Goal: Task Accomplishment & Management: Use online tool/utility

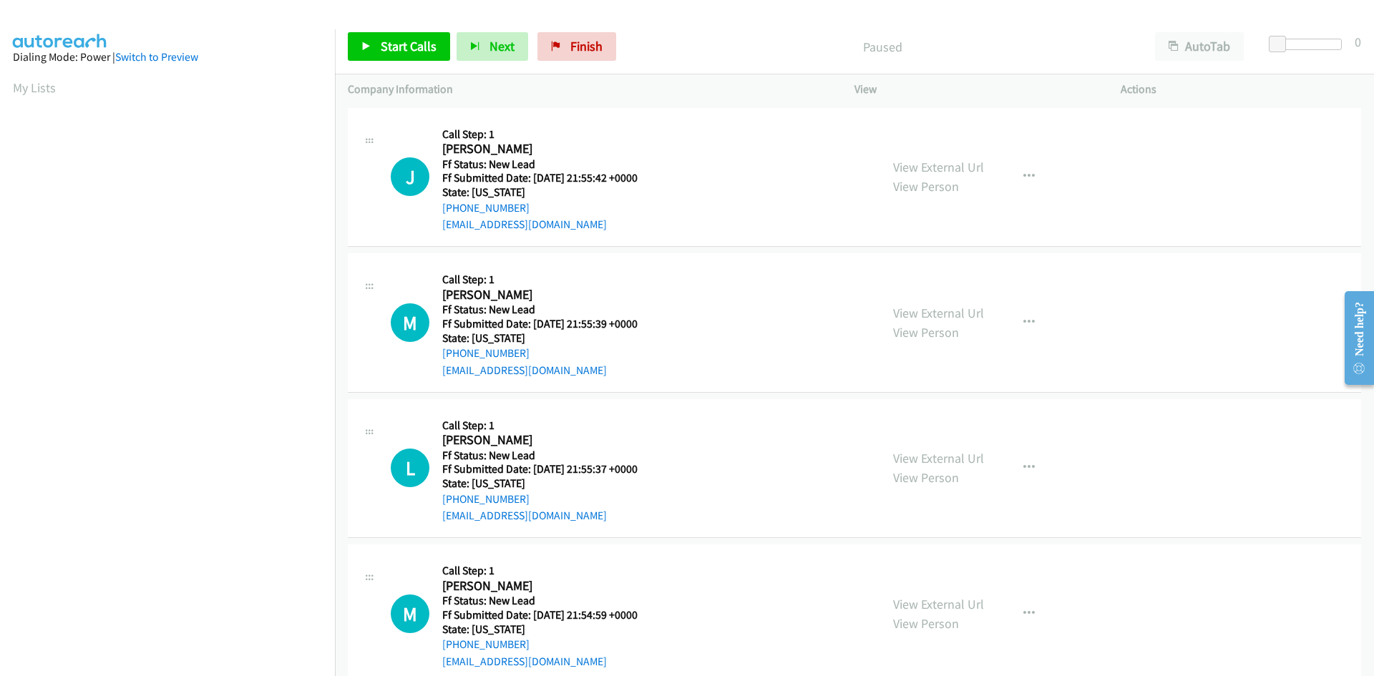
drag, startPoint x: 699, startPoint y: 62, endPoint x: 653, endPoint y: 53, distance: 46.6
click at [699, 62] on div "Start Calls Pause Next Finish Paused AutoTab AutoTab 0" at bounding box center [854, 46] width 1039 height 55
click at [395, 47] on span "Start Calls" at bounding box center [409, 46] width 56 height 16
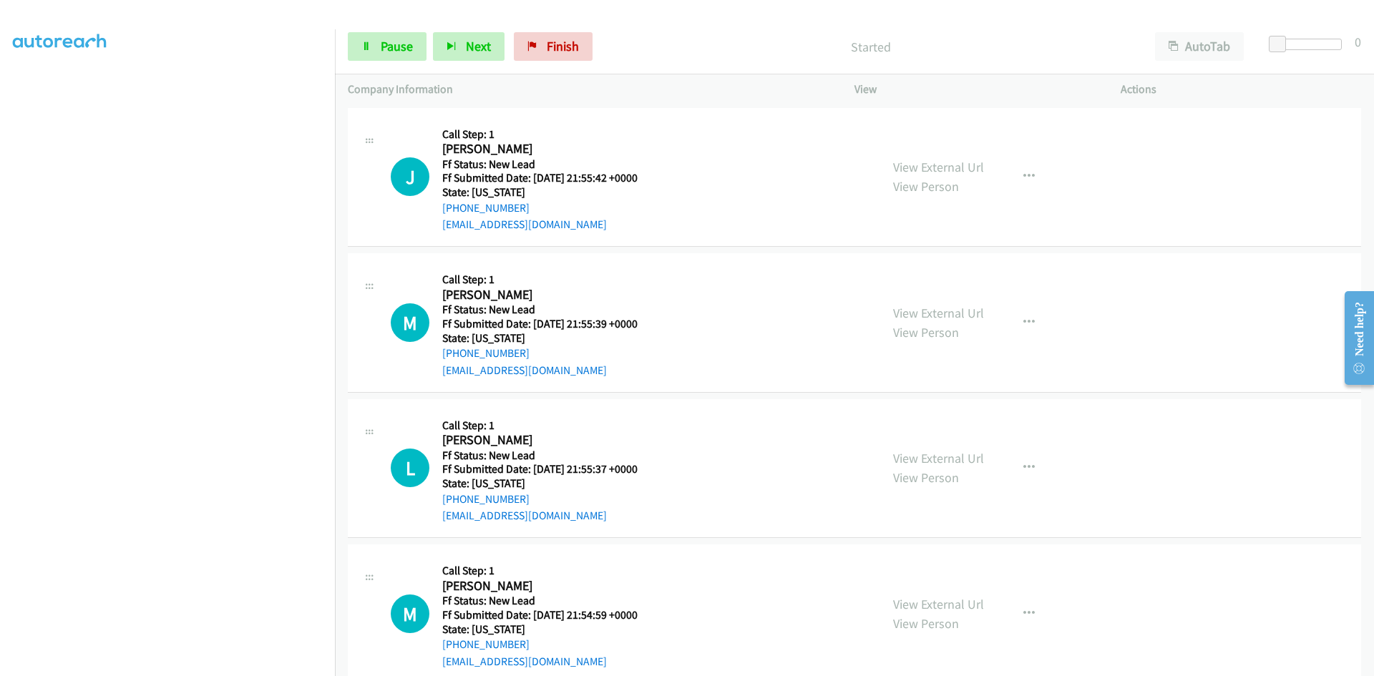
scroll to position [126, 0]
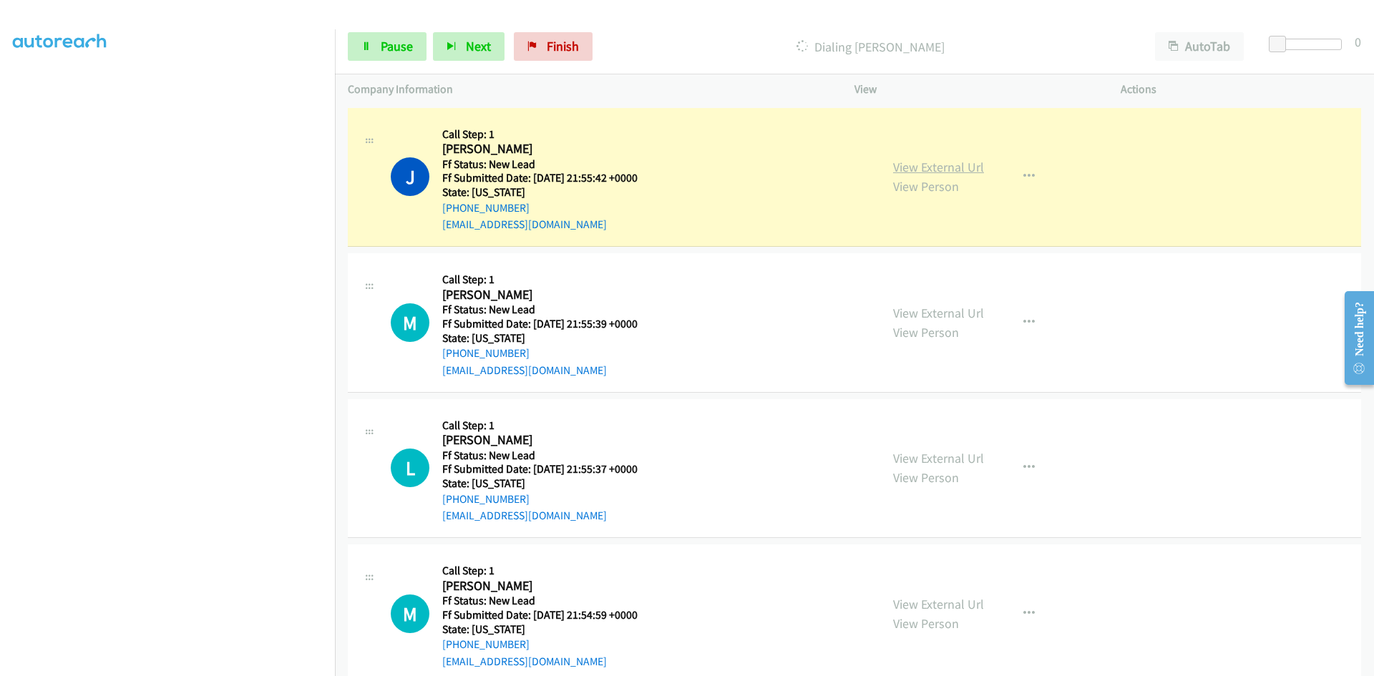
click at [971, 166] on link "View External Url" at bounding box center [938, 167] width 91 height 16
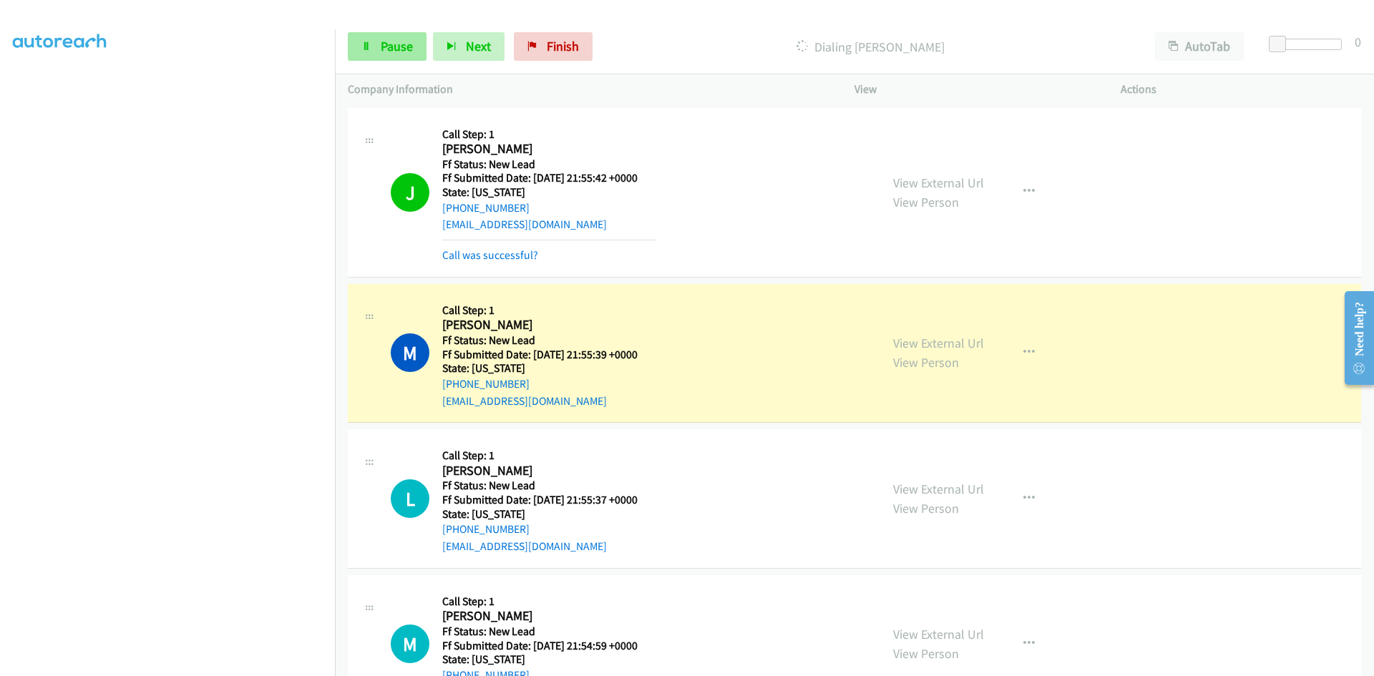
click at [386, 43] on span "Pause" at bounding box center [397, 46] width 32 height 16
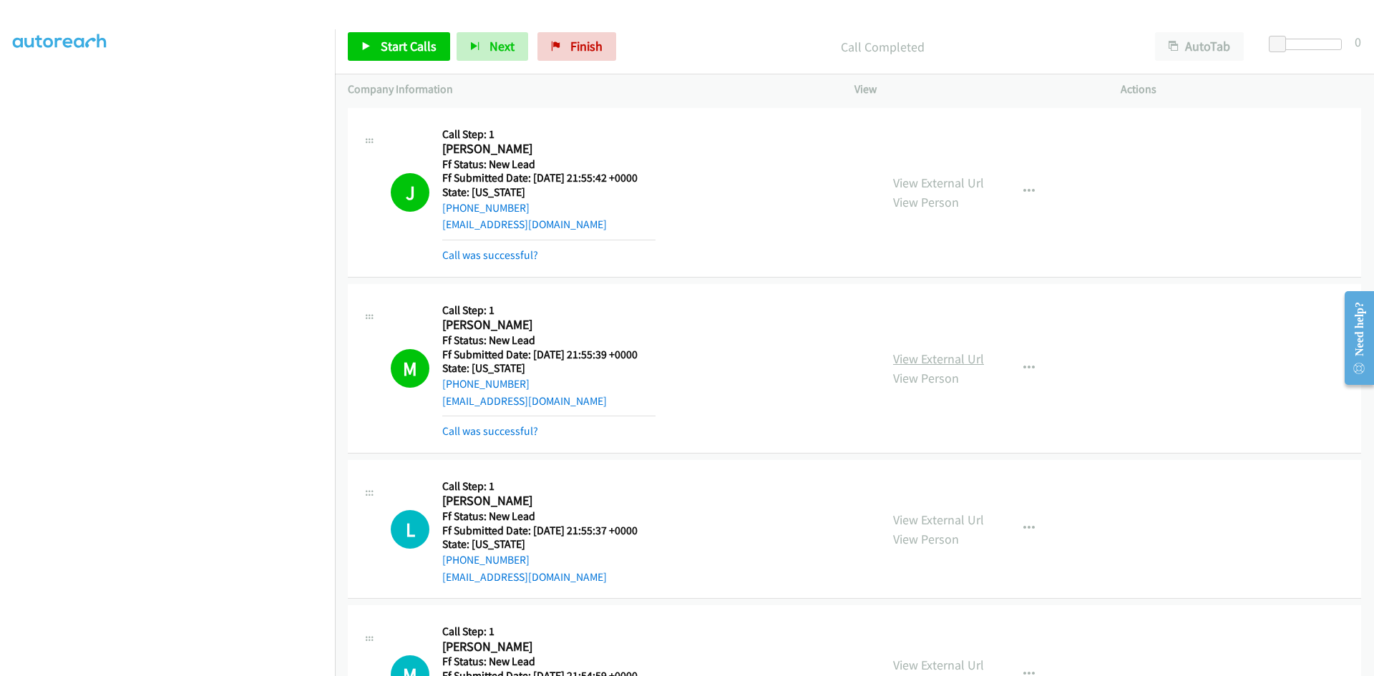
click at [908, 361] on link "View External Url" at bounding box center [938, 359] width 91 height 16
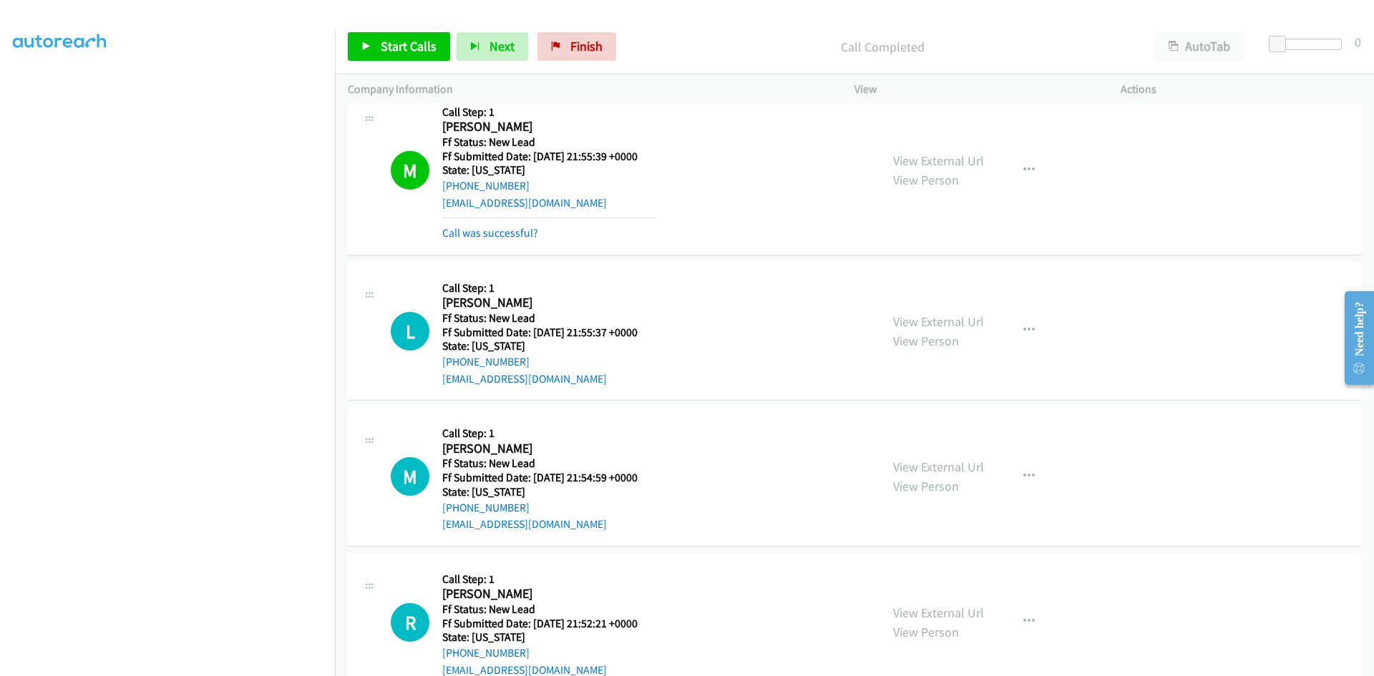
scroll to position [215, 0]
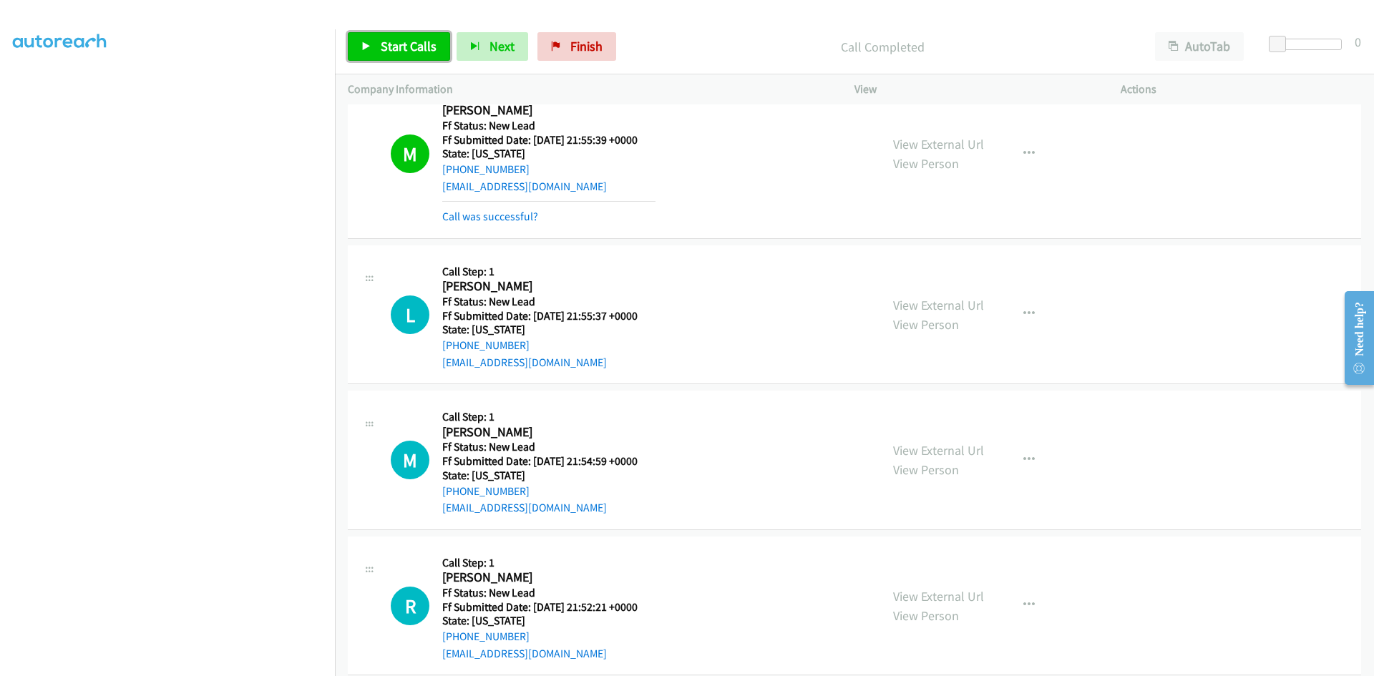
click at [423, 41] on span "Start Calls" at bounding box center [409, 46] width 56 height 16
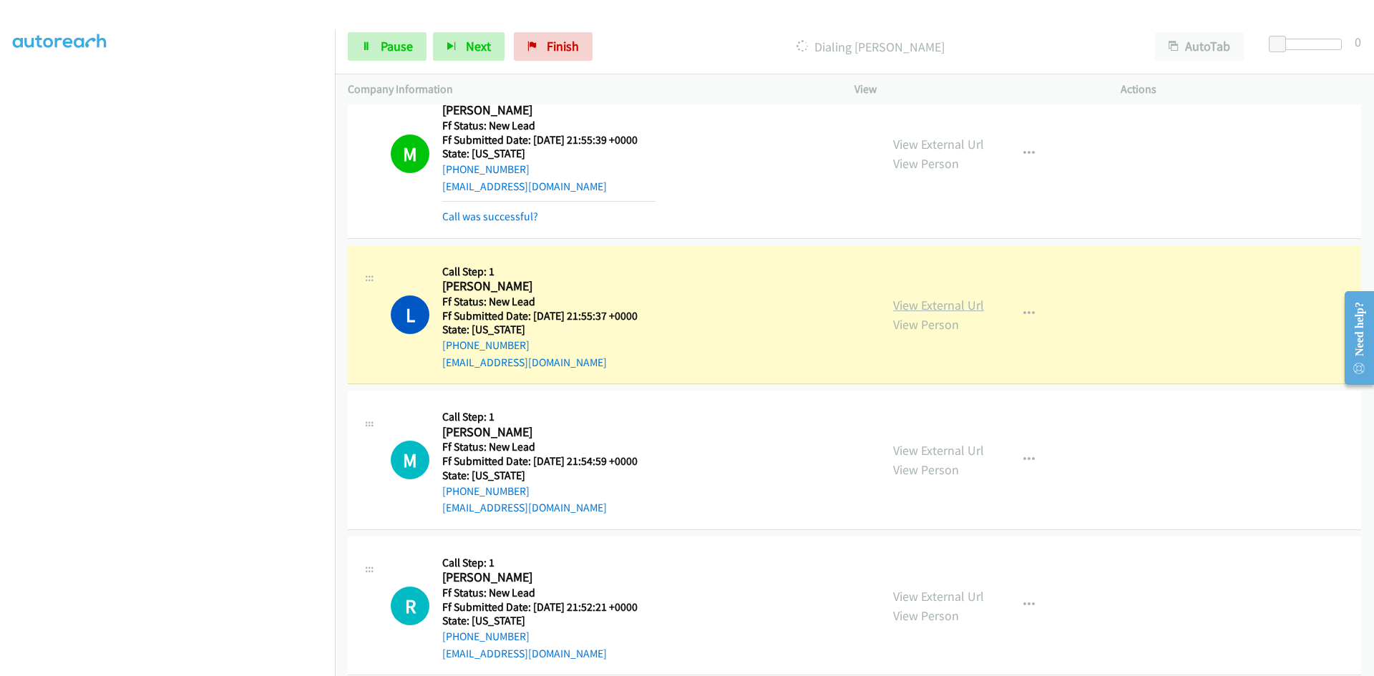
click at [903, 308] on link "View External Url" at bounding box center [938, 305] width 91 height 16
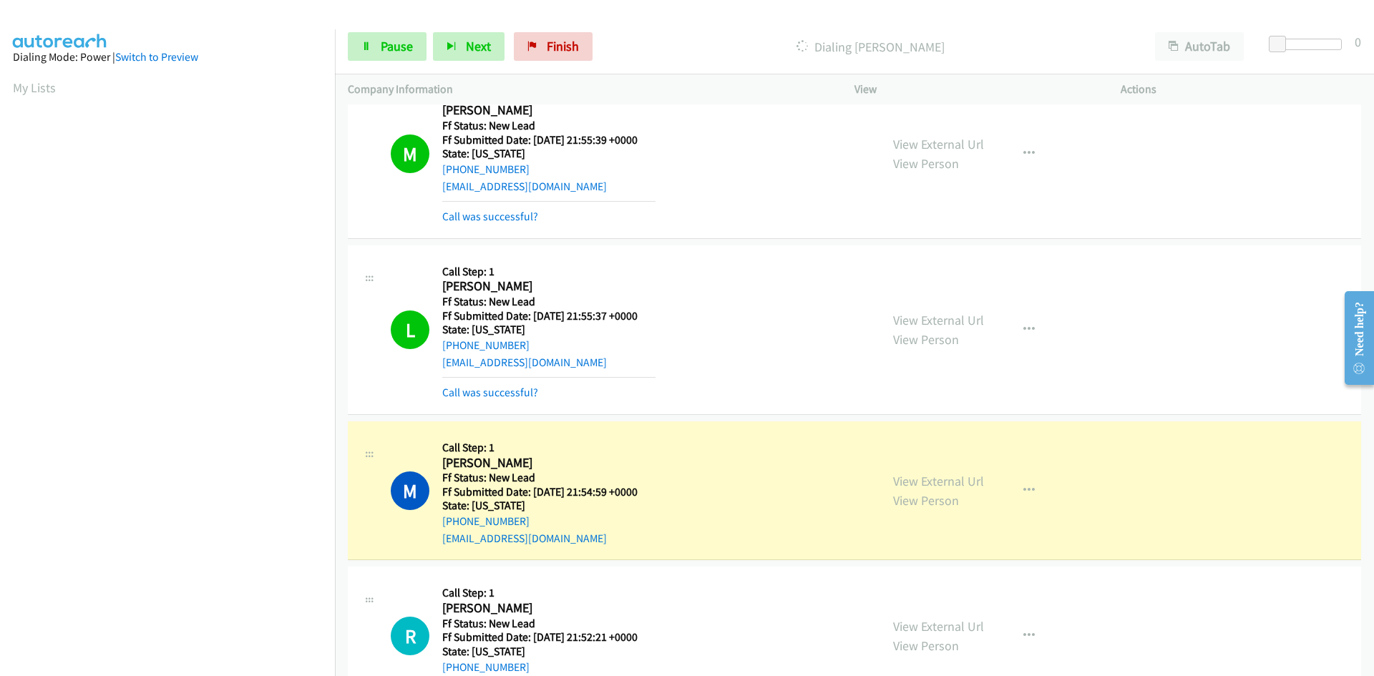
scroll to position [126, 0]
click at [975, 478] on link "View External Url" at bounding box center [938, 481] width 91 height 16
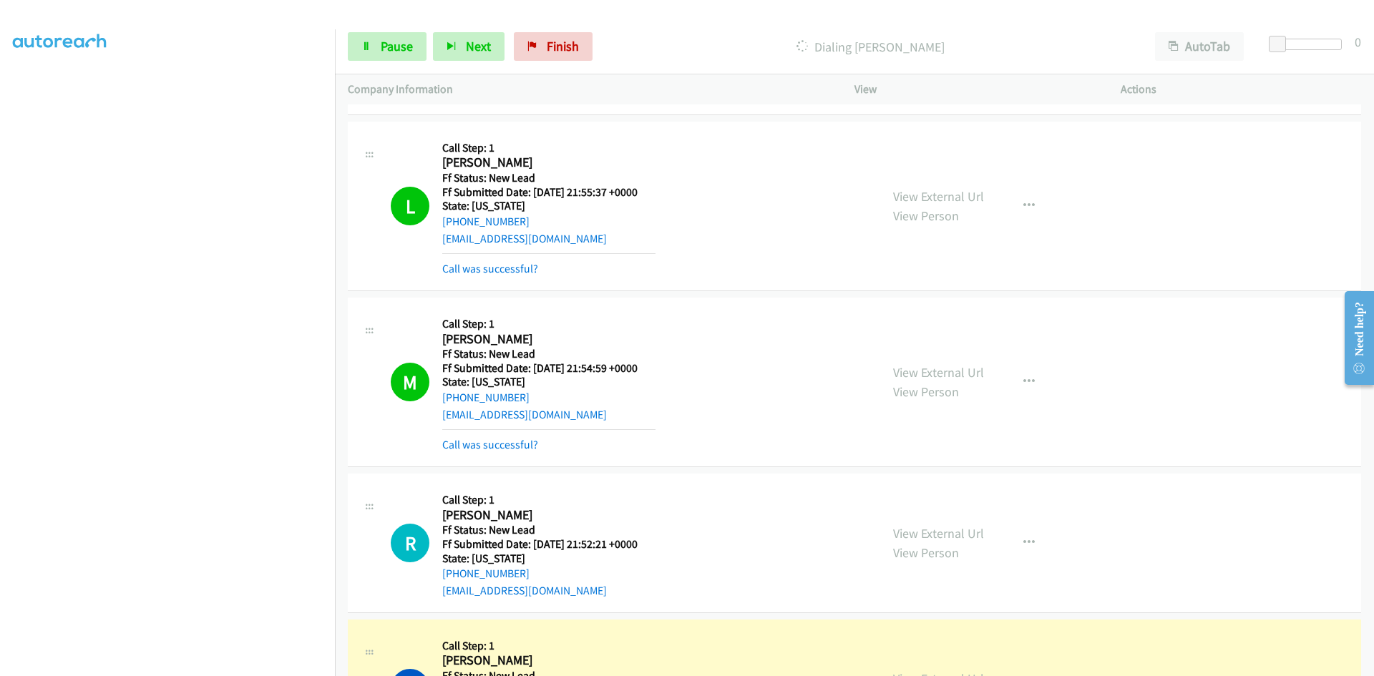
scroll to position [304, 0]
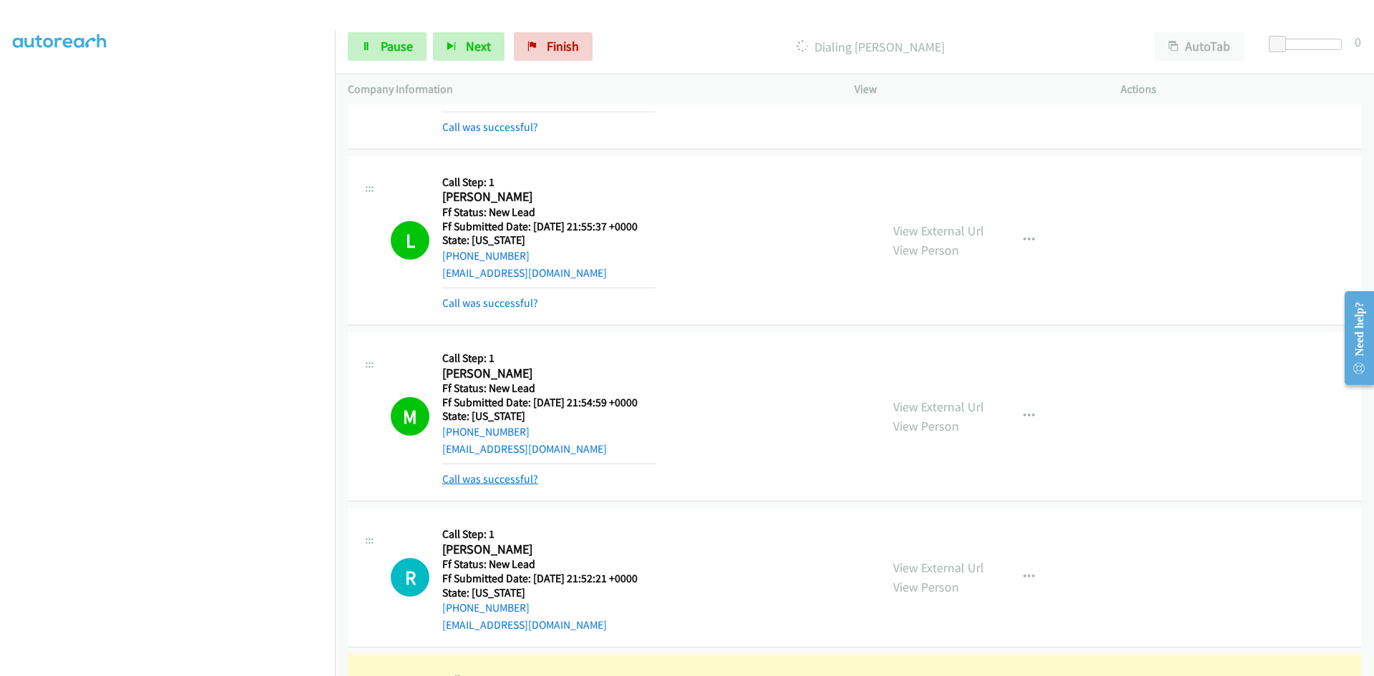
click at [445, 480] on link "Call was successful?" at bounding box center [490, 479] width 96 height 14
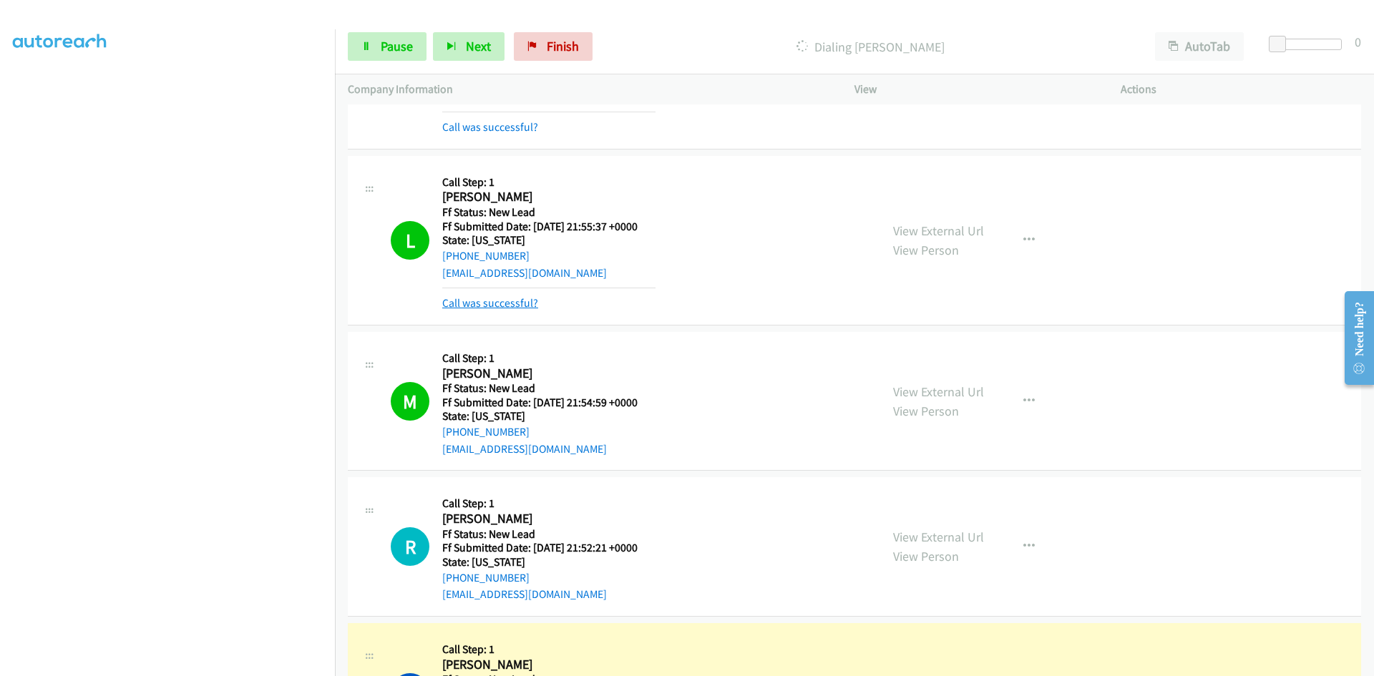
click at [502, 301] on link "Call was successful?" at bounding box center [490, 303] width 96 height 14
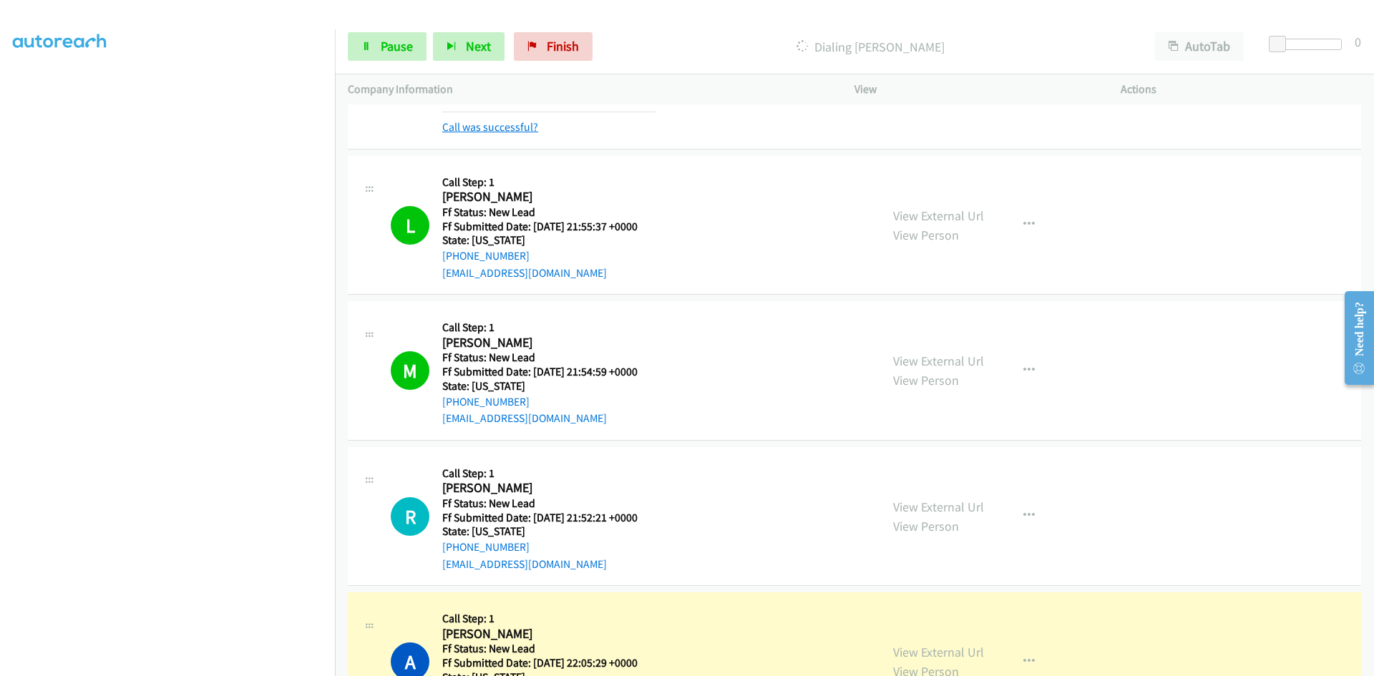
click at [529, 128] on link "Call was successful?" at bounding box center [490, 127] width 96 height 14
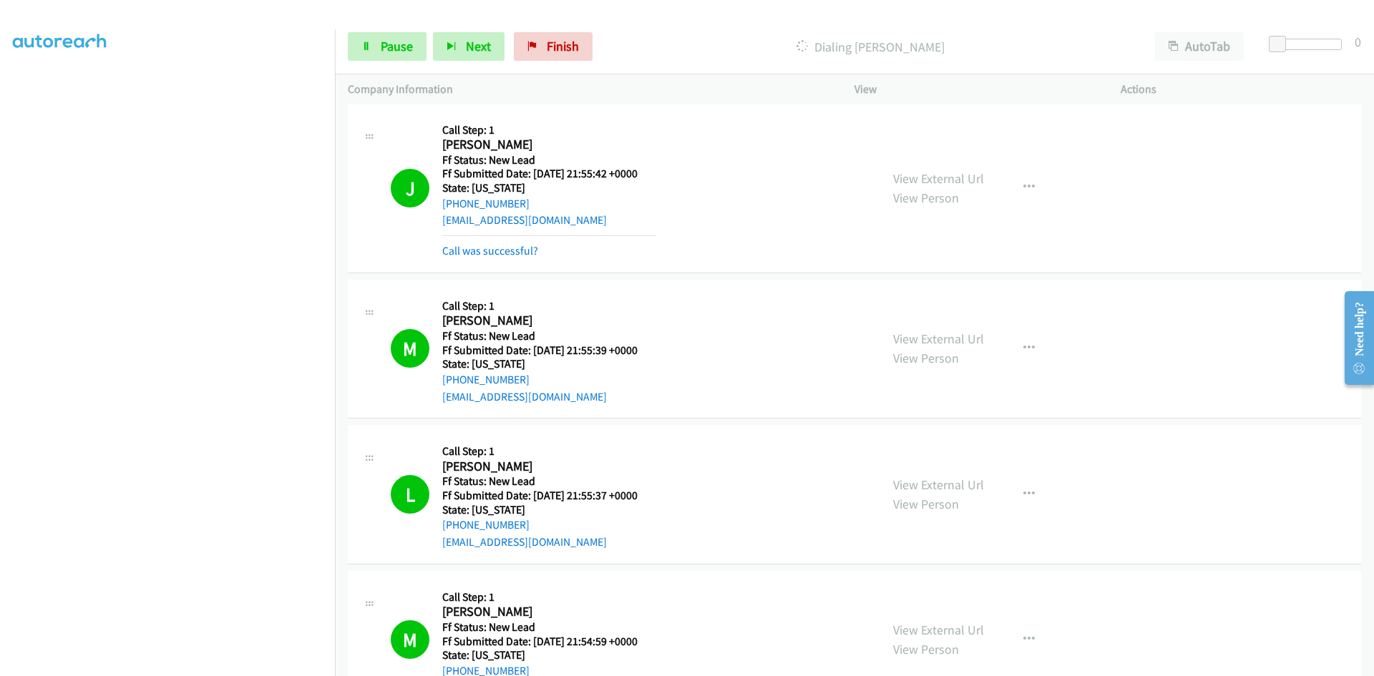
scroll to position [0, 0]
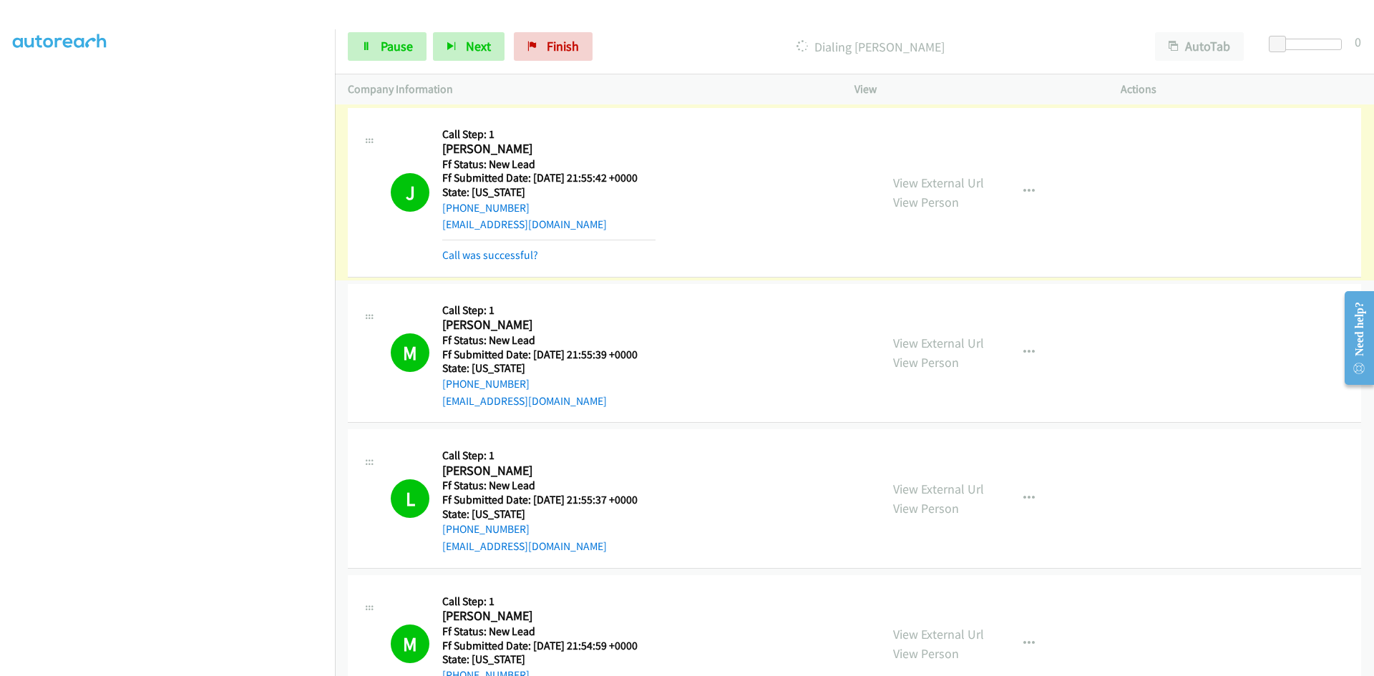
click at [523, 258] on link "Call was successful?" at bounding box center [490, 255] width 96 height 14
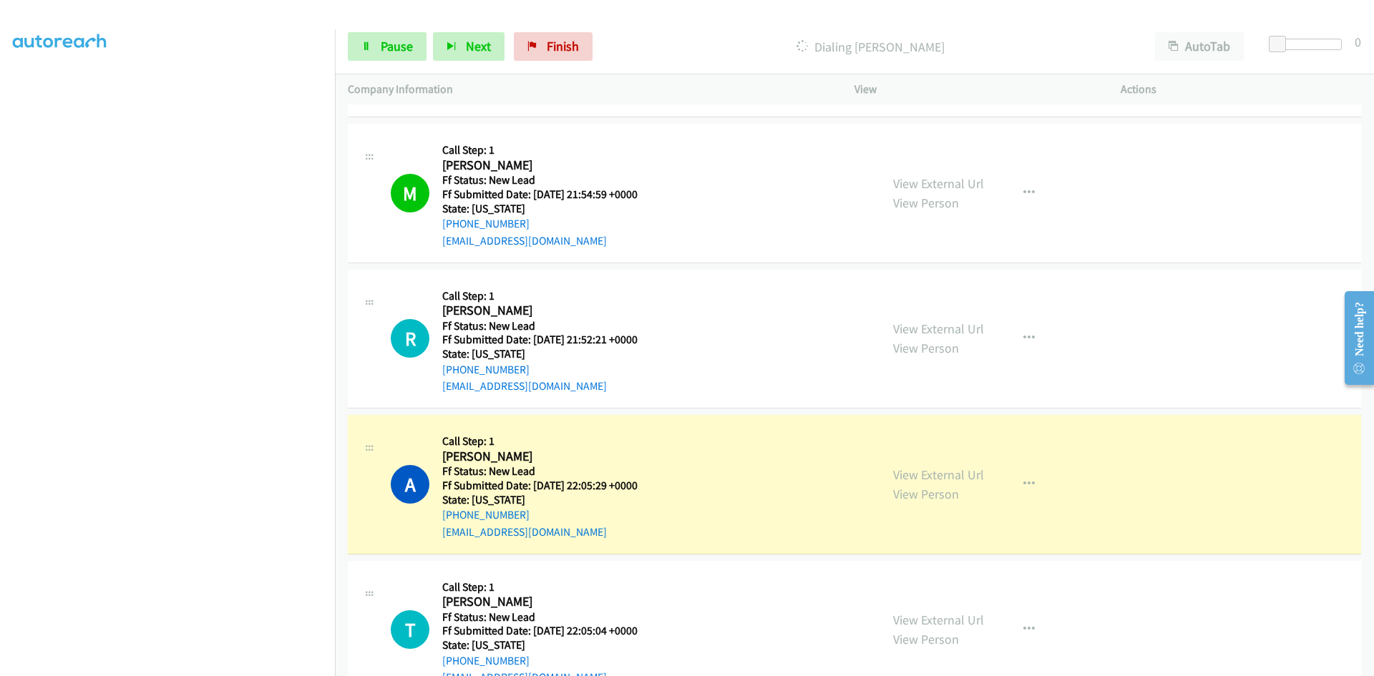
scroll to position [573, 0]
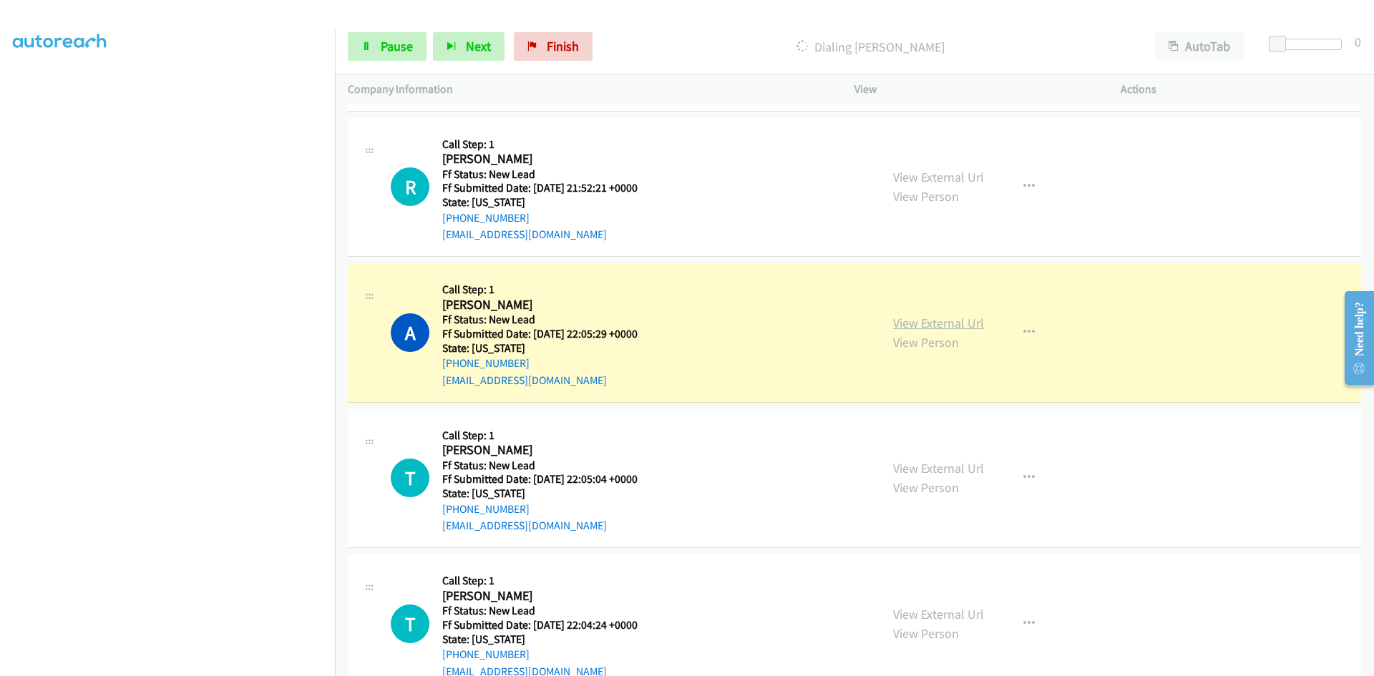
click at [965, 324] on link "View External Url" at bounding box center [938, 323] width 91 height 16
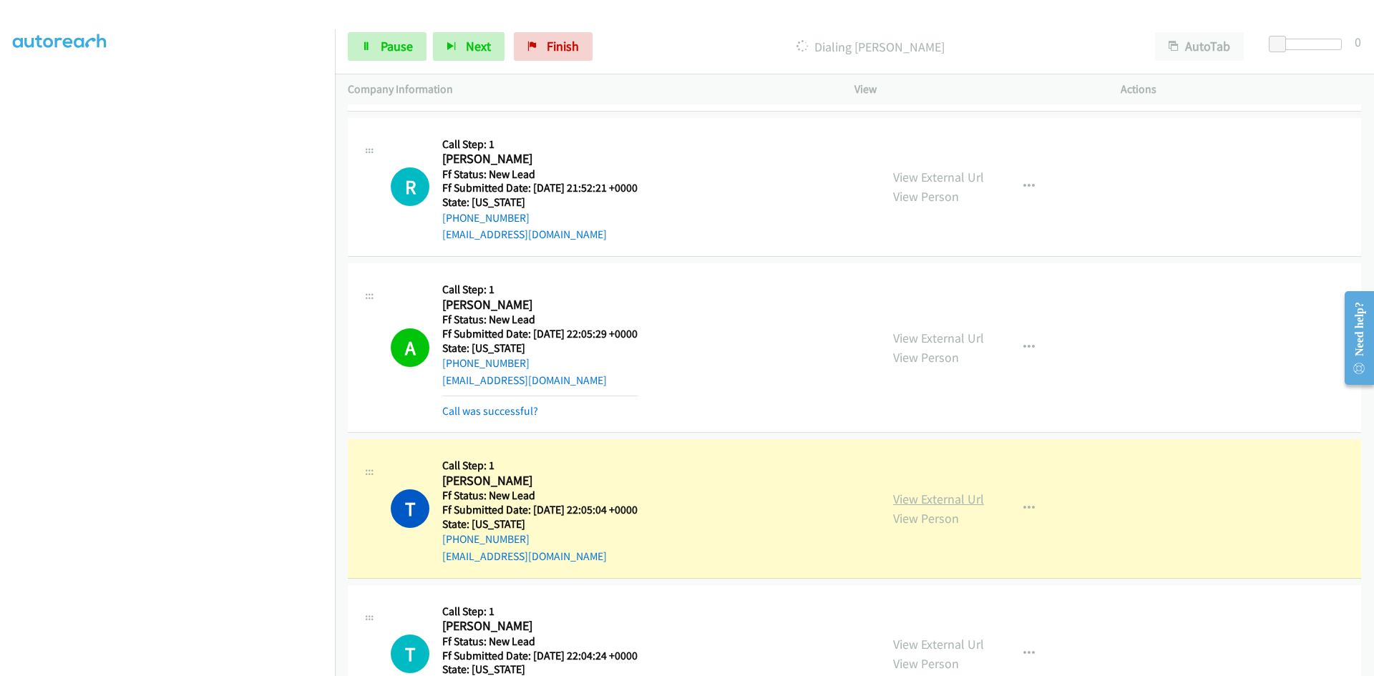
click at [907, 495] on link "View External Url" at bounding box center [938, 499] width 91 height 16
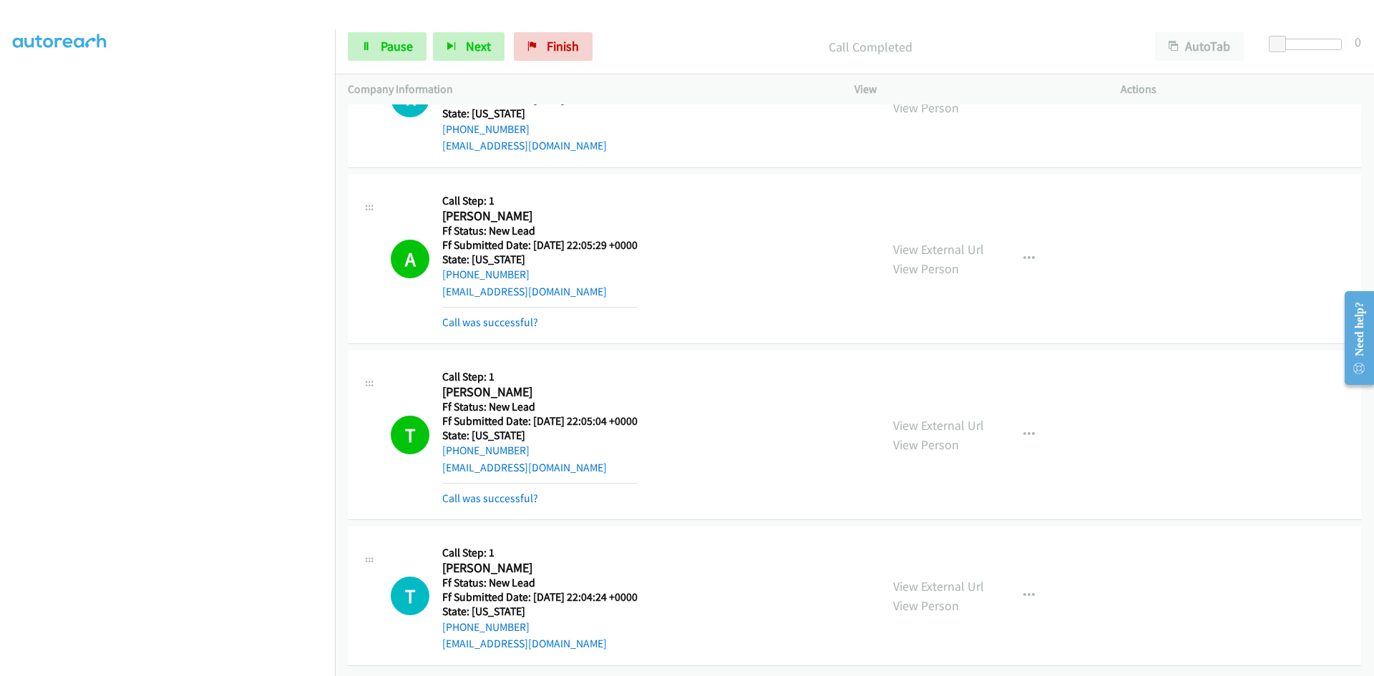
scroll to position [672, 0]
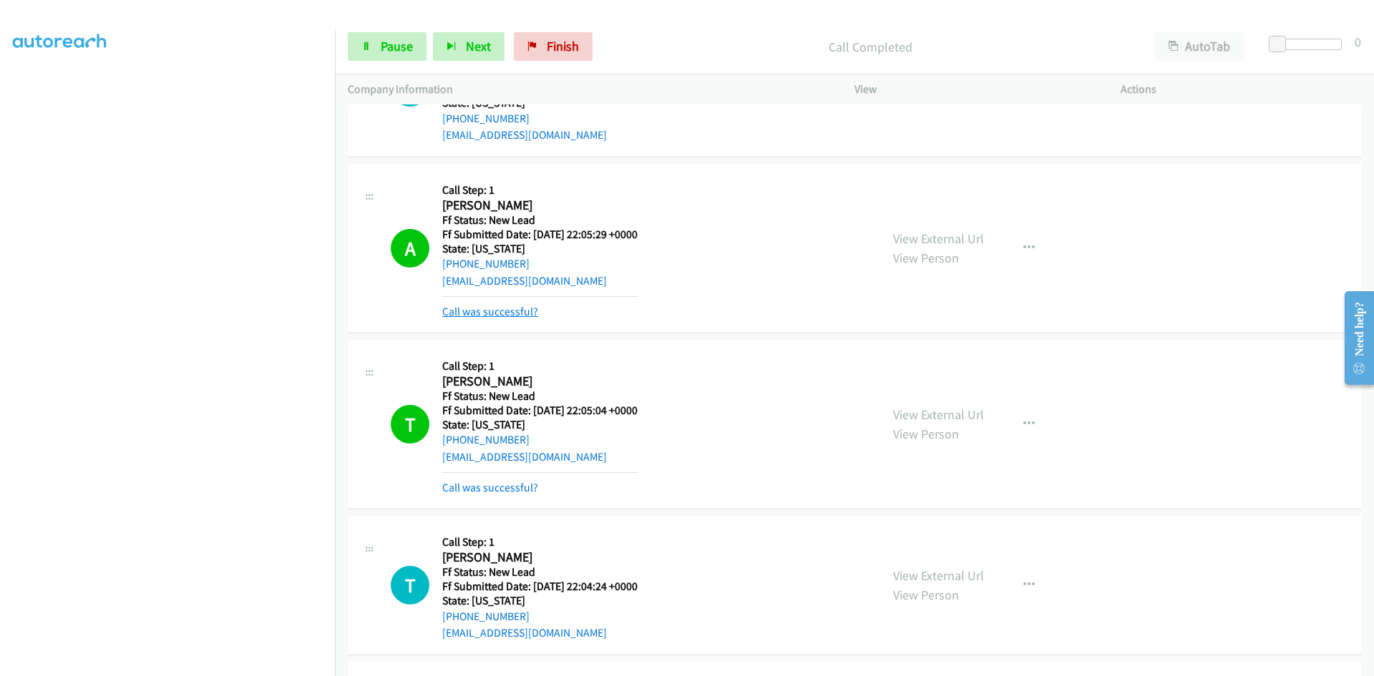
click at [505, 312] on link "Call was successful?" at bounding box center [490, 312] width 96 height 14
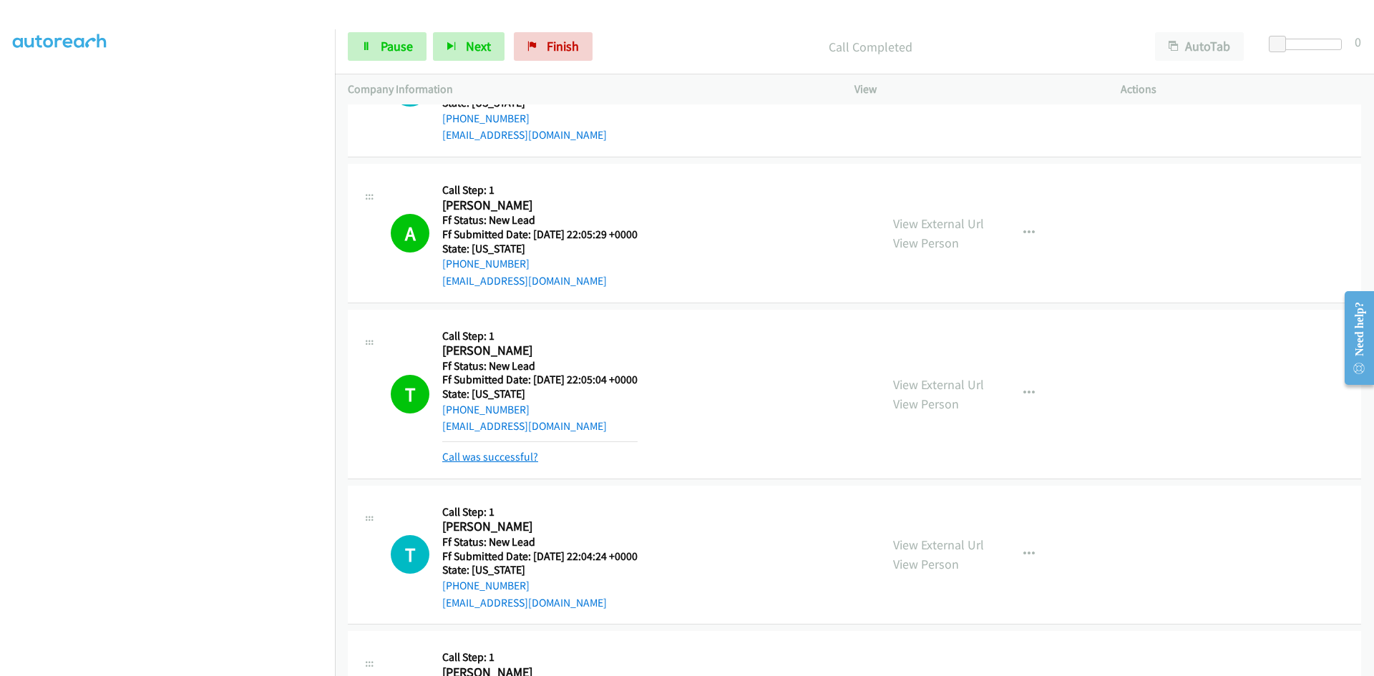
click at [488, 461] on link "Call was successful?" at bounding box center [490, 457] width 96 height 14
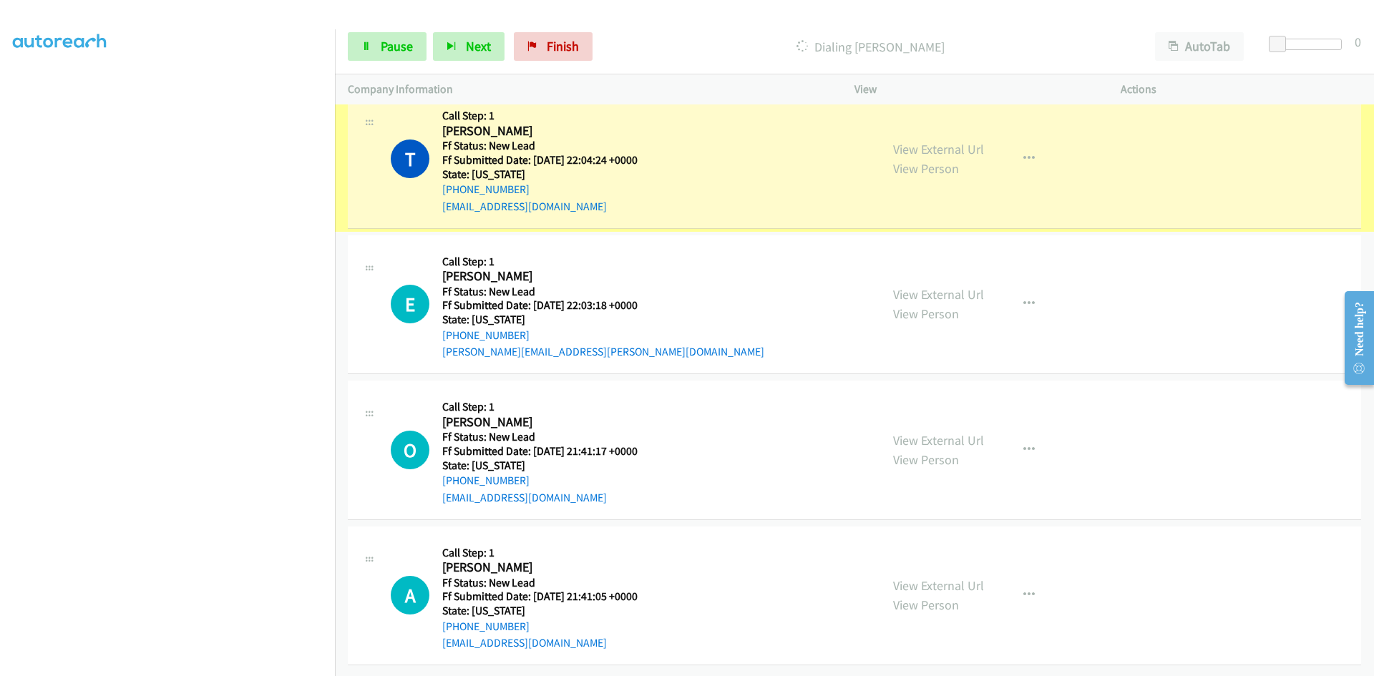
scroll to position [1049, 0]
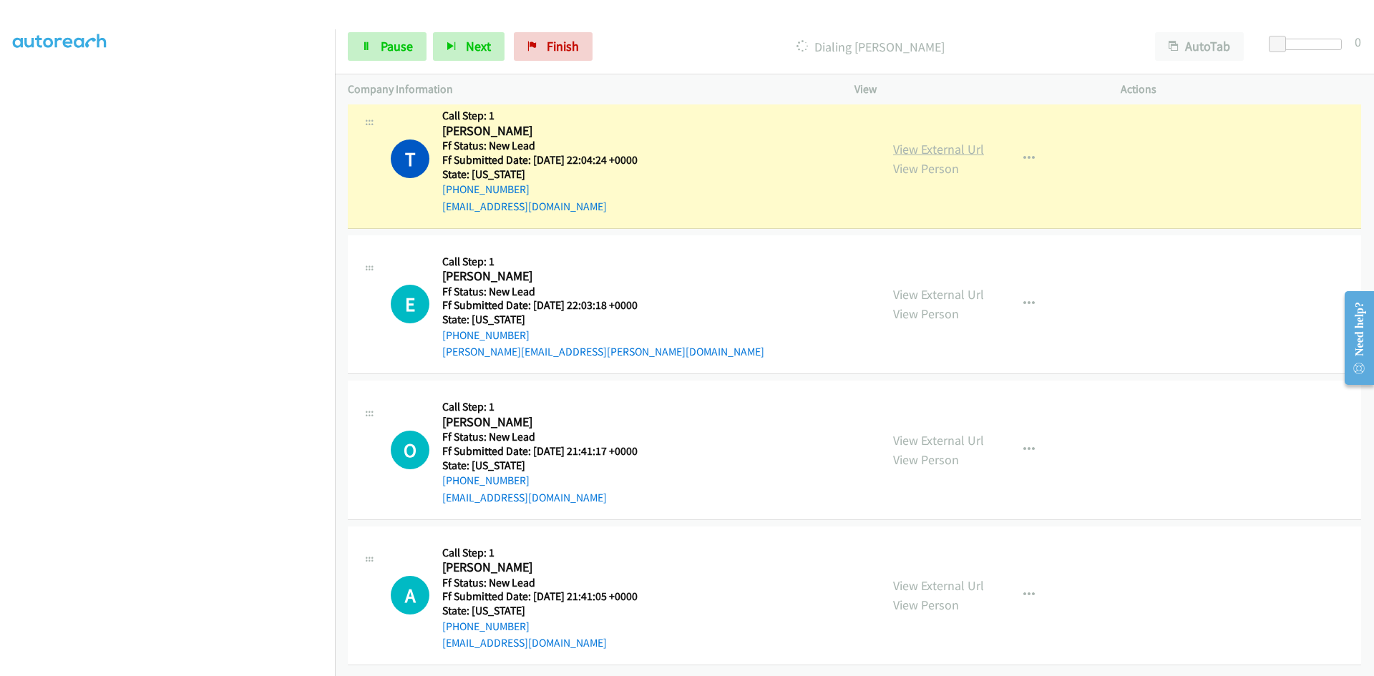
click at [968, 141] on link "View External Url" at bounding box center [938, 149] width 91 height 16
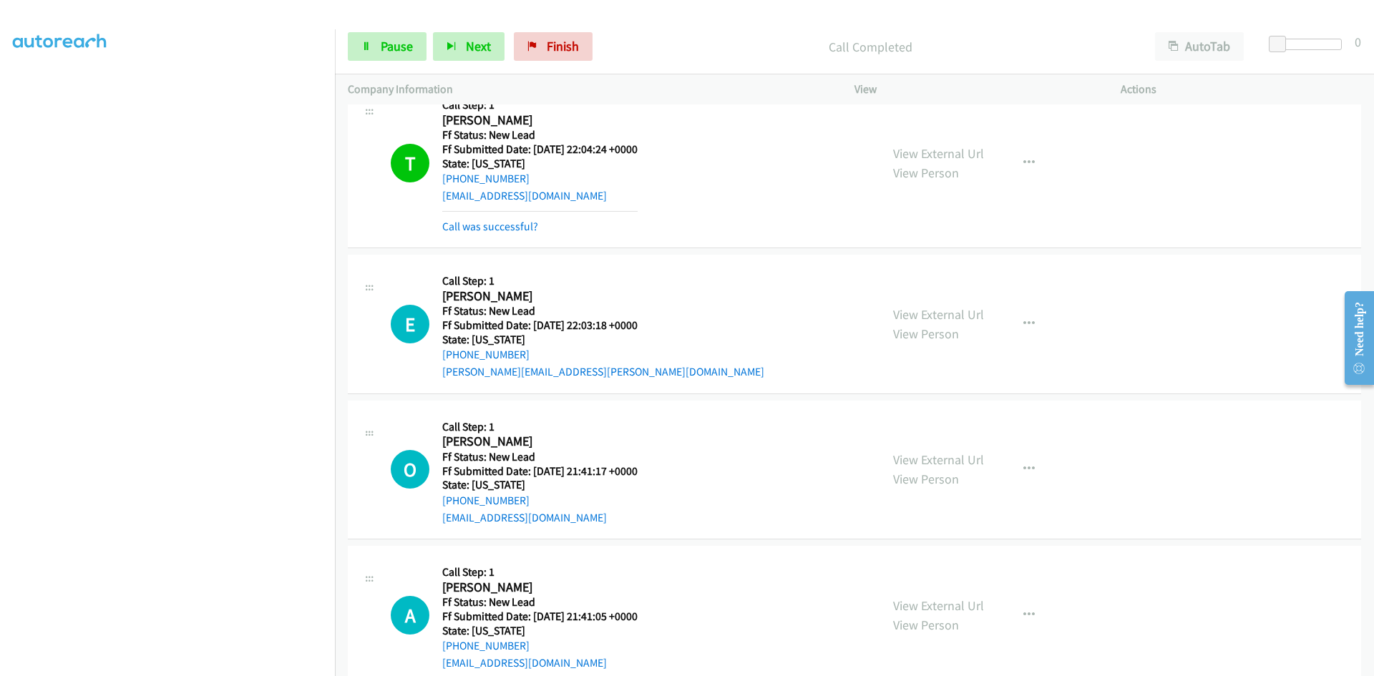
scroll to position [1079, 0]
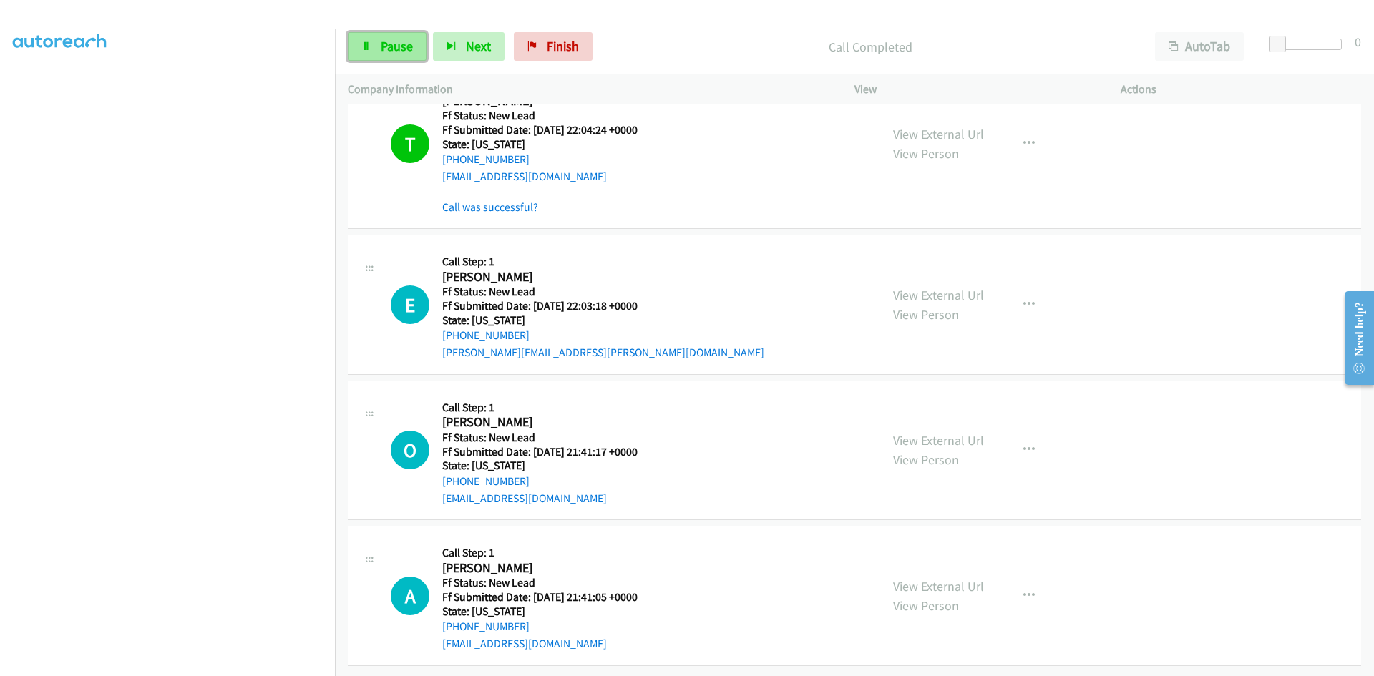
click at [389, 41] on span "Pause" at bounding box center [397, 46] width 32 height 16
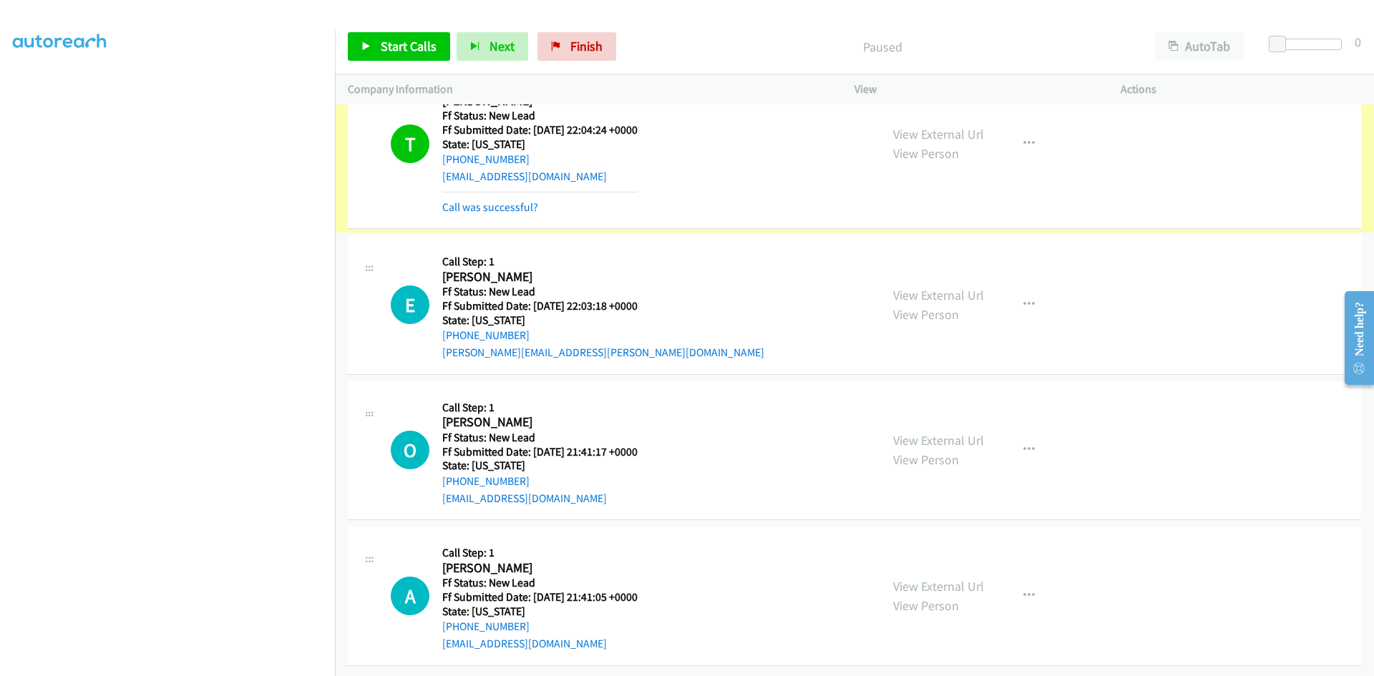
click at [464, 202] on link "Call was successful?" at bounding box center [490, 207] width 96 height 14
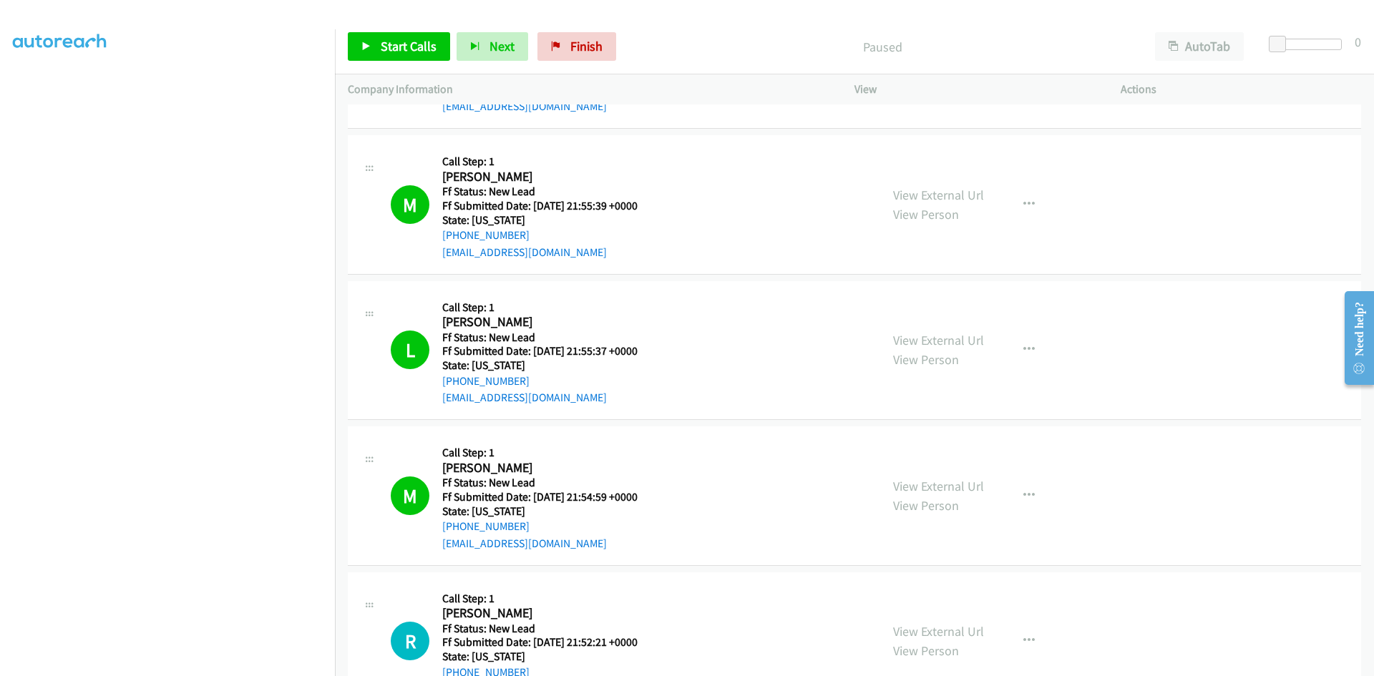
scroll to position [0, 0]
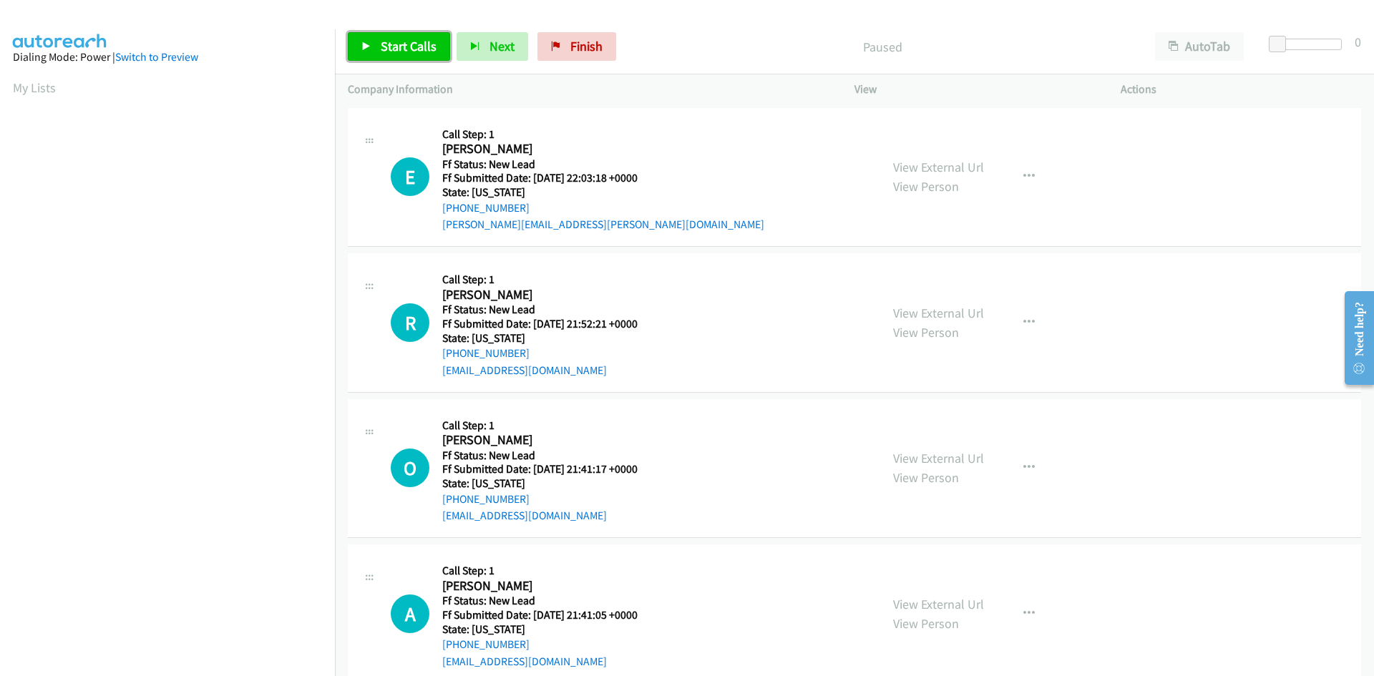
click at [414, 39] on span "Start Calls" at bounding box center [409, 46] width 56 height 16
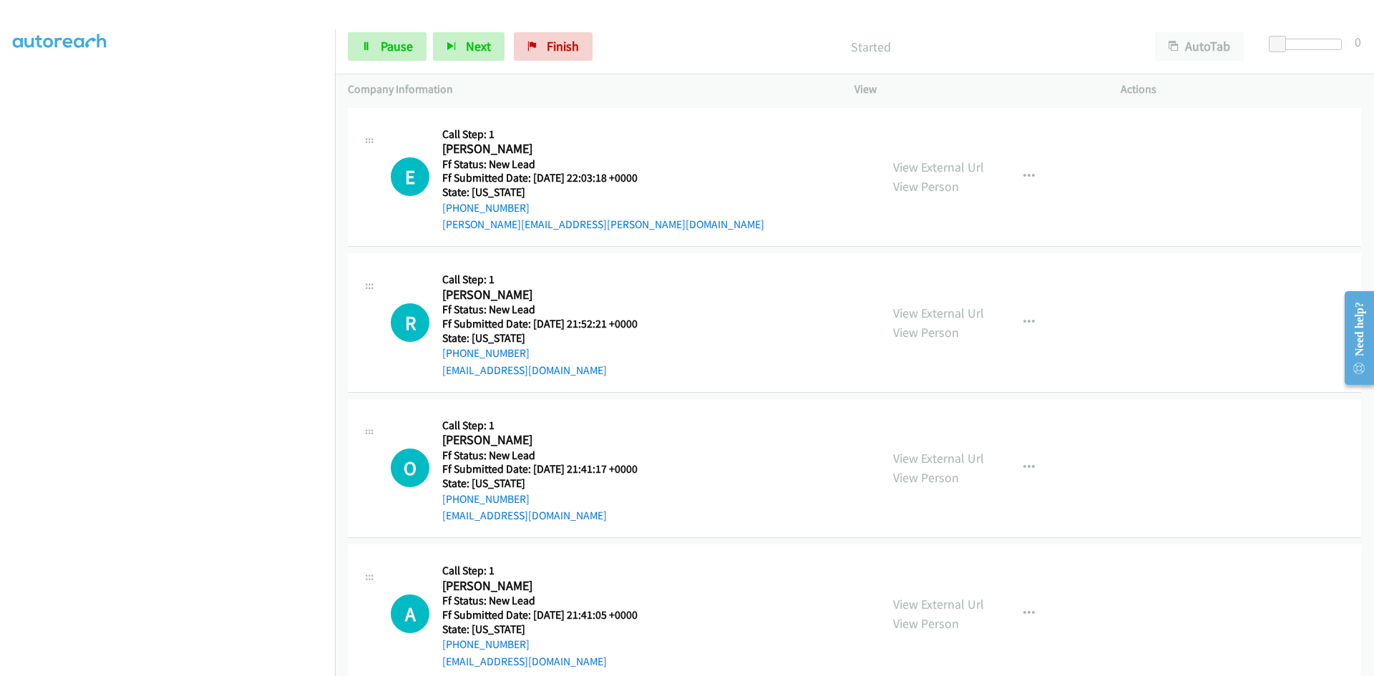
scroll to position [126, 0]
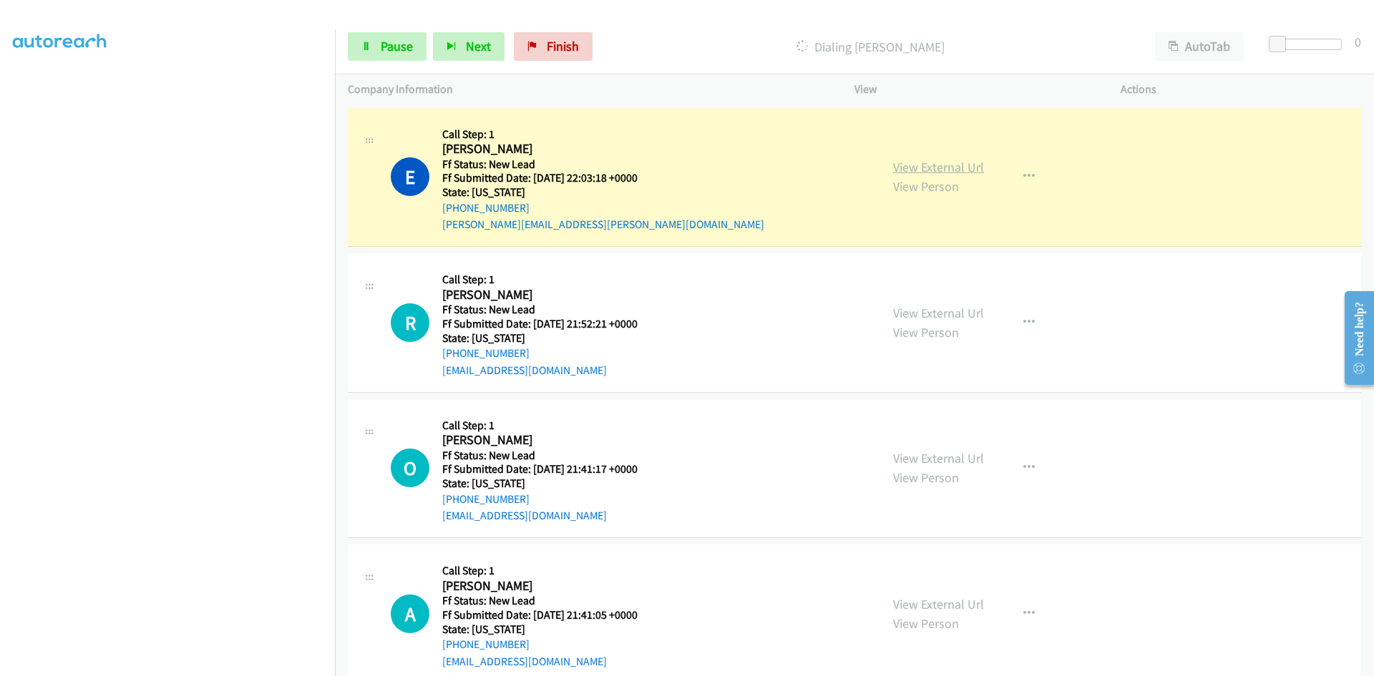
click at [954, 166] on link "View External Url" at bounding box center [938, 167] width 91 height 16
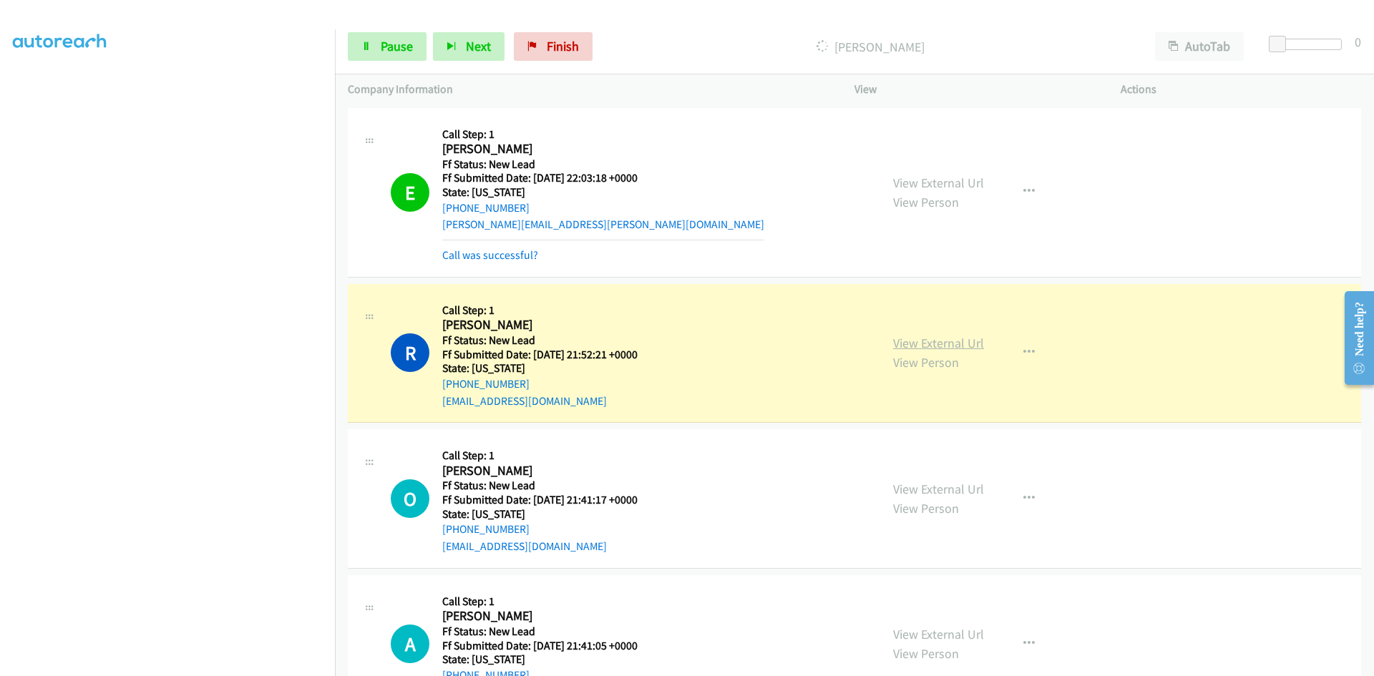
click at [925, 346] on link "View External Url" at bounding box center [938, 343] width 91 height 16
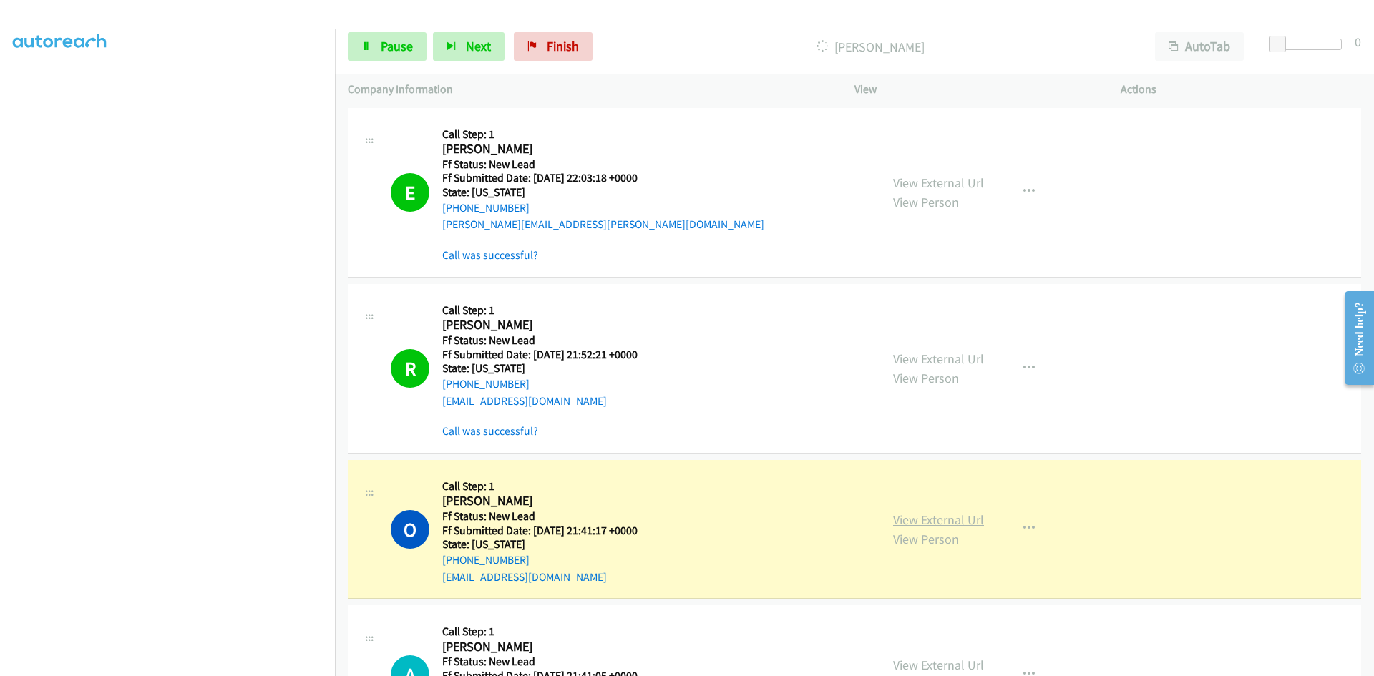
click at [908, 521] on link "View External Url" at bounding box center [938, 520] width 91 height 16
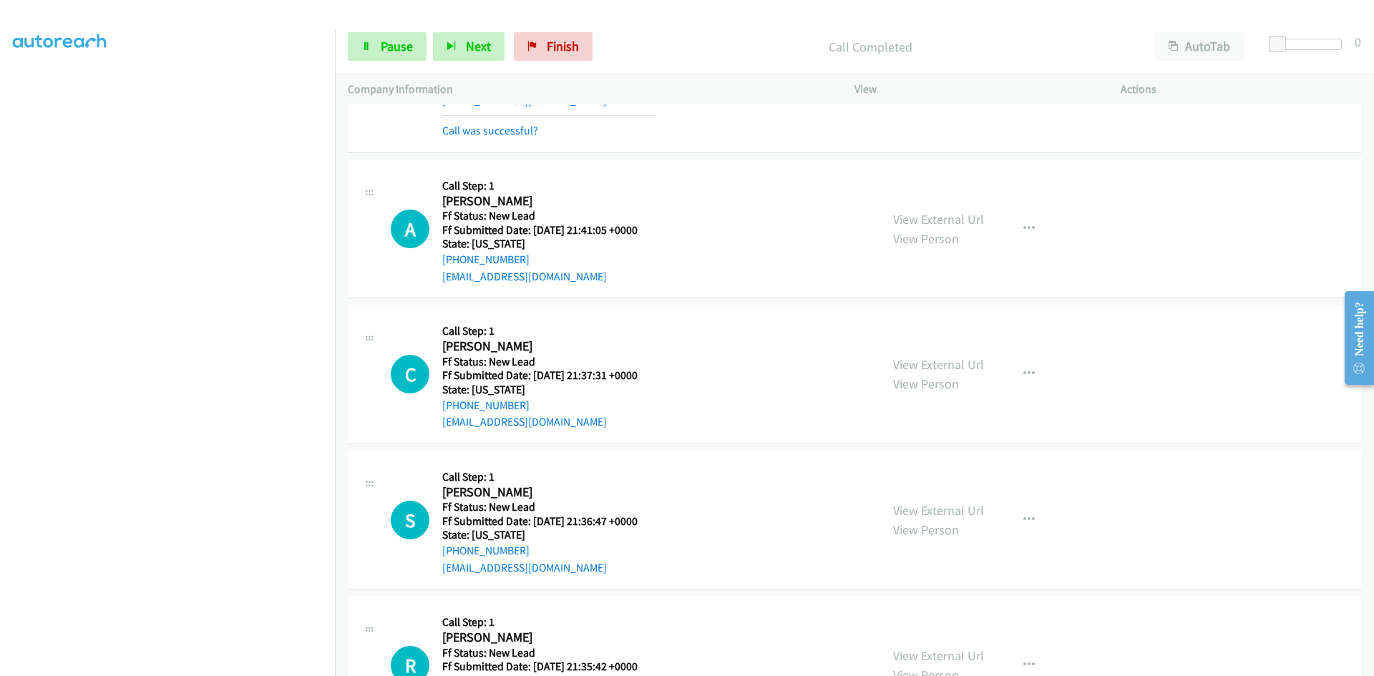
scroll to position [501, 0]
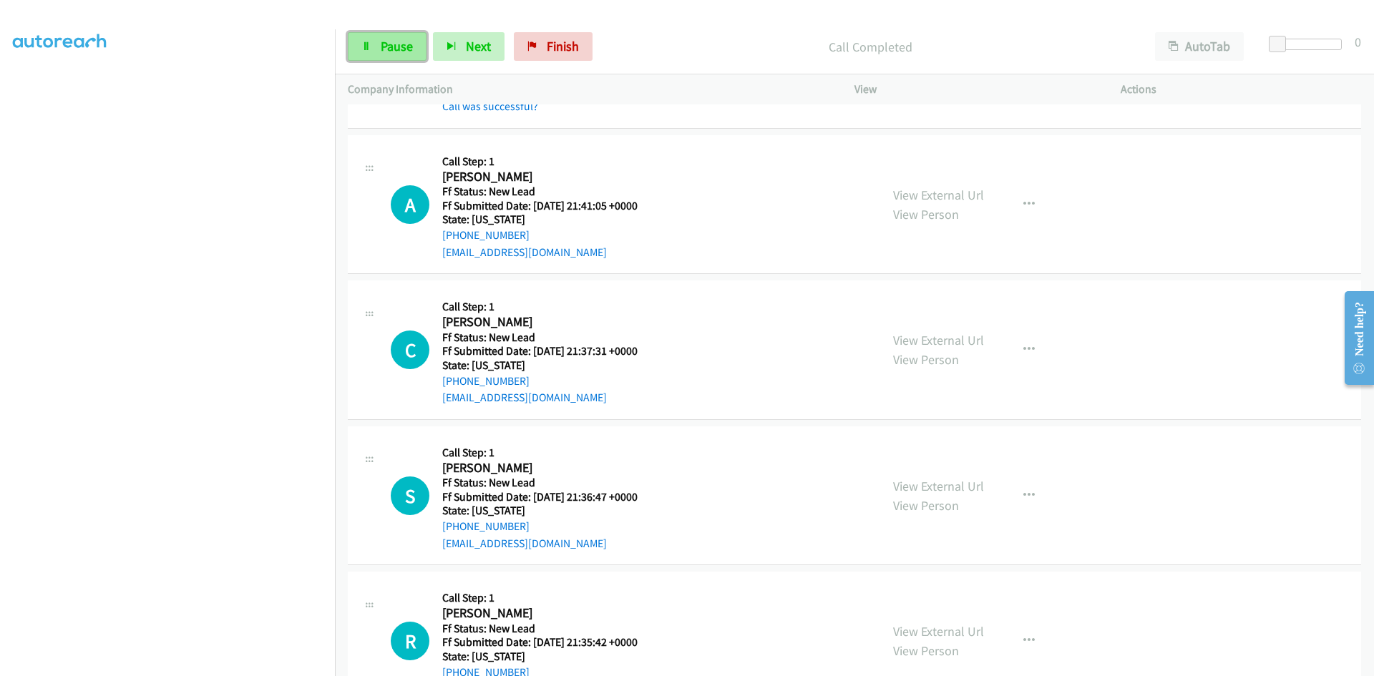
click at [362, 53] on link "Pause" at bounding box center [387, 46] width 79 height 29
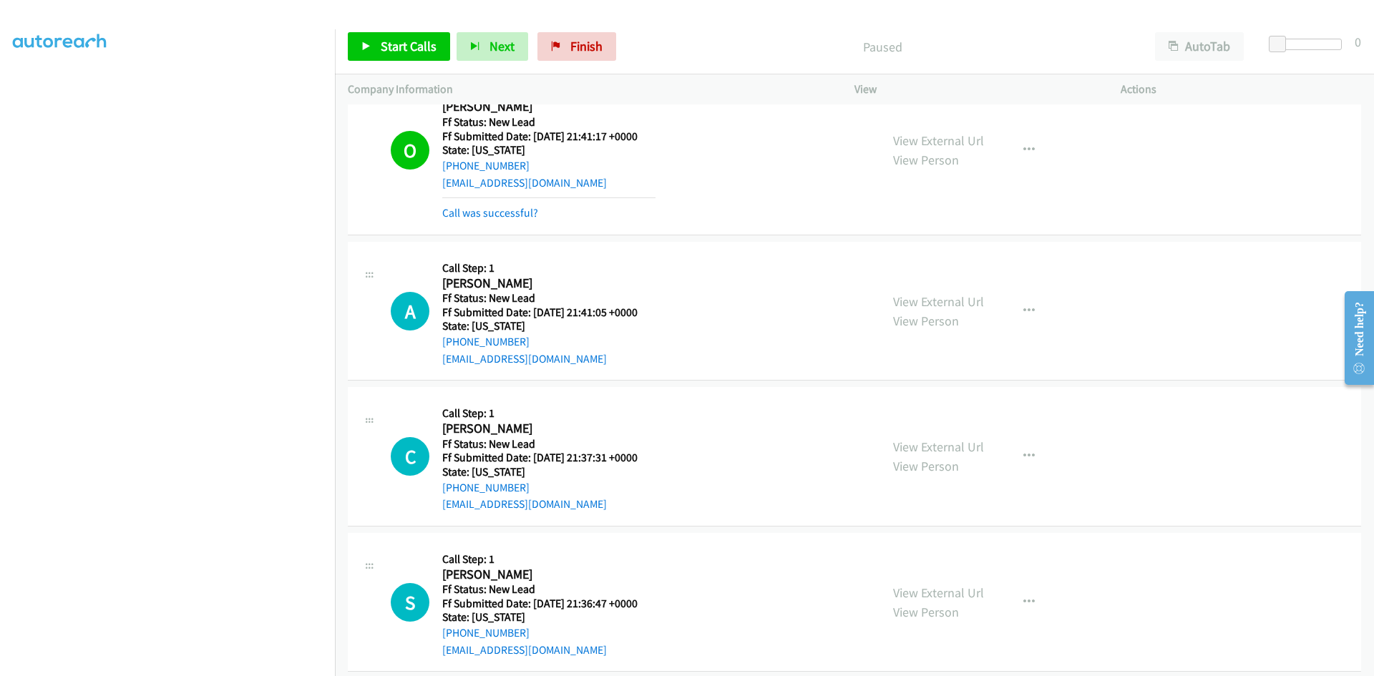
scroll to position [215, 0]
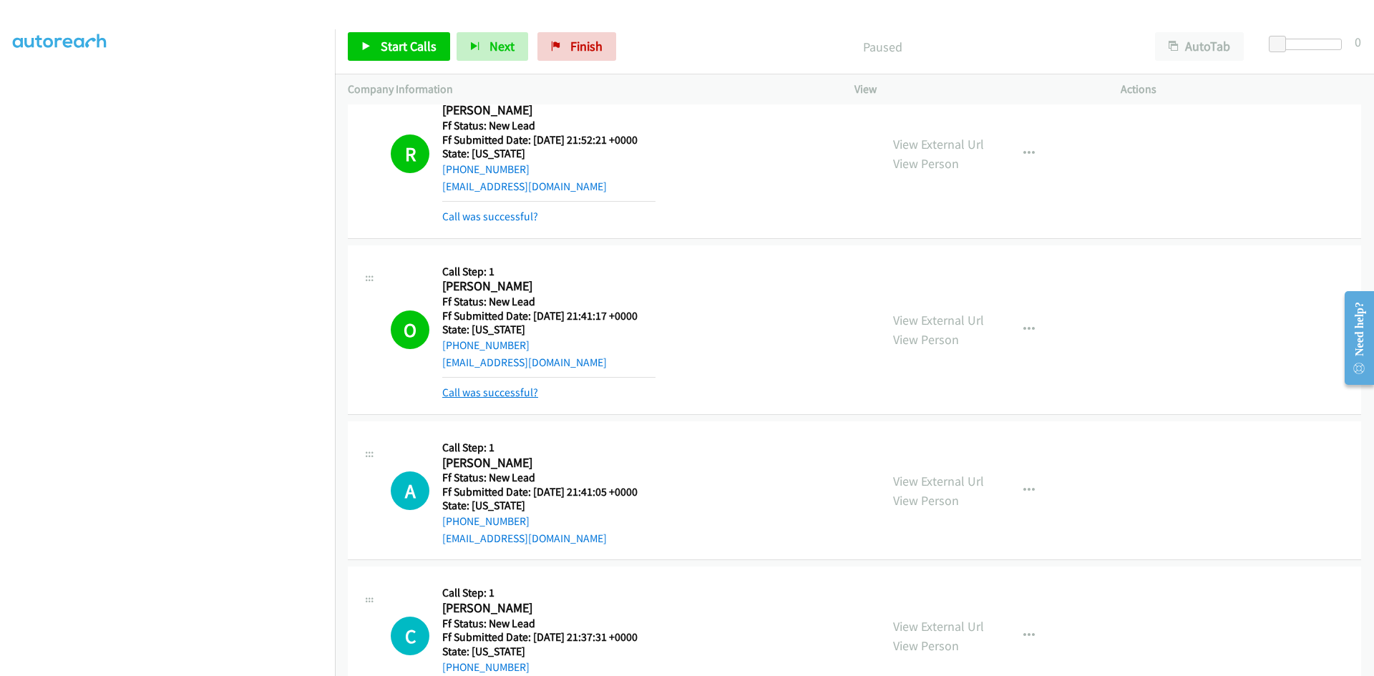
click at [468, 399] on link "Call was successful?" at bounding box center [490, 393] width 96 height 14
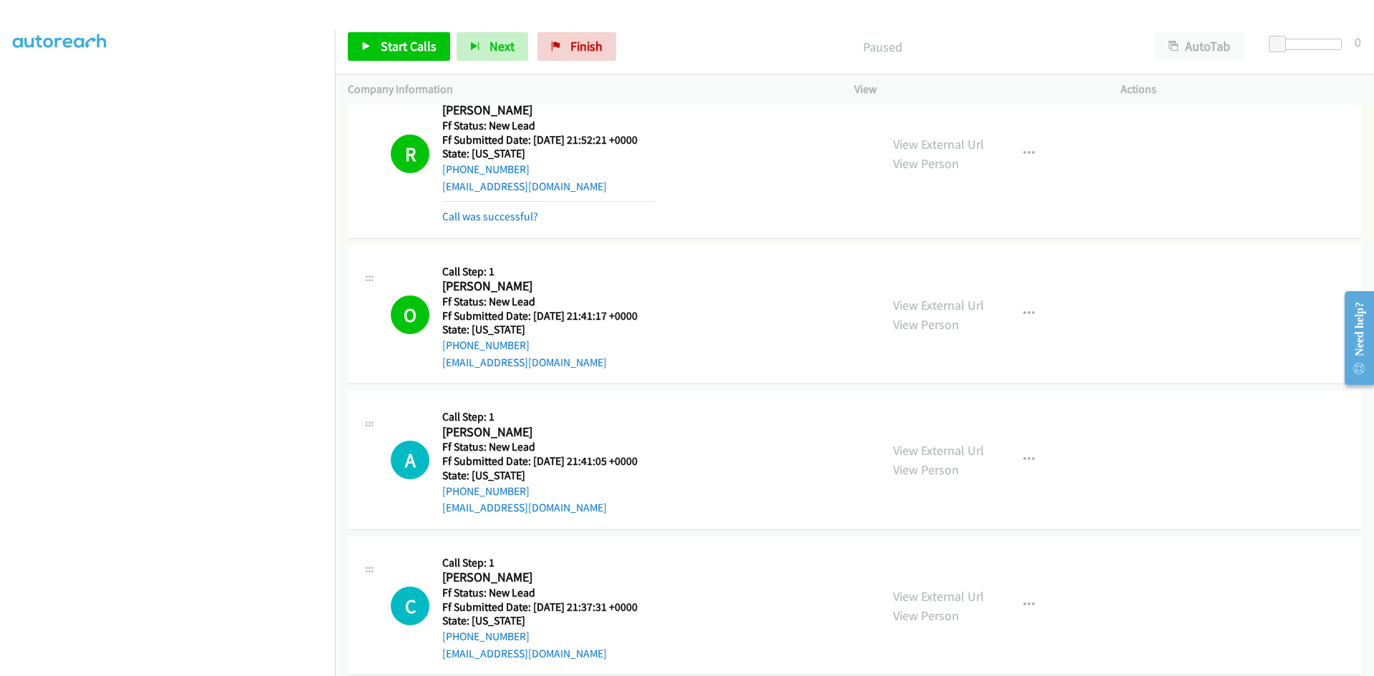
click at [485, 218] on link "Call was successful?" at bounding box center [490, 217] width 96 height 14
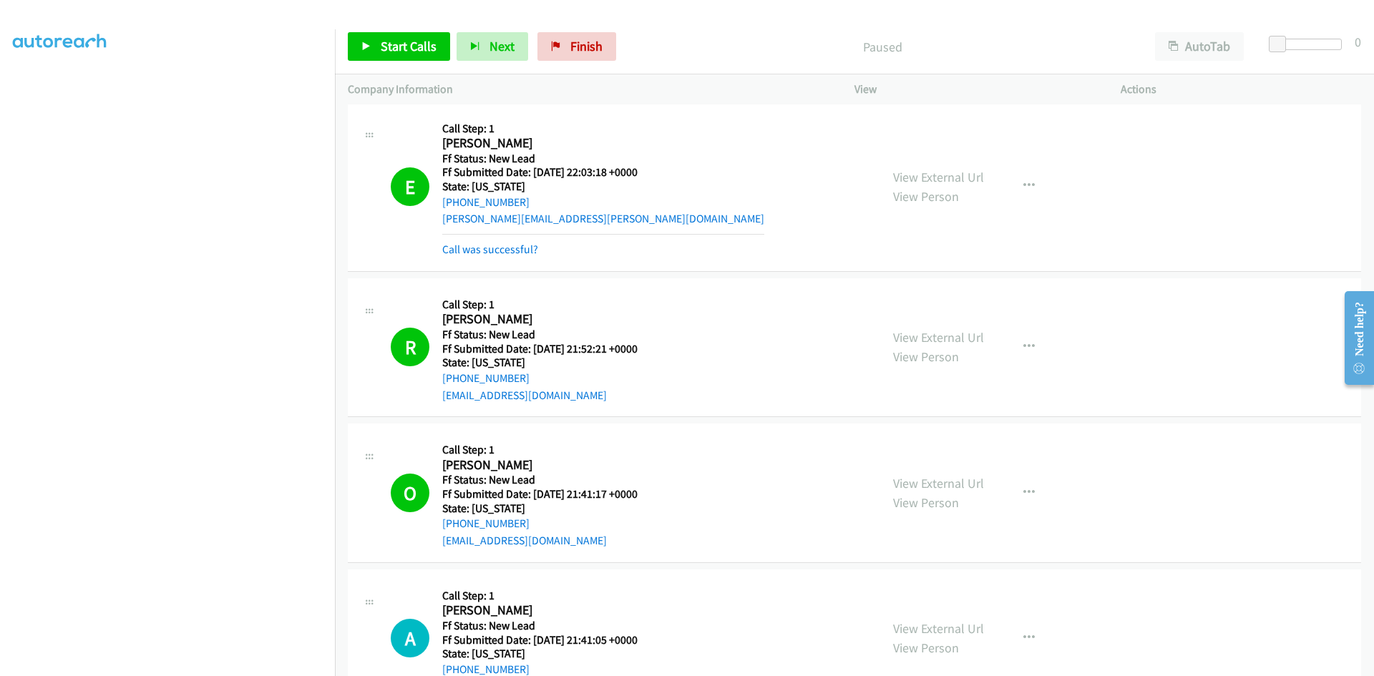
scroll to position [0, 0]
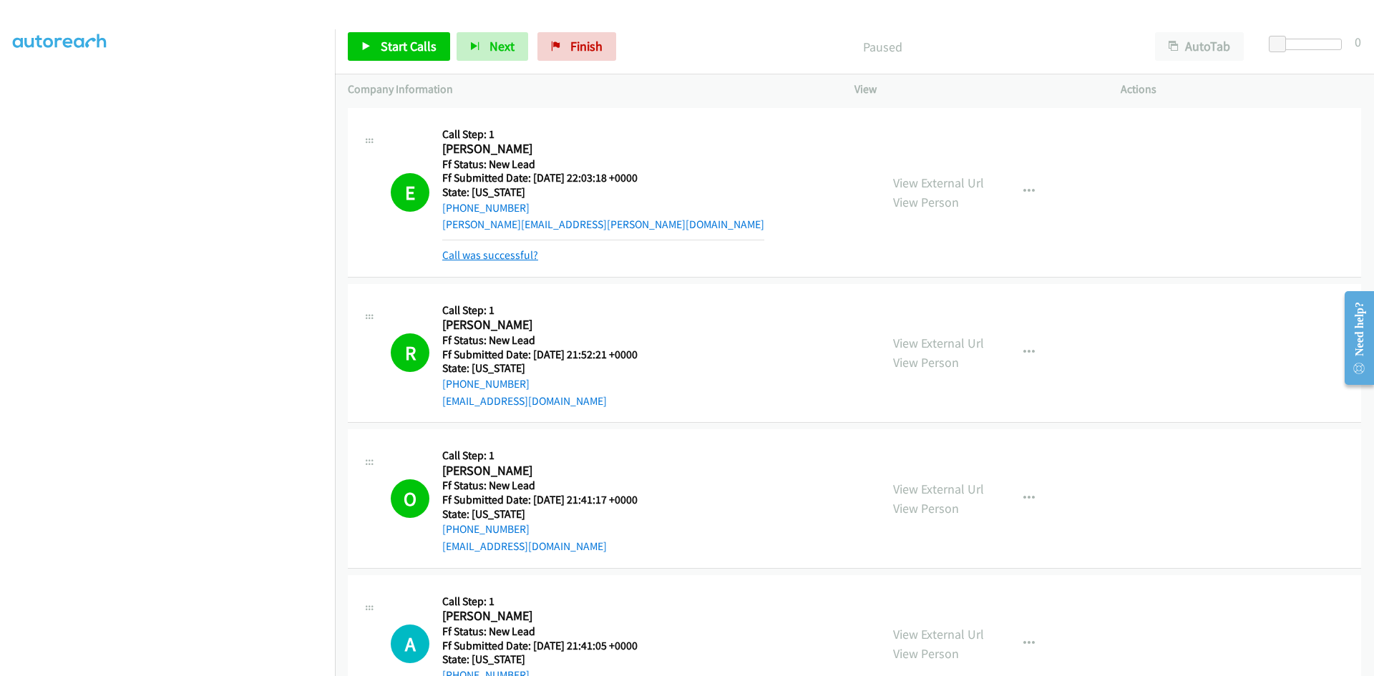
click at [504, 258] on link "Call was successful?" at bounding box center [490, 255] width 96 height 14
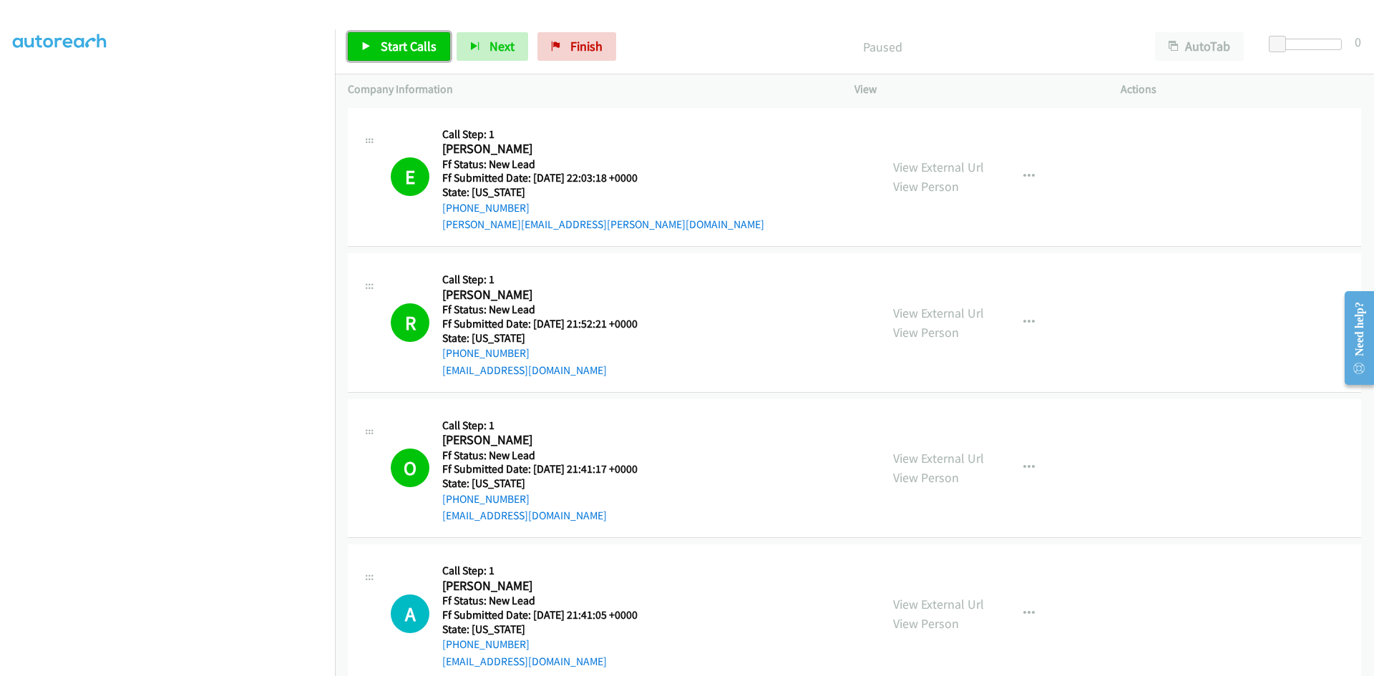
click at [412, 53] on span "Start Calls" at bounding box center [409, 46] width 56 height 16
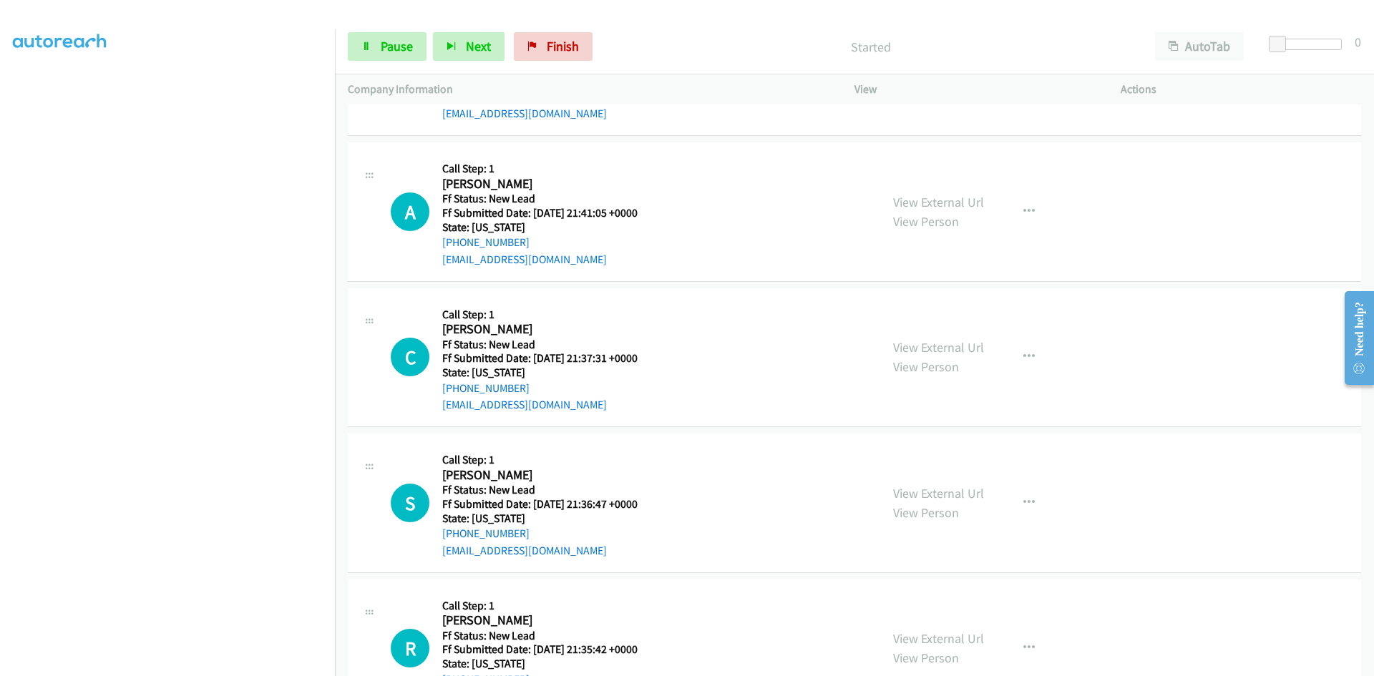
scroll to position [429, 0]
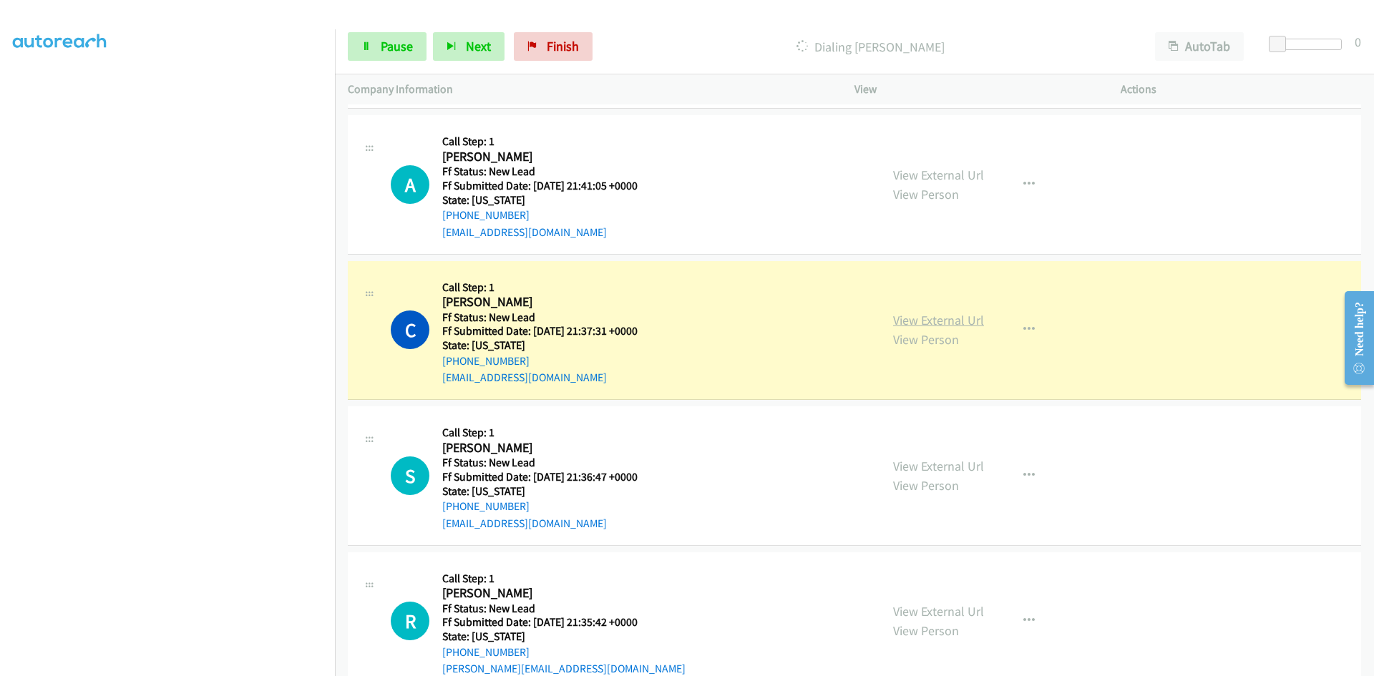
click at [950, 320] on link "View External Url" at bounding box center [938, 320] width 91 height 16
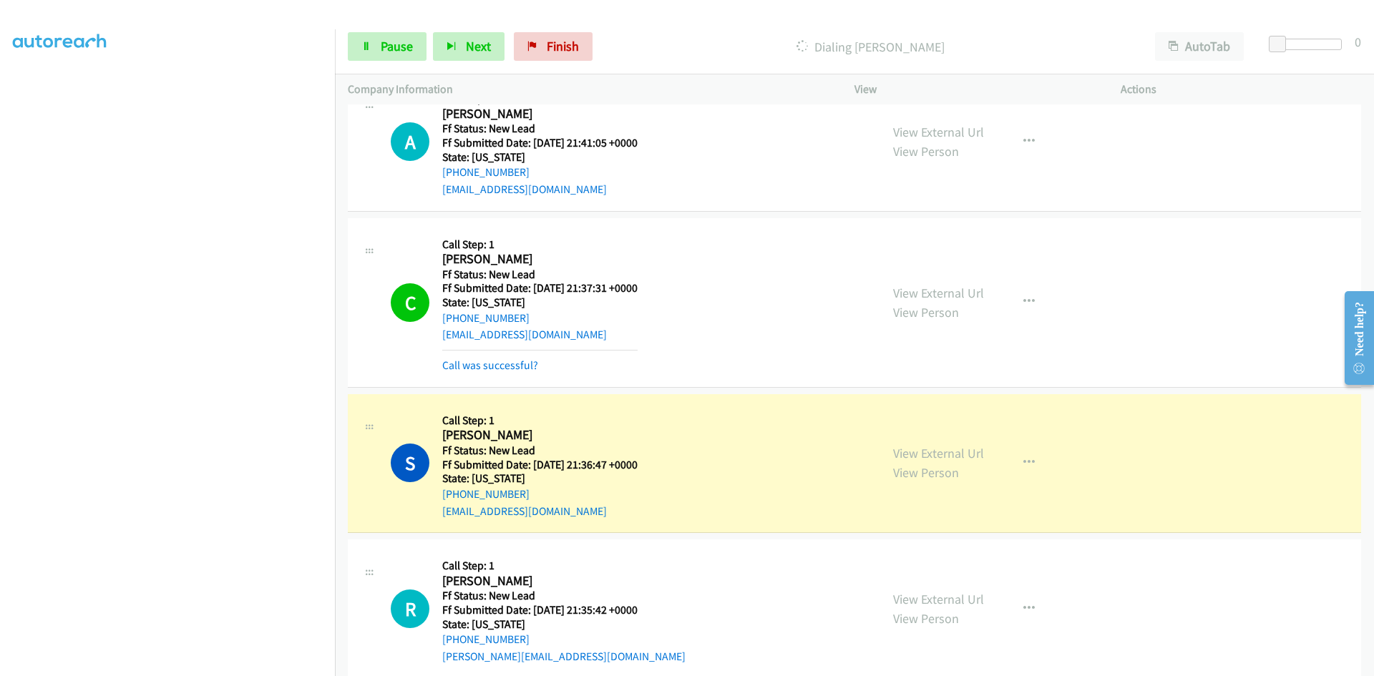
scroll to position [496, 0]
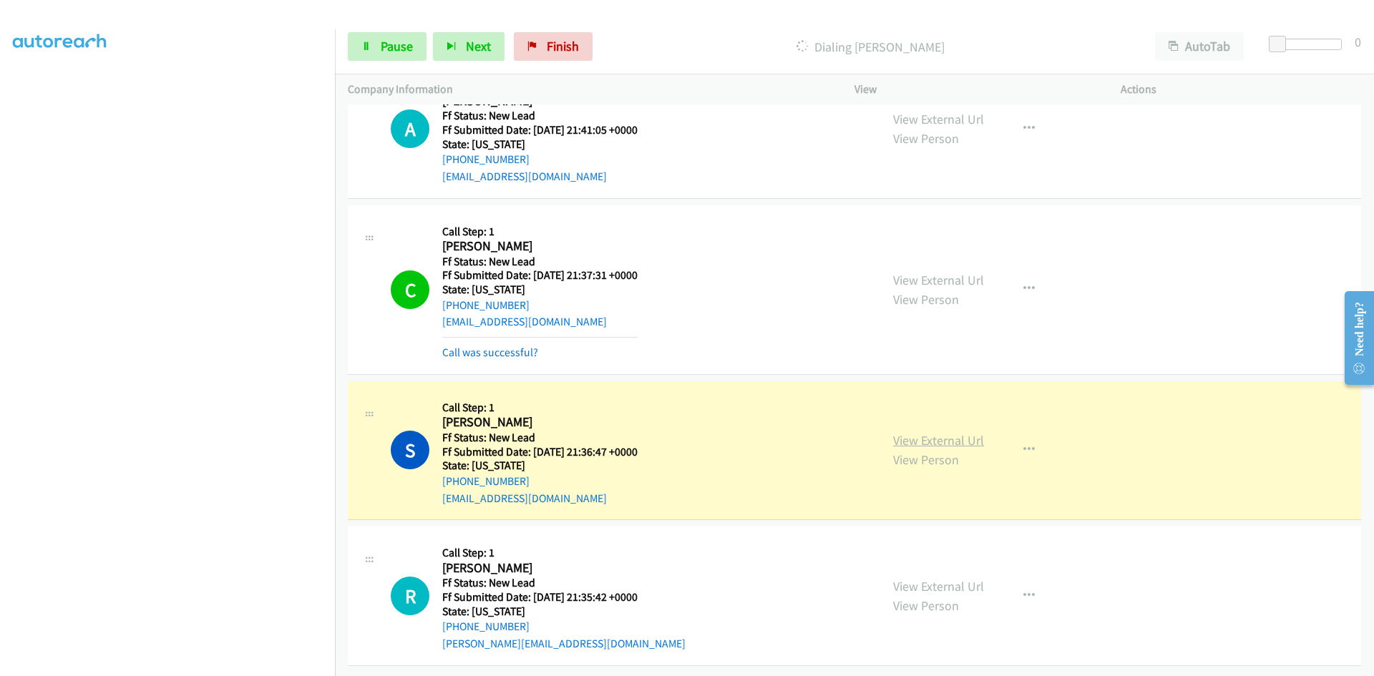
click at [971, 432] on link "View External Url" at bounding box center [938, 440] width 91 height 16
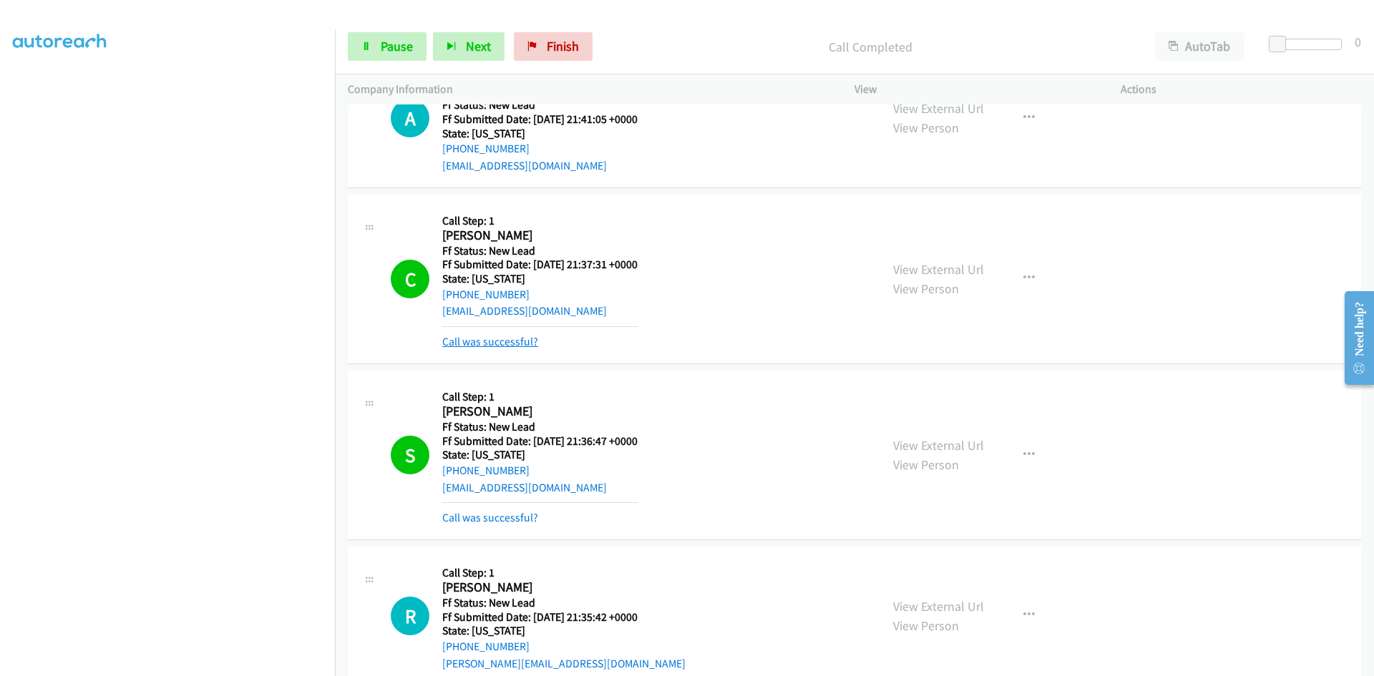
click at [467, 341] on link "Call was successful?" at bounding box center [490, 342] width 96 height 14
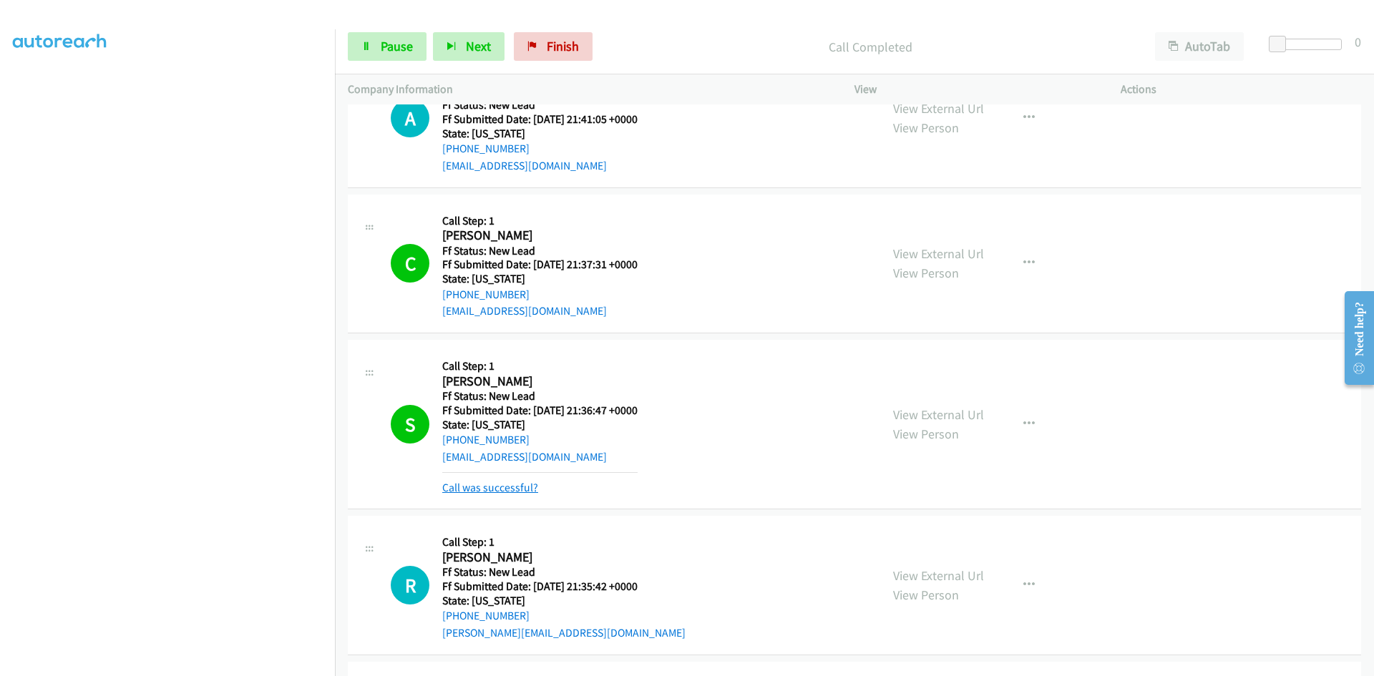
click at [485, 491] on link "Call was successful?" at bounding box center [490, 488] width 96 height 14
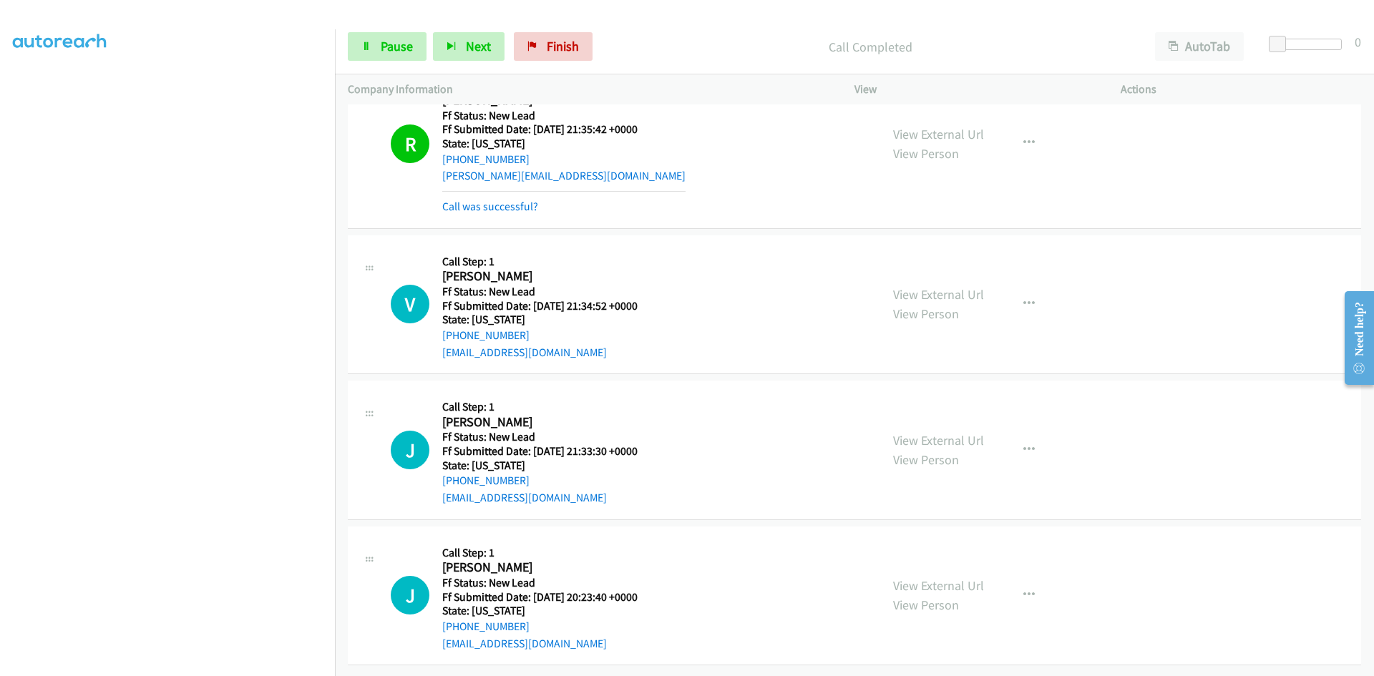
scroll to position [933, 0]
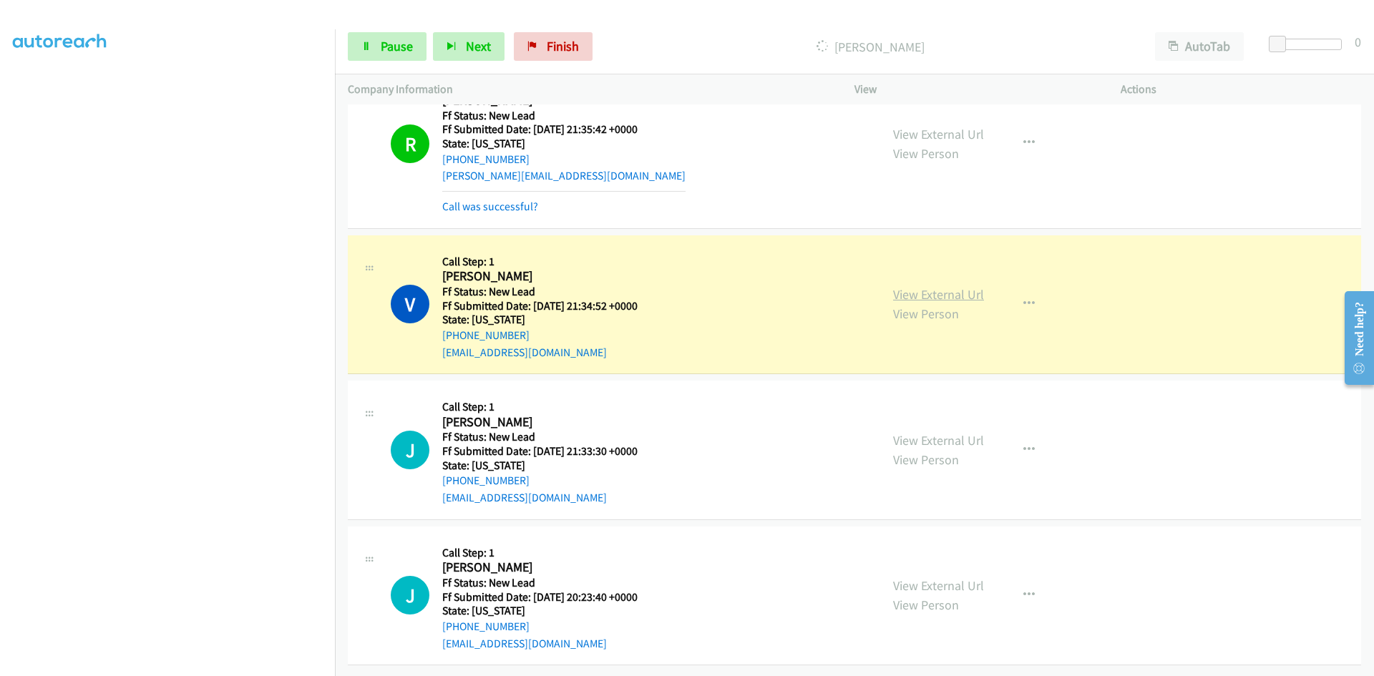
click at [954, 286] on link "View External Url" at bounding box center [938, 294] width 91 height 16
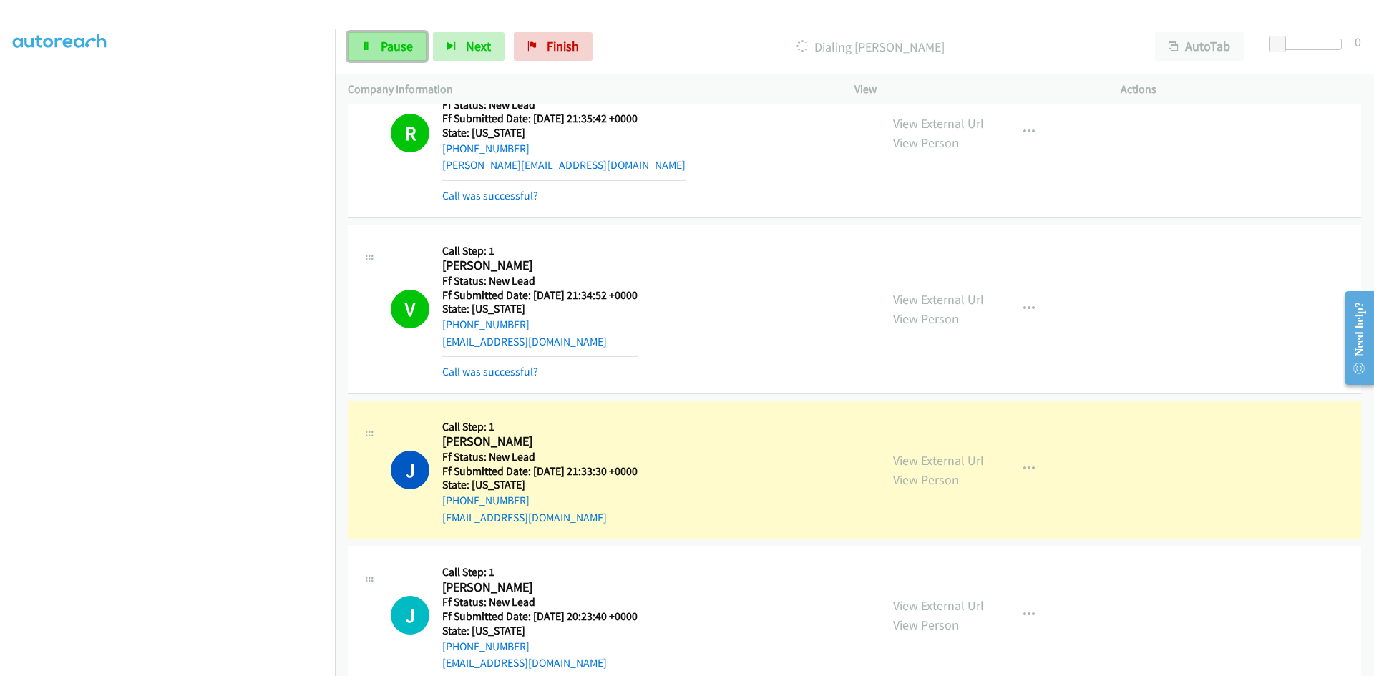
click at [376, 49] on link "Pause" at bounding box center [387, 46] width 79 height 29
click at [938, 457] on link "View External Url" at bounding box center [938, 460] width 91 height 16
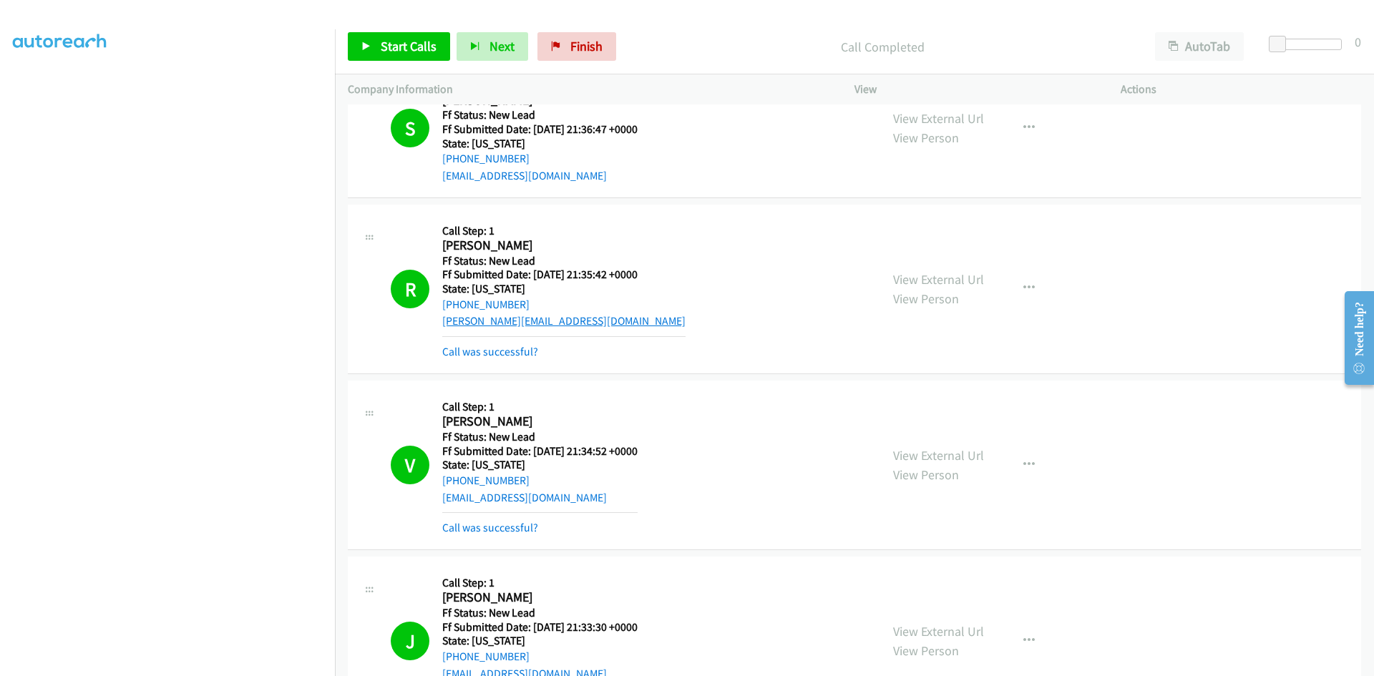
scroll to position [790, 0]
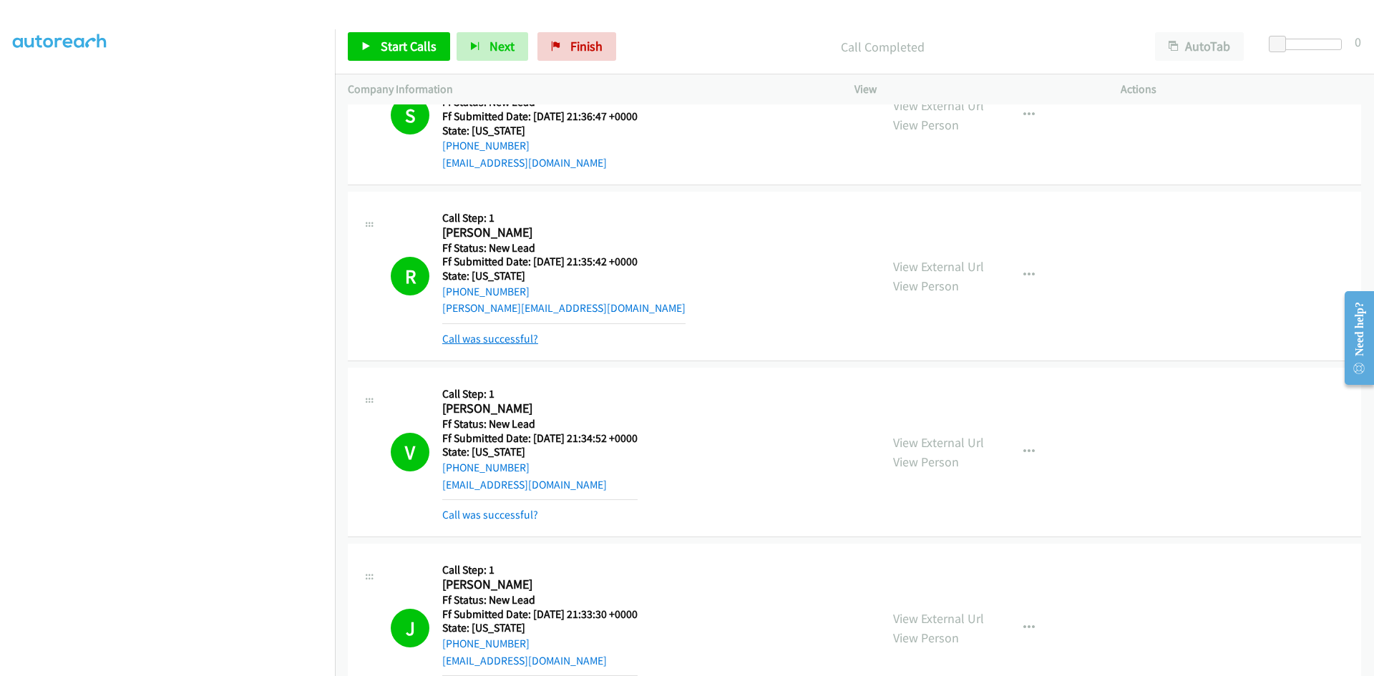
click at [487, 337] on link "Call was successful?" at bounding box center [490, 339] width 96 height 14
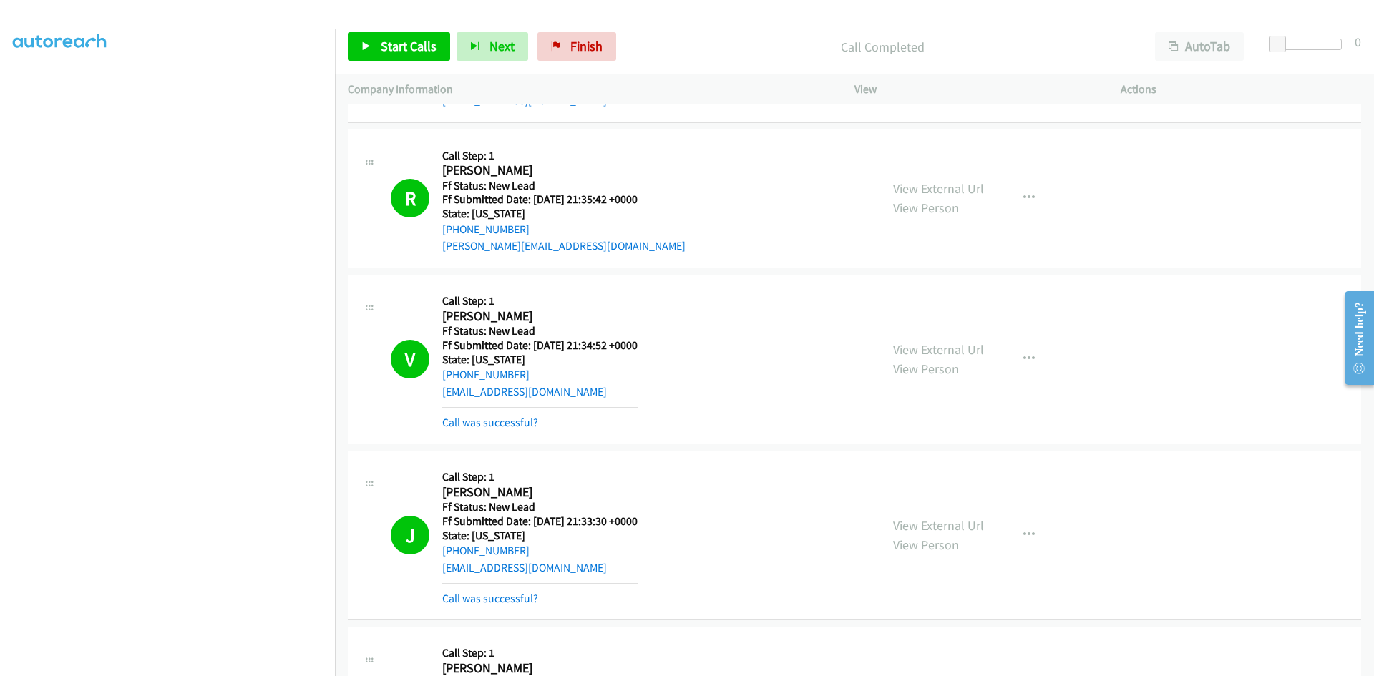
scroll to position [1005, 0]
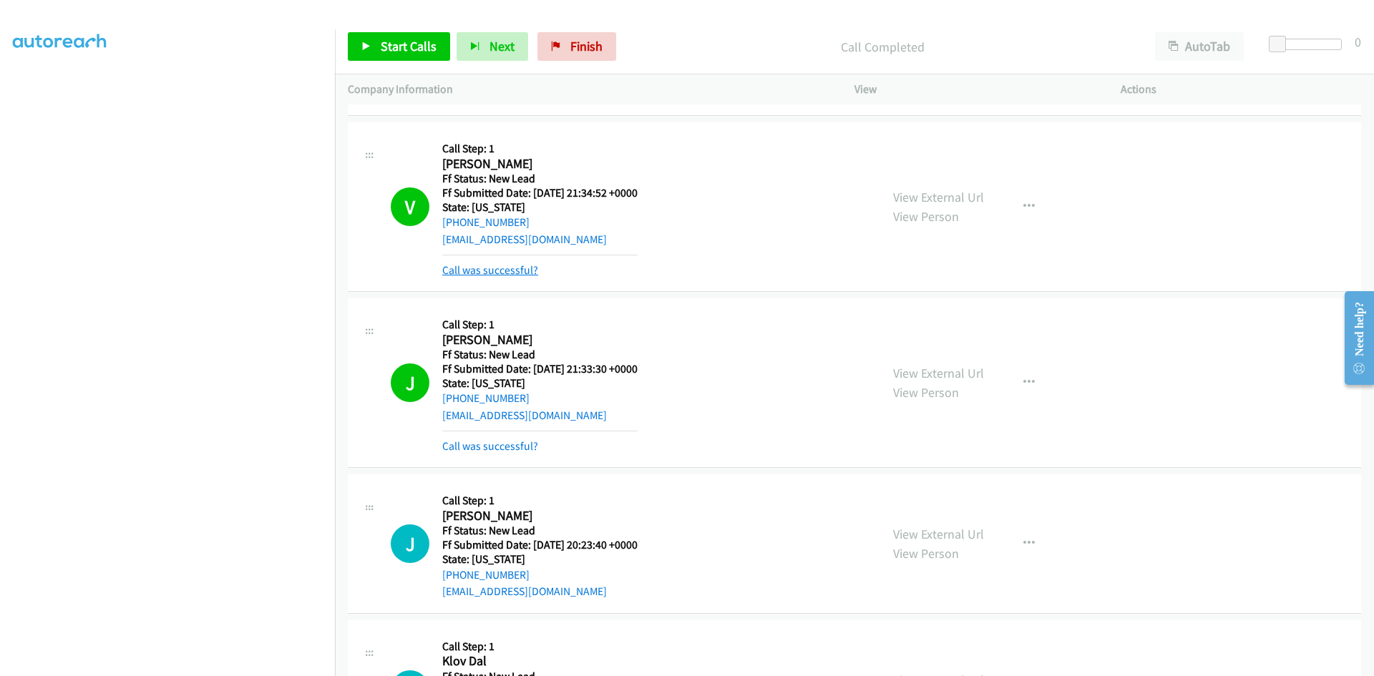
click at [517, 271] on link "Call was successful?" at bounding box center [490, 270] width 96 height 14
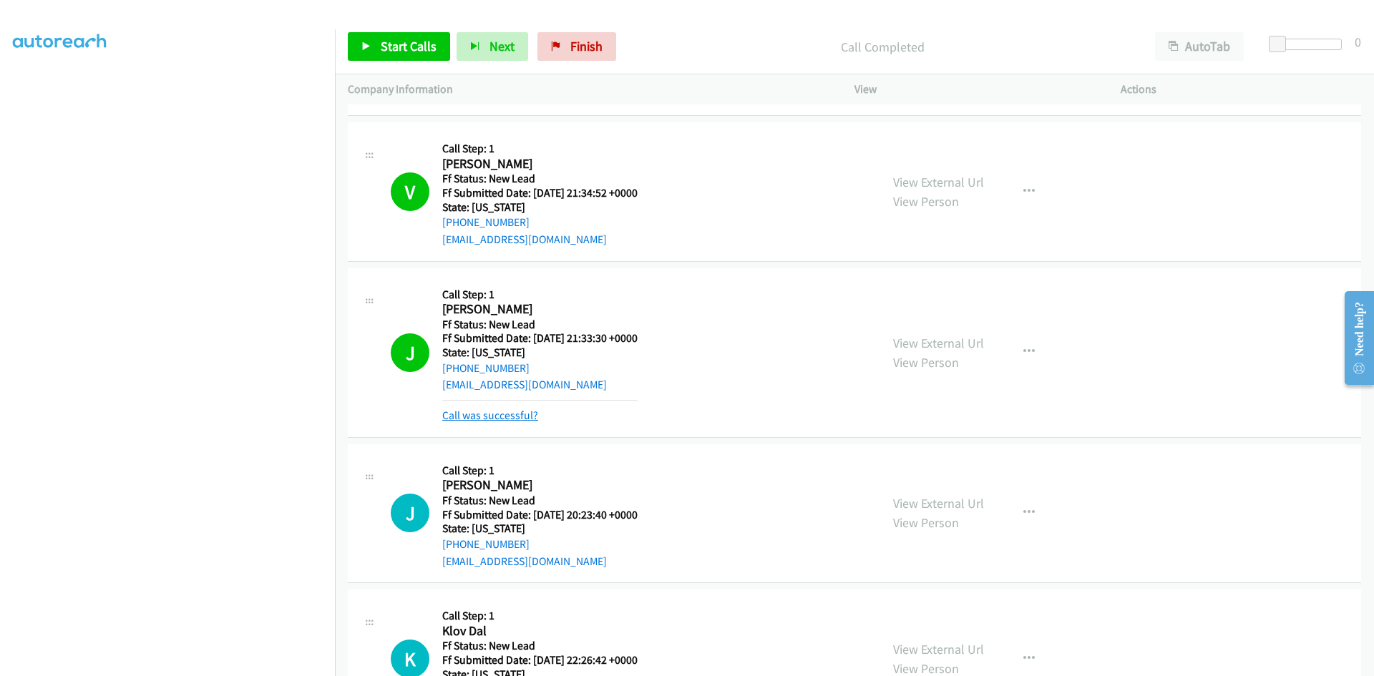
click at [484, 413] on link "Call was successful?" at bounding box center [490, 416] width 96 height 14
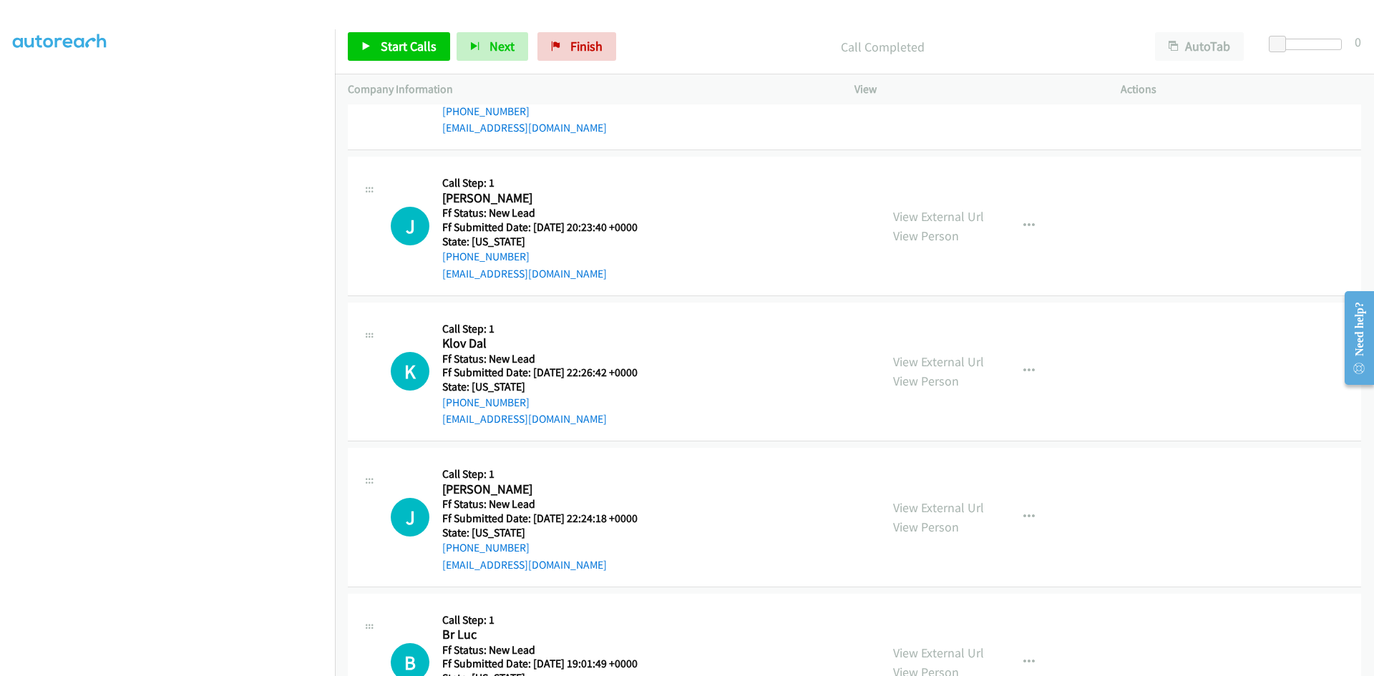
scroll to position [1268, 0]
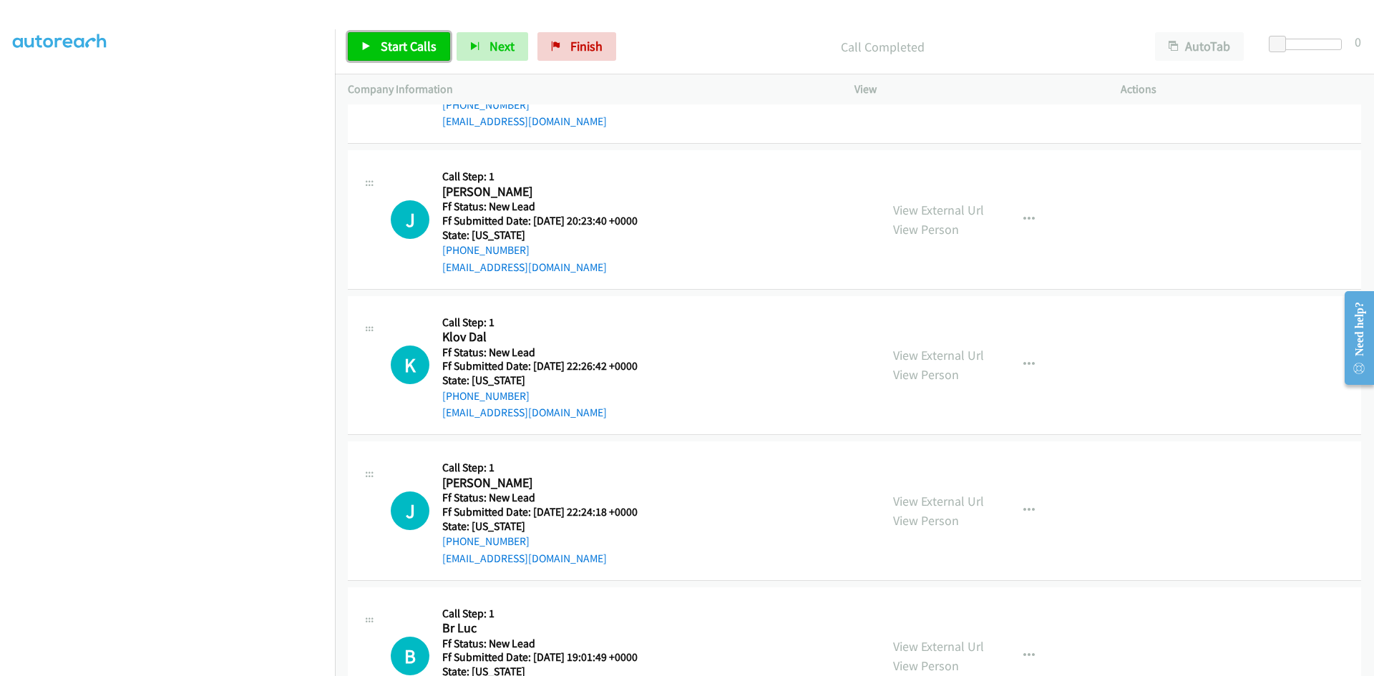
click at [428, 45] on span "Start Calls" at bounding box center [409, 46] width 56 height 16
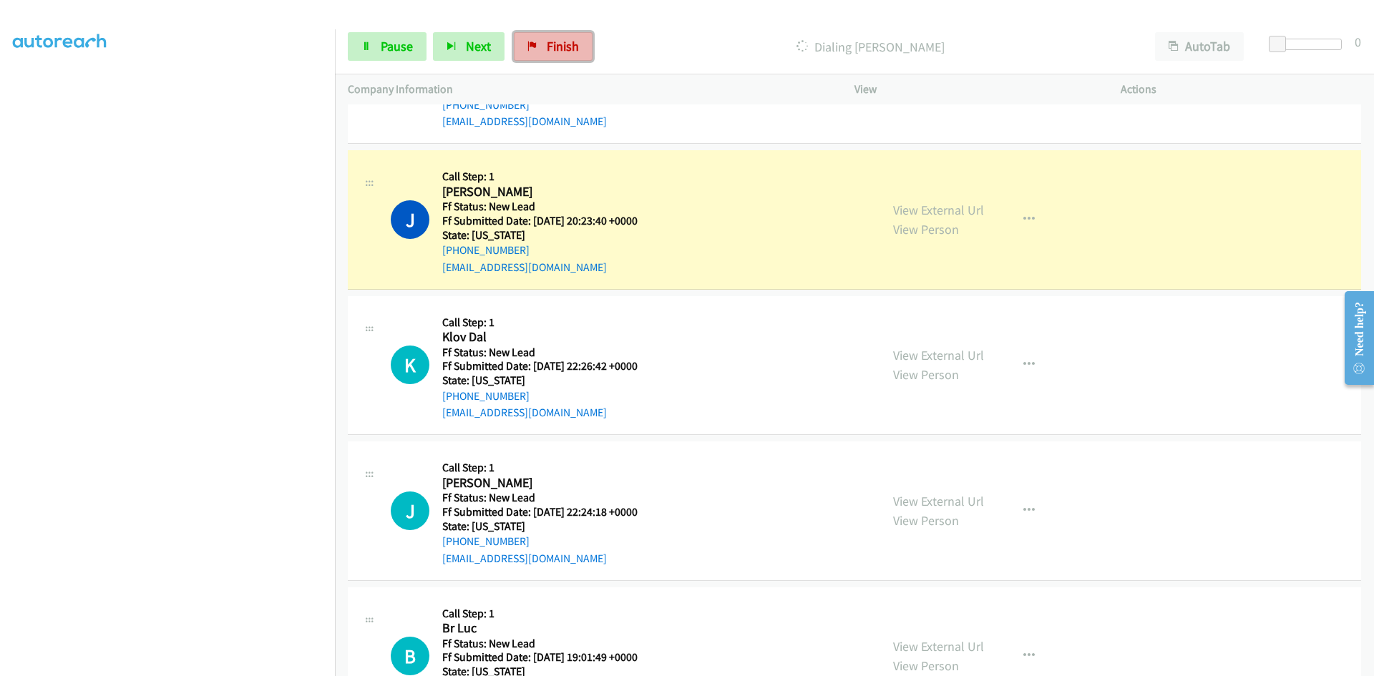
click at [532, 48] on icon at bounding box center [532, 47] width 10 height 10
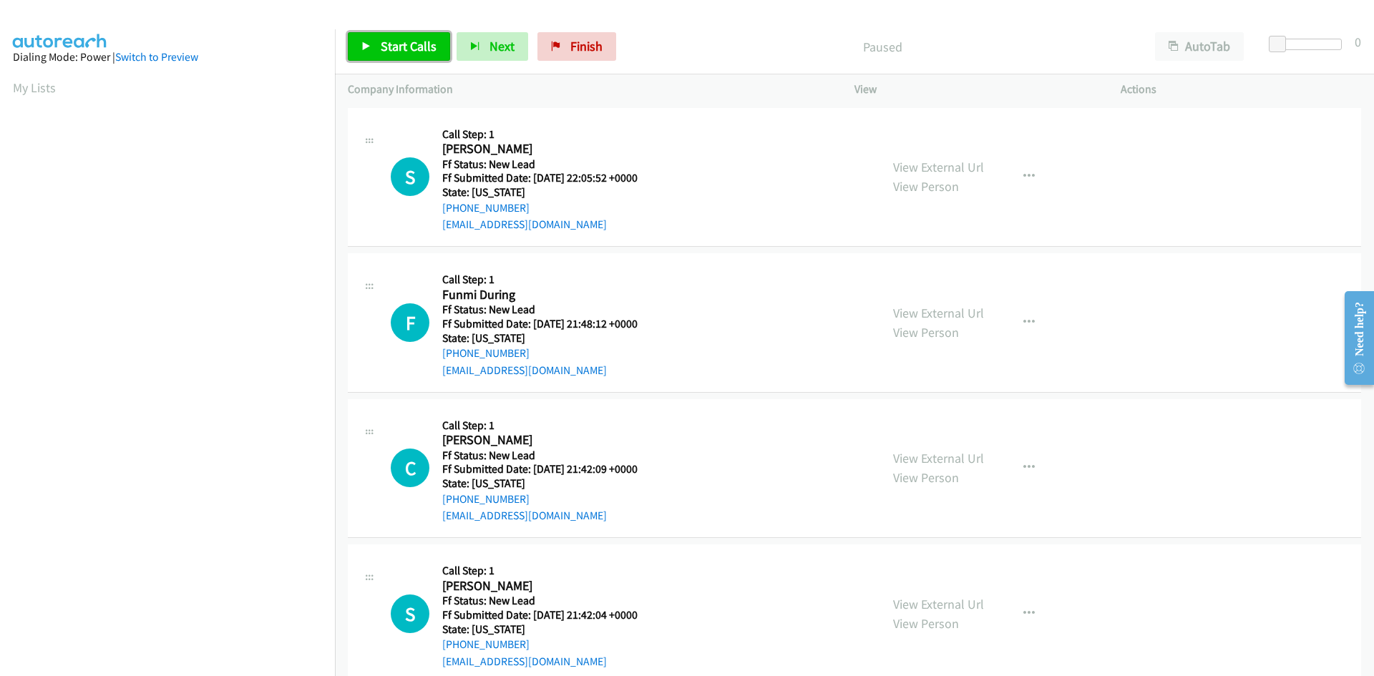
click at [399, 41] on span "Start Calls" at bounding box center [409, 46] width 56 height 16
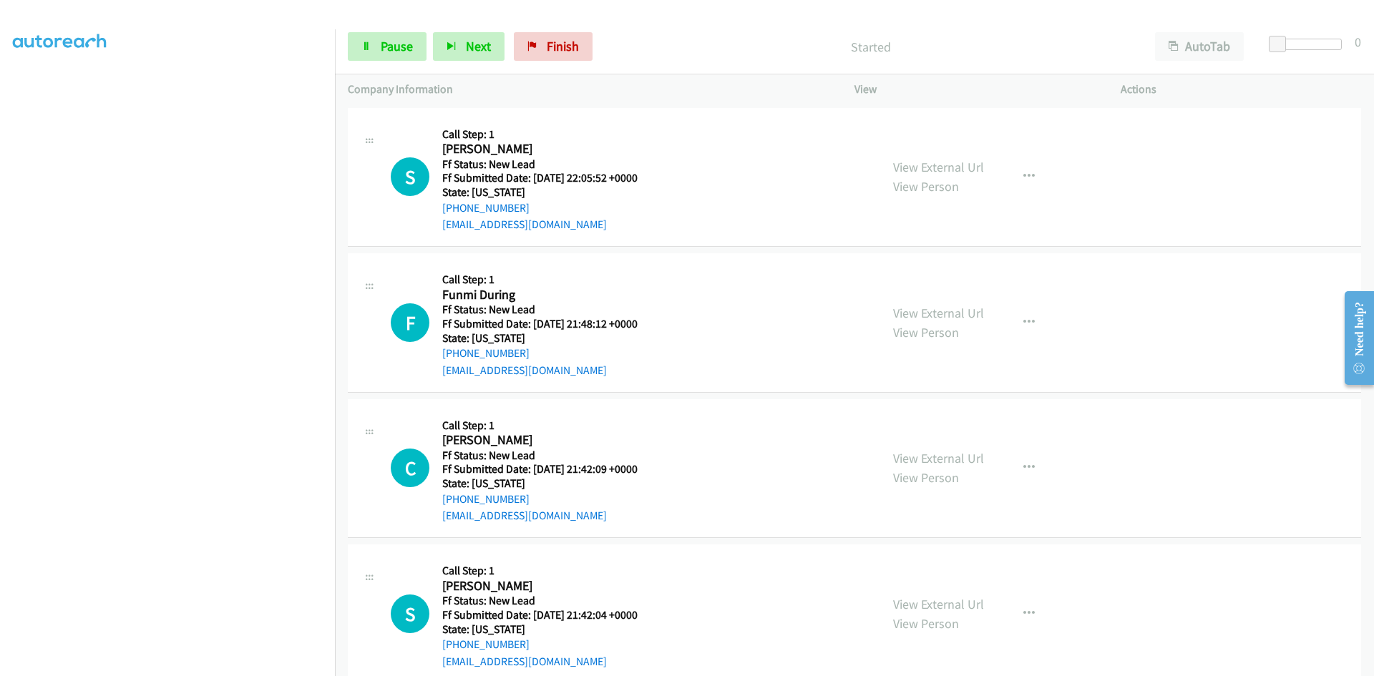
scroll to position [126, 0]
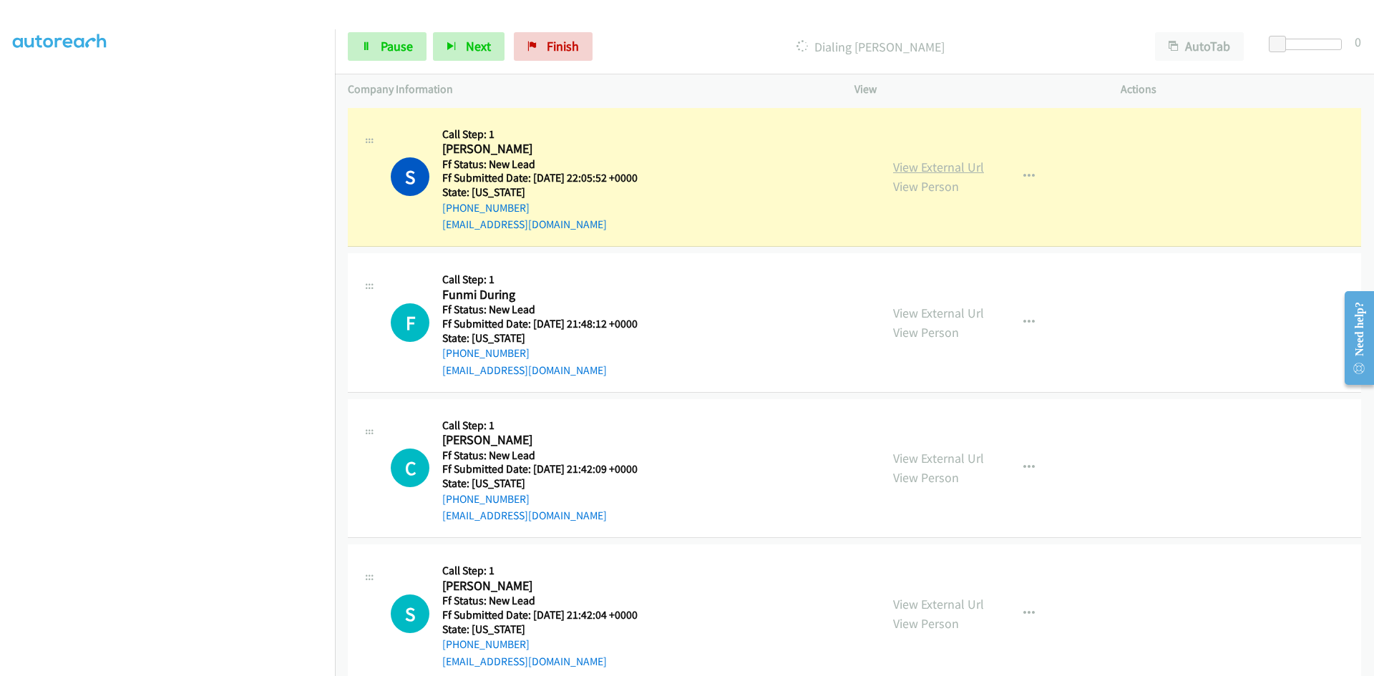
click at [966, 169] on link "View External Url" at bounding box center [938, 167] width 91 height 16
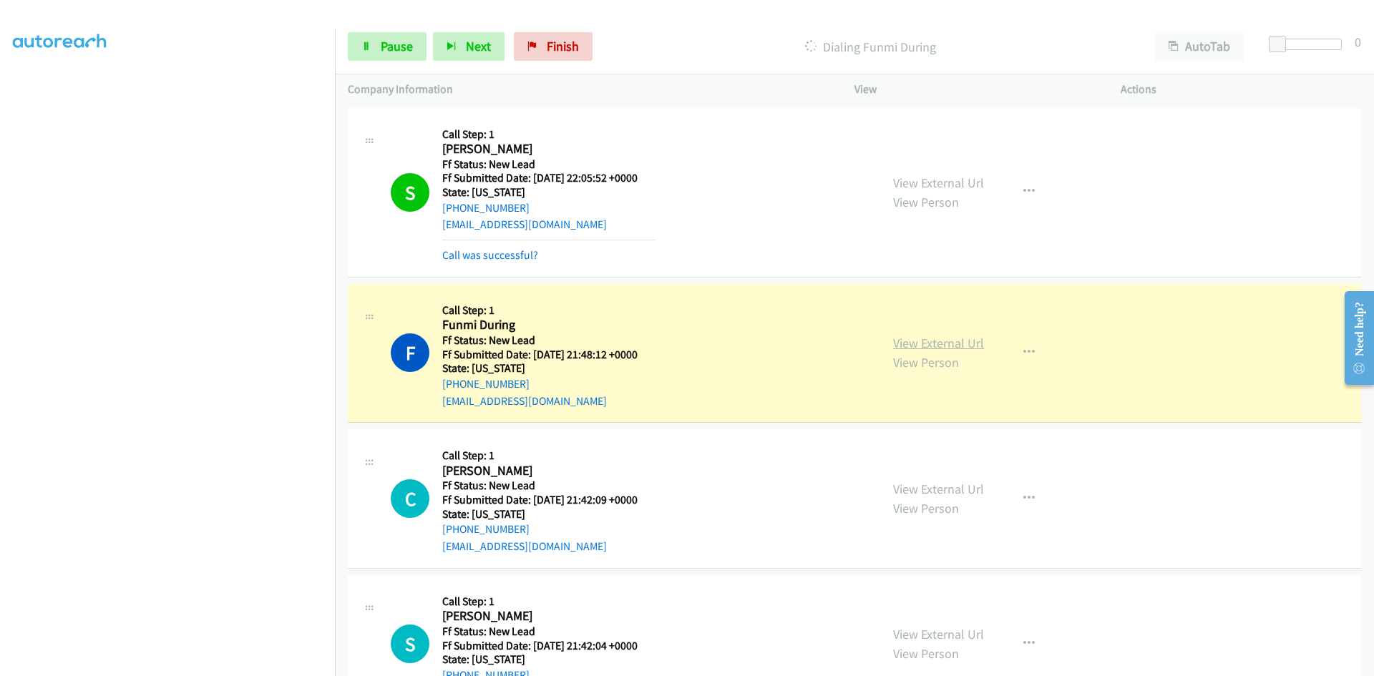
click at [919, 344] on link "View External Url" at bounding box center [938, 343] width 91 height 16
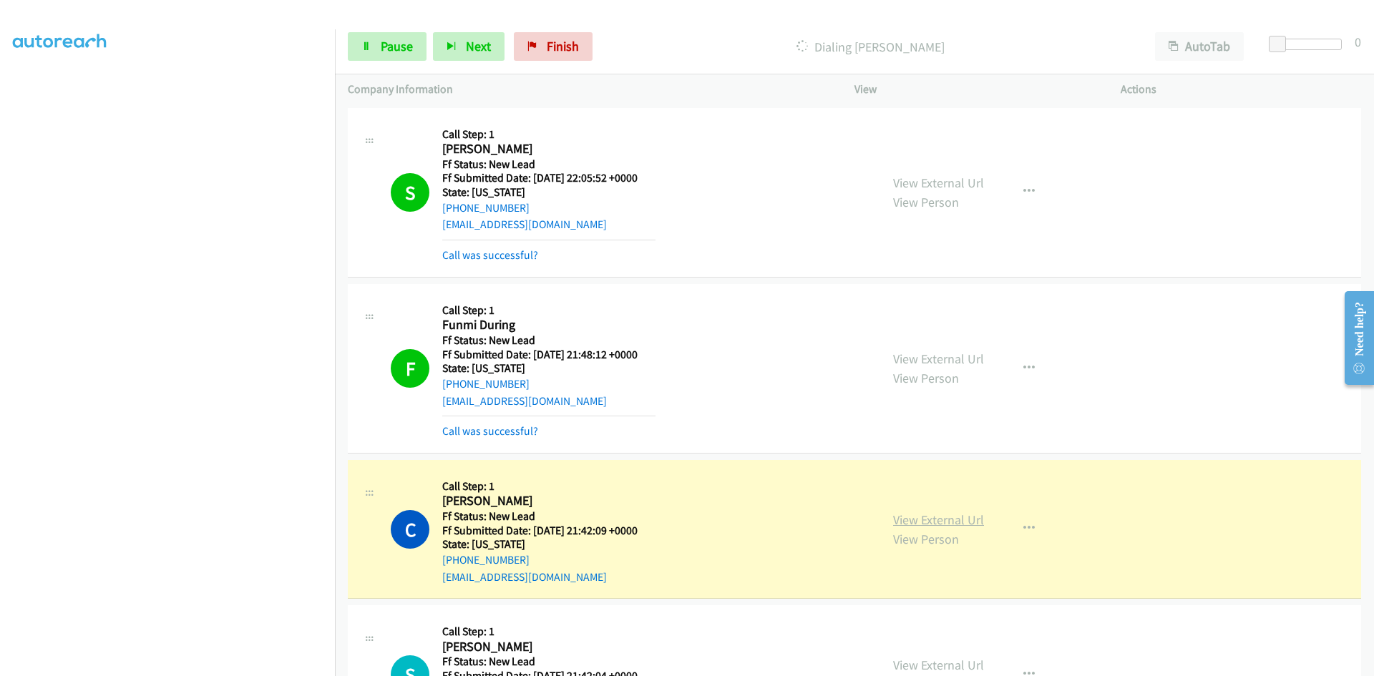
click at [909, 520] on link "View External Url" at bounding box center [938, 520] width 91 height 16
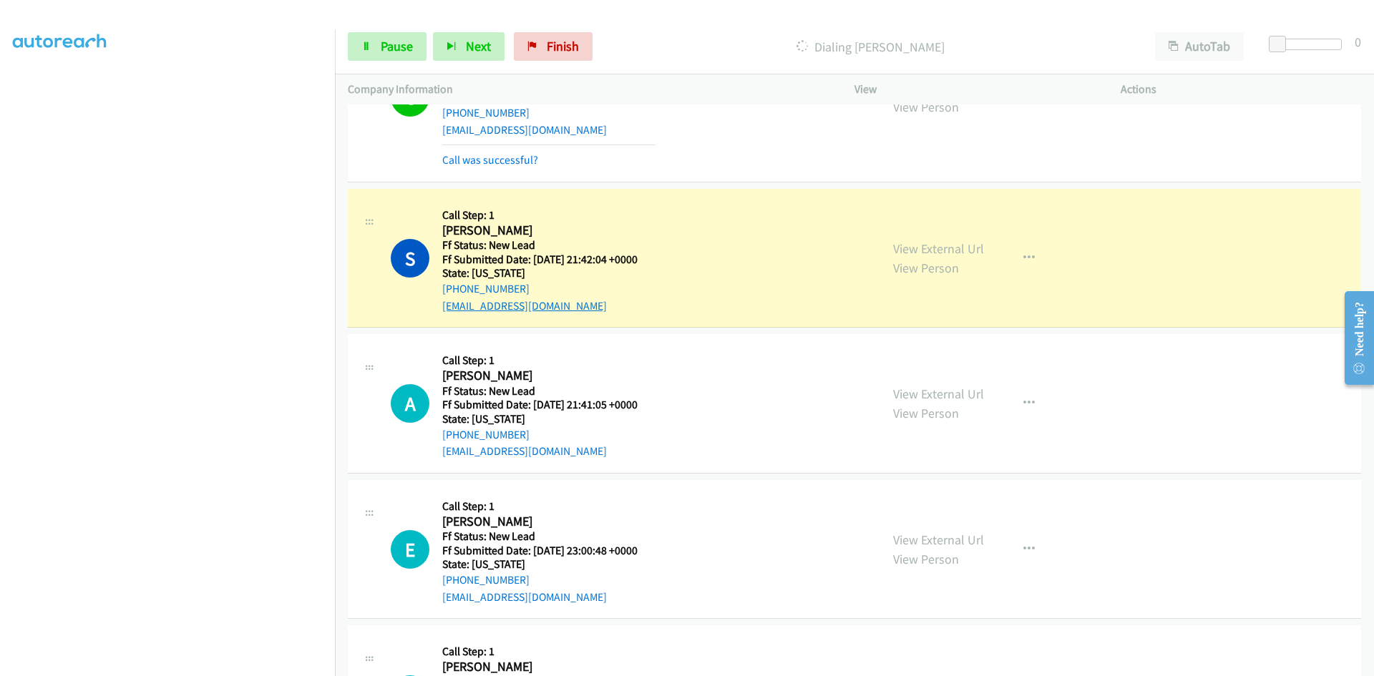
scroll to position [573, 0]
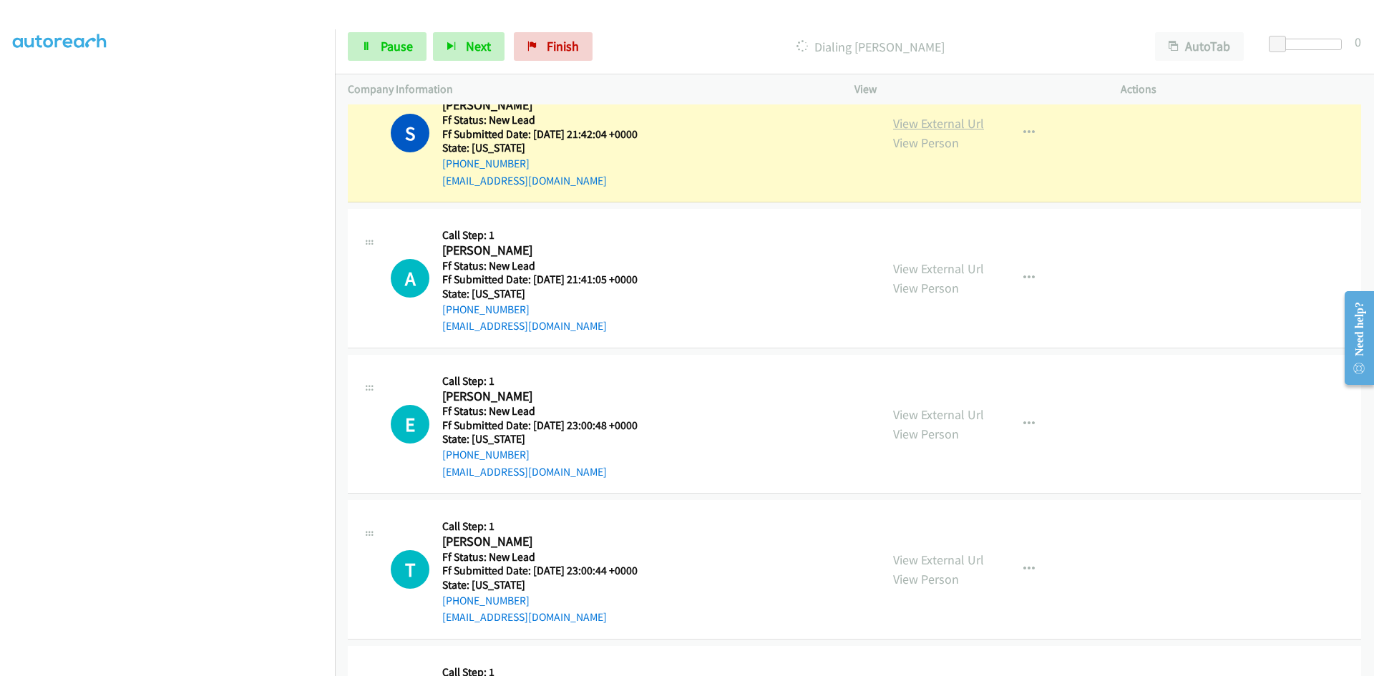
click at [971, 130] on link "View External Url" at bounding box center [938, 123] width 91 height 16
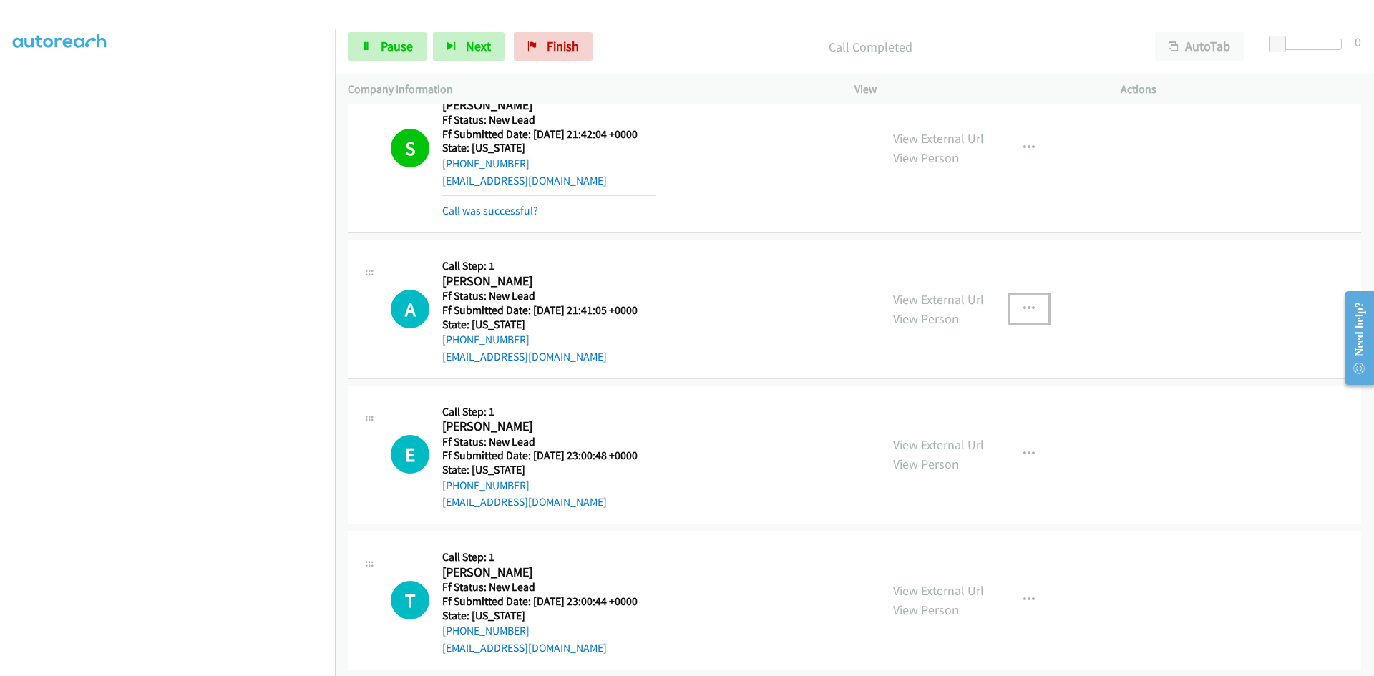
click at [1017, 310] on button "button" at bounding box center [1029, 309] width 39 height 29
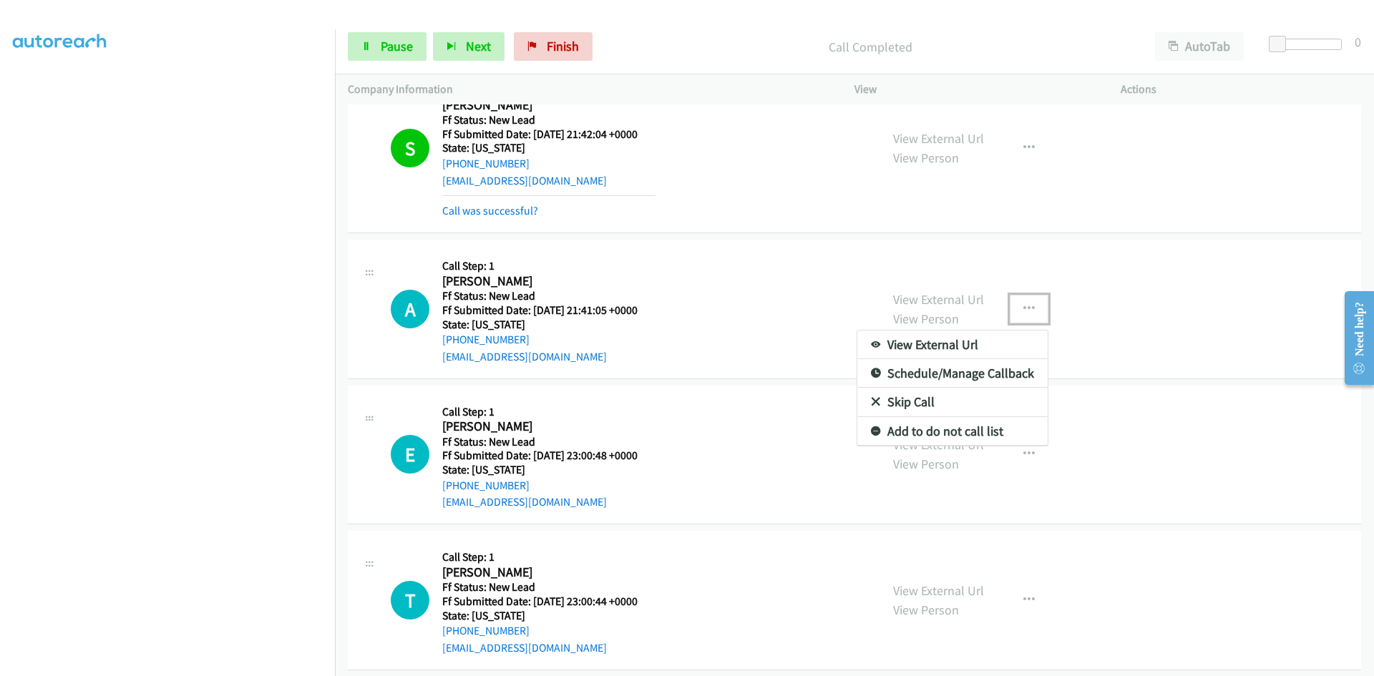
click at [923, 394] on link "Skip Call" at bounding box center [952, 402] width 190 height 29
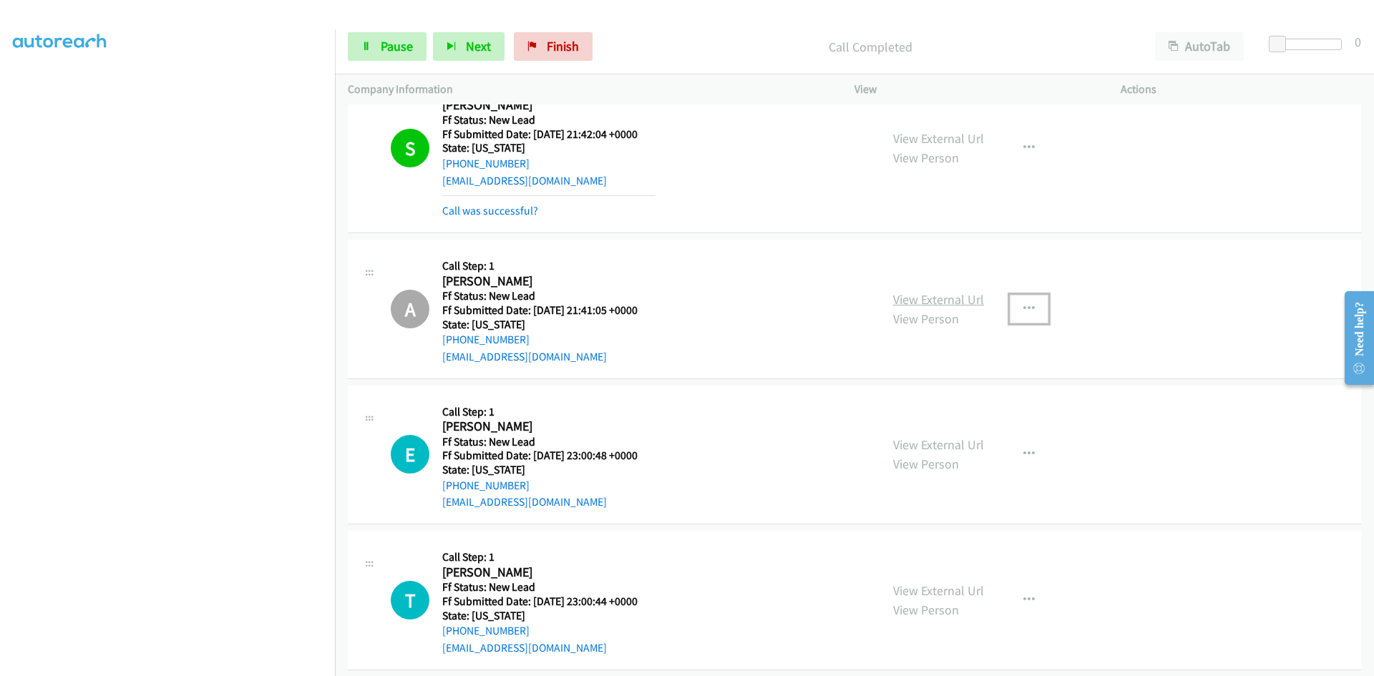
click at [921, 298] on link "View External Url" at bounding box center [938, 299] width 91 height 16
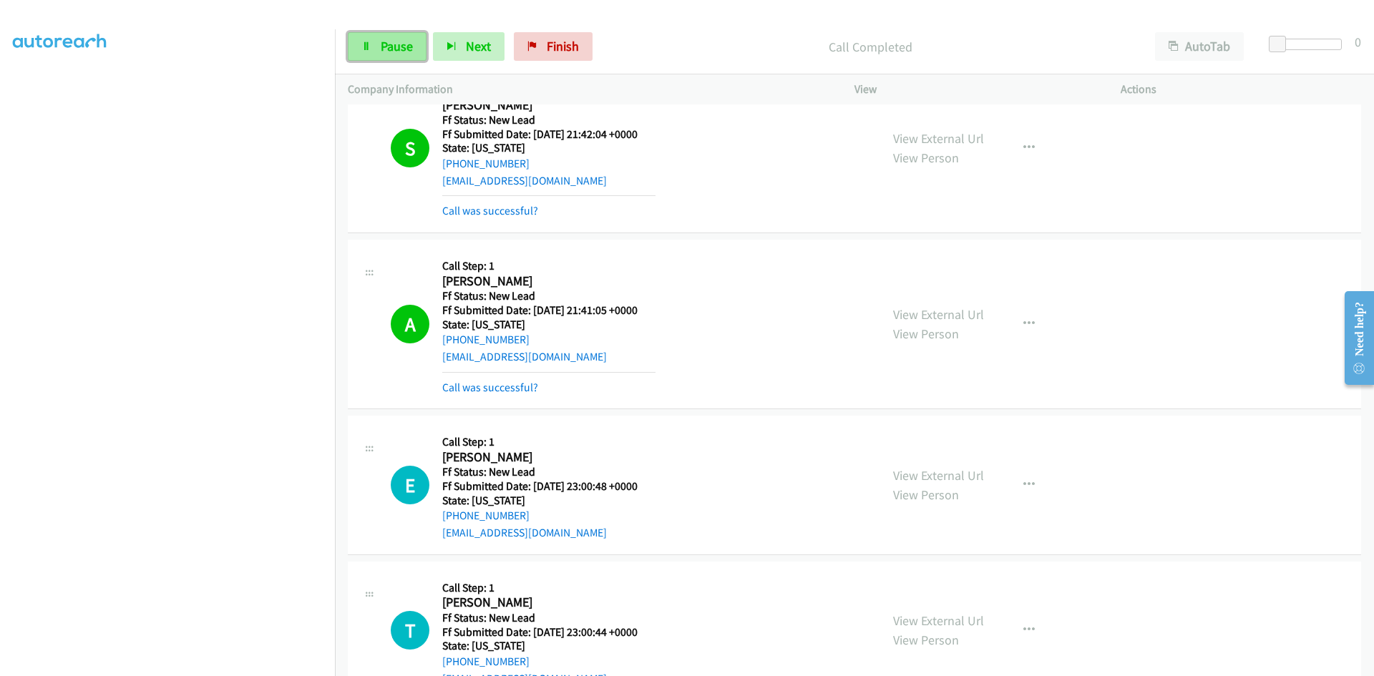
click at [416, 54] on link "Pause" at bounding box center [387, 46] width 79 height 29
click at [502, 383] on link "Call was successful?" at bounding box center [490, 388] width 96 height 14
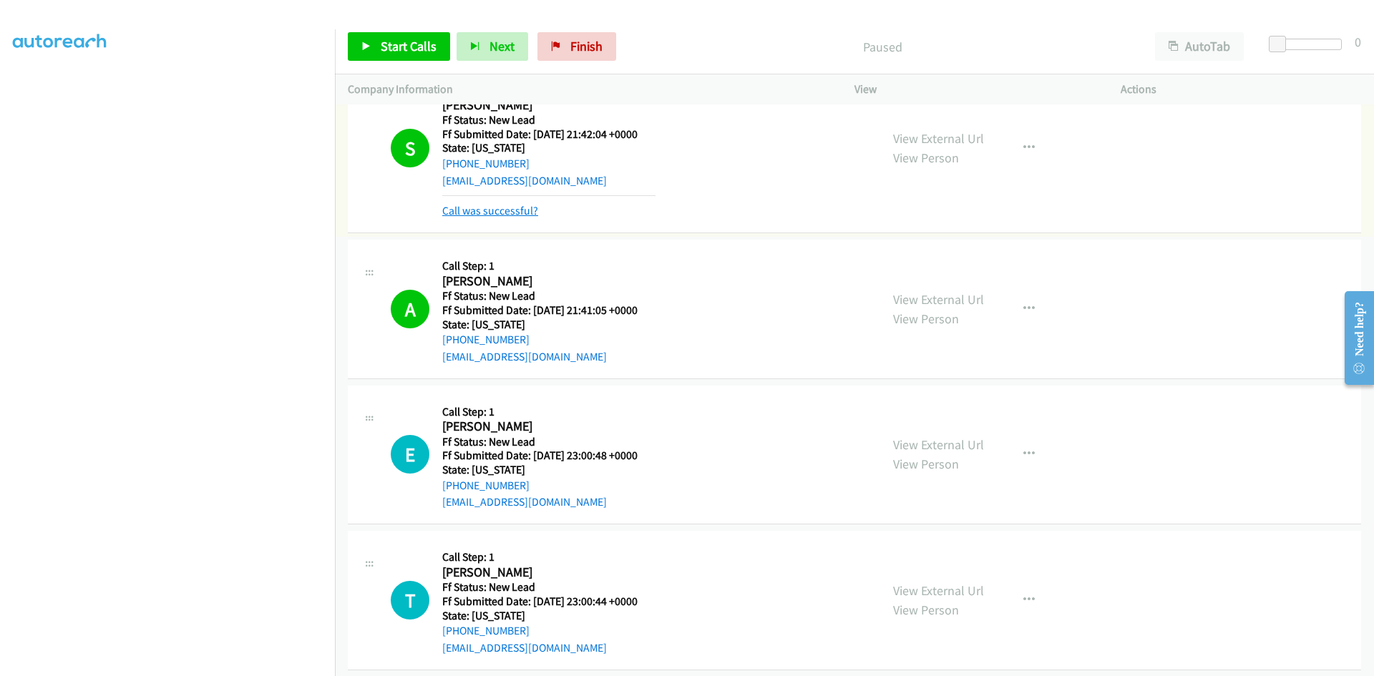
click at [524, 213] on link "Call was successful?" at bounding box center [490, 211] width 96 height 14
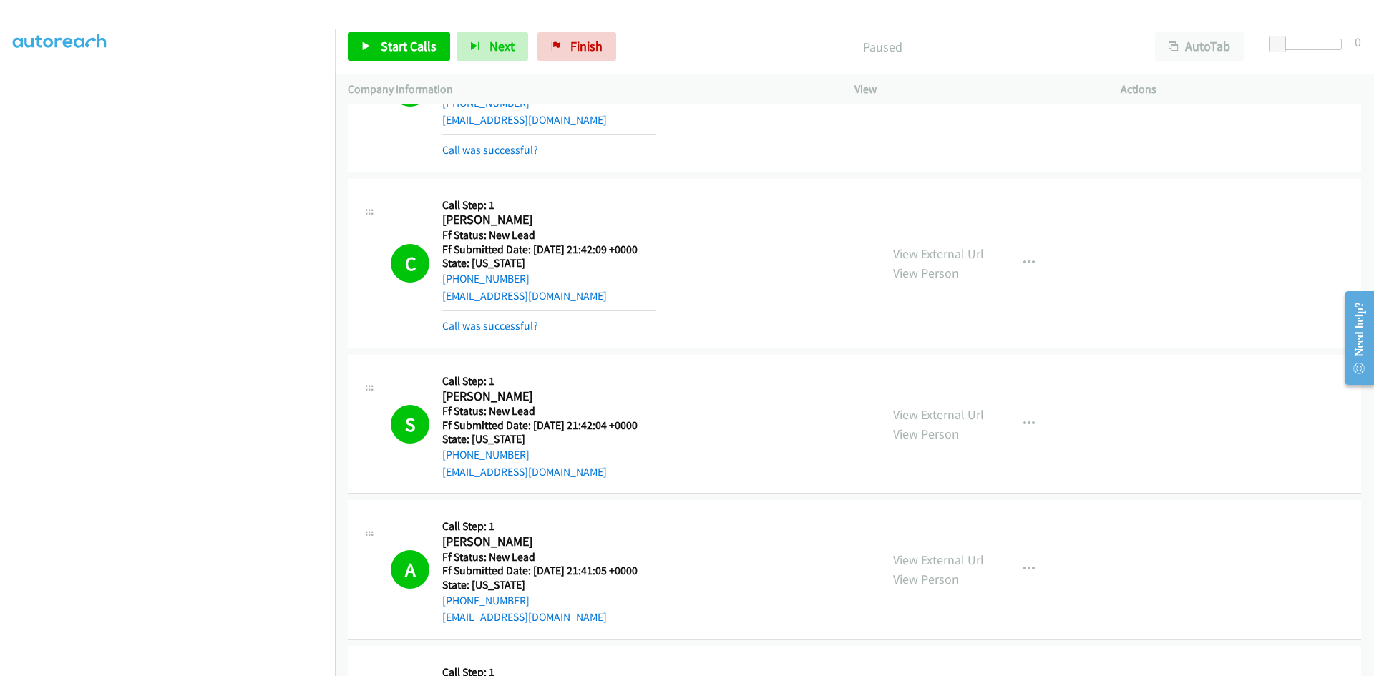
scroll to position [256, 0]
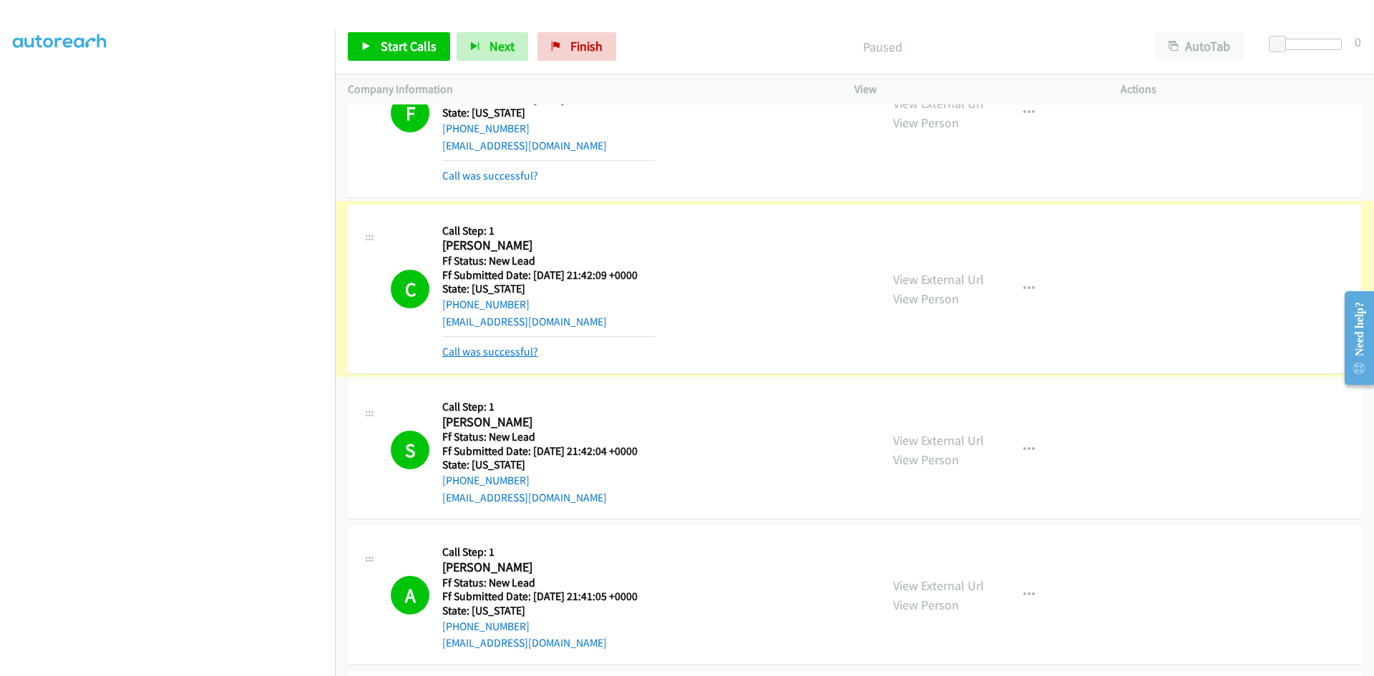
click at [508, 349] on link "Call was successful?" at bounding box center [490, 352] width 96 height 14
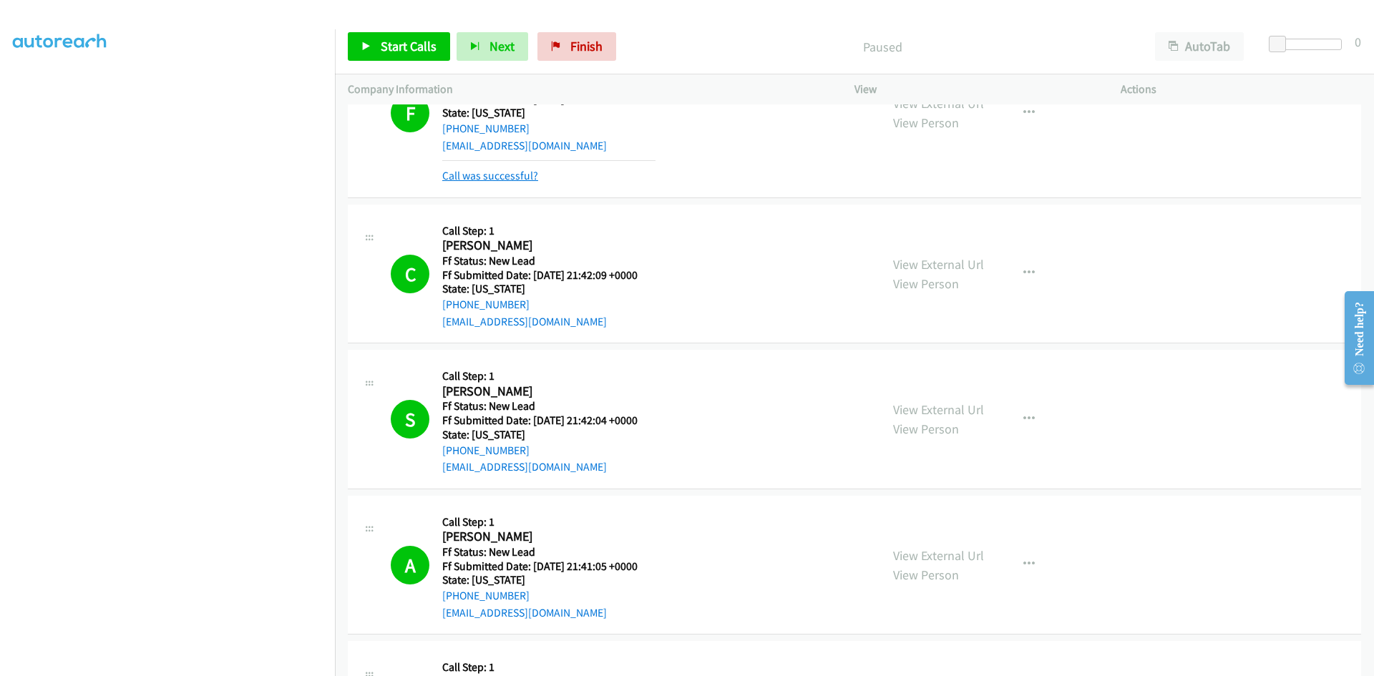
click at [501, 176] on link "Call was successful?" at bounding box center [490, 176] width 96 height 14
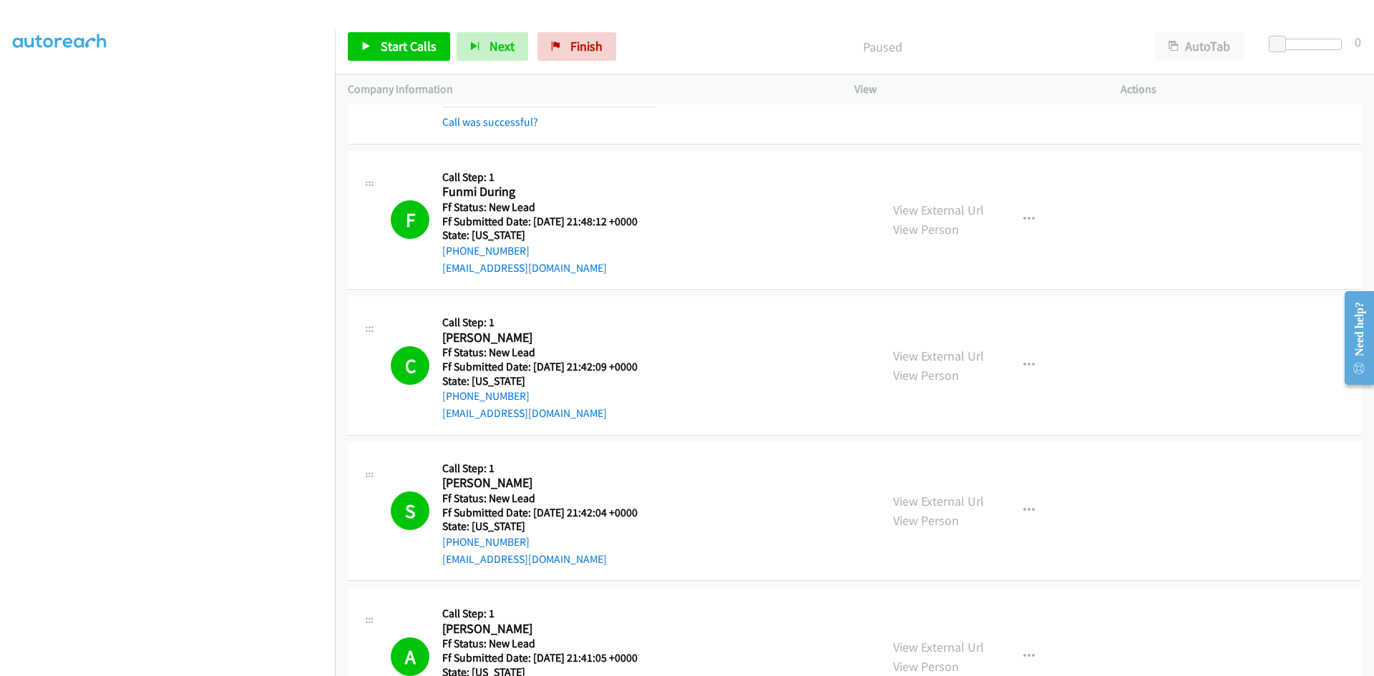
scroll to position [0, 0]
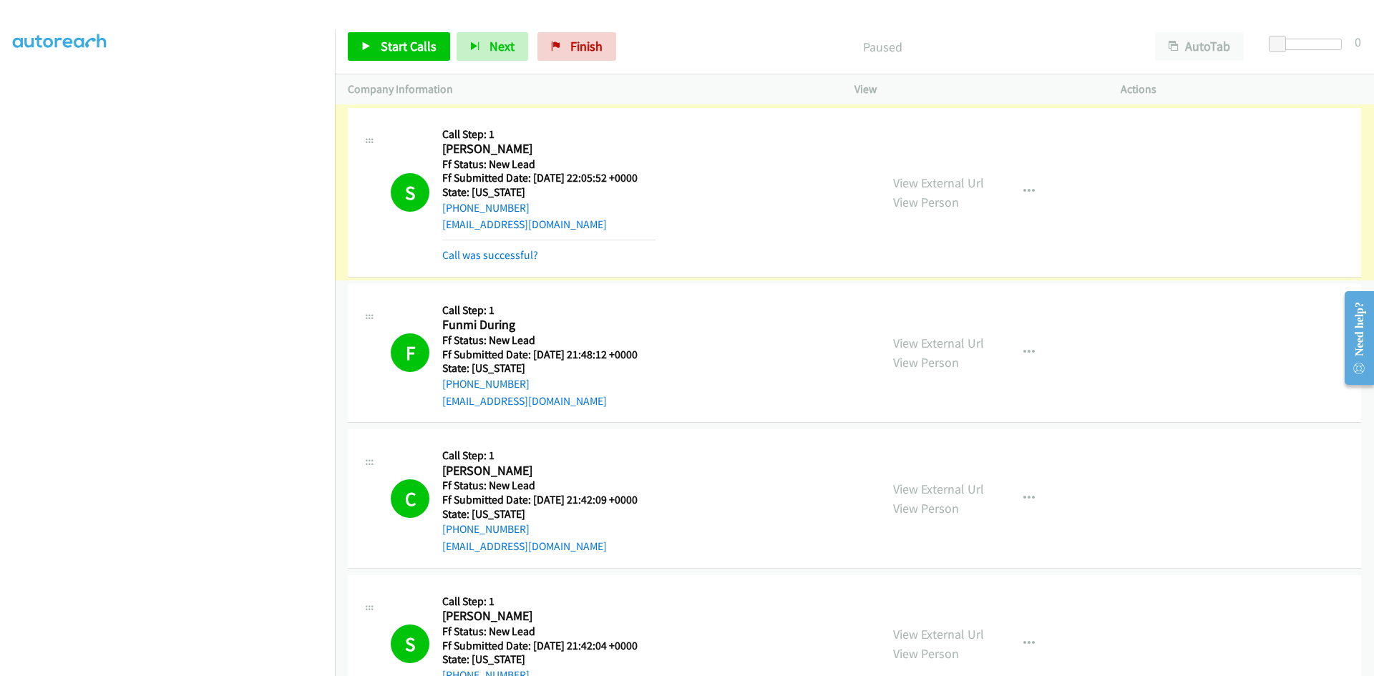
click at [516, 256] on link "Call was successful?" at bounding box center [490, 255] width 96 height 14
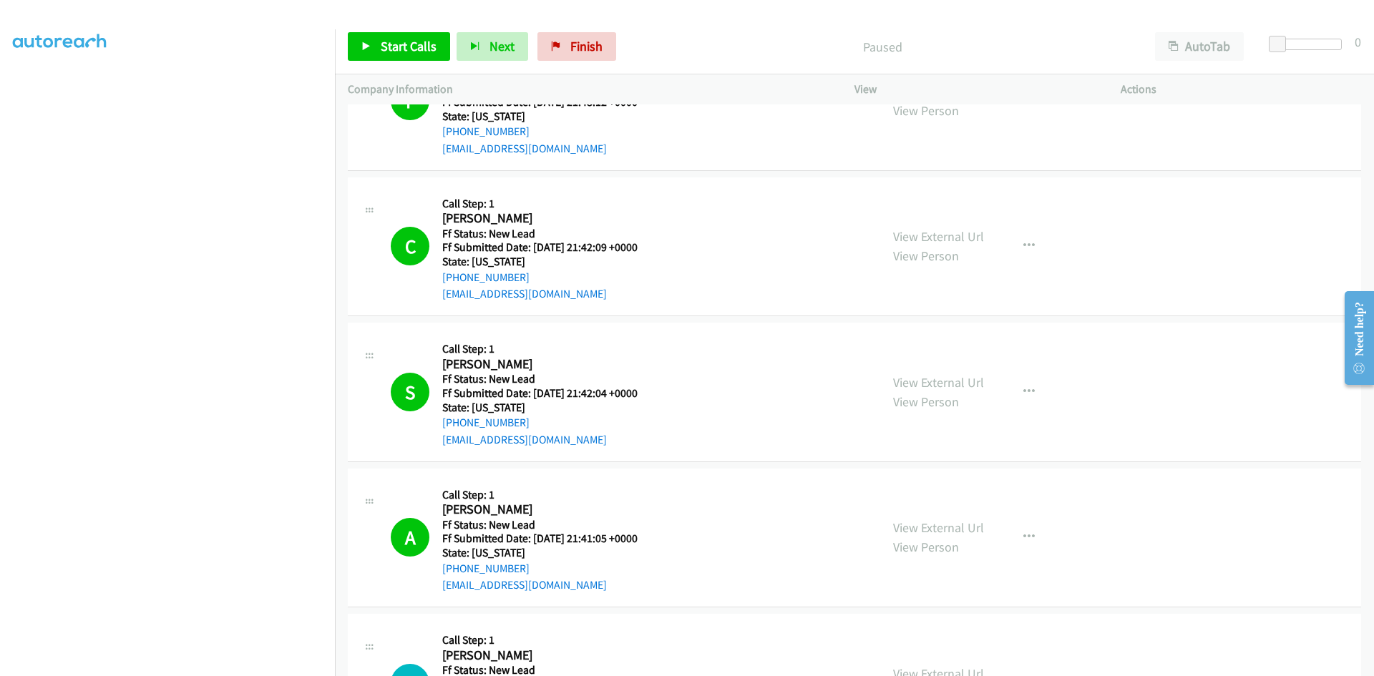
scroll to position [358, 0]
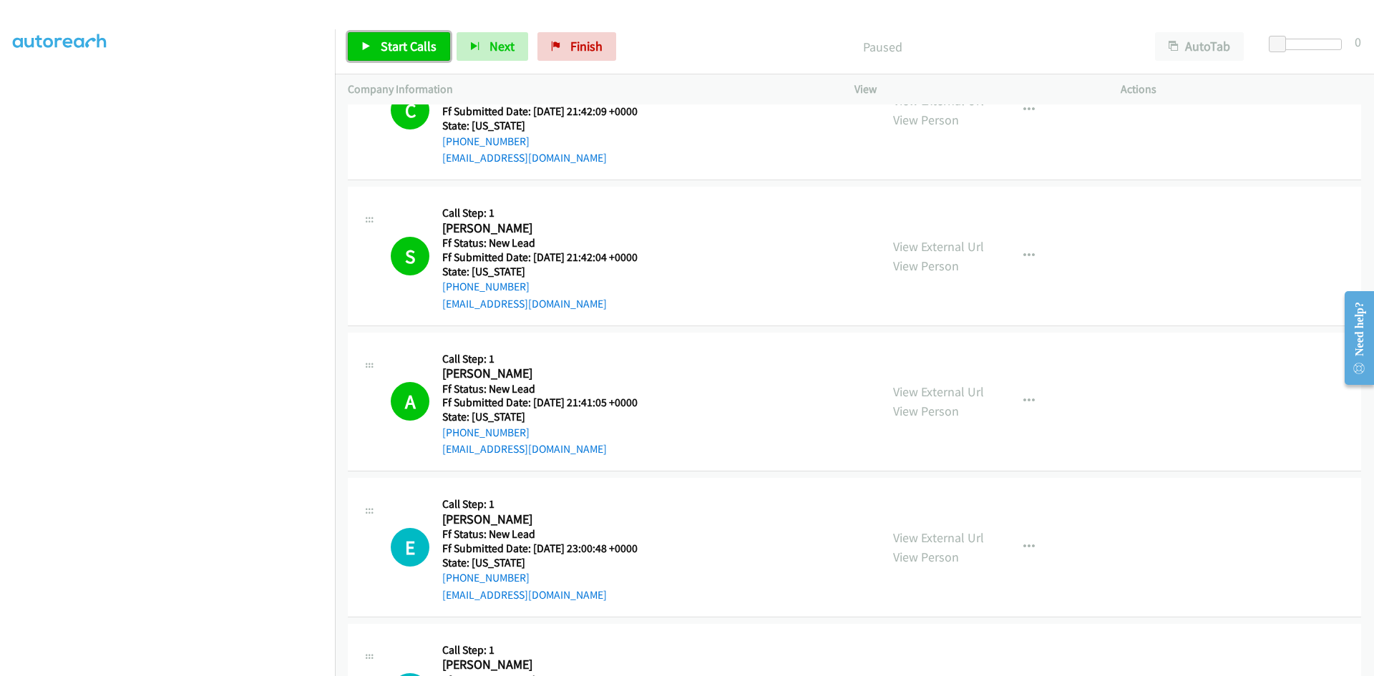
click at [419, 52] on span "Start Calls" at bounding box center [409, 46] width 56 height 16
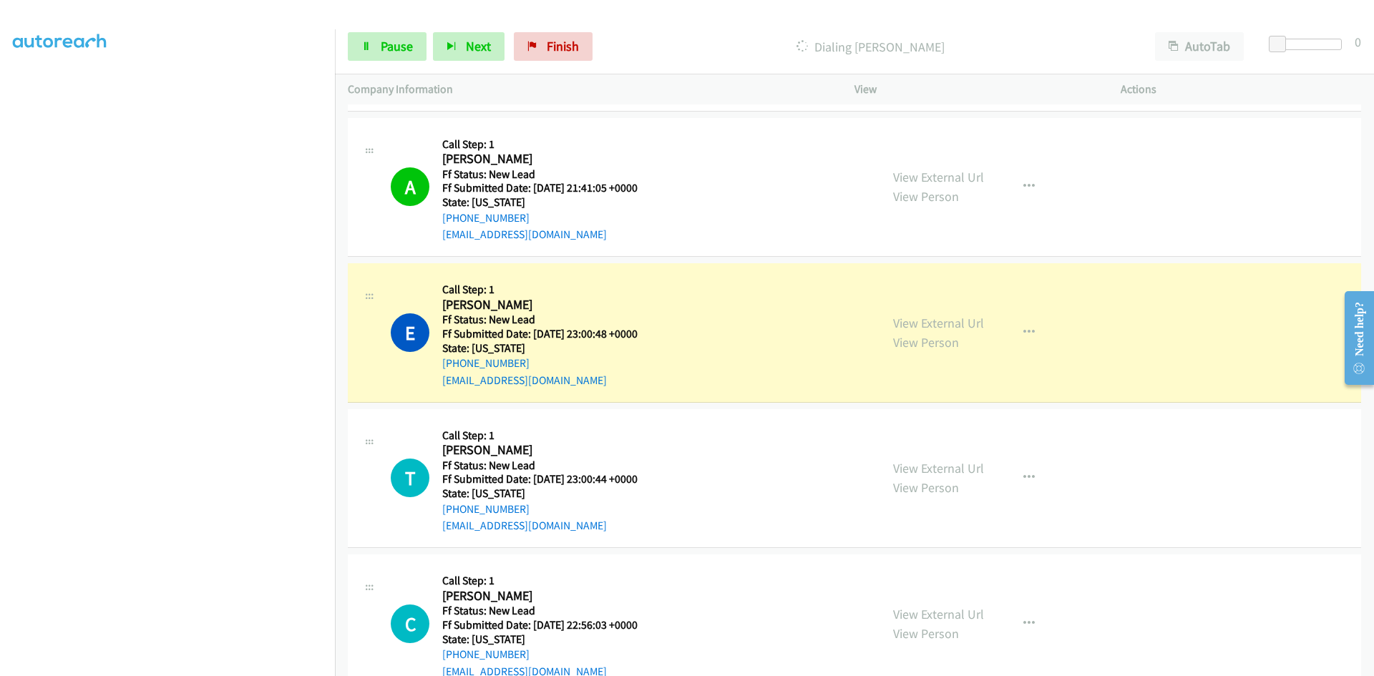
scroll to position [611, 0]
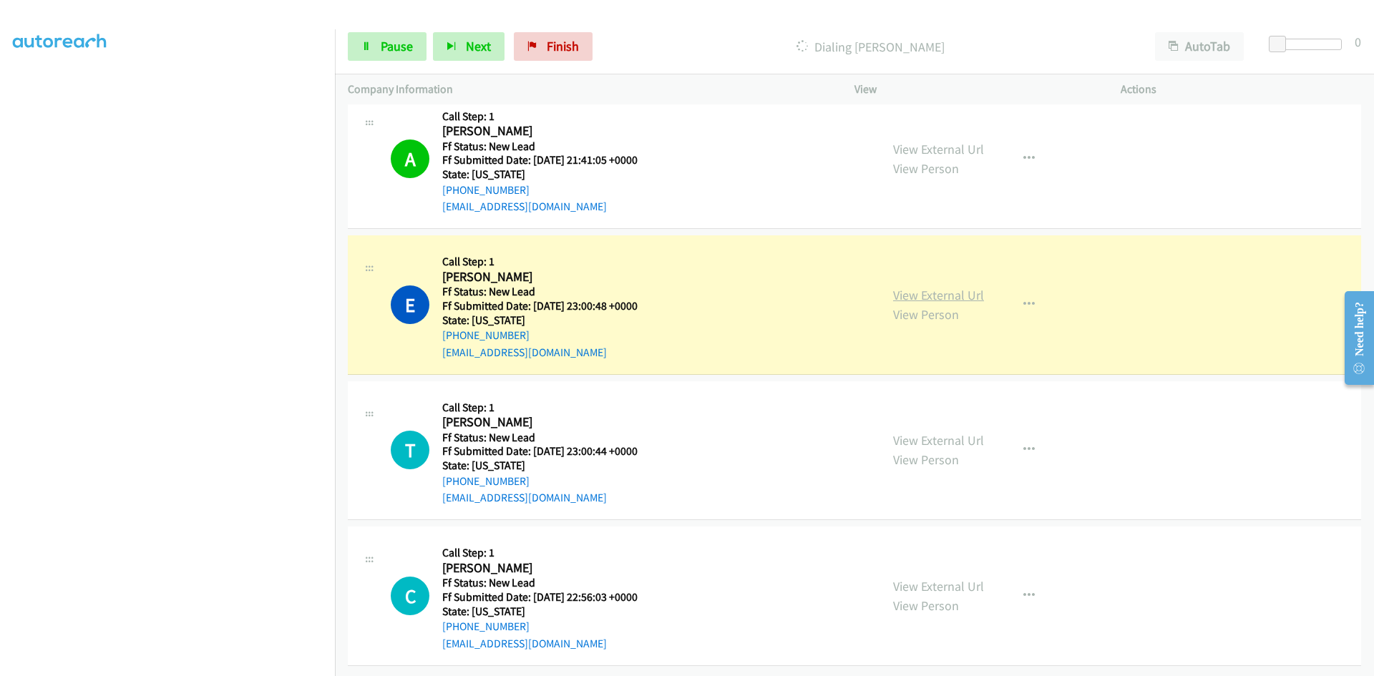
click at [940, 287] on link "View External Url" at bounding box center [938, 295] width 91 height 16
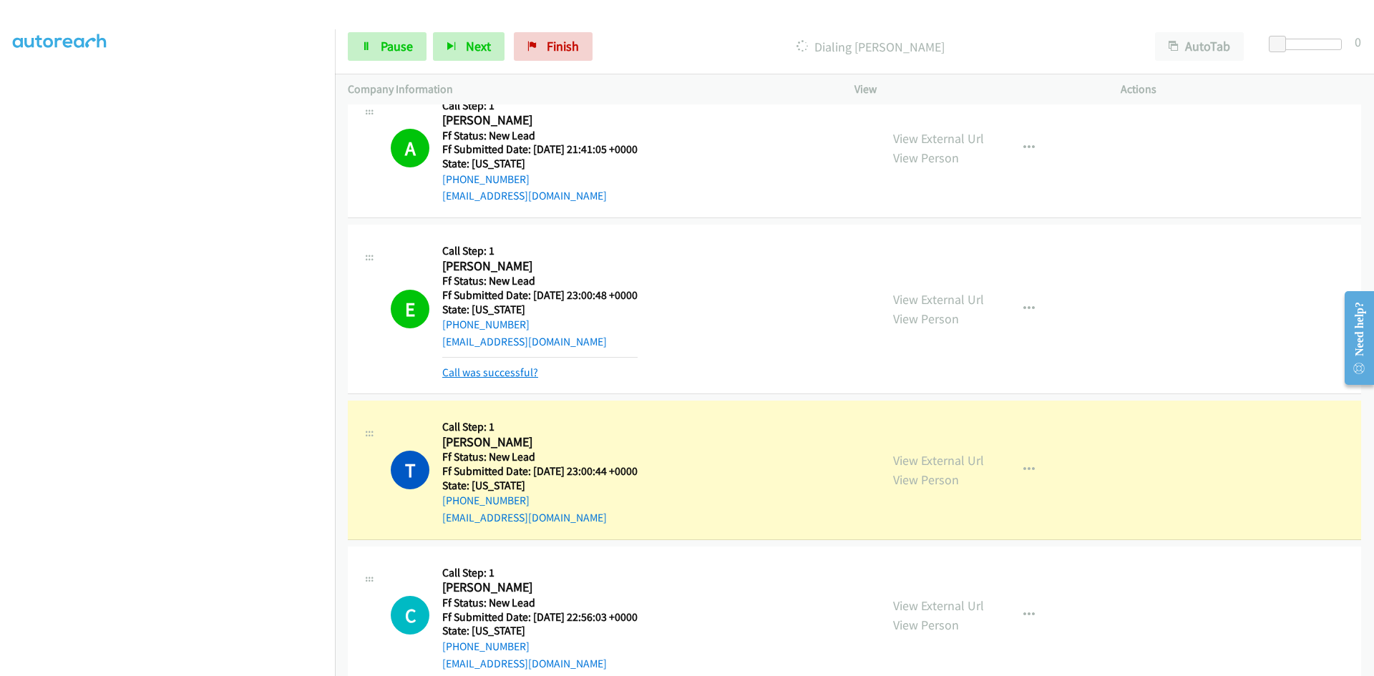
click at [467, 368] on link "Call was successful?" at bounding box center [490, 373] width 96 height 14
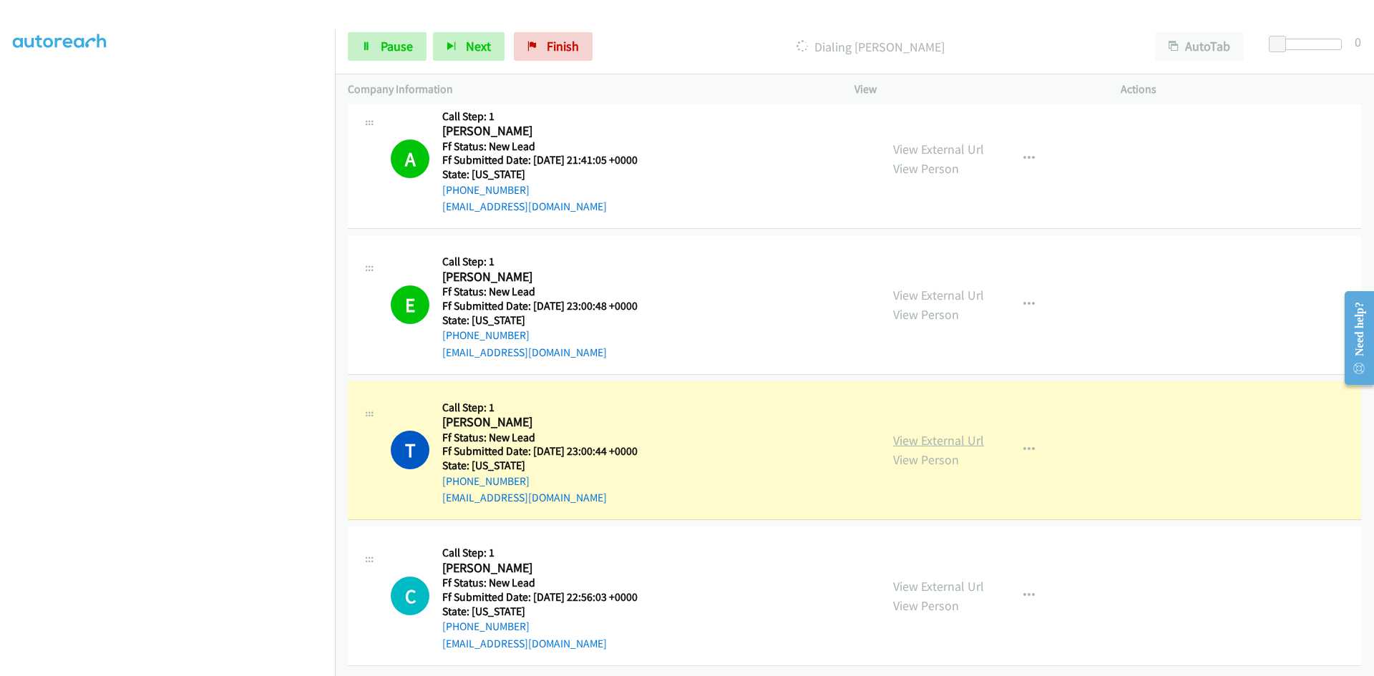
click at [896, 432] on link "View External Url" at bounding box center [938, 440] width 91 height 16
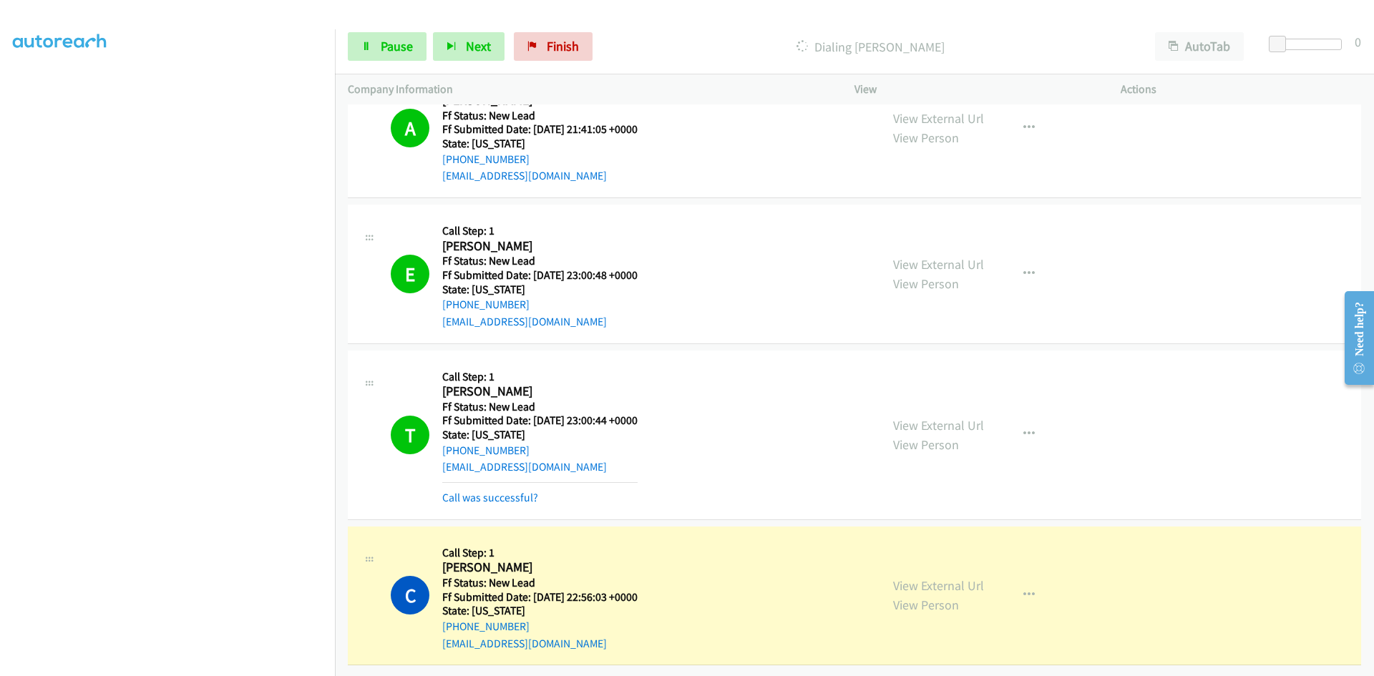
scroll to position [642, 0]
click at [953, 578] on link "View External Url" at bounding box center [938, 586] width 91 height 16
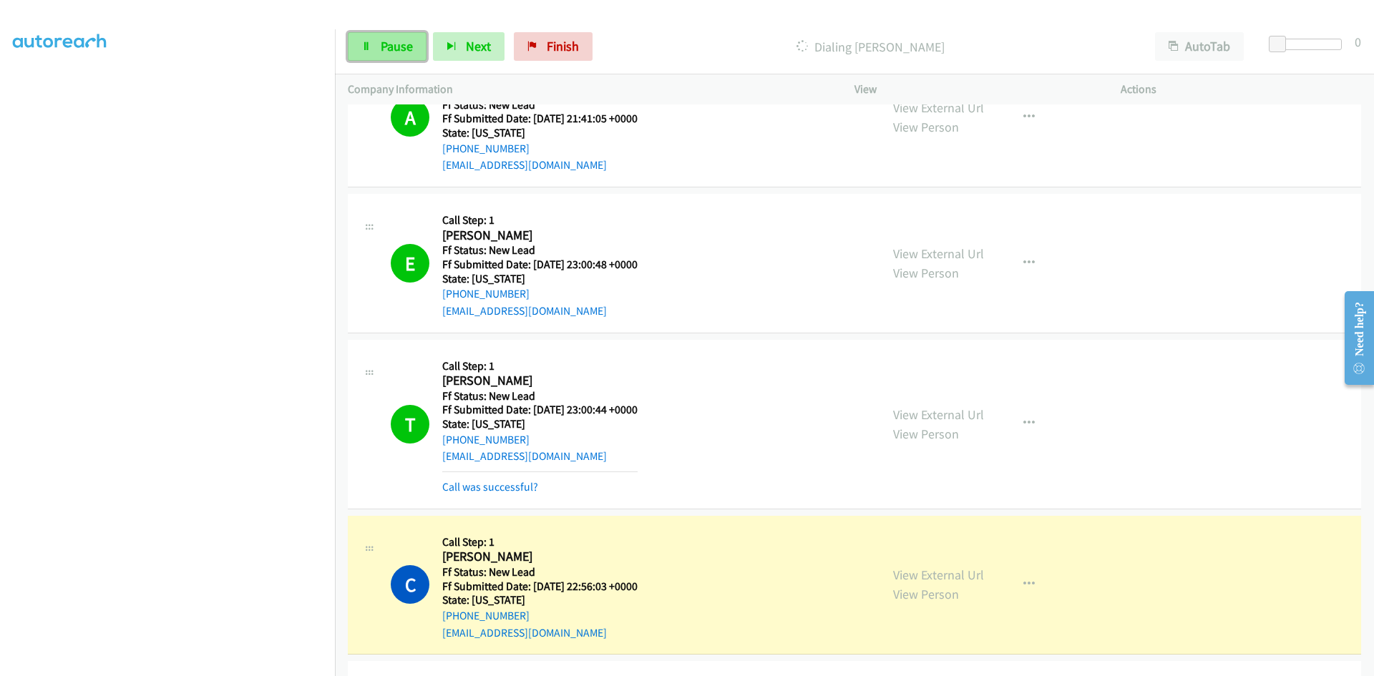
click at [383, 49] on span "Pause" at bounding box center [397, 46] width 32 height 16
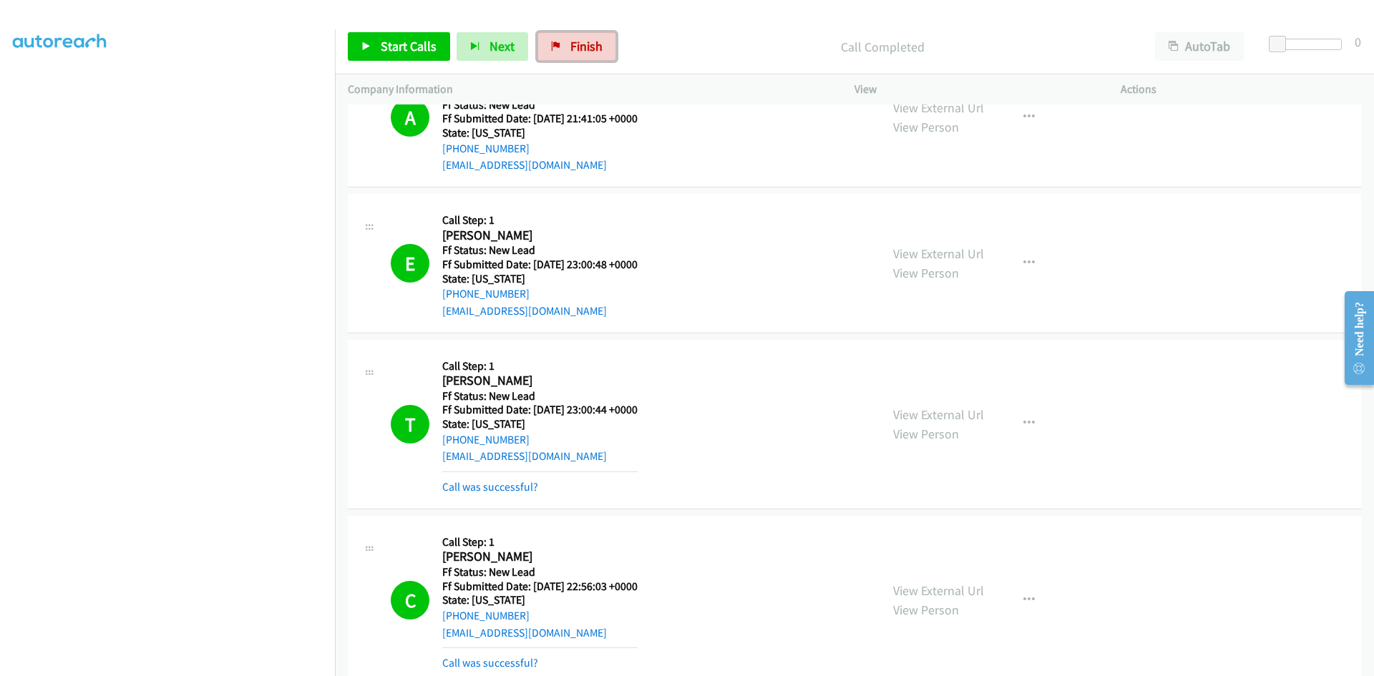
drag, startPoint x: 585, startPoint y: 49, endPoint x: 764, endPoint y: 77, distance: 180.5
click at [585, 49] on span "Finish" at bounding box center [586, 46] width 32 height 16
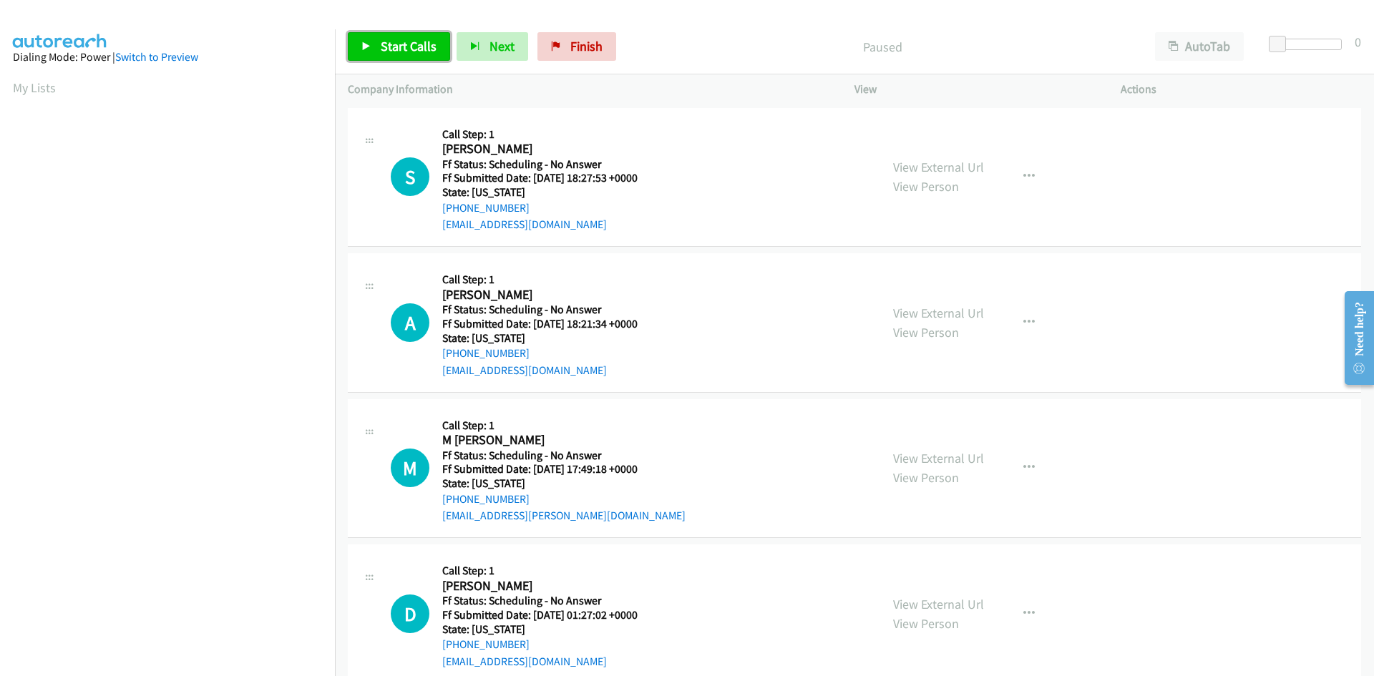
click at [414, 42] on span "Start Calls" at bounding box center [409, 46] width 56 height 16
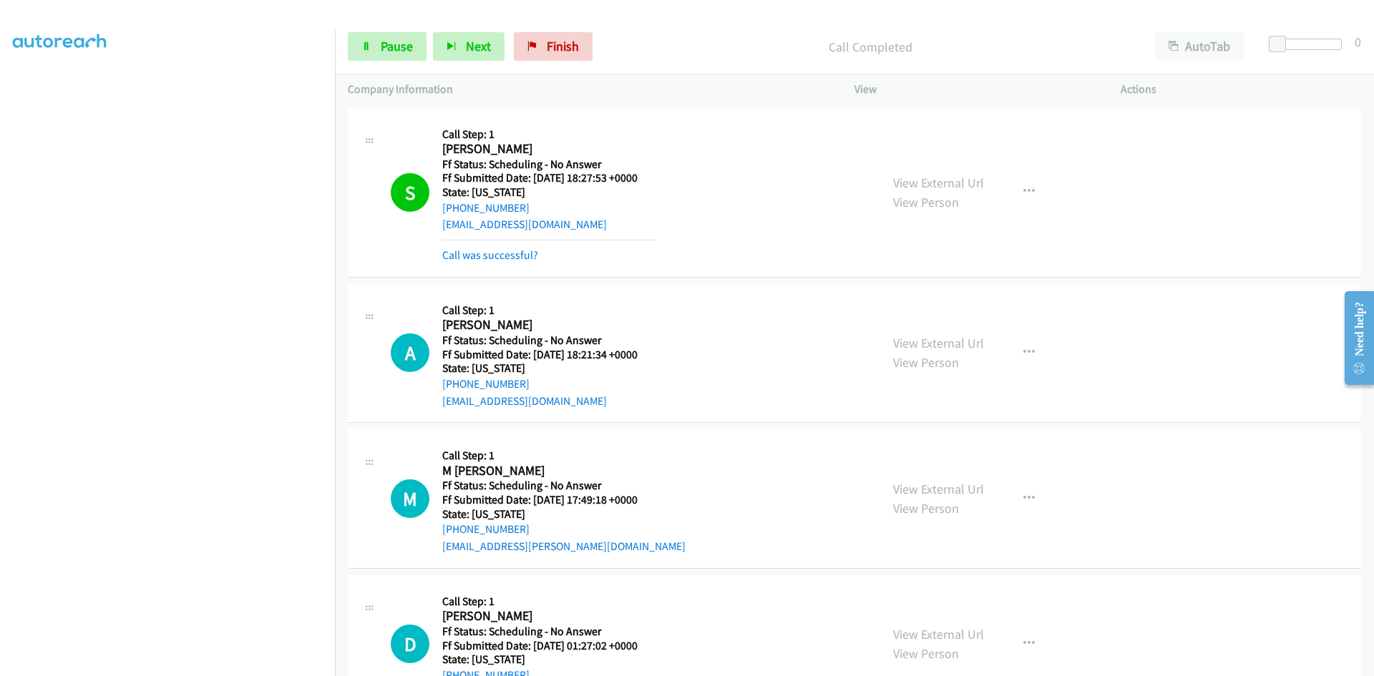
click at [920, 169] on div "View External Url View Person View External Url Email Schedule/Manage Callback …" at bounding box center [1019, 192] width 279 height 143
click at [923, 181] on link "View External Url" at bounding box center [938, 183] width 91 height 16
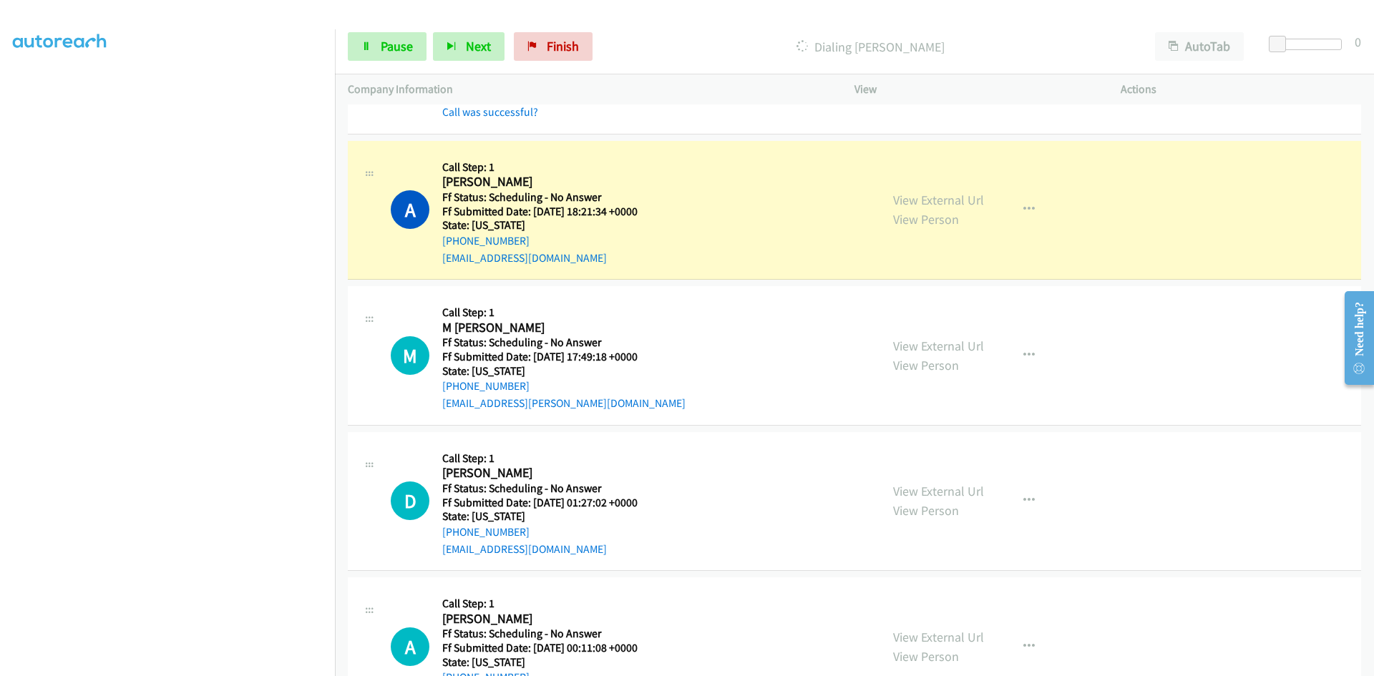
scroll to position [215, 0]
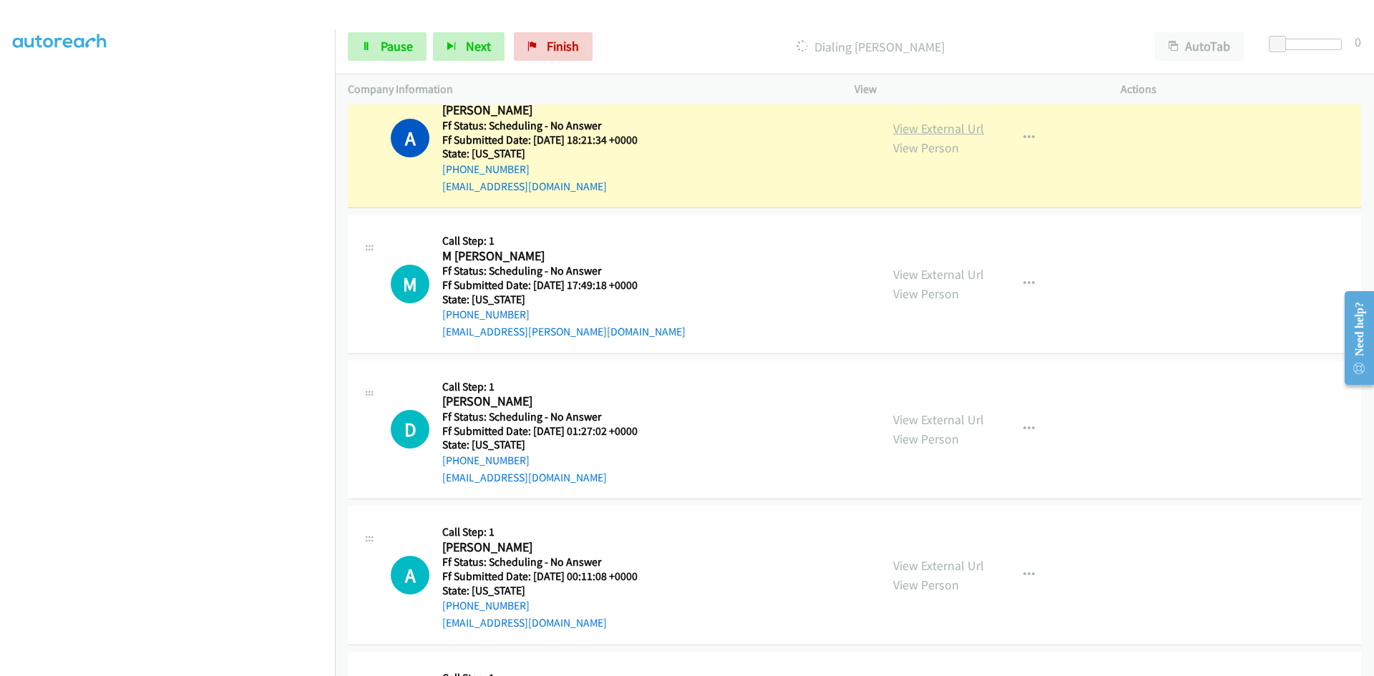
click at [923, 127] on link "View External Url" at bounding box center [938, 128] width 91 height 16
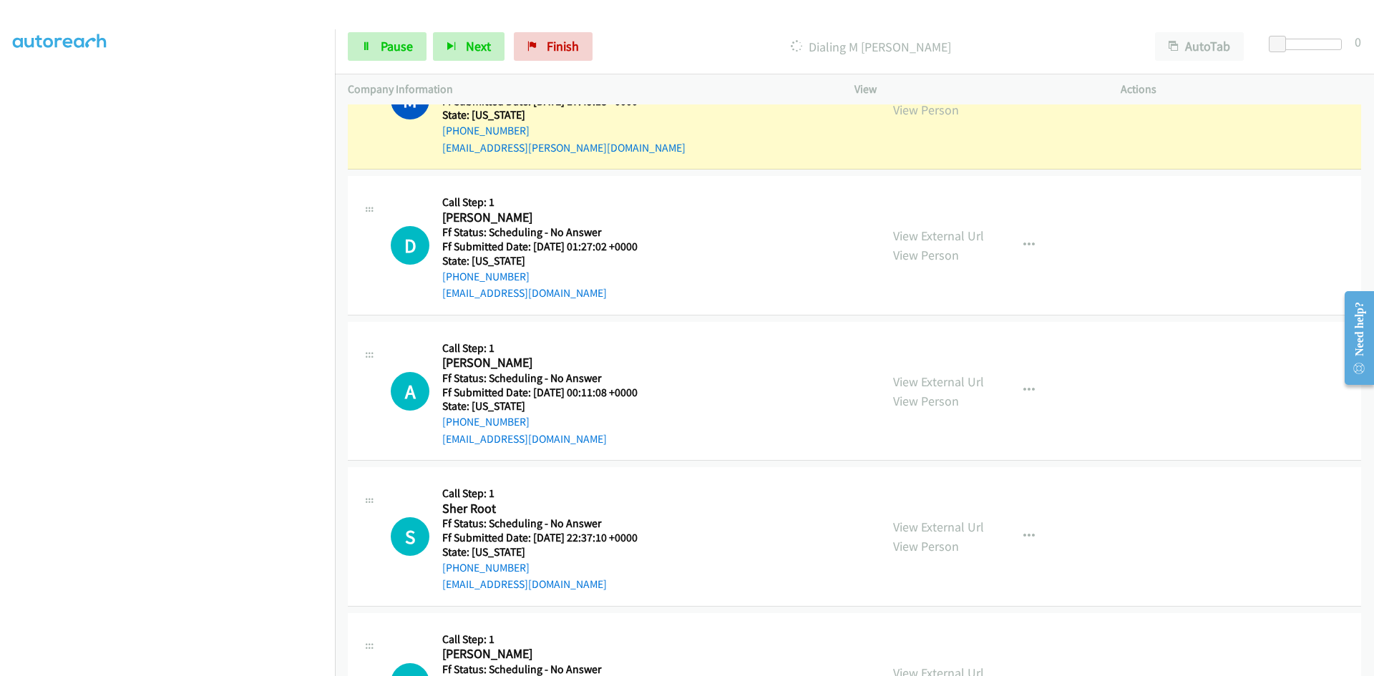
scroll to position [358, 0]
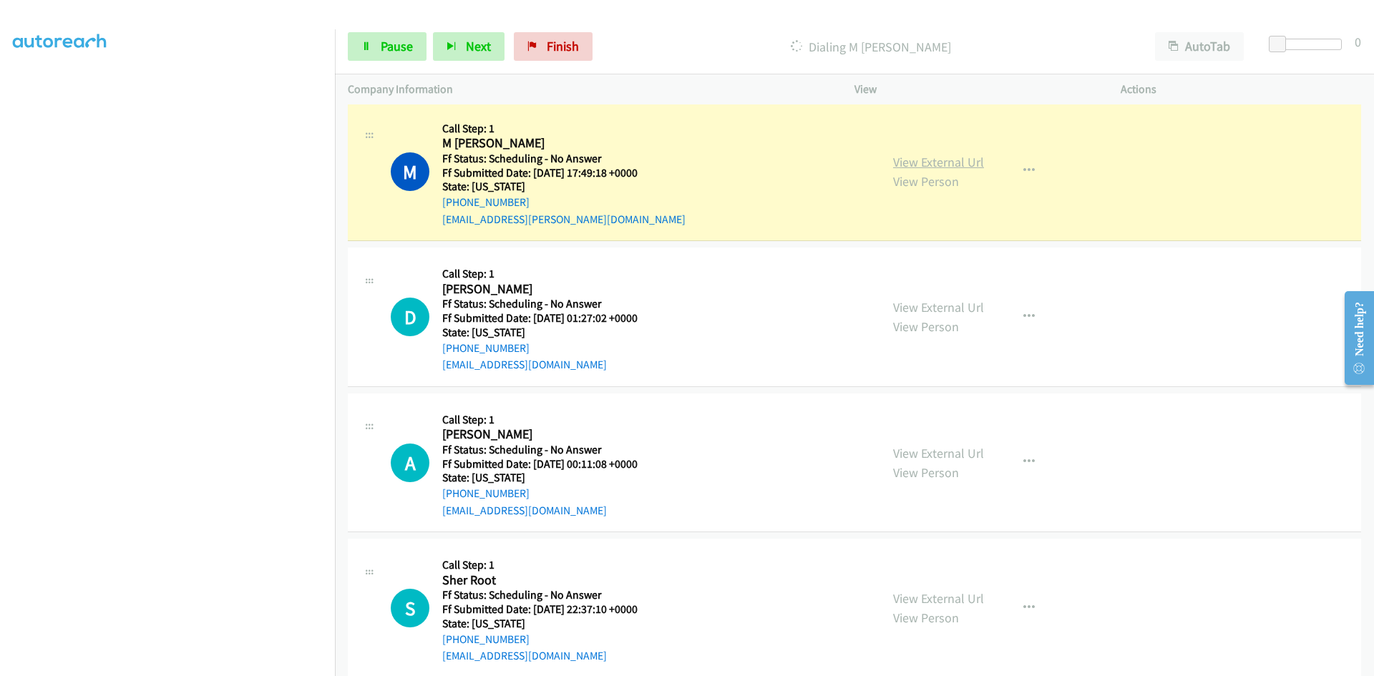
click at [905, 168] on link "View External Url" at bounding box center [938, 162] width 91 height 16
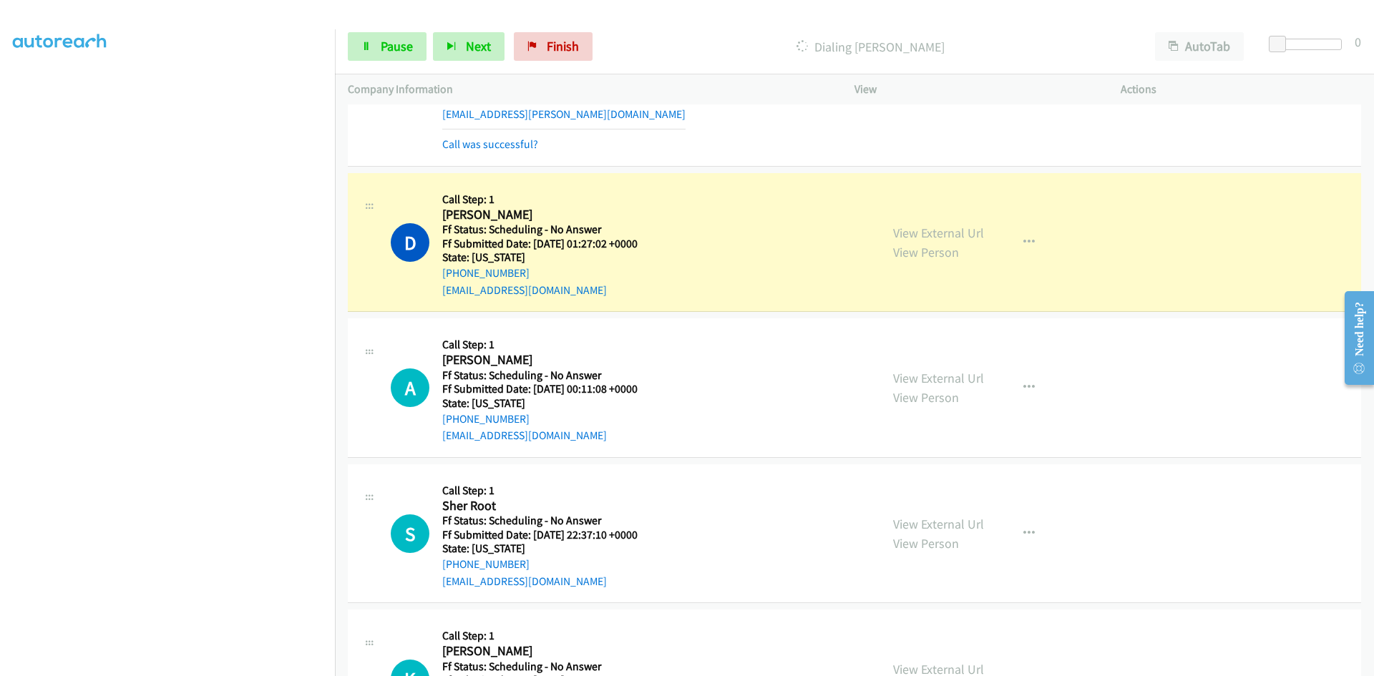
scroll to position [501, 0]
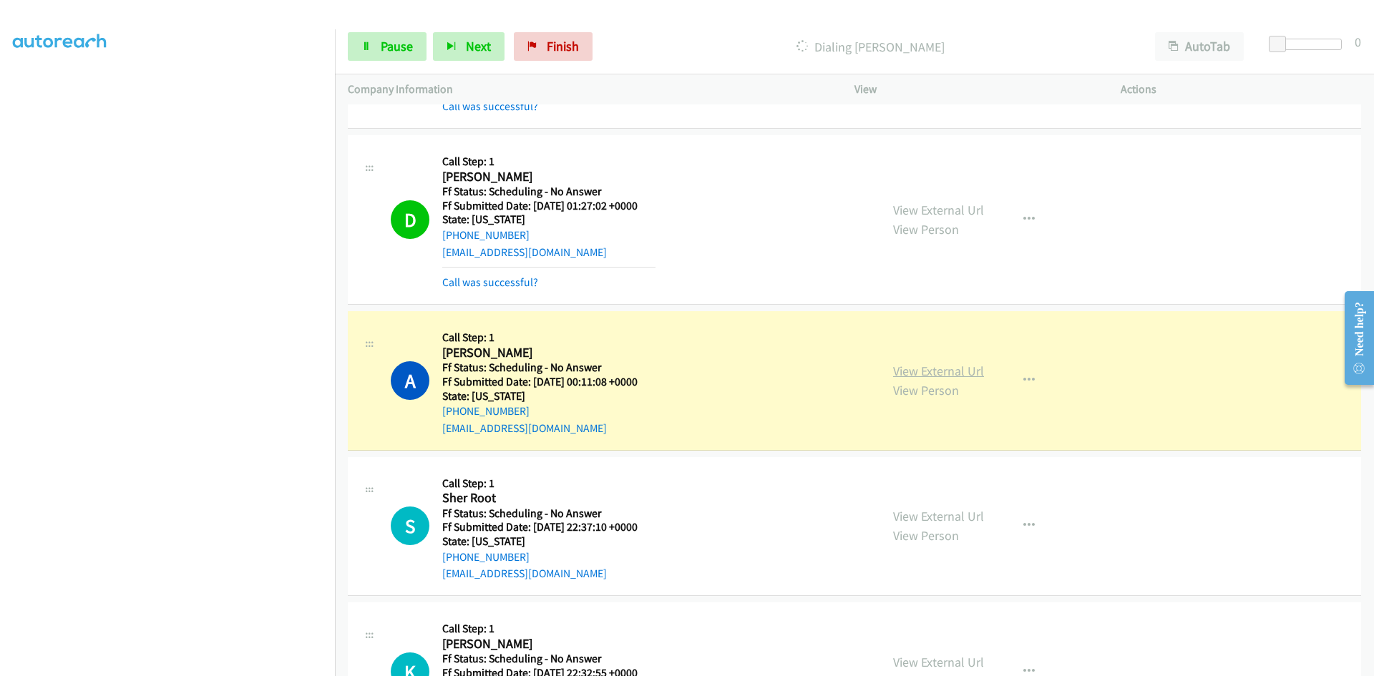
click at [939, 371] on link "View External Url" at bounding box center [938, 371] width 91 height 16
click at [957, 207] on link "View External Url" at bounding box center [938, 210] width 91 height 16
click at [395, 47] on span "Pause" at bounding box center [397, 46] width 32 height 16
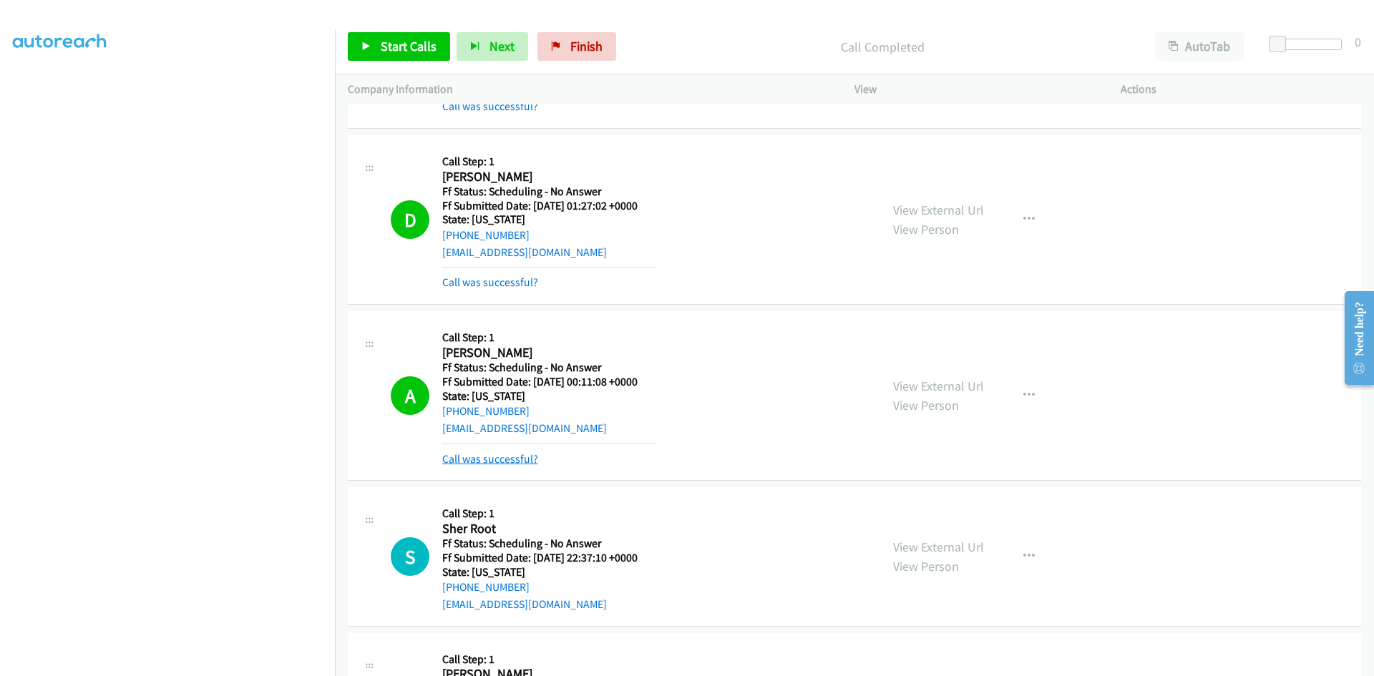
click at [484, 456] on link "Call was successful?" at bounding box center [490, 459] width 96 height 14
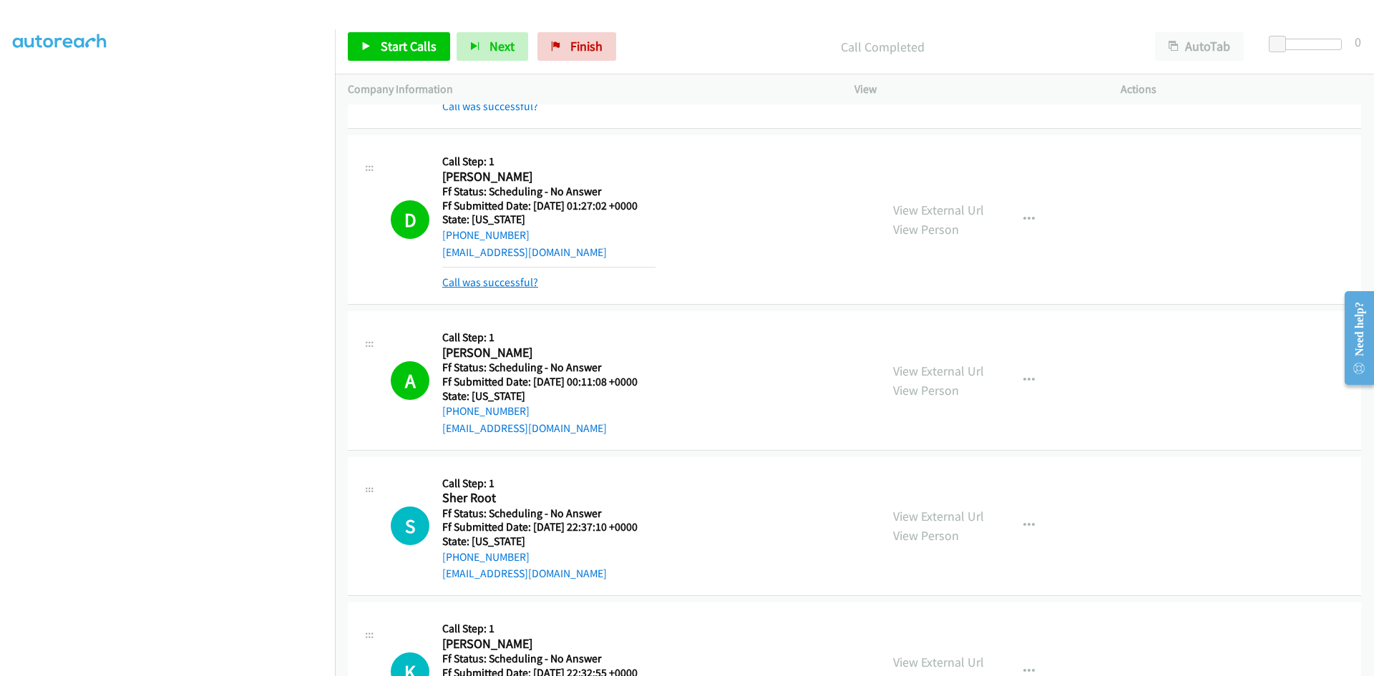
click at [520, 283] on link "Call was successful?" at bounding box center [490, 283] width 96 height 14
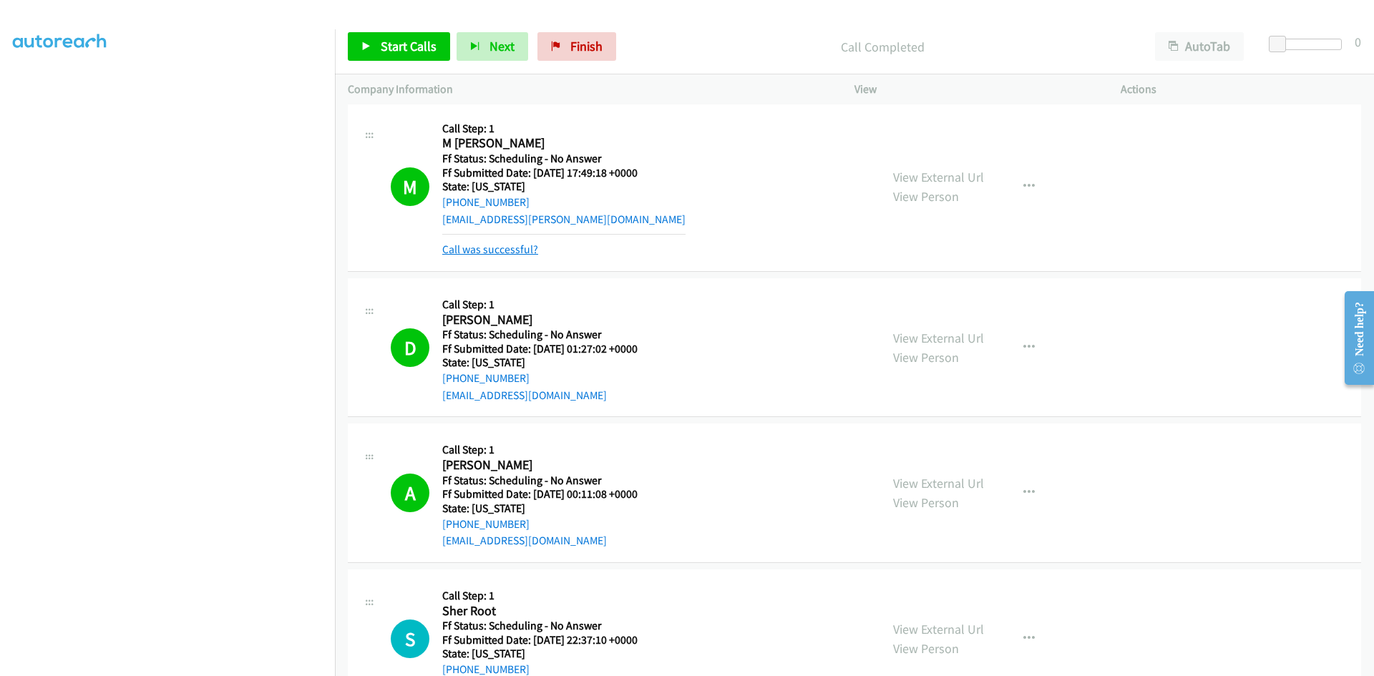
click at [522, 253] on link "Call was successful?" at bounding box center [490, 250] width 96 height 14
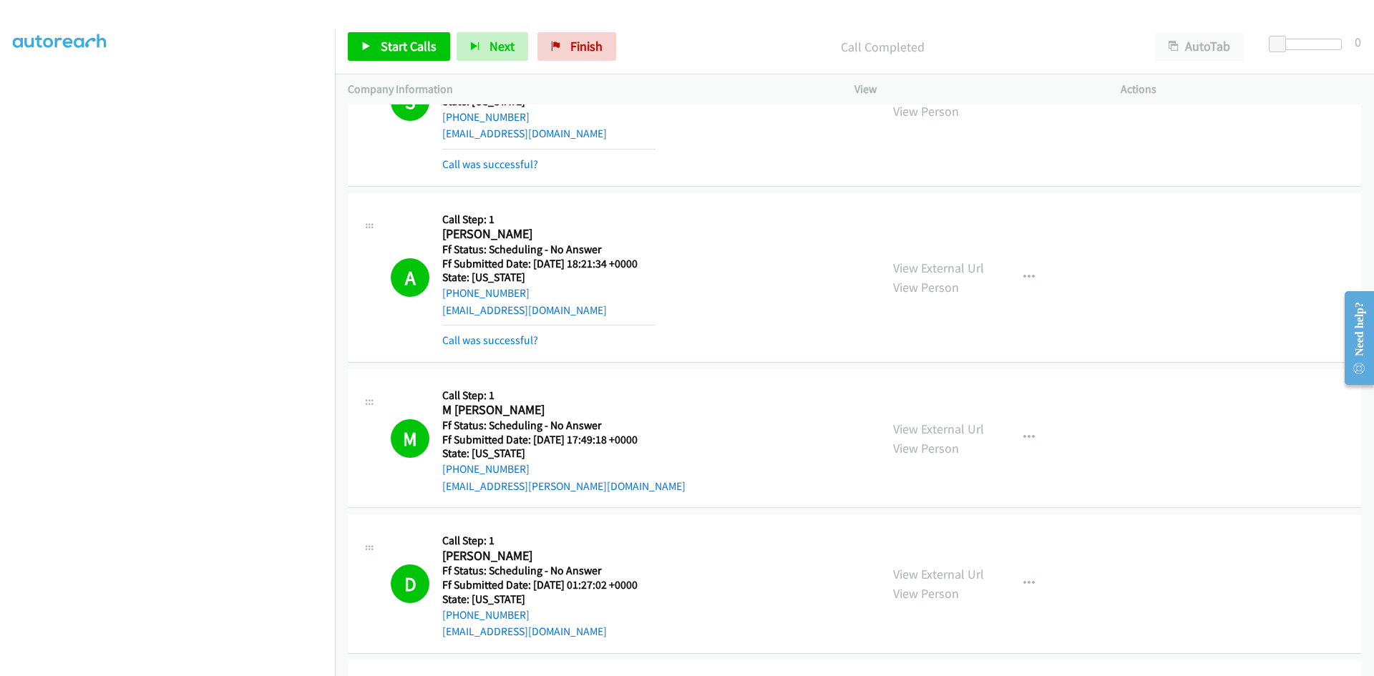
scroll to position [72, 0]
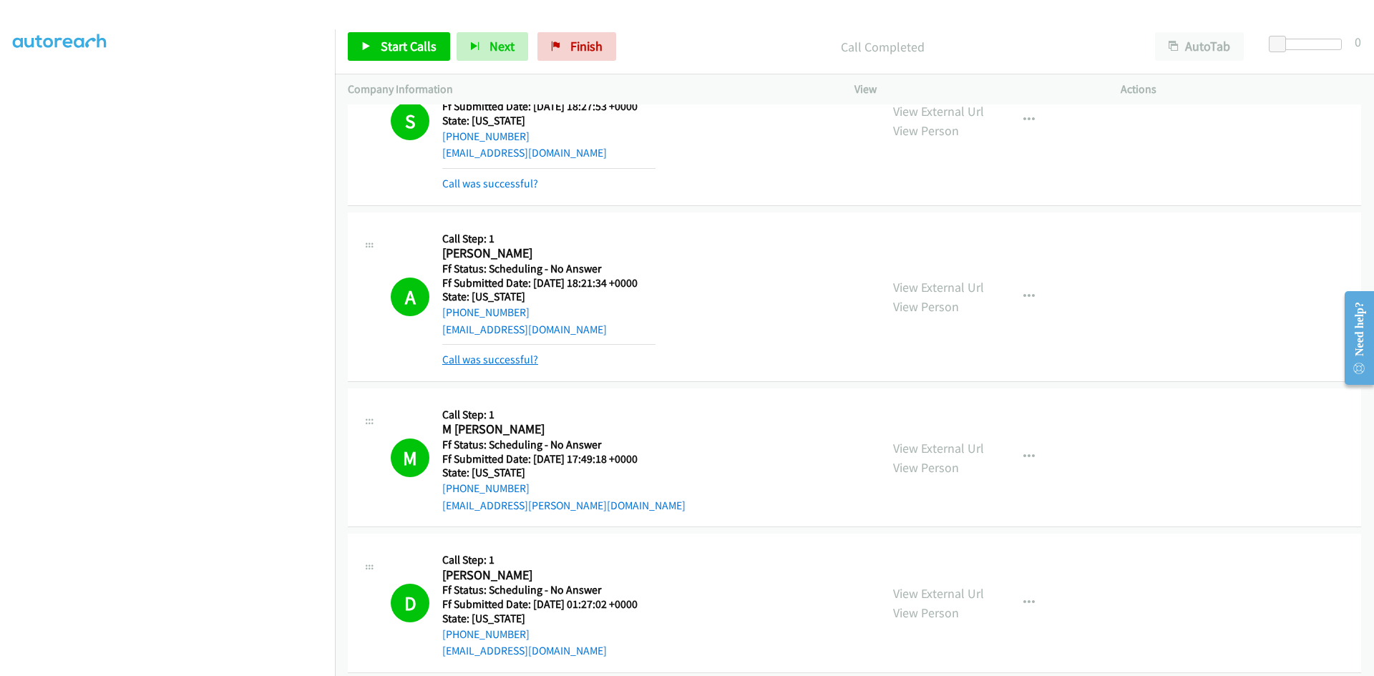
click at [515, 361] on link "Call was successful?" at bounding box center [490, 360] width 96 height 14
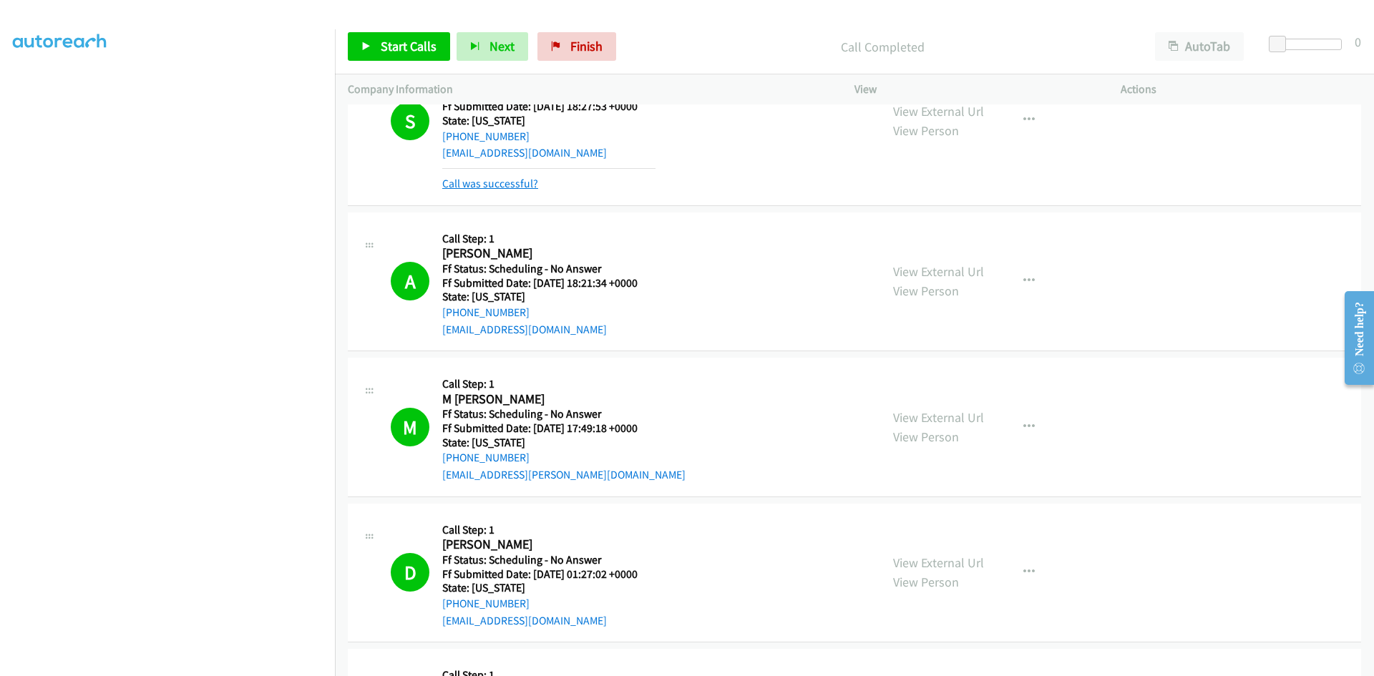
click at [520, 179] on link "Call was successful?" at bounding box center [490, 184] width 96 height 14
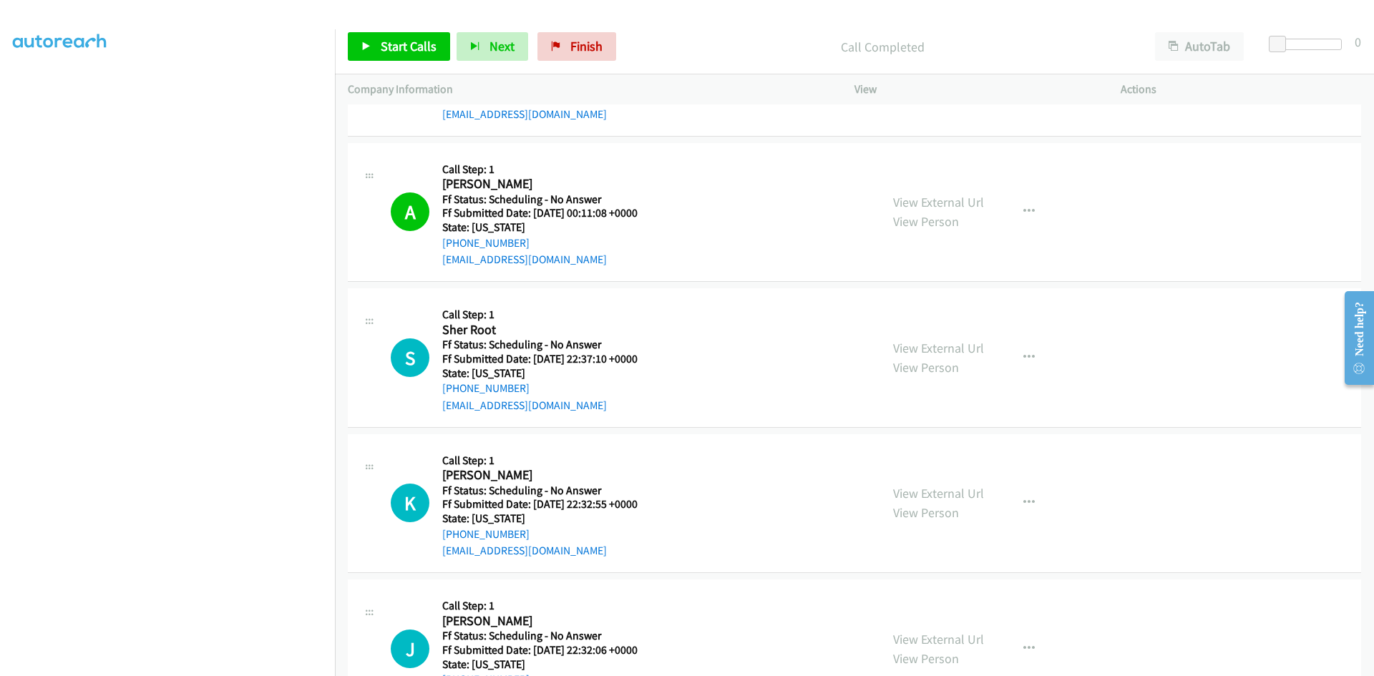
scroll to position [573, 0]
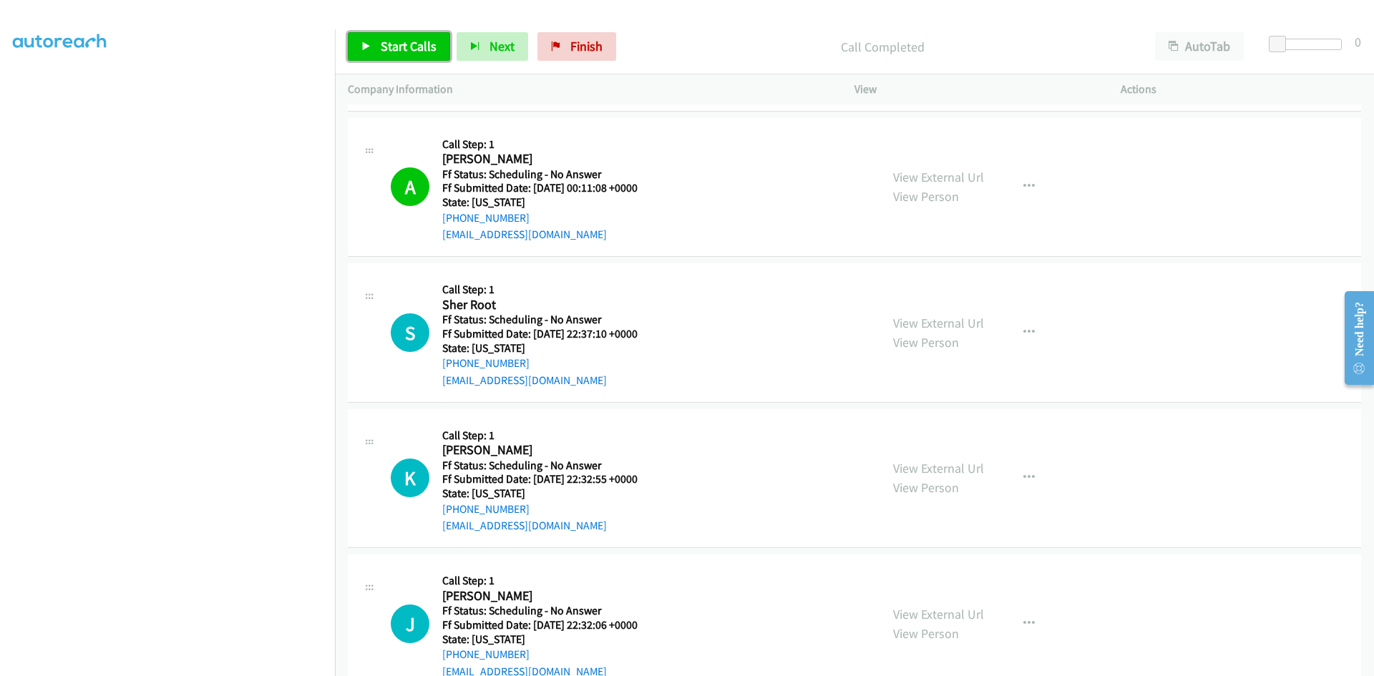
click at [420, 54] on link "Start Calls" at bounding box center [399, 46] width 102 height 29
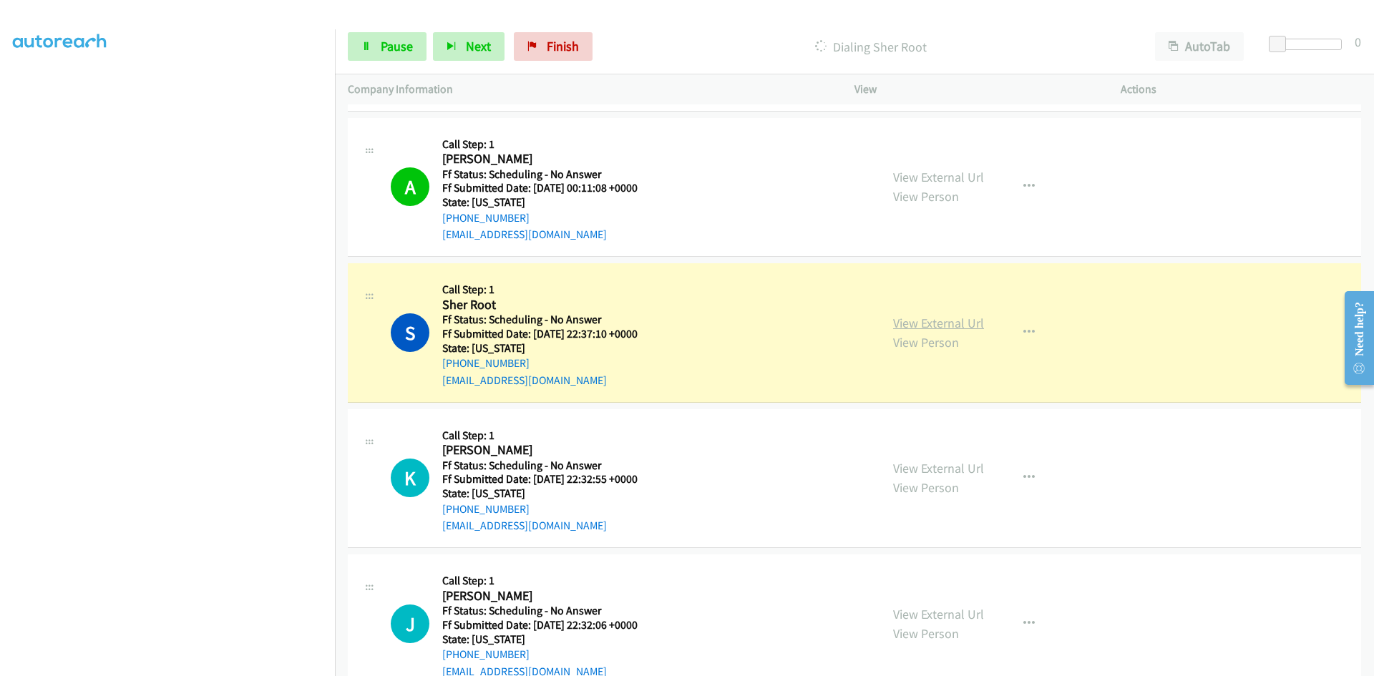
click at [945, 325] on link "View External Url" at bounding box center [938, 323] width 91 height 16
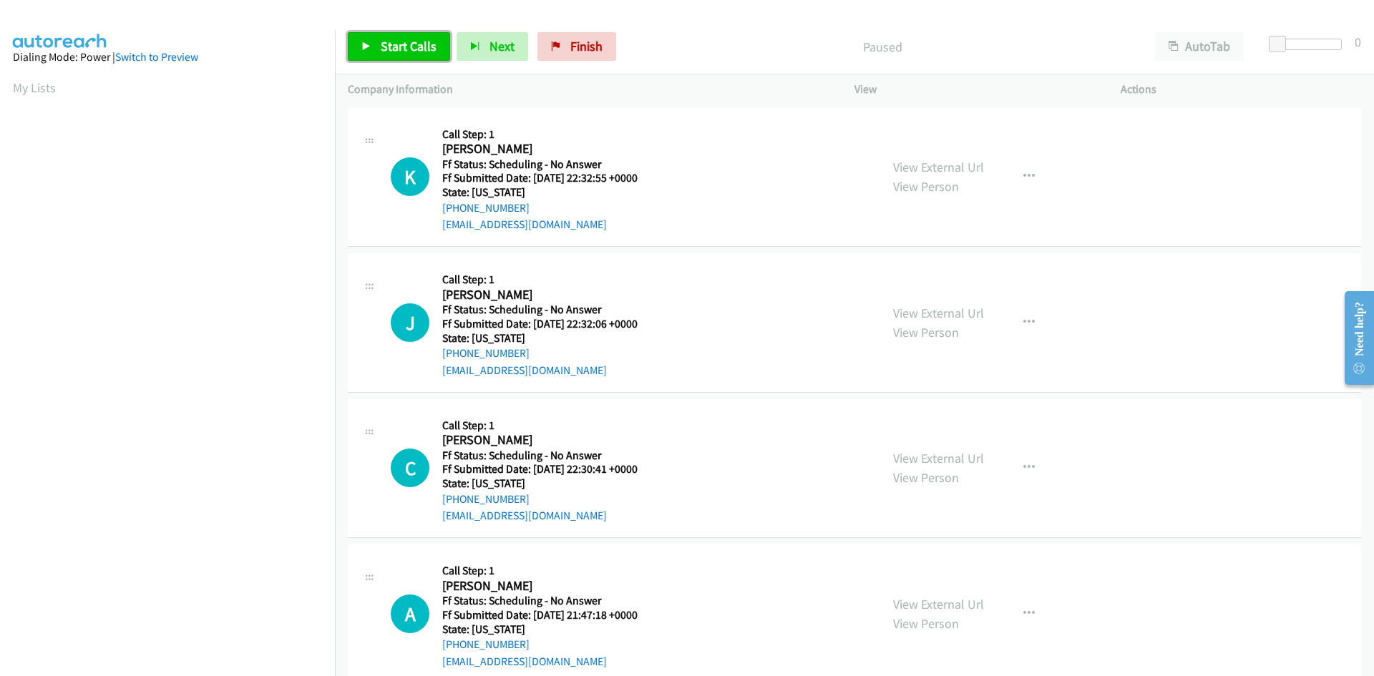
click at [415, 46] on span "Start Calls" at bounding box center [409, 46] width 56 height 16
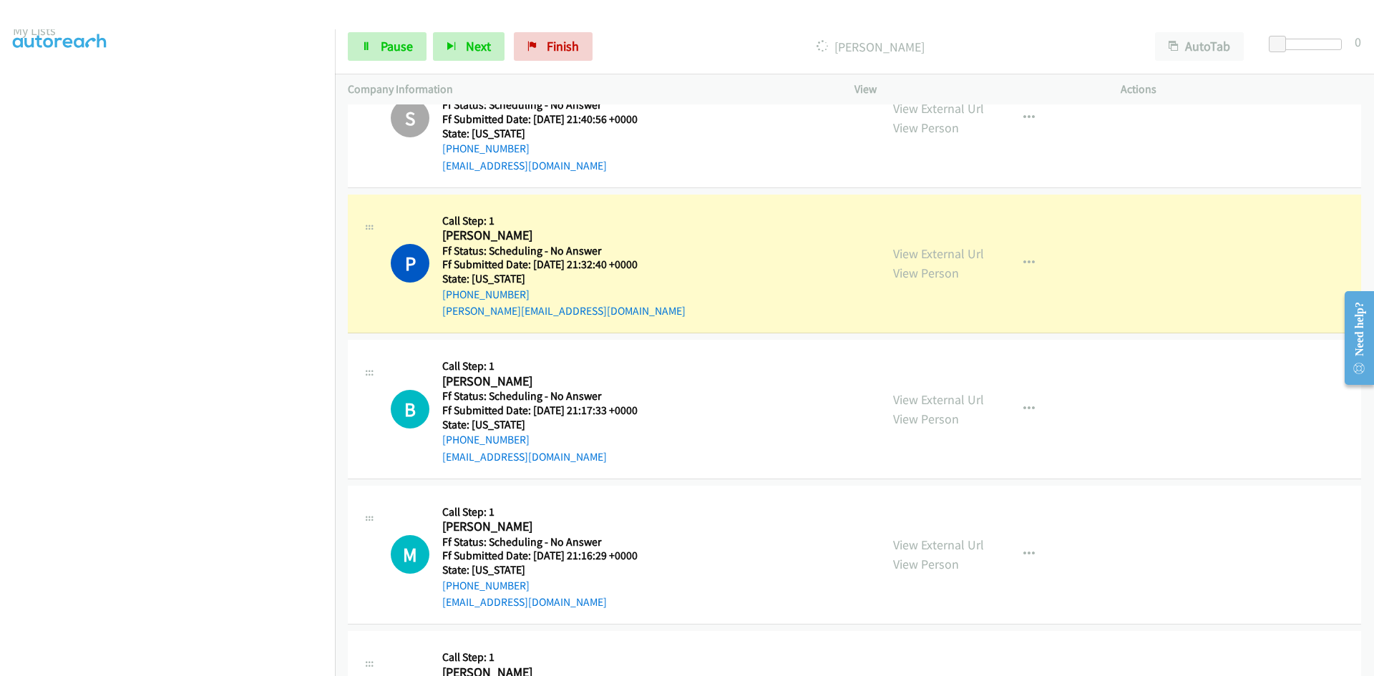
scroll to position [126, 0]
click at [903, 252] on link "View External Url" at bounding box center [938, 253] width 91 height 16
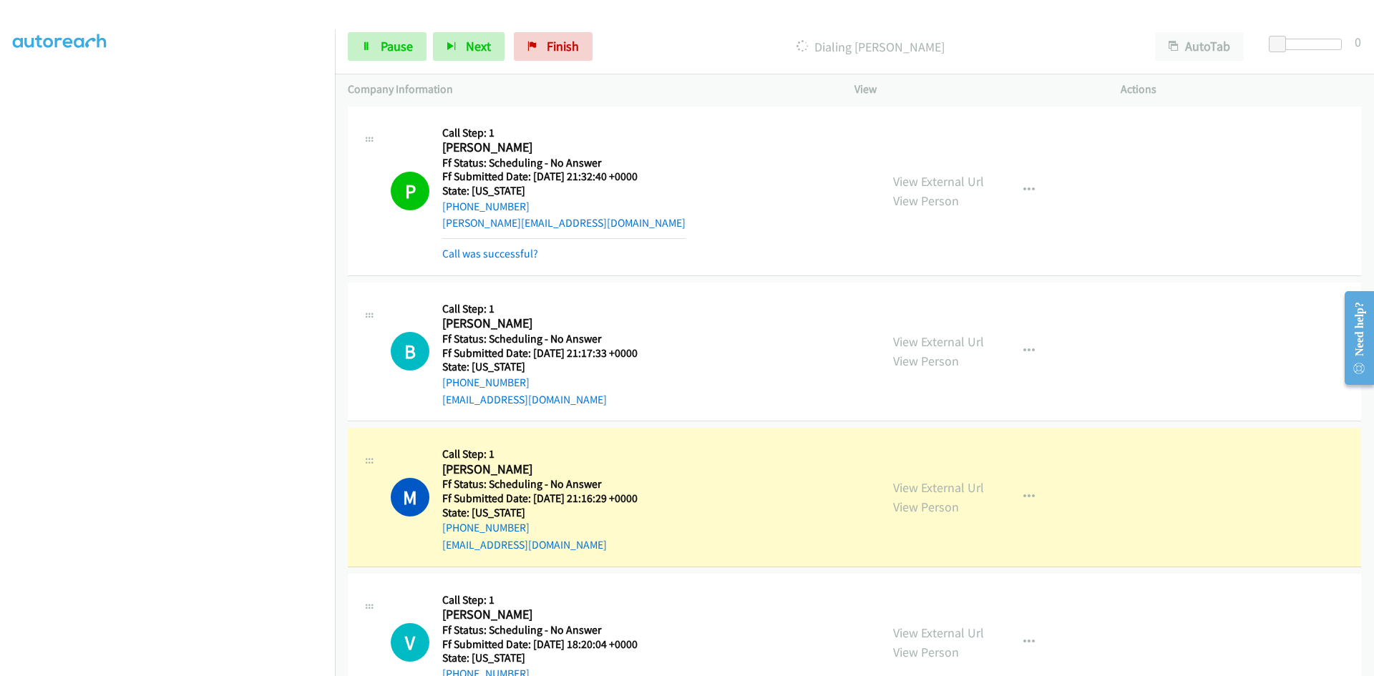
scroll to position [859, 0]
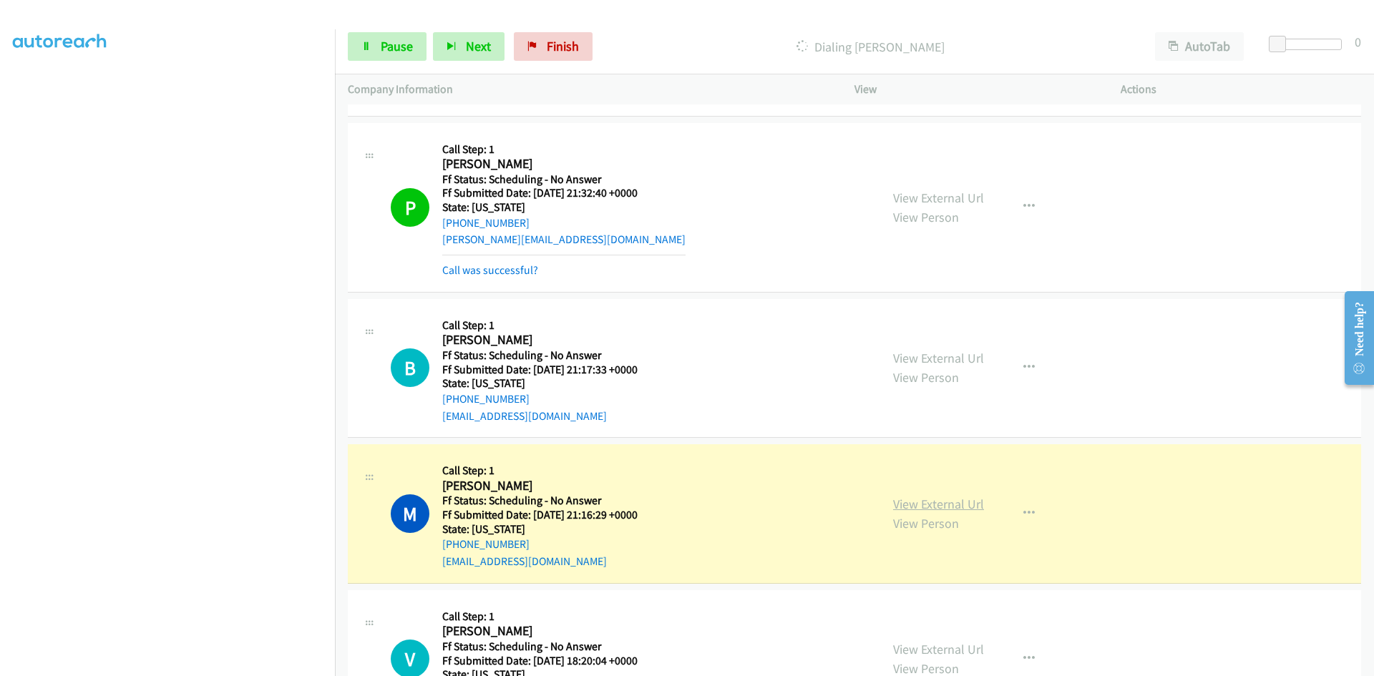
click at [943, 502] on link "View External Url" at bounding box center [938, 504] width 91 height 16
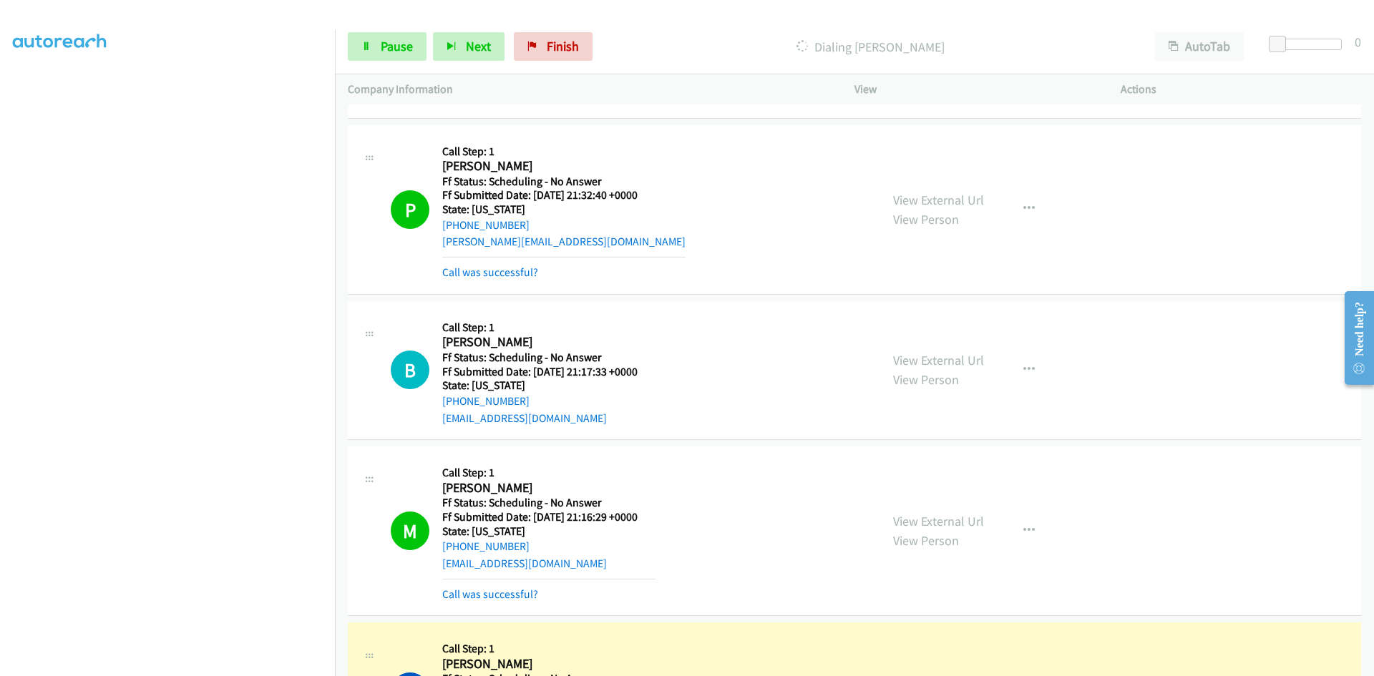
scroll to position [787, 0]
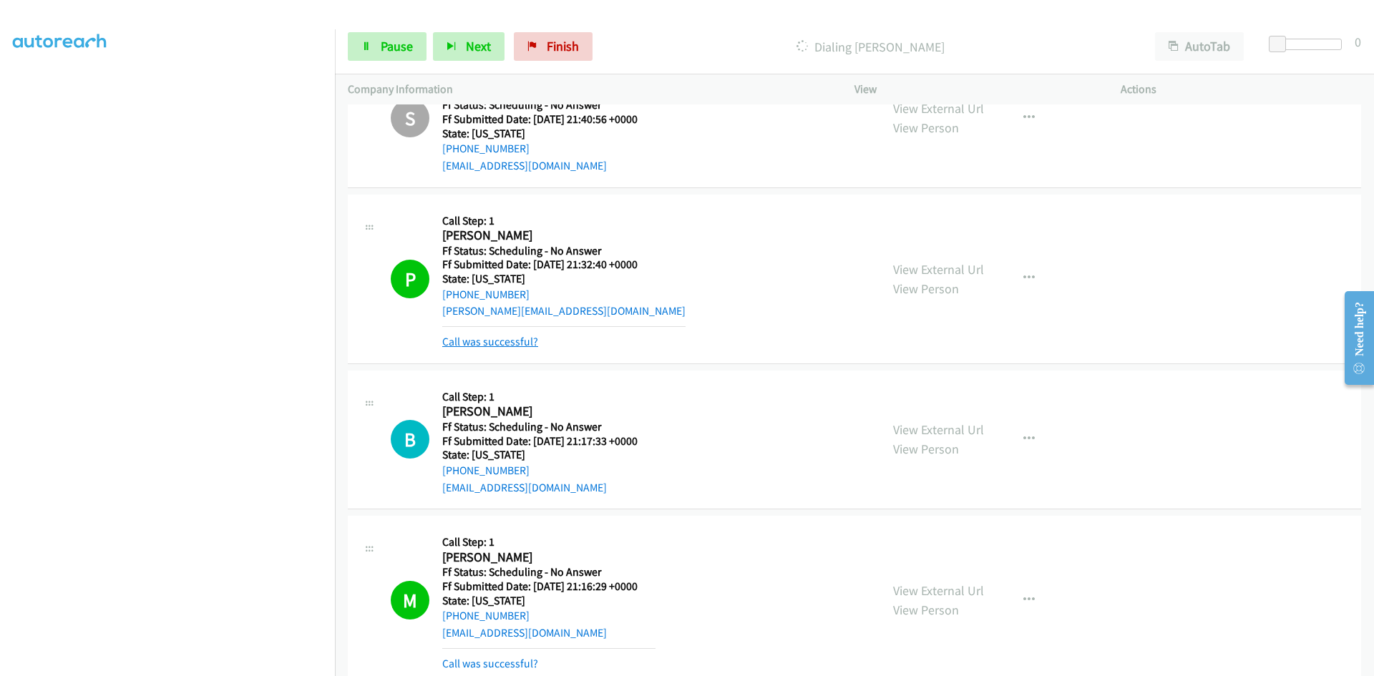
click at [490, 341] on link "Call was successful?" at bounding box center [490, 342] width 96 height 14
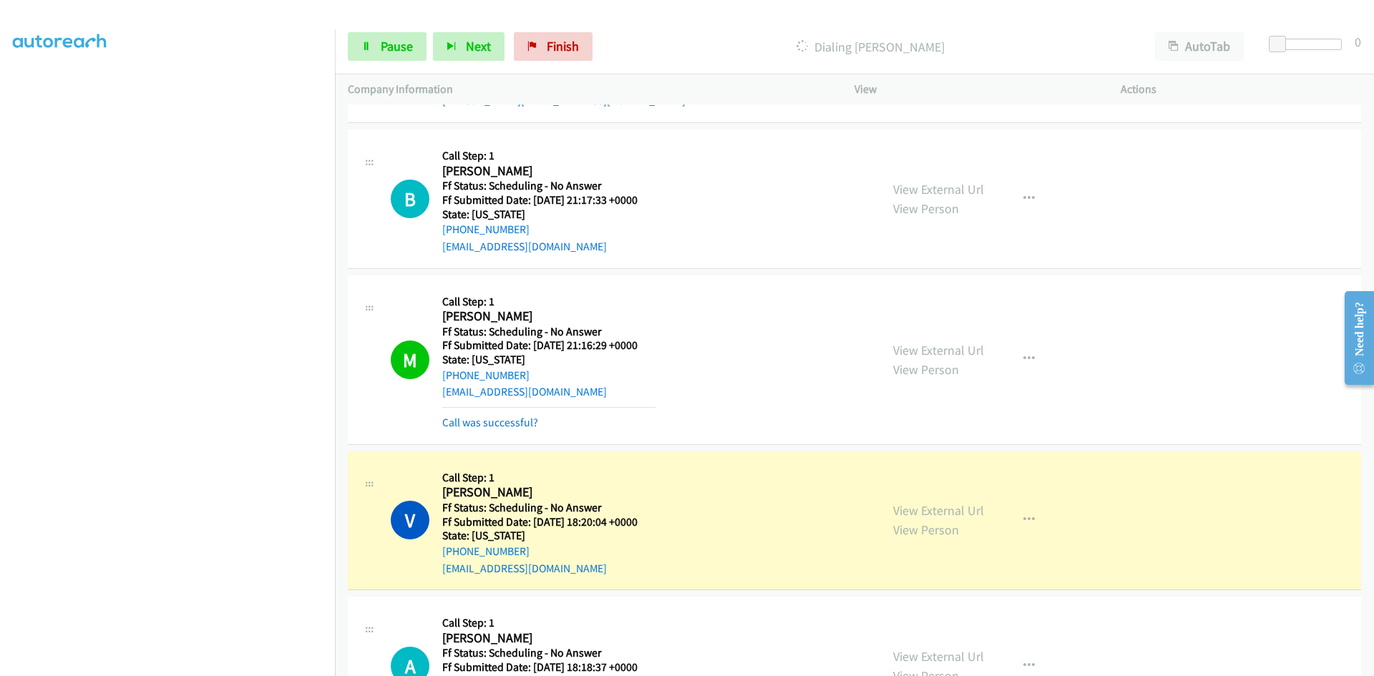
scroll to position [1074, 0]
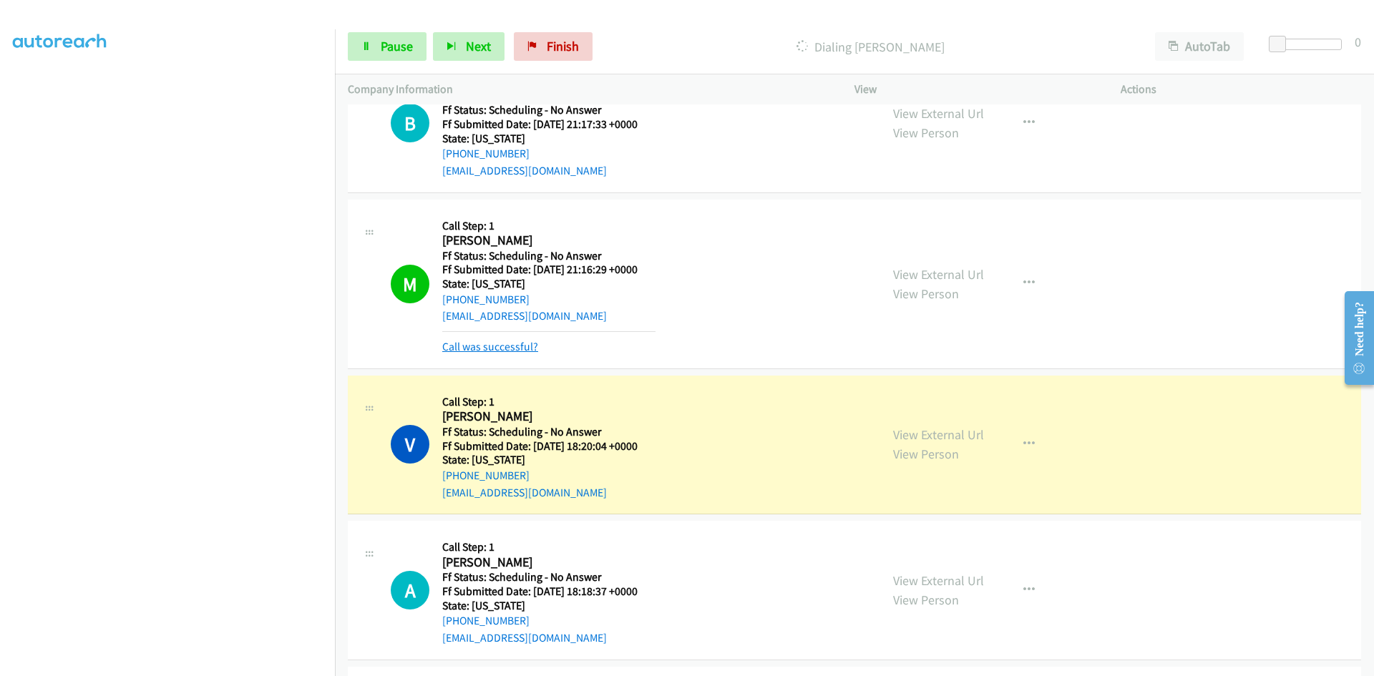
click at [486, 344] on link "Call was successful?" at bounding box center [490, 347] width 96 height 14
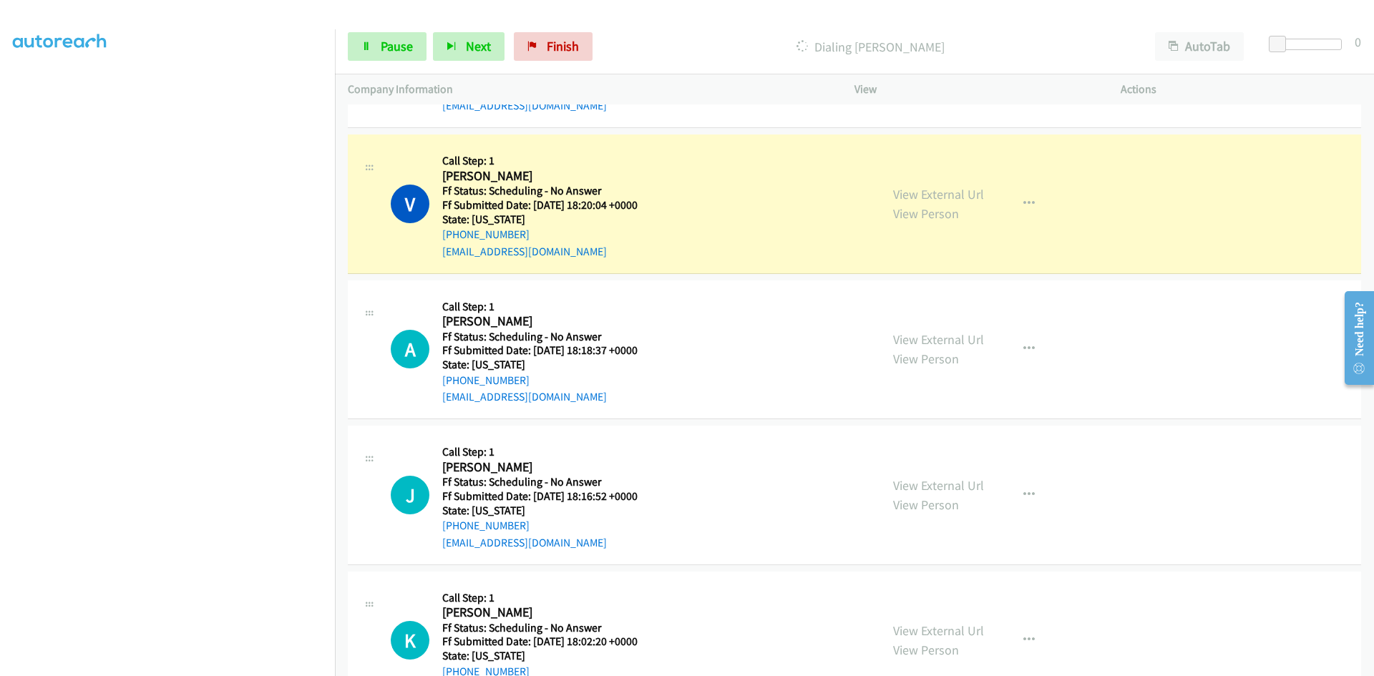
scroll to position [1288, 0]
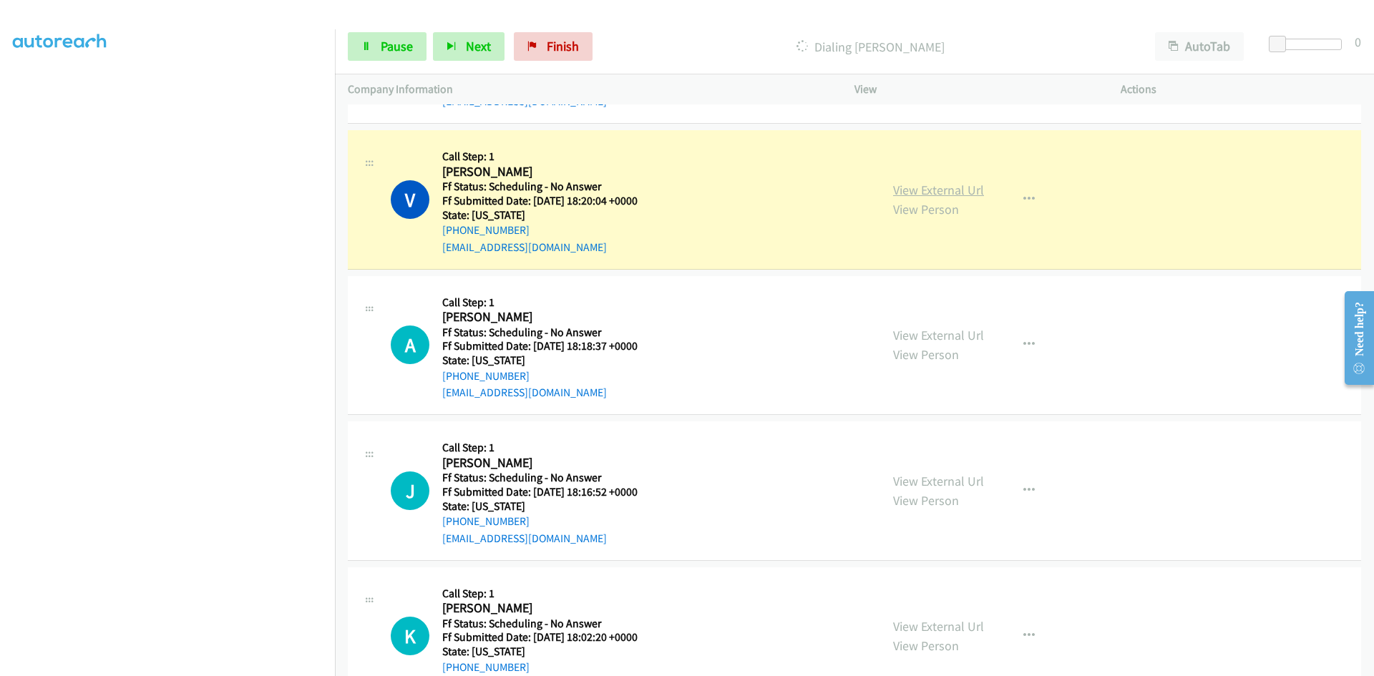
click at [910, 193] on link "View External Url" at bounding box center [938, 190] width 91 height 16
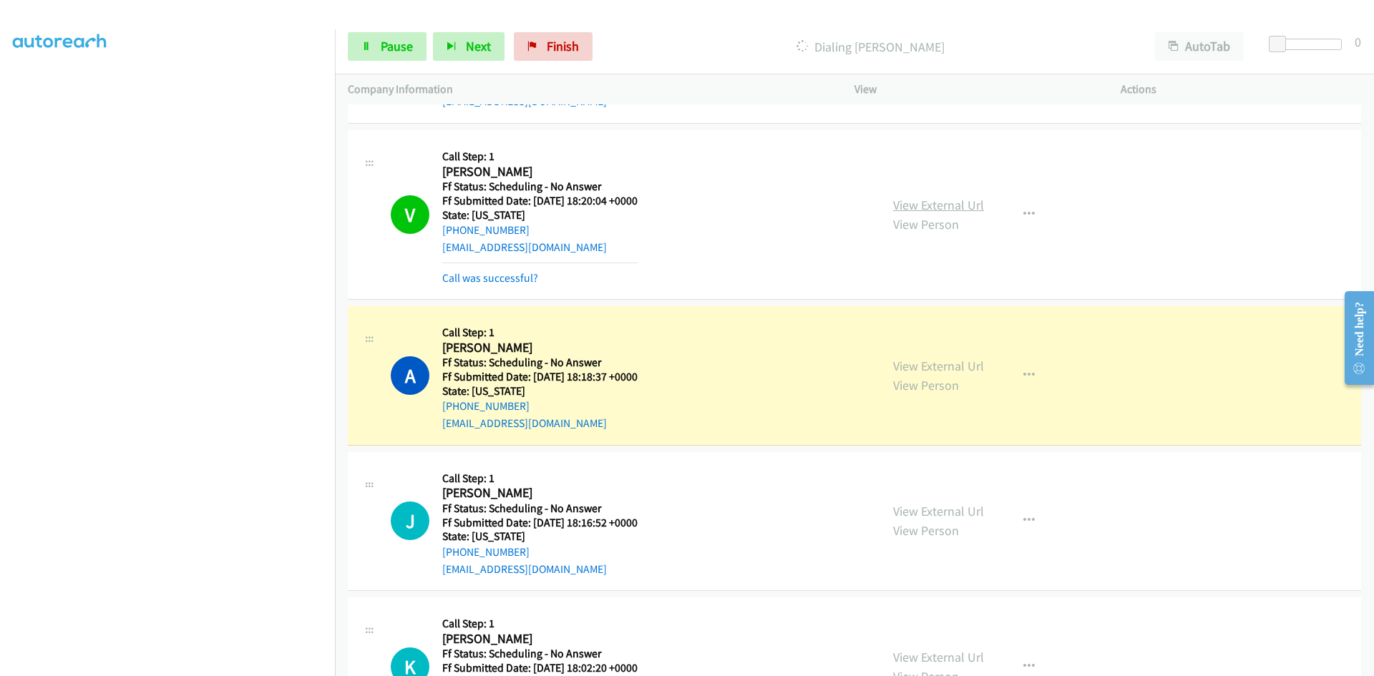
click at [936, 210] on link "View External Url" at bounding box center [938, 205] width 91 height 16
click at [517, 276] on link "Call was successful?" at bounding box center [490, 278] width 96 height 14
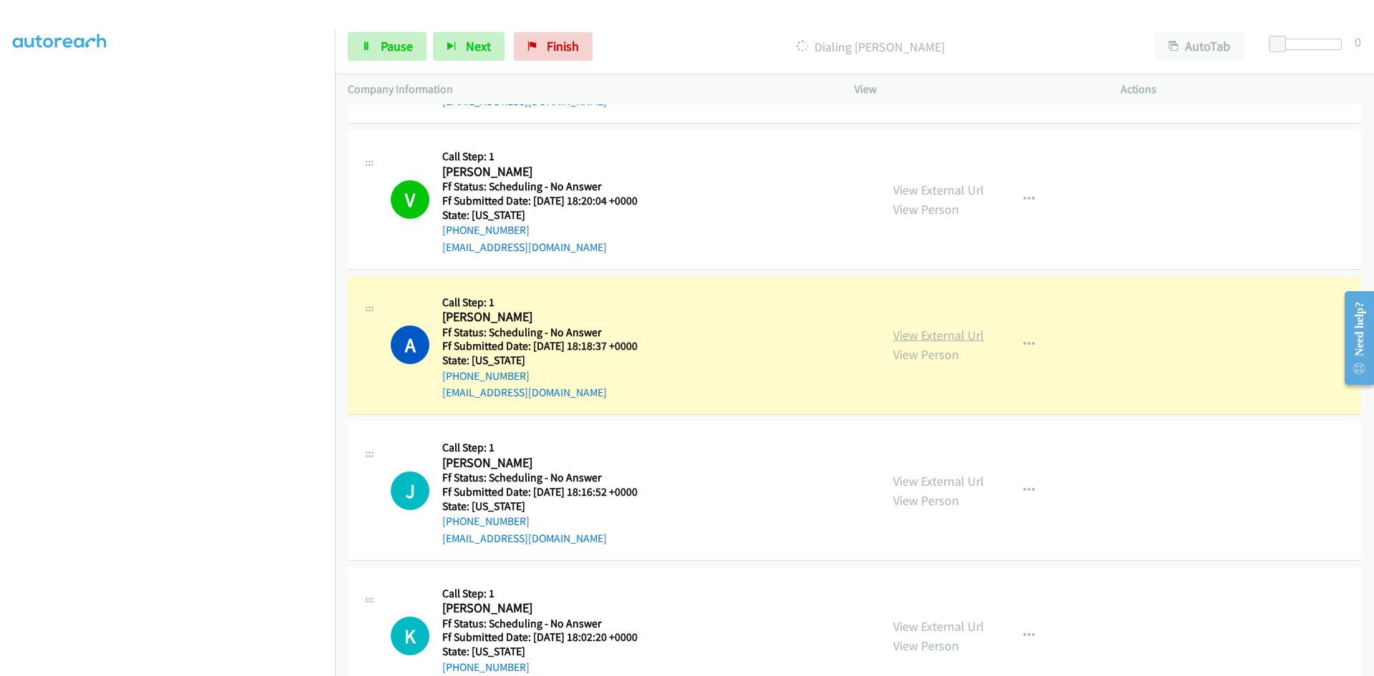
click at [954, 334] on link "View External Url" at bounding box center [938, 335] width 91 height 16
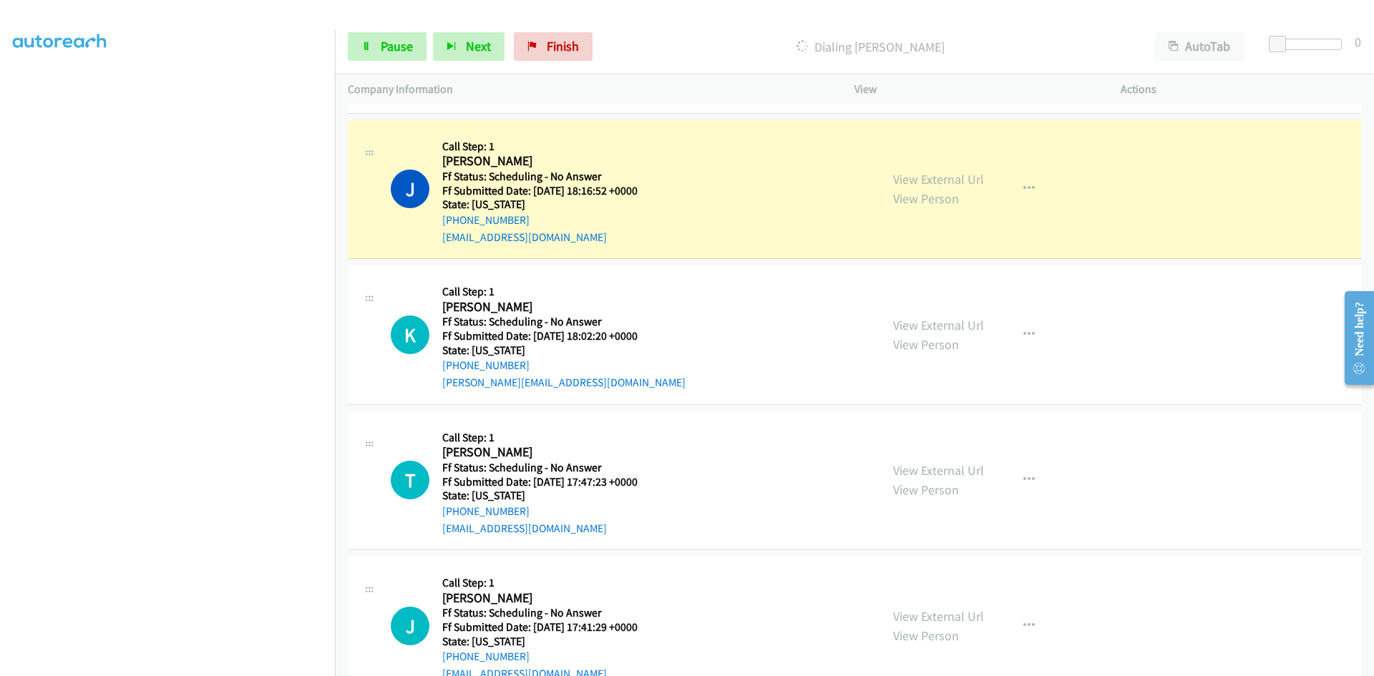
scroll to position [1646, 0]
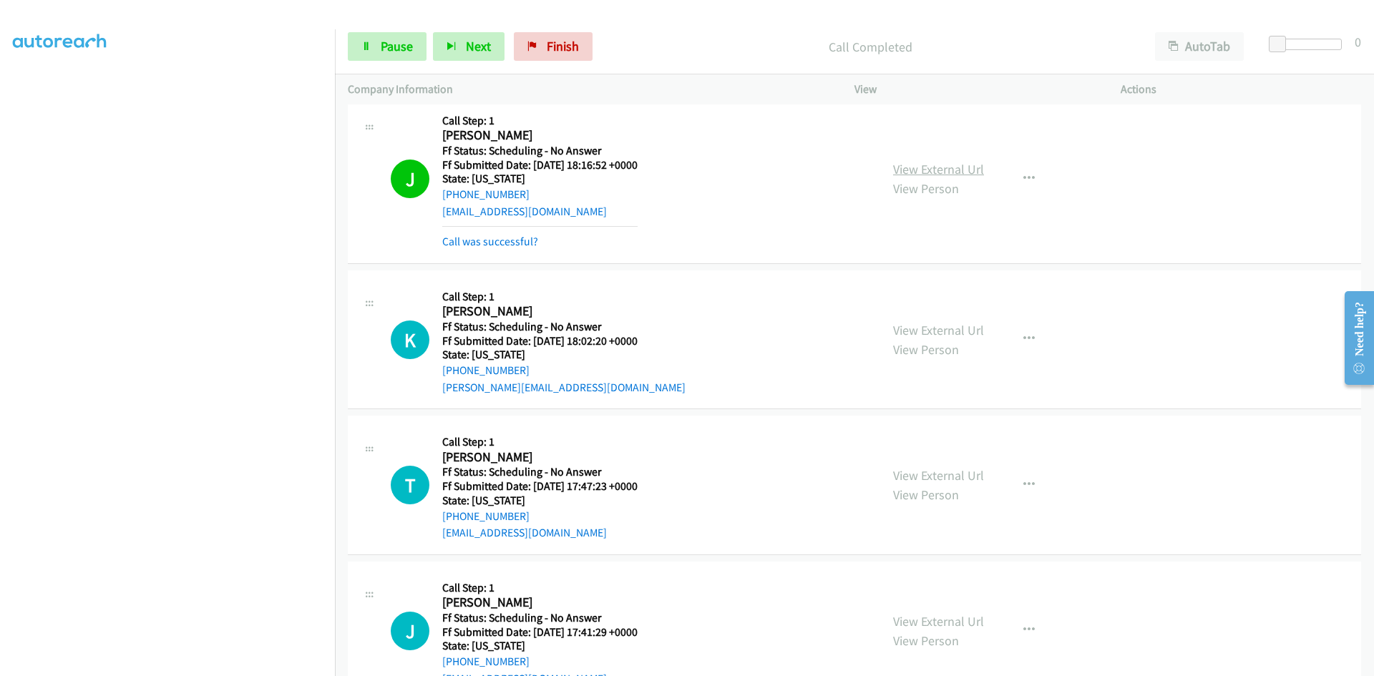
click at [964, 170] on link "View External Url" at bounding box center [938, 169] width 91 height 16
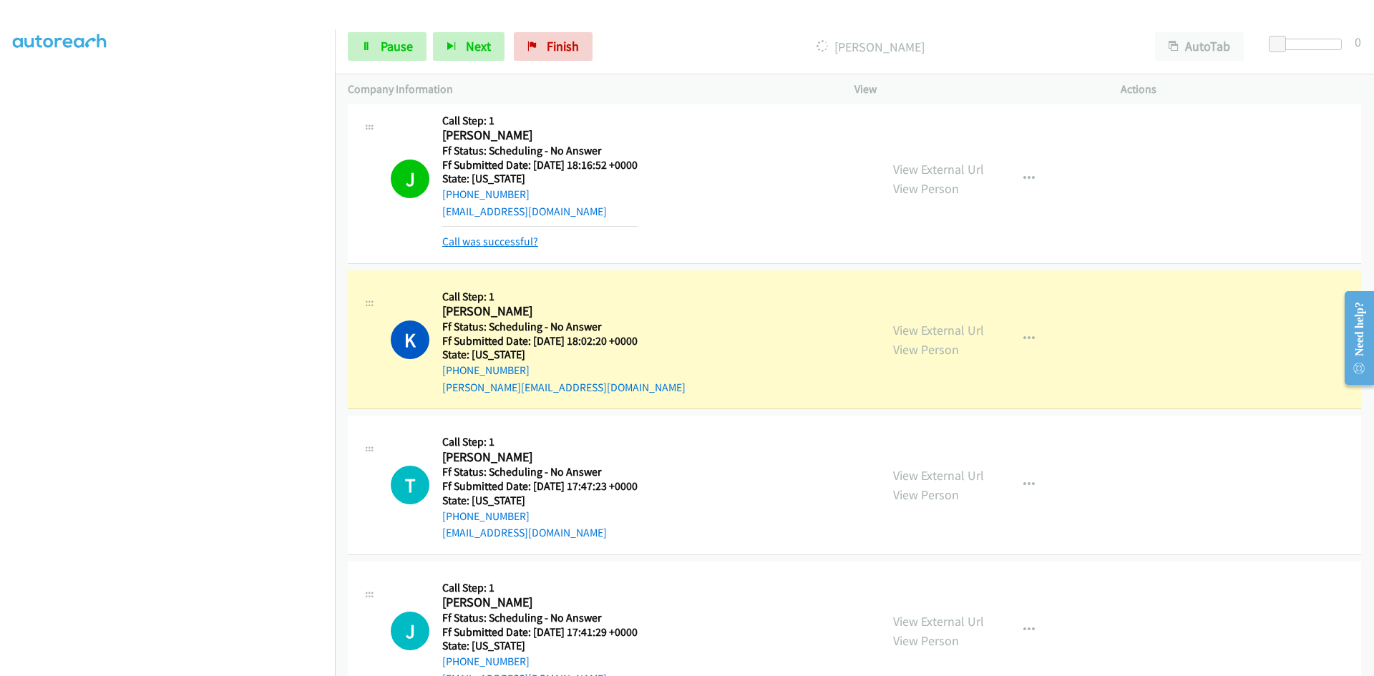
click at [509, 241] on link "Call was successful?" at bounding box center [490, 242] width 96 height 14
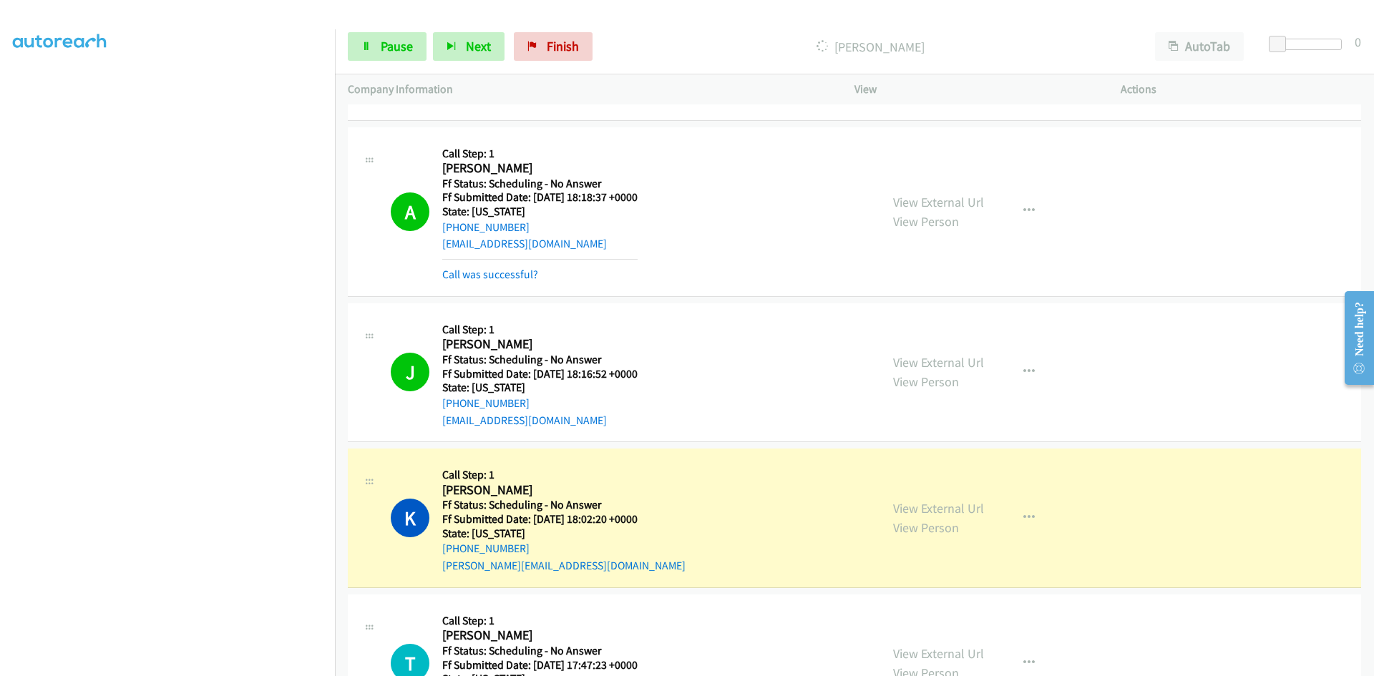
scroll to position [1431, 0]
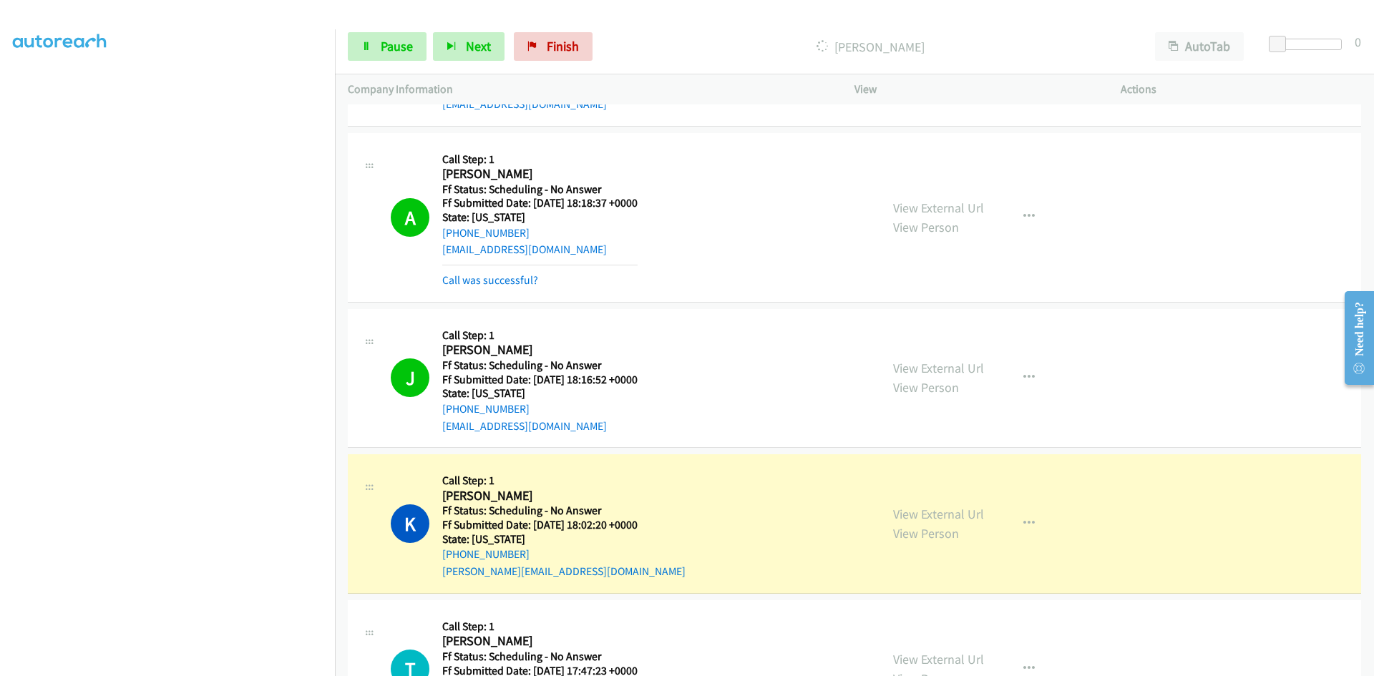
click at [507, 289] on div "A Callback Scheduled Call Step: 1 [PERSON_NAME] America/[GEOGRAPHIC_DATA] Ff St…" at bounding box center [854, 218] width 1013 height 170
click at [507, 281] on link "Call was successful?" at bounding box center [490, 280] width 96 height 14
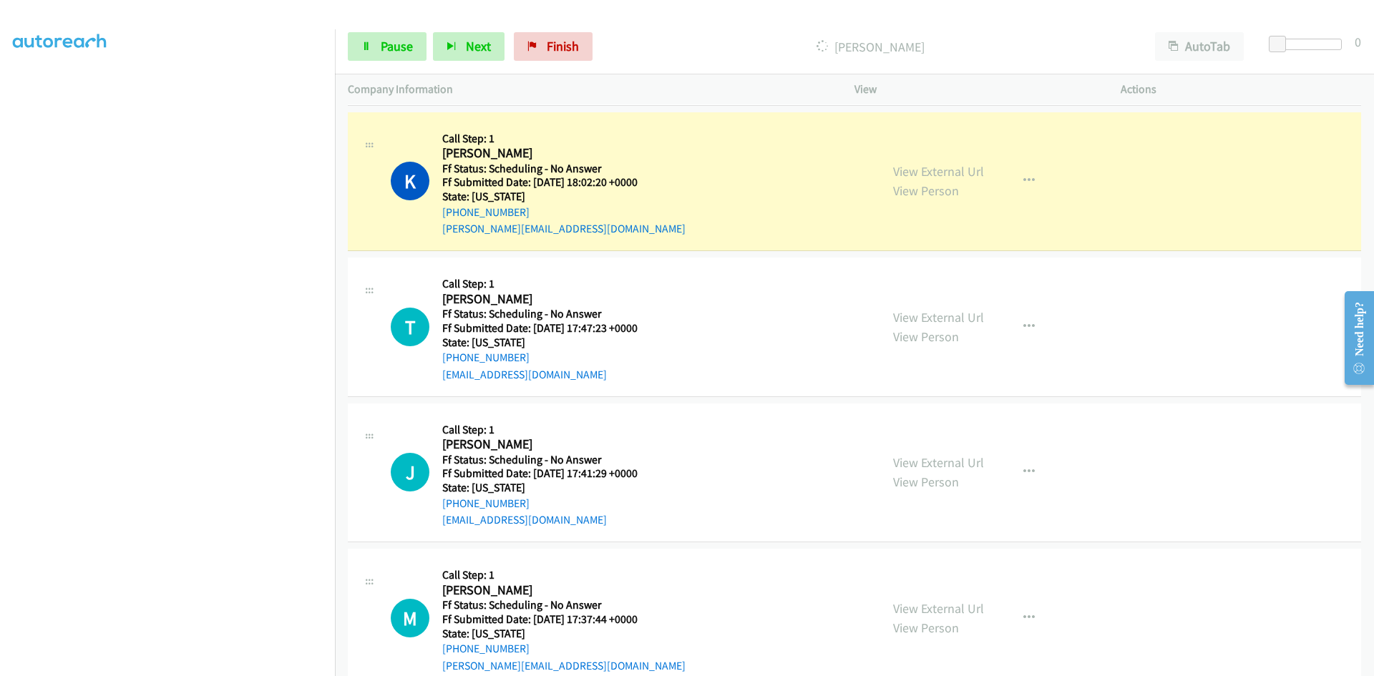
scroll to position [1718, 0]
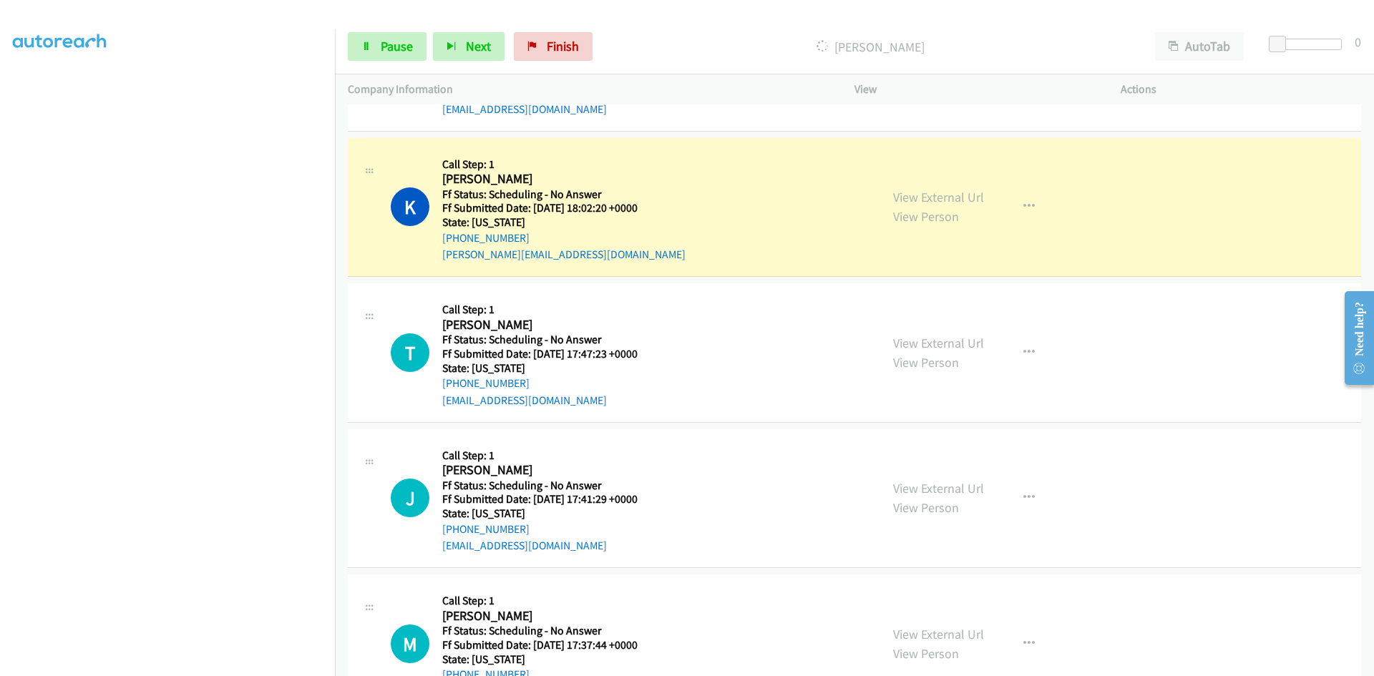
click at [935, 195] on div "View External Url View Person View External Url Email Schedule/Manage Callback …" at bounding box center [1019, 207] width 279 height 113
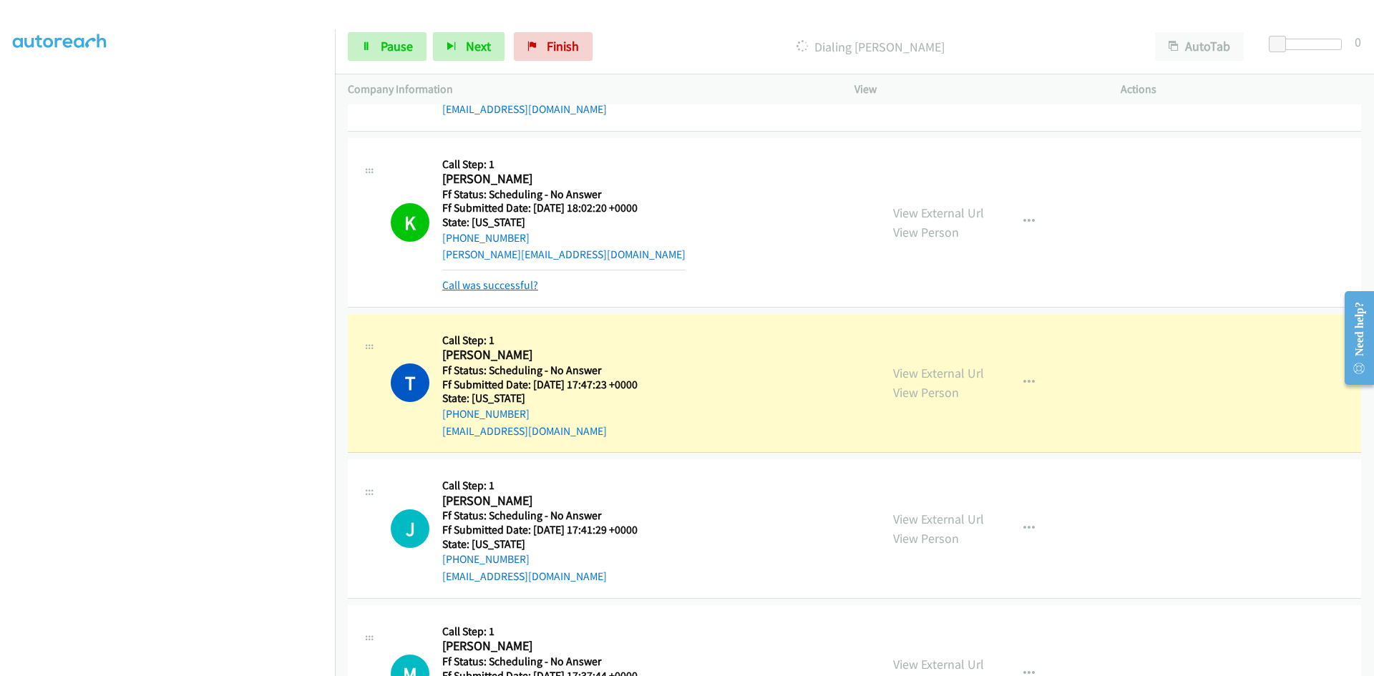
click at [487, 286] on link "Call was successful?" at bounding box center [490, 285] width 96 height 14
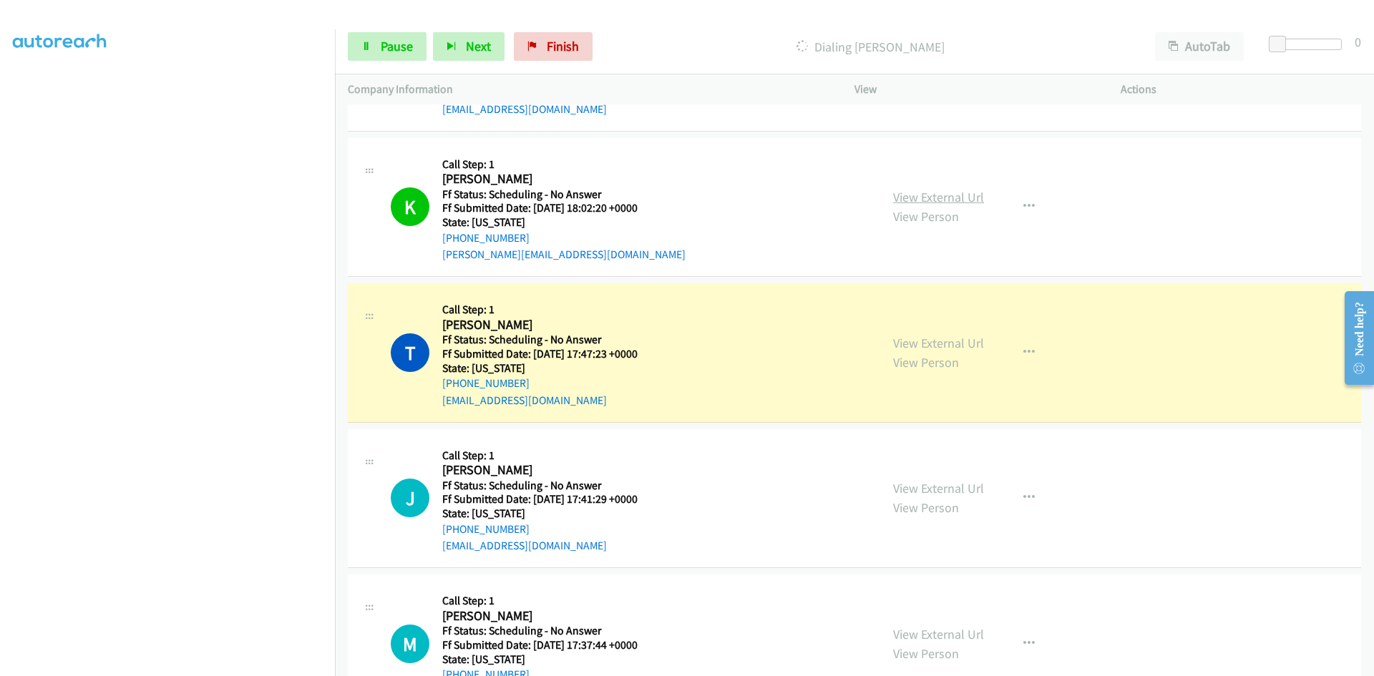
click at [942, 197] on link "View External Url" at bounding box center [938, 197] width 91 height 16
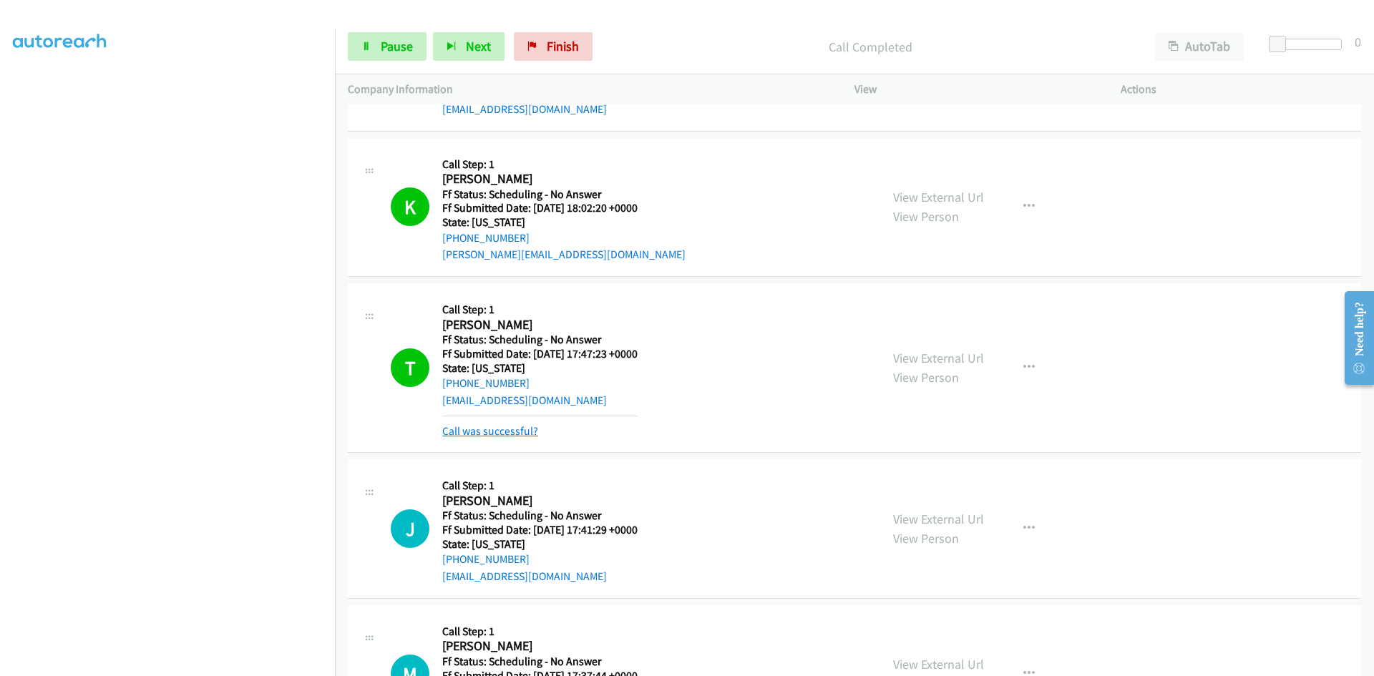
click at [525, 427] on link "Call was successful?" at bounding box center [490, 431] width 96 height 14
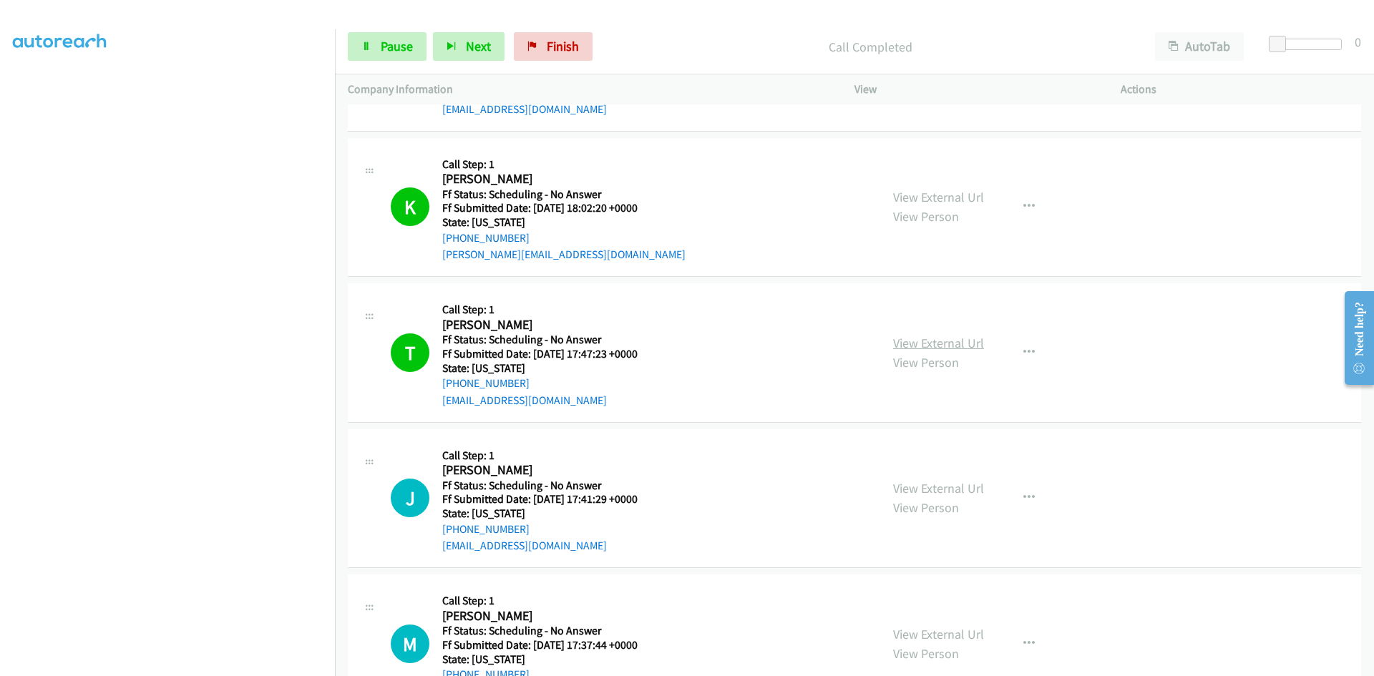
click at [967, 344] on link "View External Url" at bounding box center [938, 343] width 91 height 16
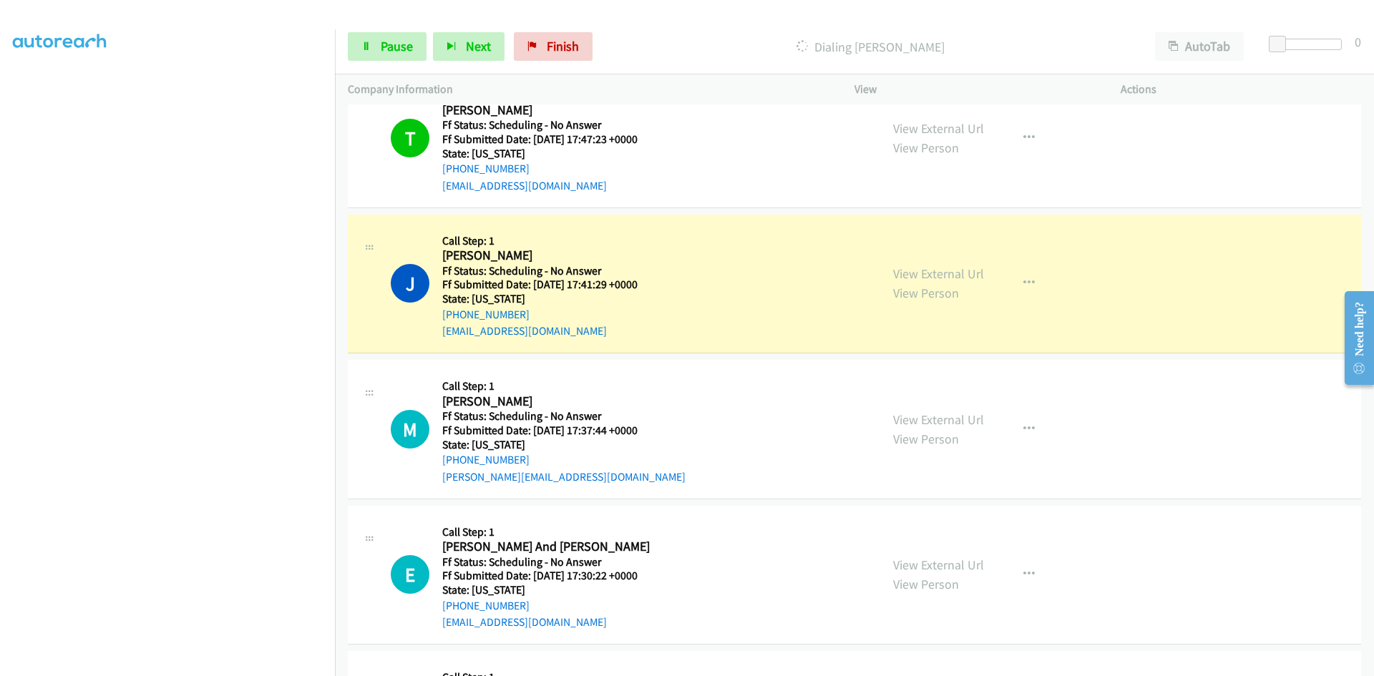
scroll to position [2004, 0]
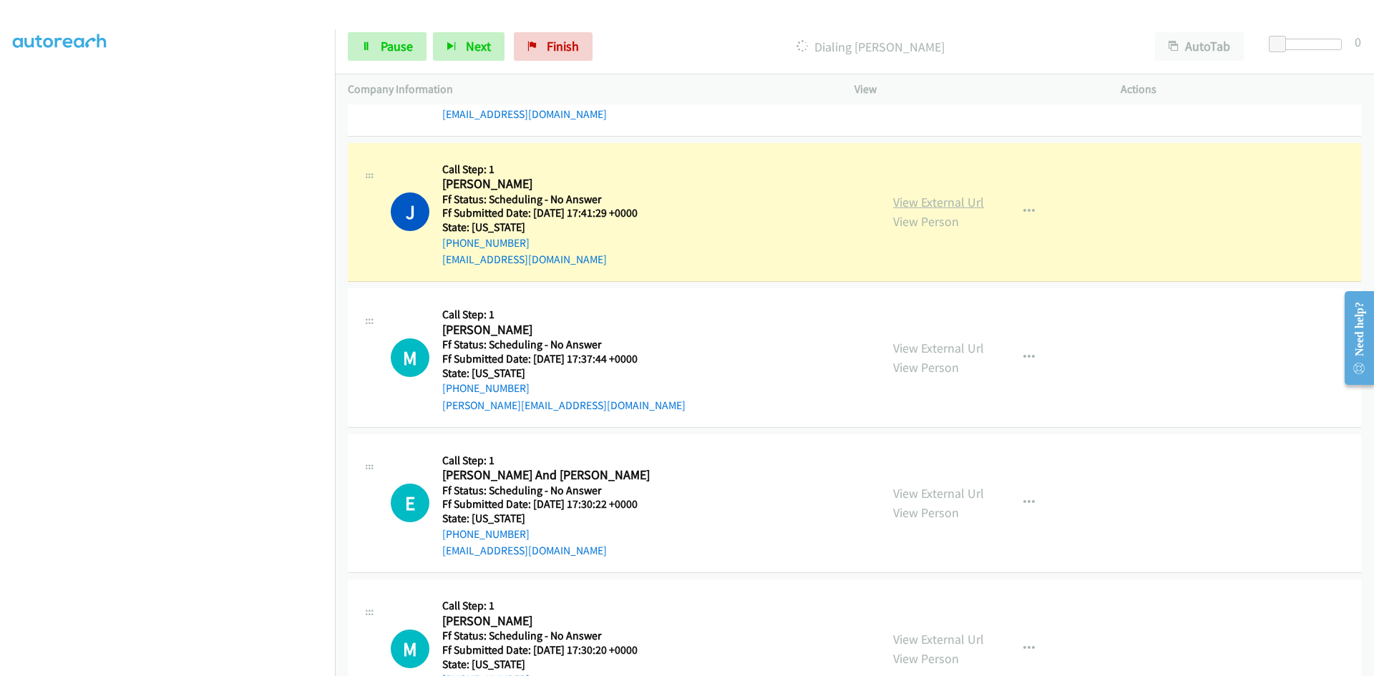
click at [902, 202] on link "View External Url" at bounding box center [938, 202] width 91 height 16
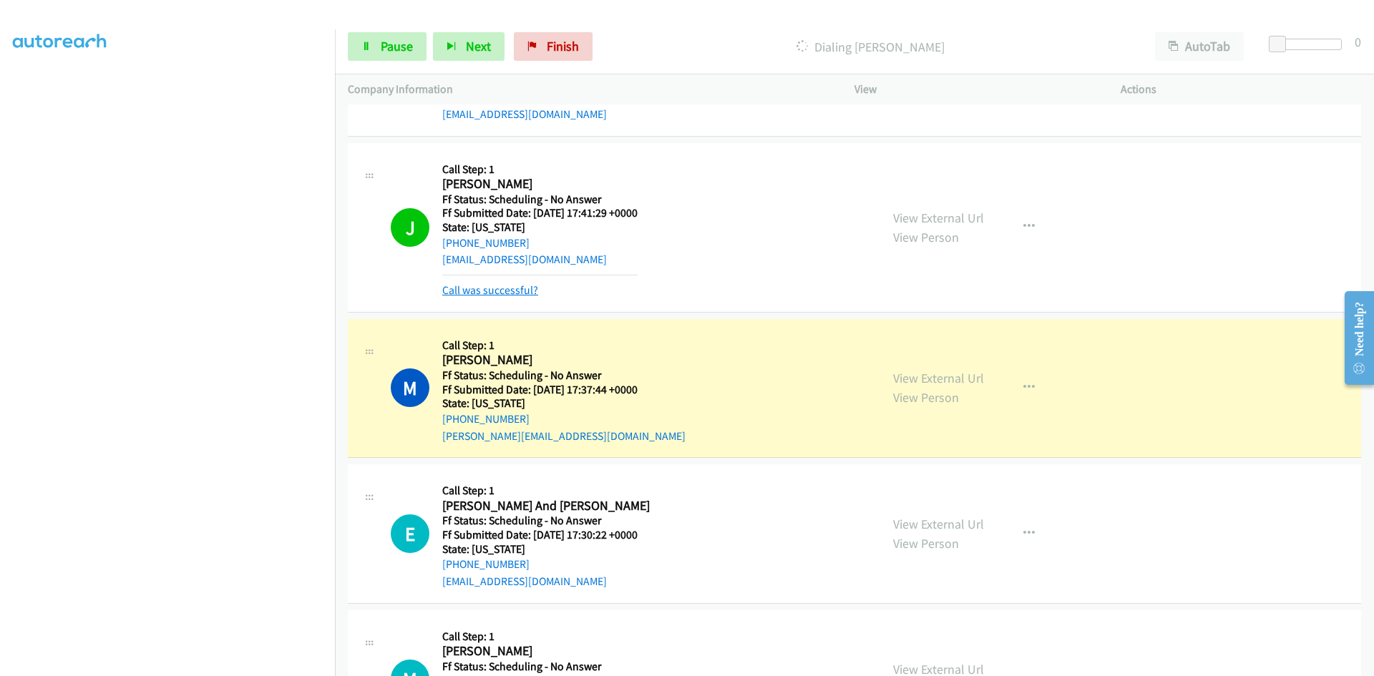
click at [523, 293] on link "Call was successful?" at bounding box center [490, 290] width 96 height 14
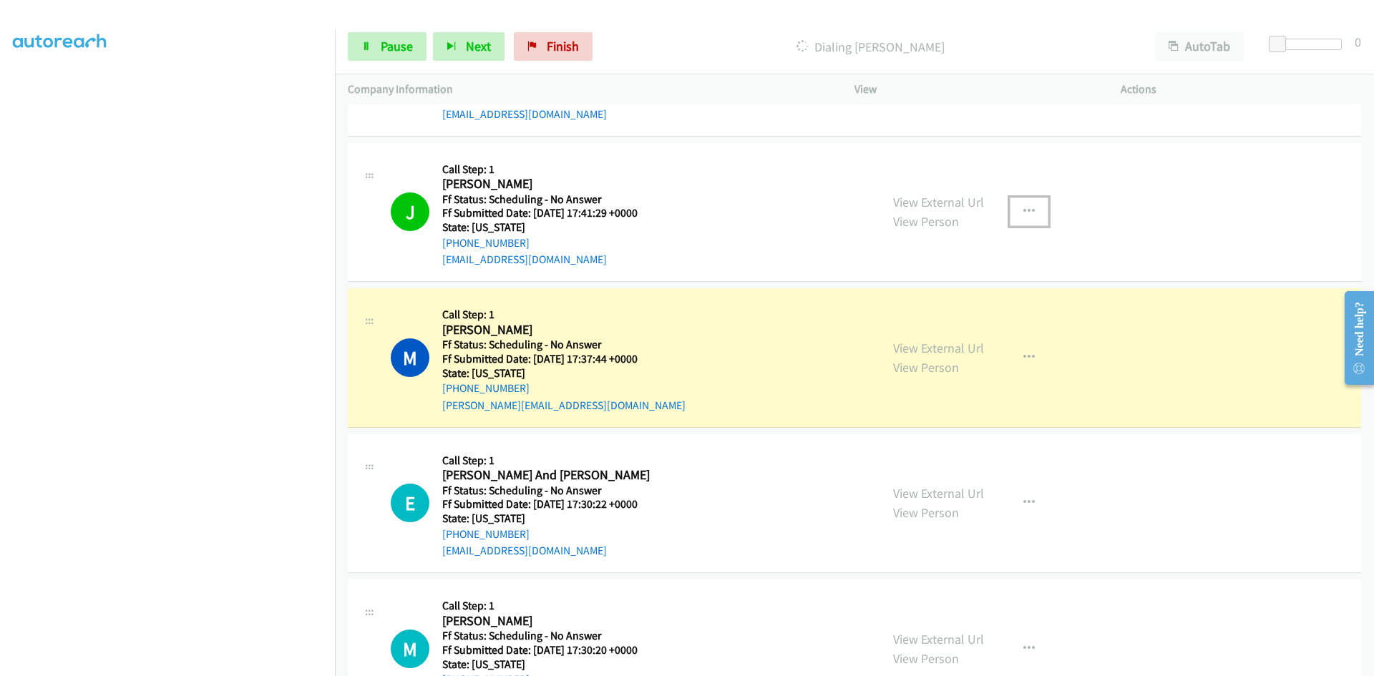
click at [1030, 211] on button "button" at bounding box center [1029, 212] width 39 height 29
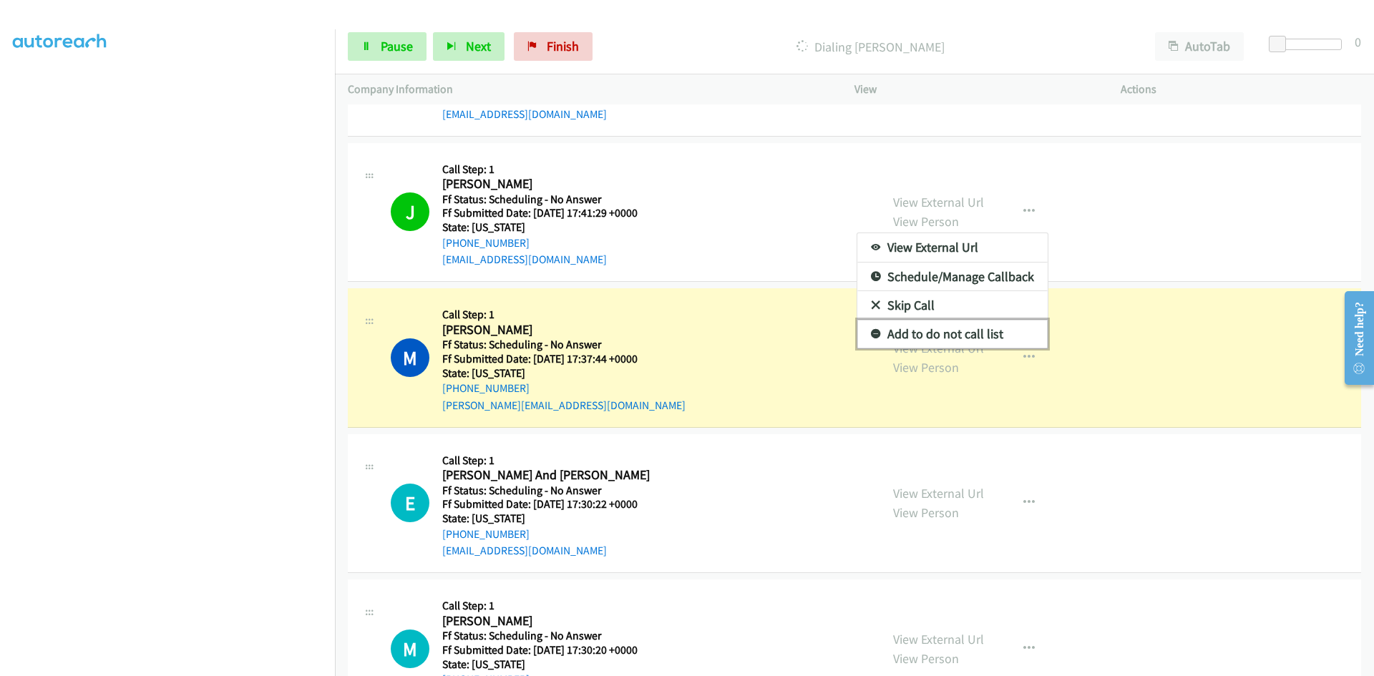
click at [913, 330] on link "Add to do not call list" at bounding box center [952, 334] width 190 height 29
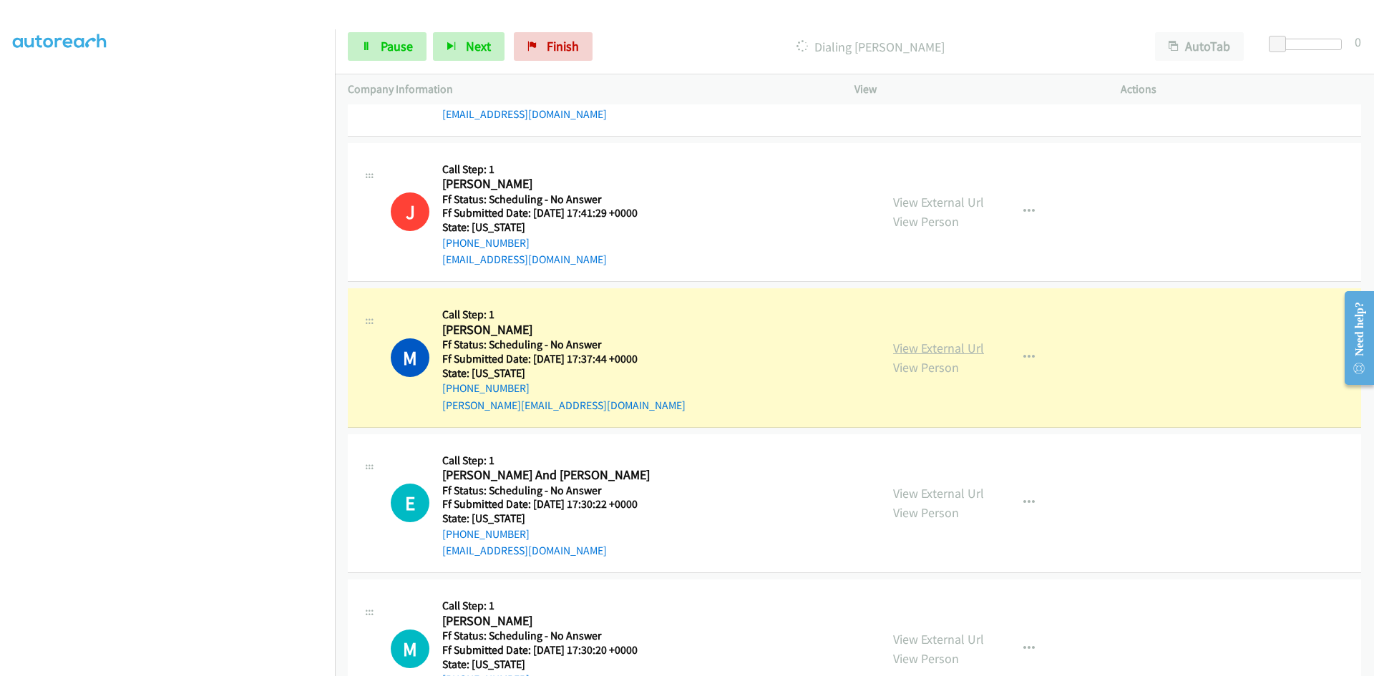
click at [923, 344] on link "View External Url" at bounding box center [938, 348] width 91 height 16
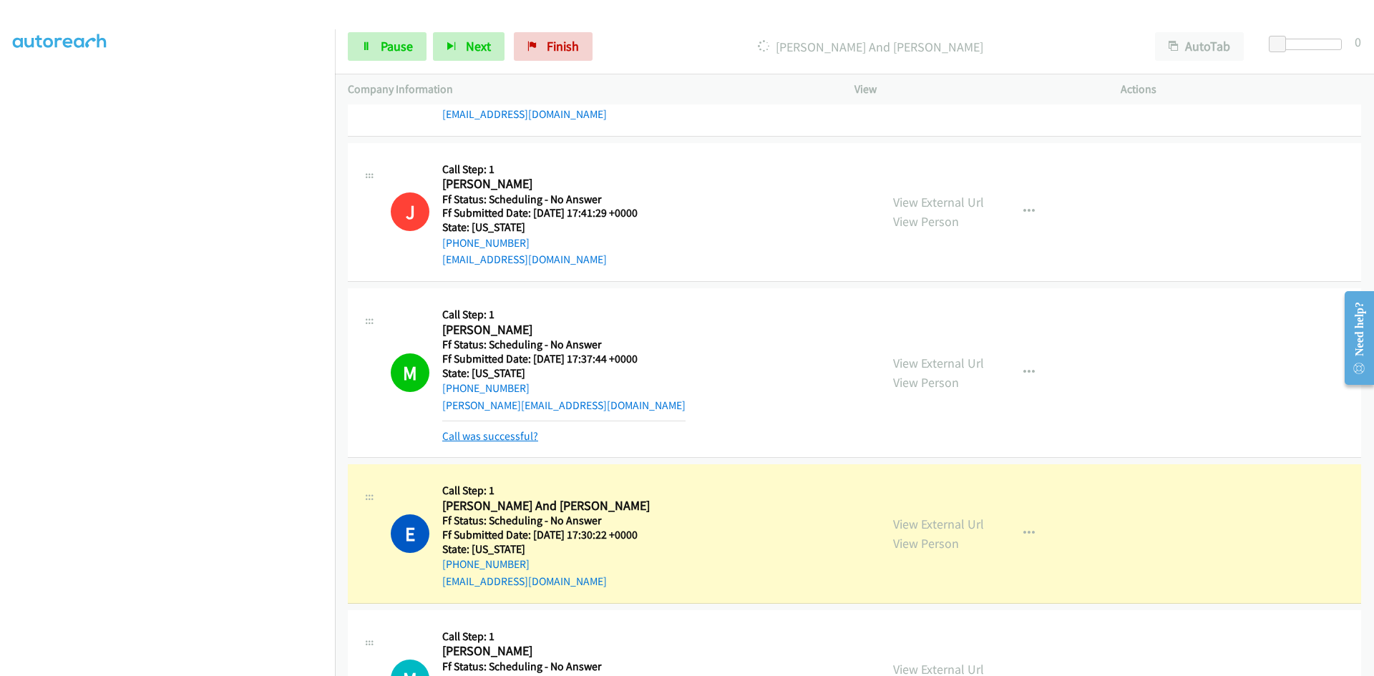
click at [530, 432] on link "Call was successful?" at bounding box center [490, 436] width 96 height 14
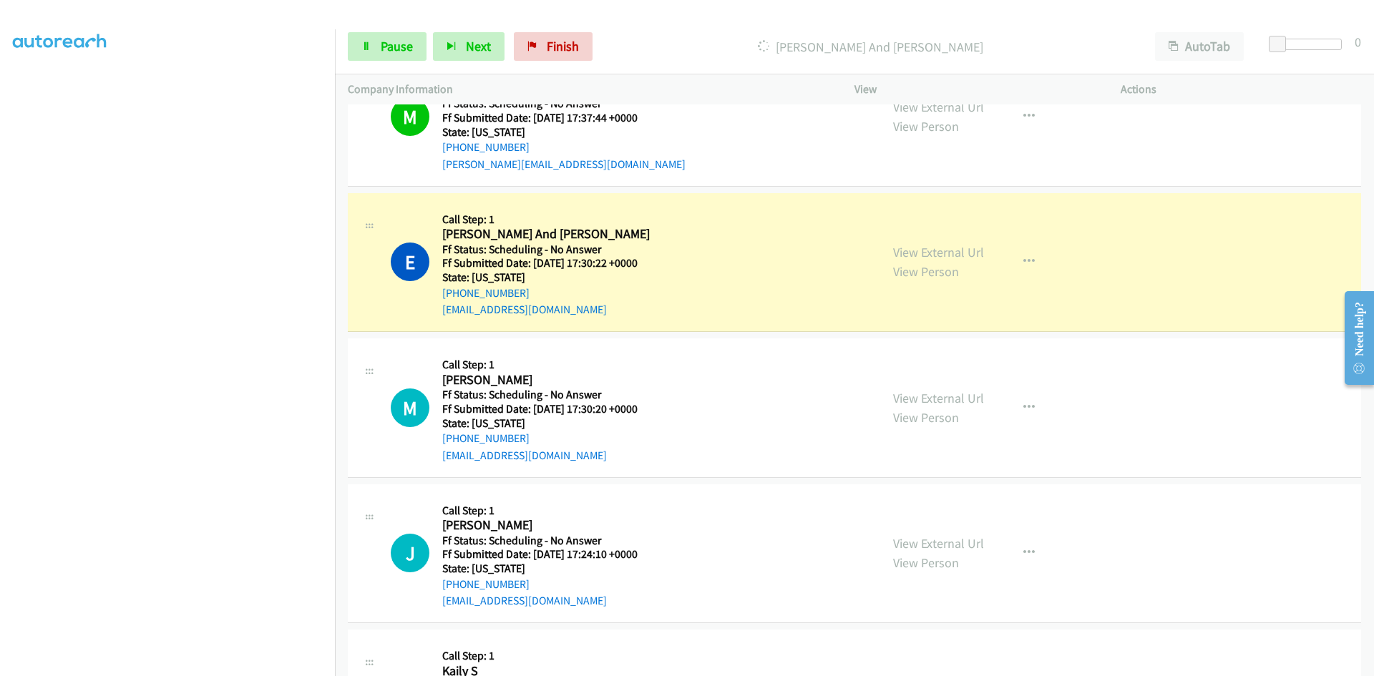
scroll to position [2290, 0]
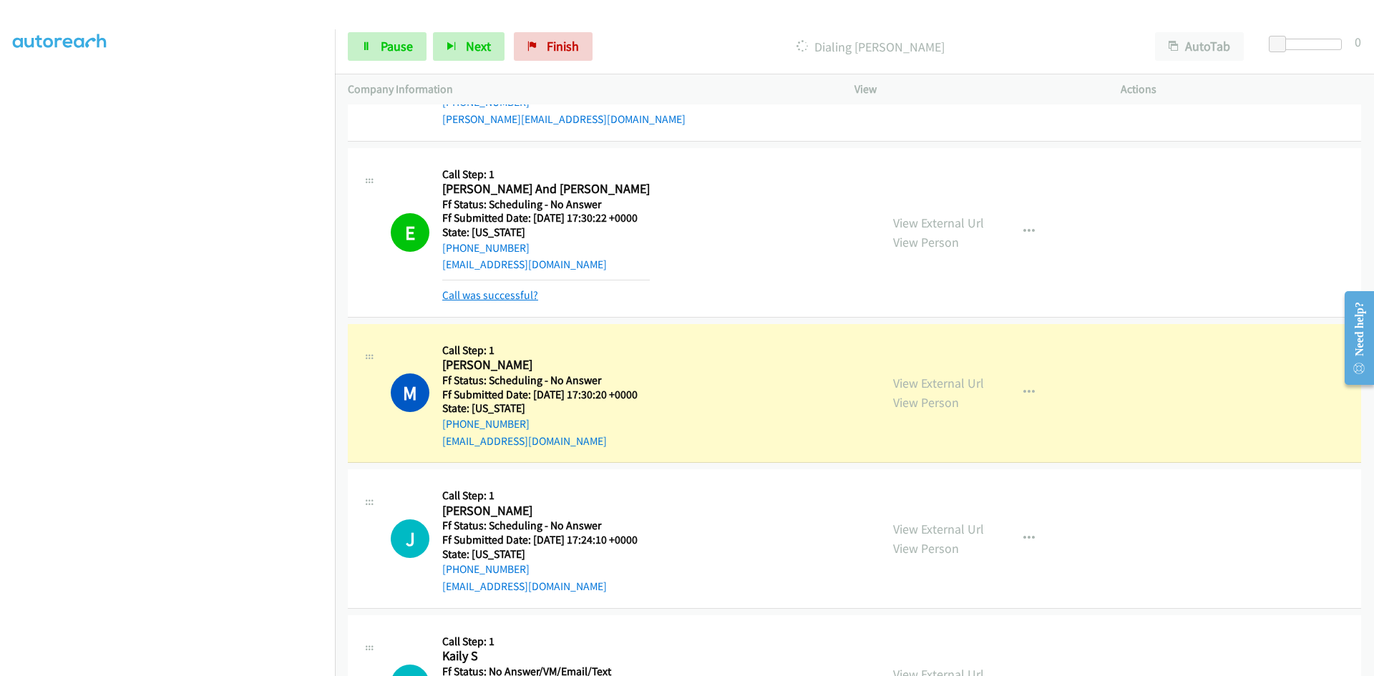
click at [502, 296] on link "Call was successful?" at bounding box center [490, 295] width 96 height 14
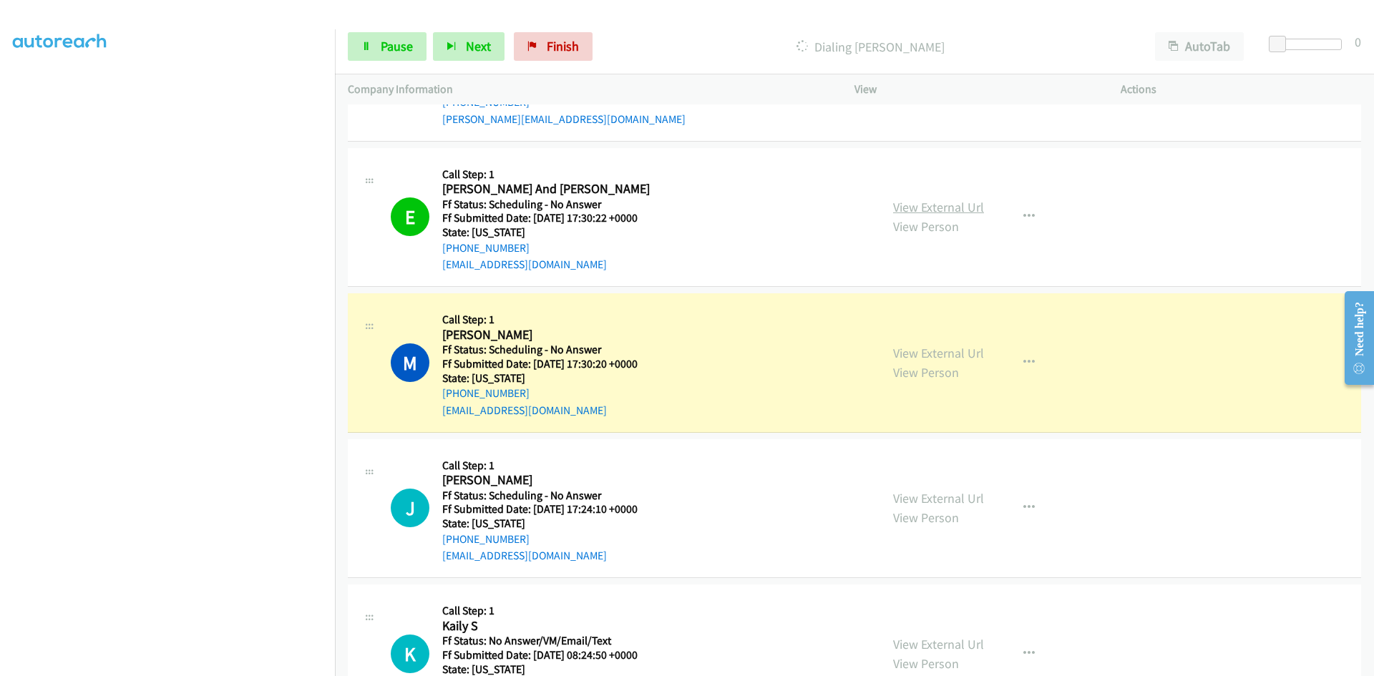
click at [967, 212] on link "View External Url" at bounding box center [938, 207] width 91 height 16
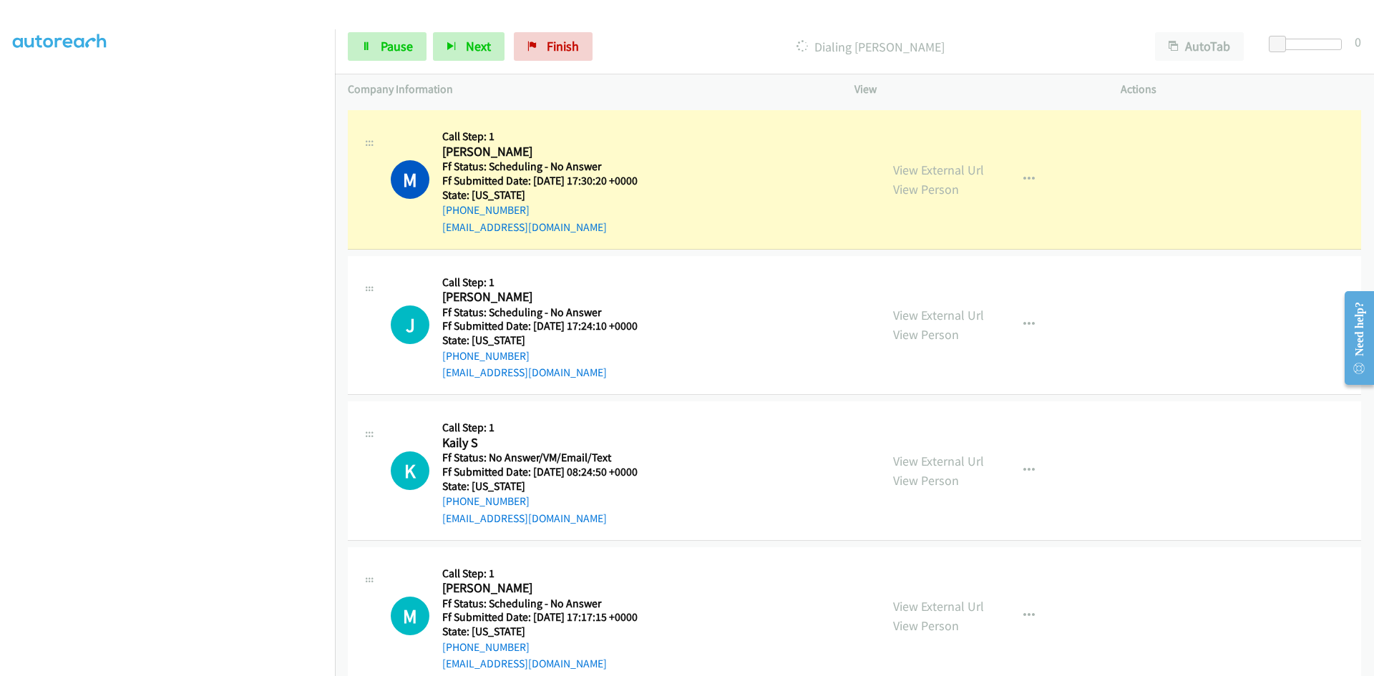
scroll to position [2505, 0]
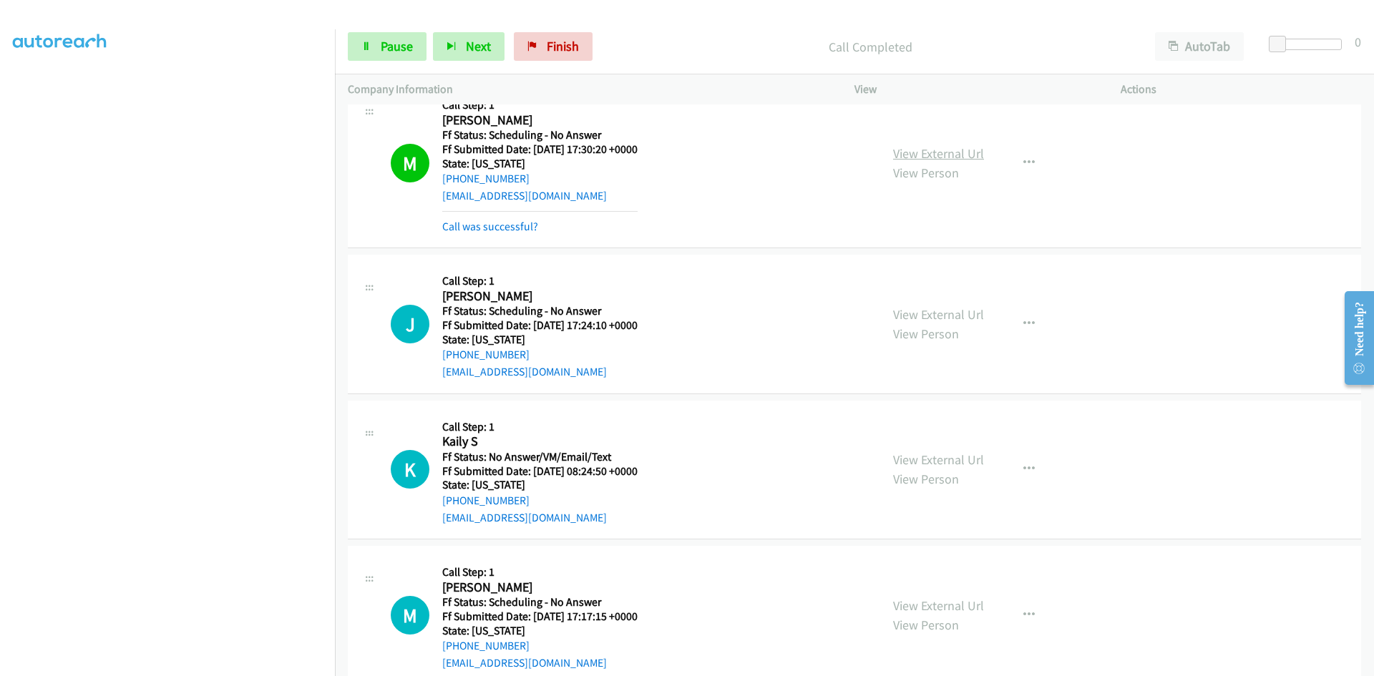
click at [953, 155] on link "View External Url" at bounding box center [938, 153] width 91 height 16
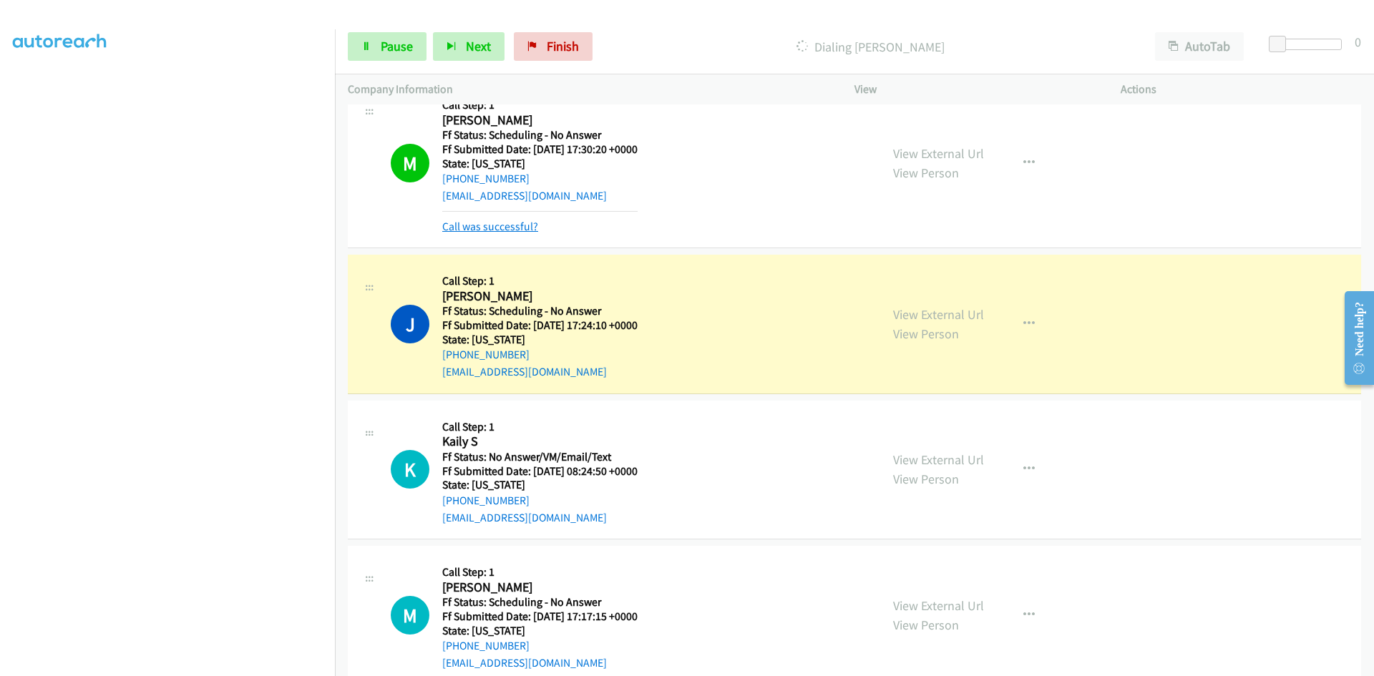
click at [477, 223] on link "Call was successful?" at bounding box center [490, 227] width 96 height 14
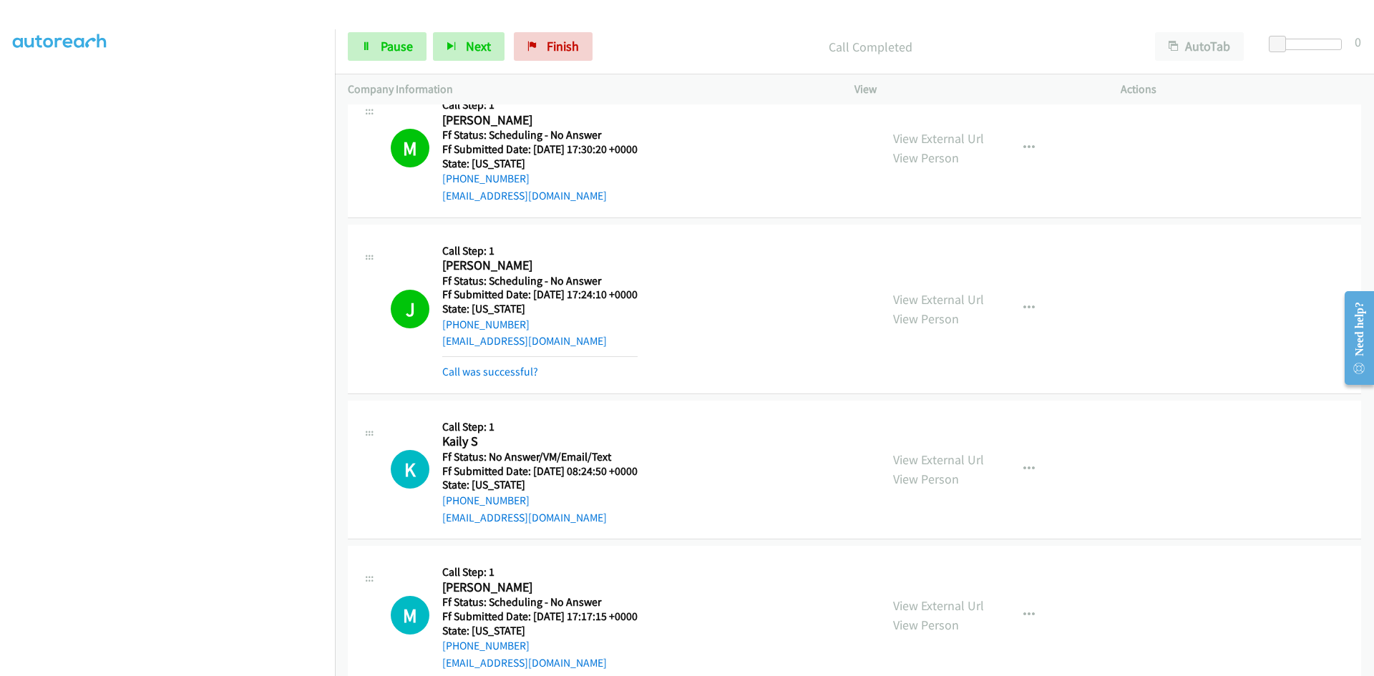
click at [478, 379] on div "Call was successful?" at bounding box center [539, 372] width 195 height 17
click at [476, 371] on link "Call was successful?" at bounding box center [490, 372] width 96 height 14
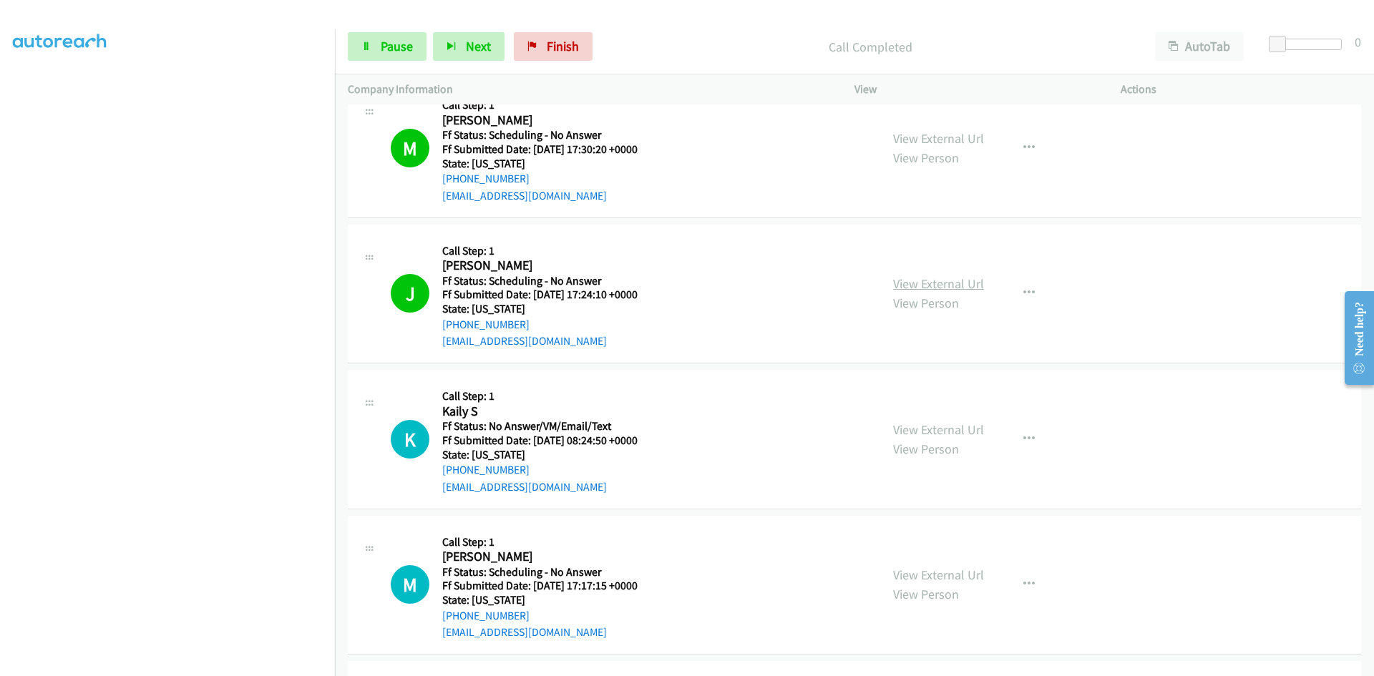
click at [930, 287] on link "View External Url" at bounding box center [938, 284] width 91 height 16
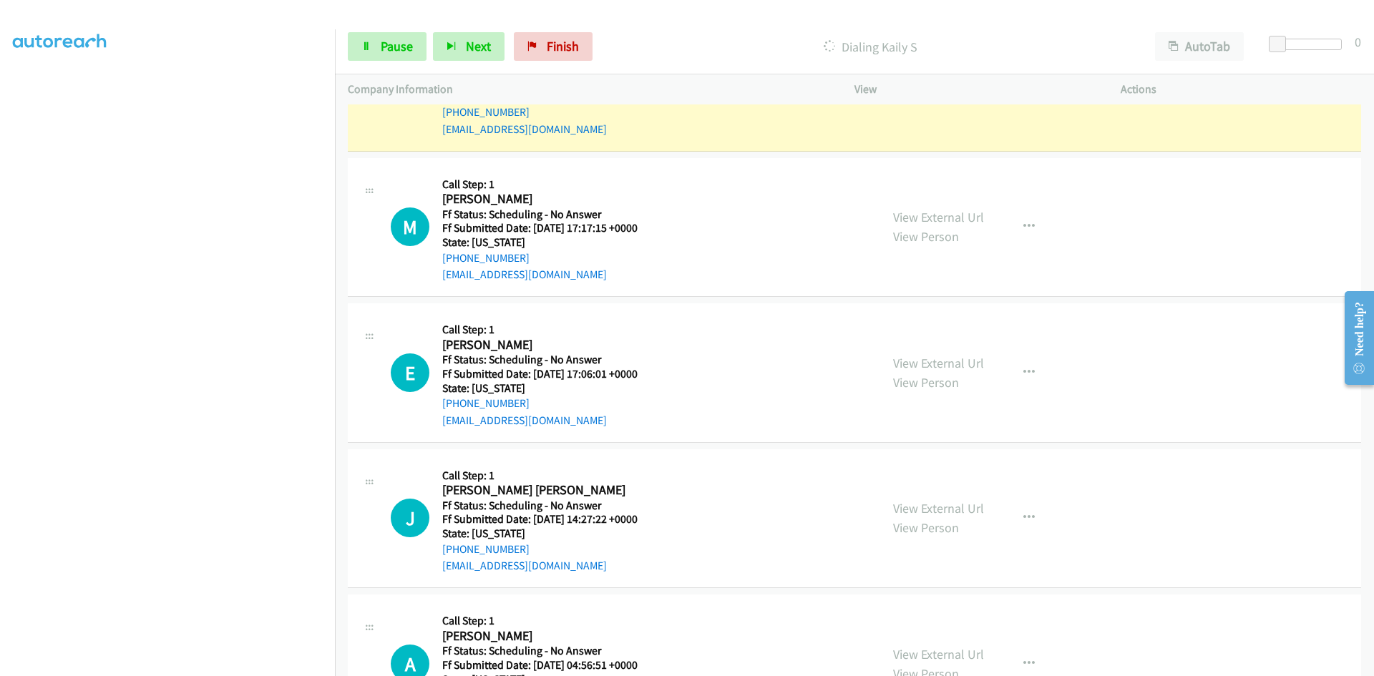
scroll to position [2791, 0]
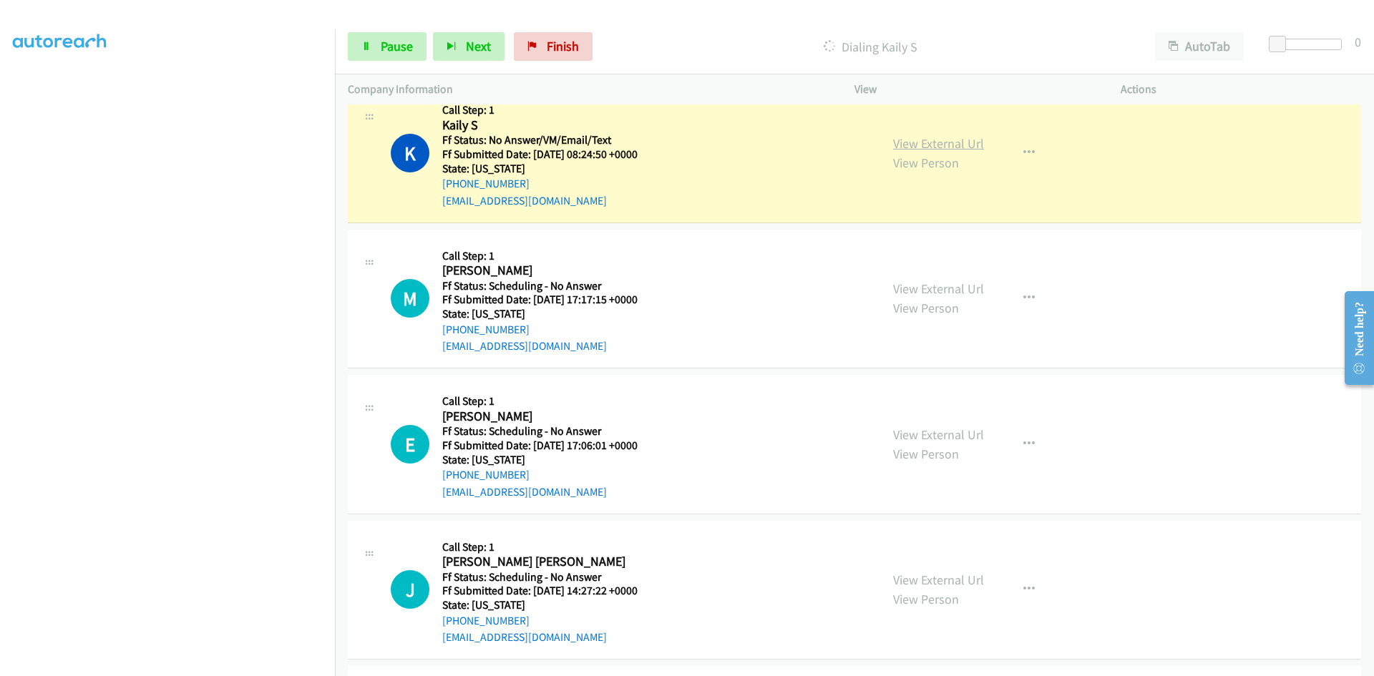
click at [961, 142] on link "View External Url" at bounding box center [938, 143] width 91 height 16
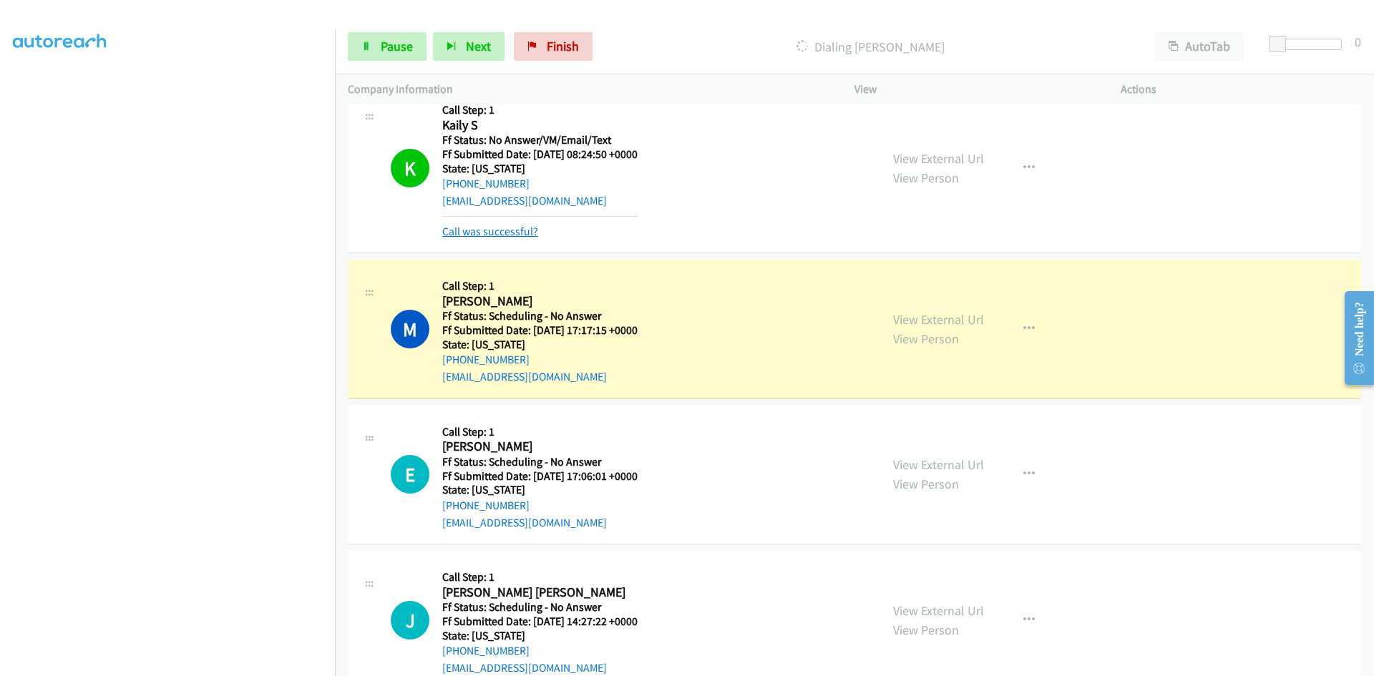
click at [504, 228] on link "Call was successful?" at bounding box center [490, 232] width 96 height 14
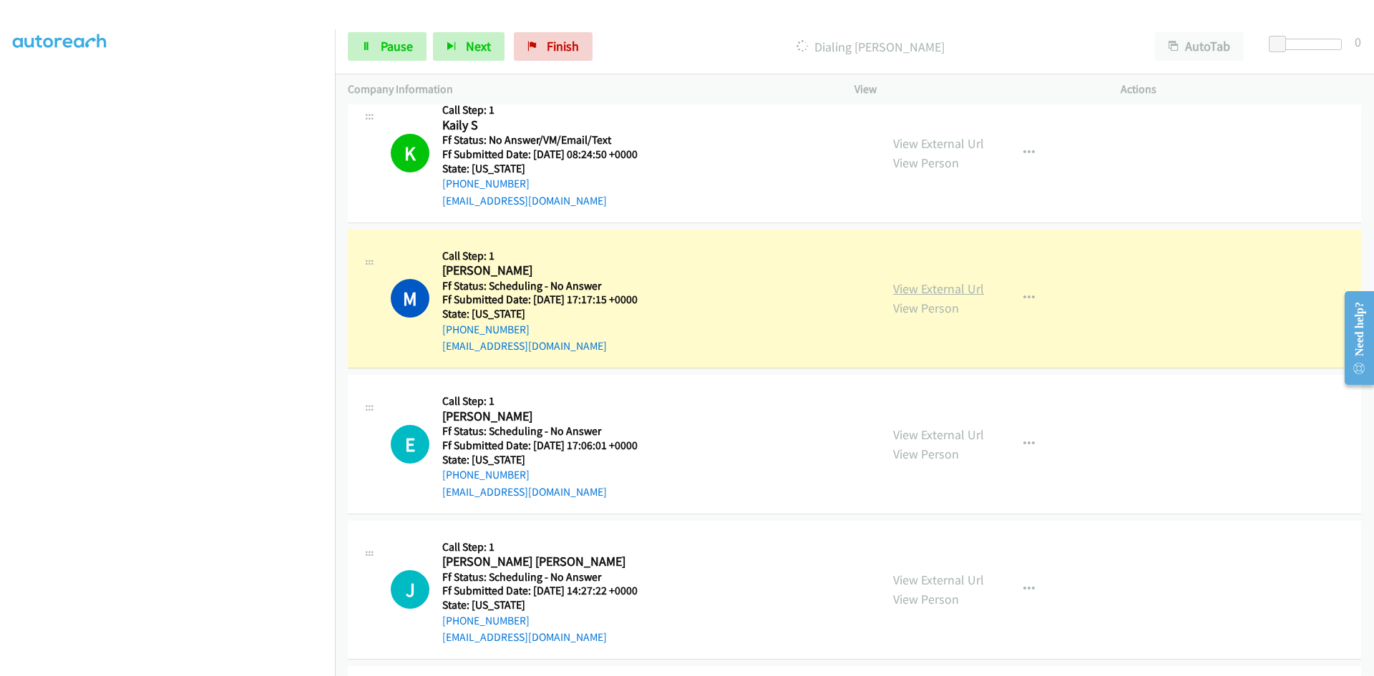
click at [976, 295] on link "View External Url" at bounding box center [938, 289] width 91 height 16
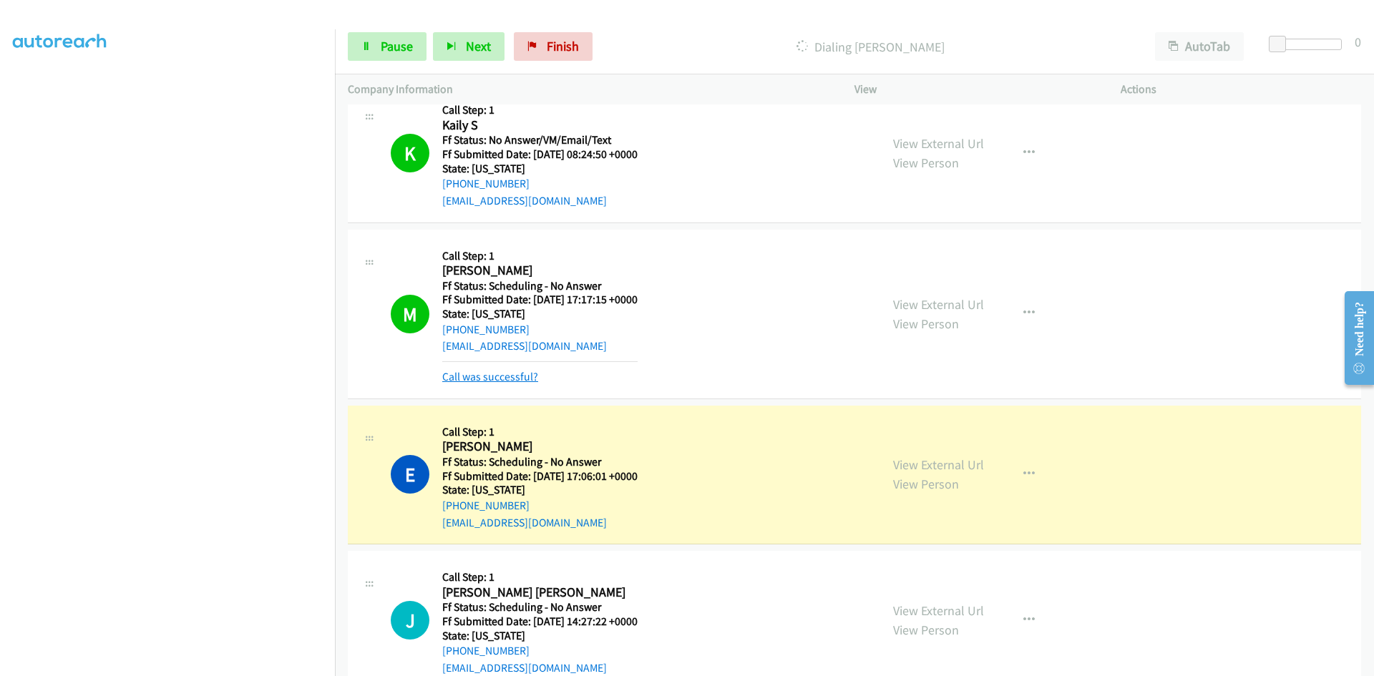
click at [527, 379] on link "Call was successful?" at bounding box center [490, 377] width 96 height 14
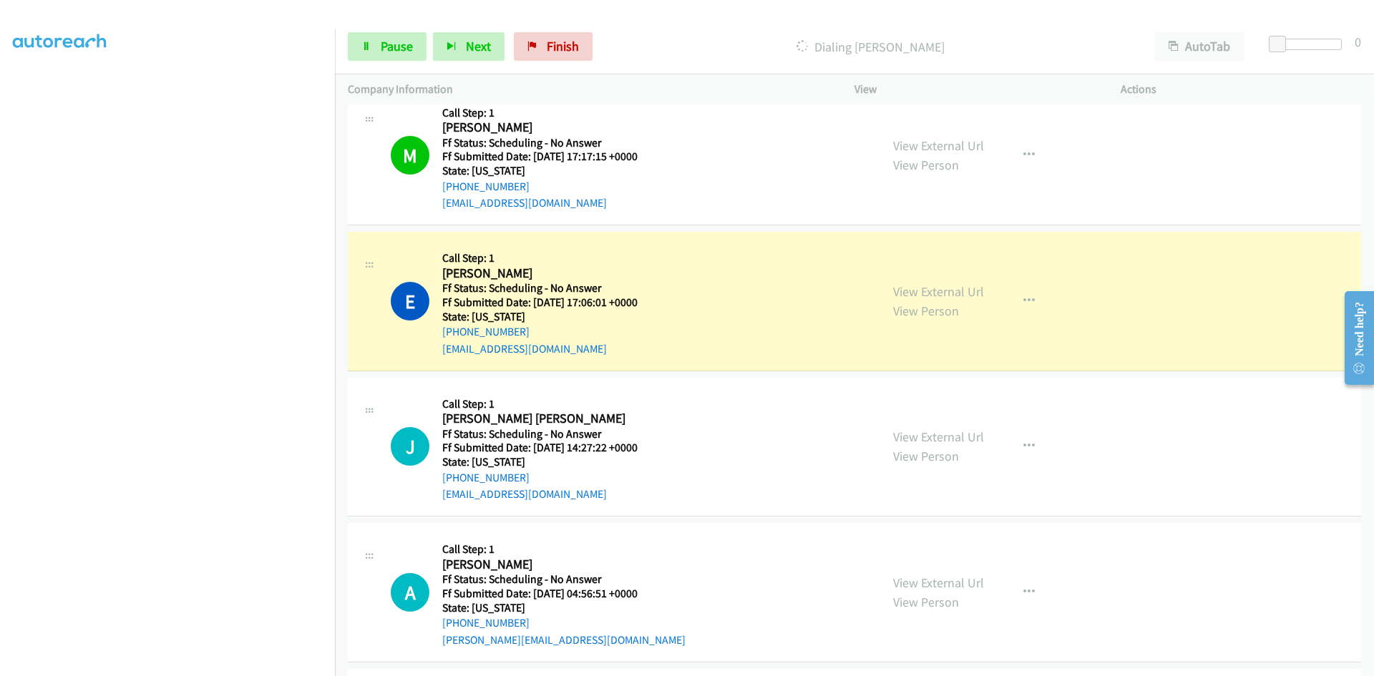
scroll to position [3006, 0]
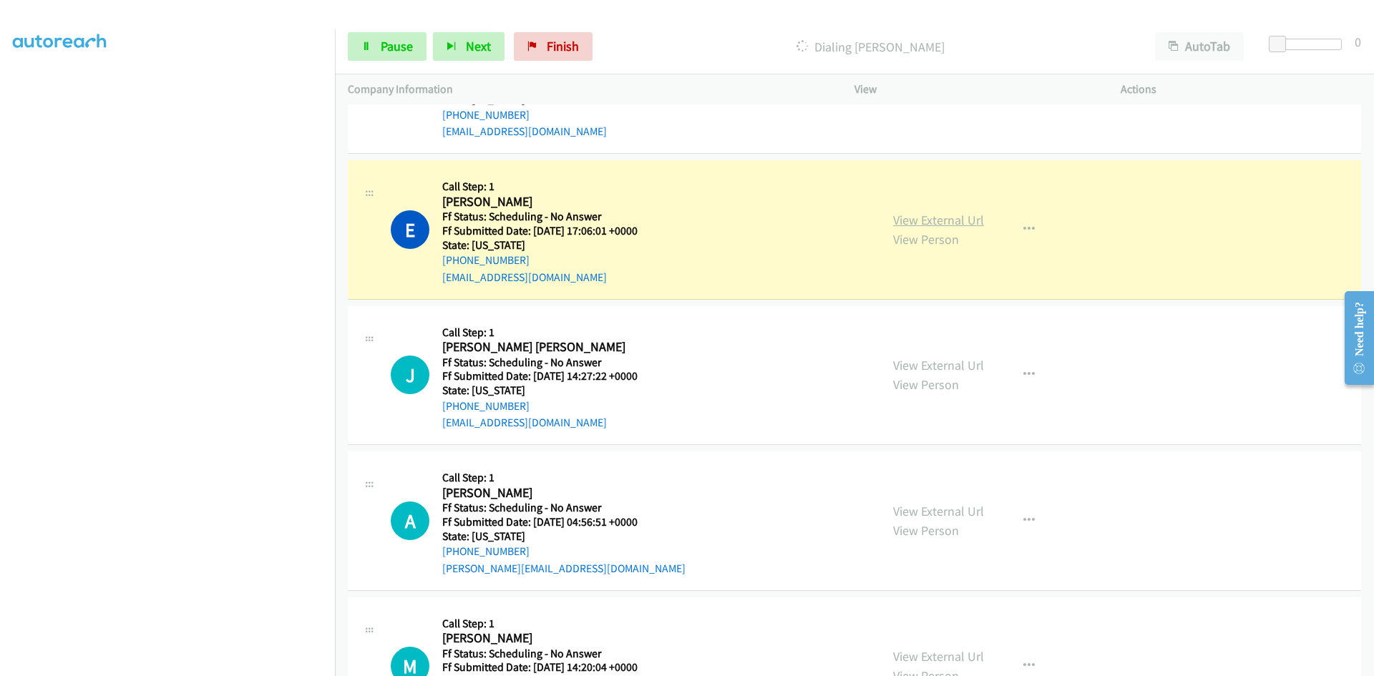
click at [920, 222] on link "View External Url" at bounding box center [938, 220] width 91 height 16
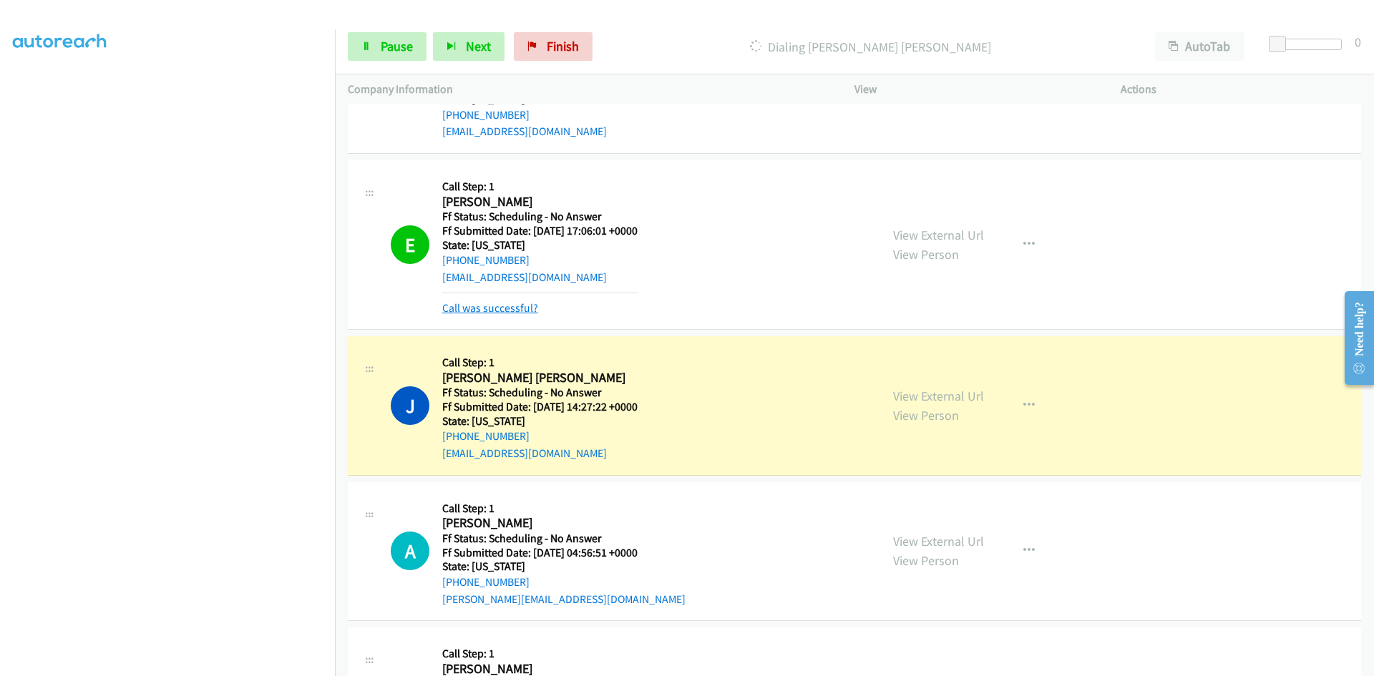
click at [486, 302] on link "Call was successful?" at bounding box center [490, 308] width 96 height 14
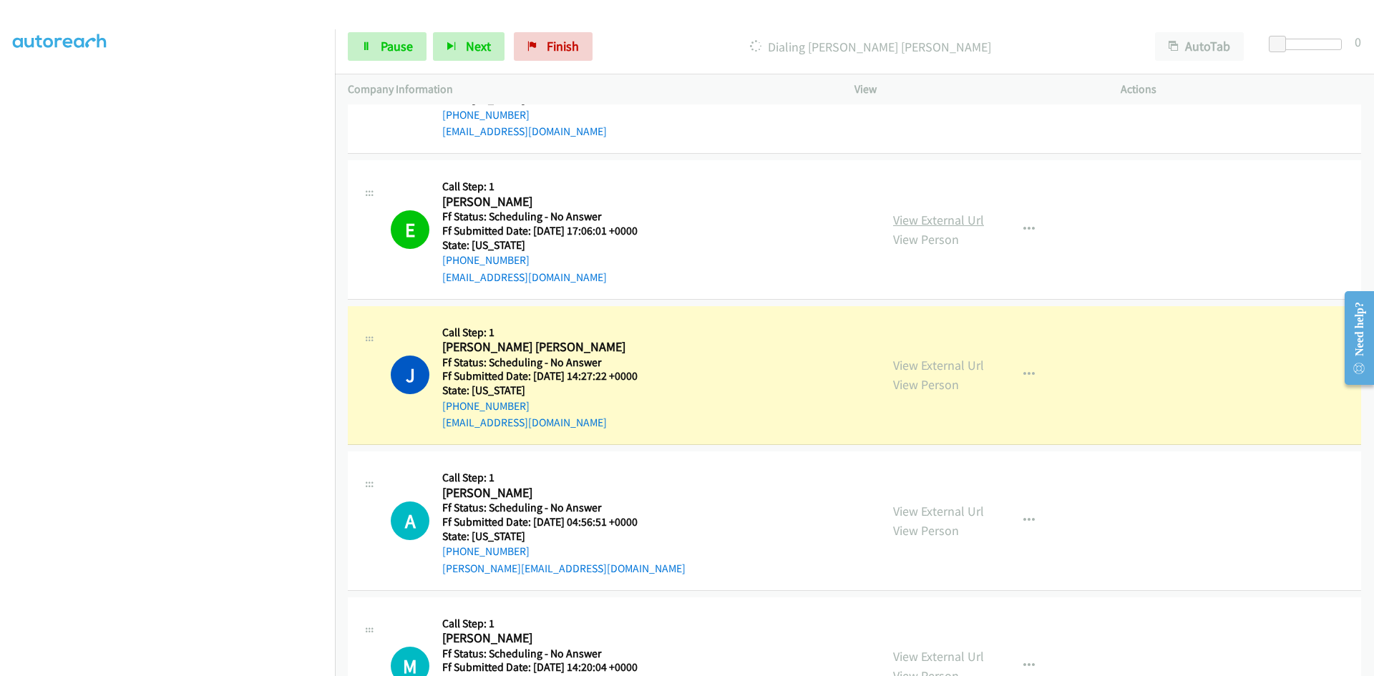
click at [928, 223] on link "View External Url" at bounding box center [938, 220] width 91 height 16
click at [945, 363] on link "View External Url" at bounding box center [938, 365] width 91 height 16
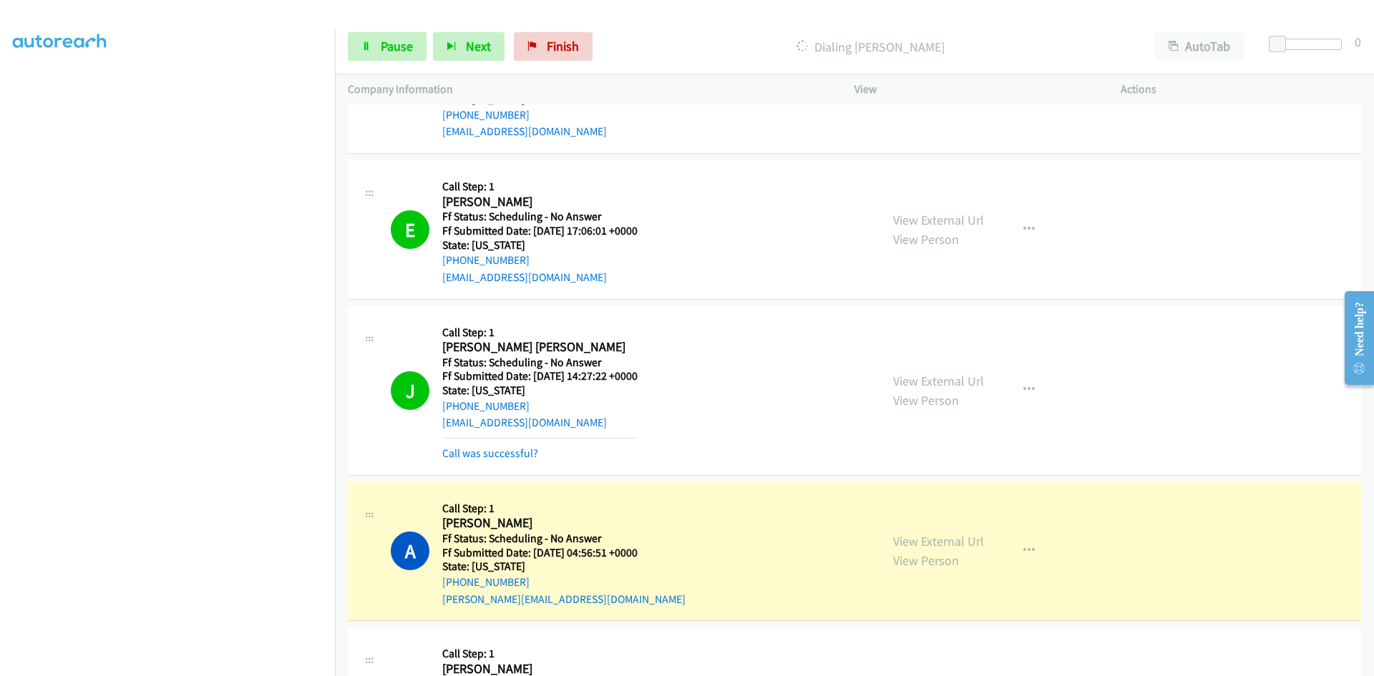
click at [439, 452] on div "J Callback Scheduled Call Step: 1 [PERSON_NAME] [PERSON_NAME] America/Los_Angel…" at bounding box center [629, 390] width 477 height 143
click at [453, 459] on link "Call was successful?" at bounding box center [490, 454] width 96 height 14
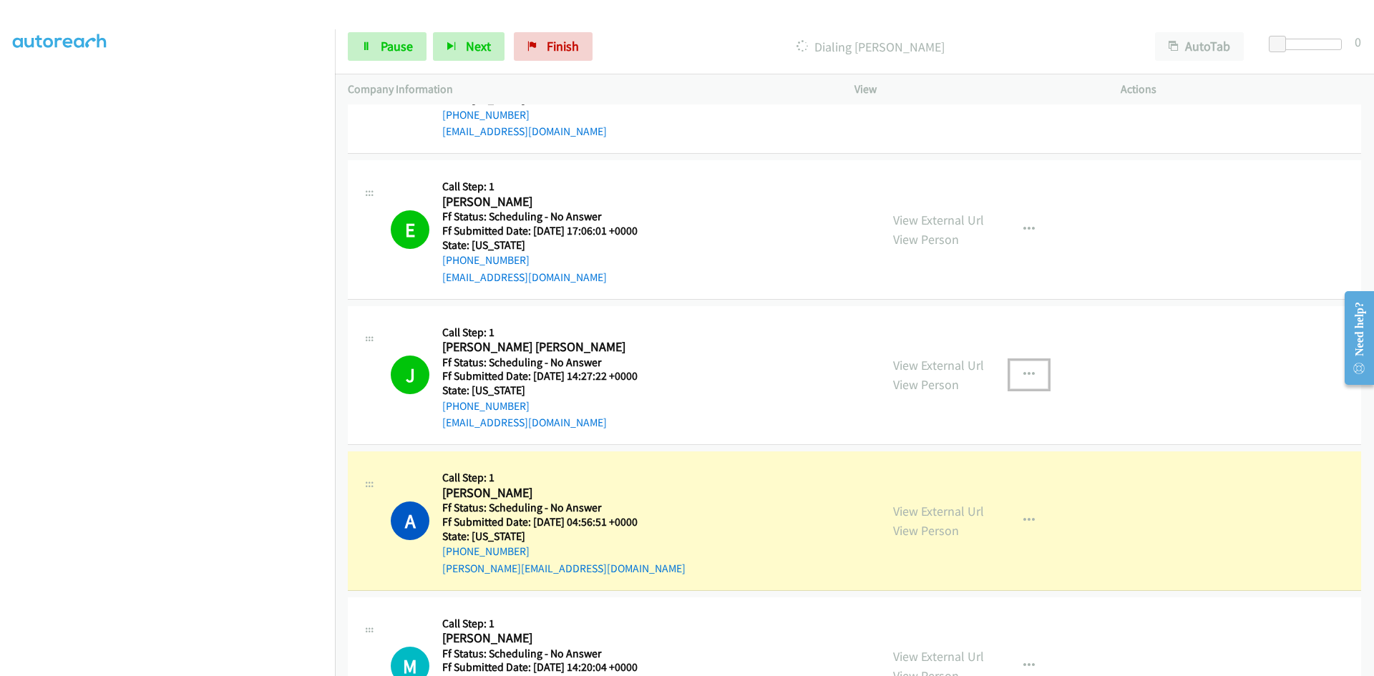
click at [1033, 372] on button "button" at bounding box center [1029, 375] width 39 height 29
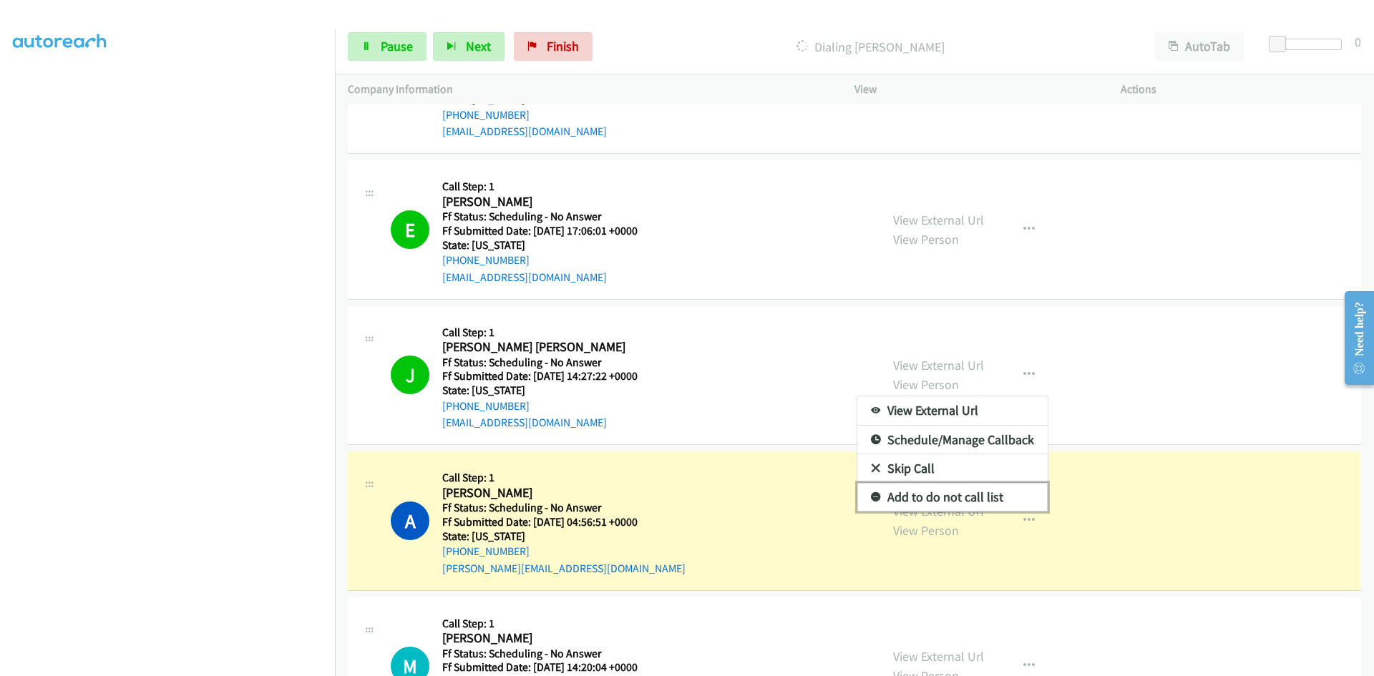
click at [893, 497] on link "Add to do not call list" at bounding box center [952, 497] width 190 height 29
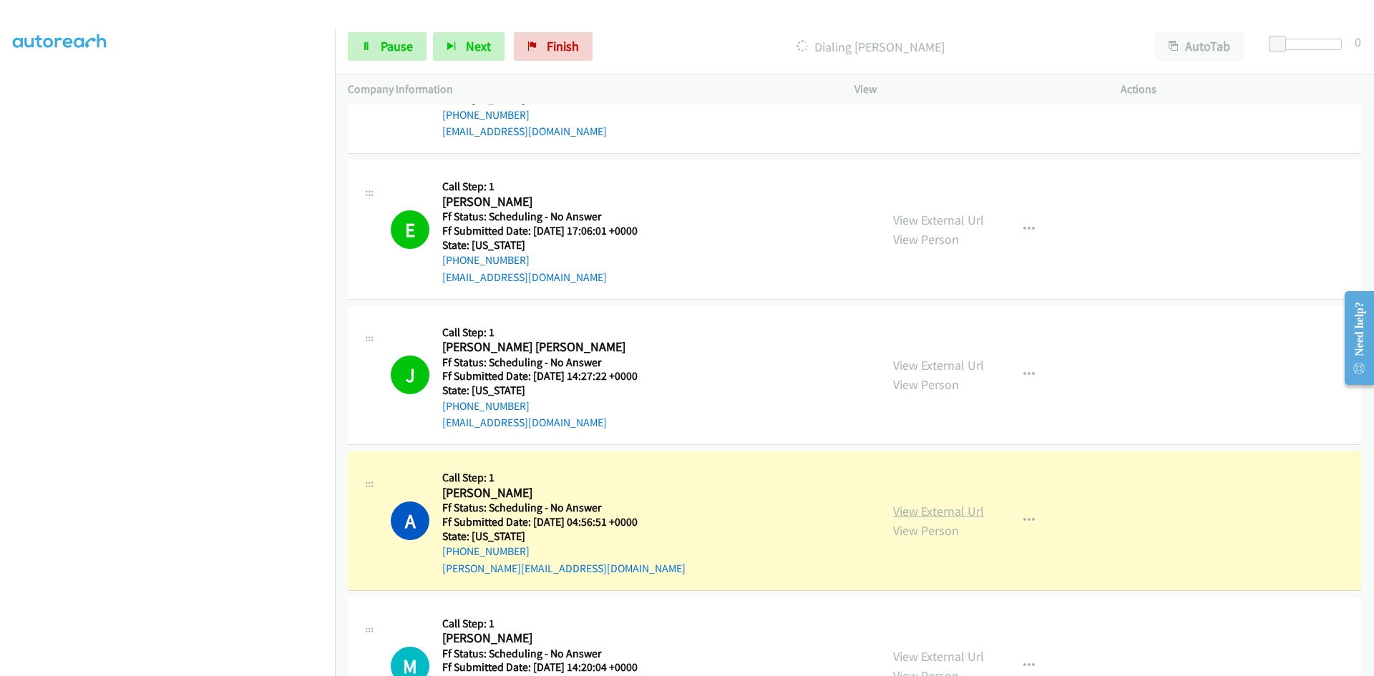
click at [910, 513] on link "View External Url" at bounding box center [938, 511] width 91 height 16
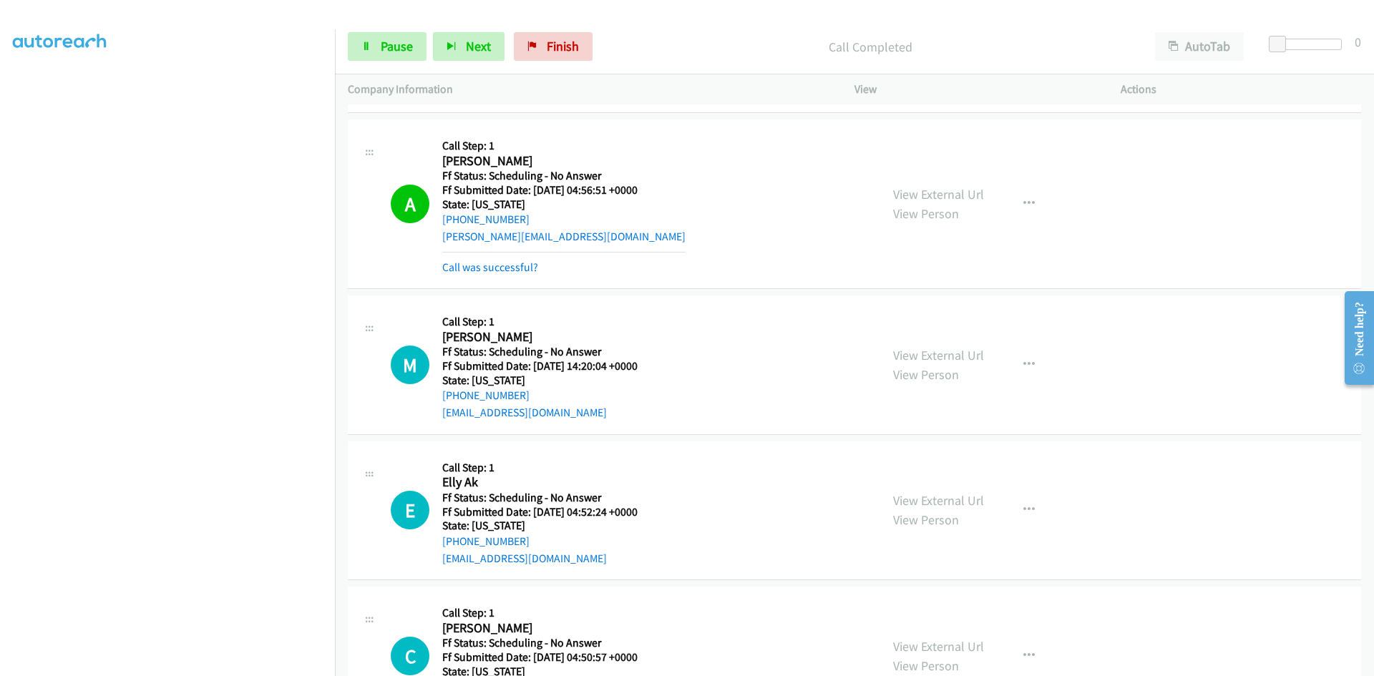
scroll to position [3364, 0]
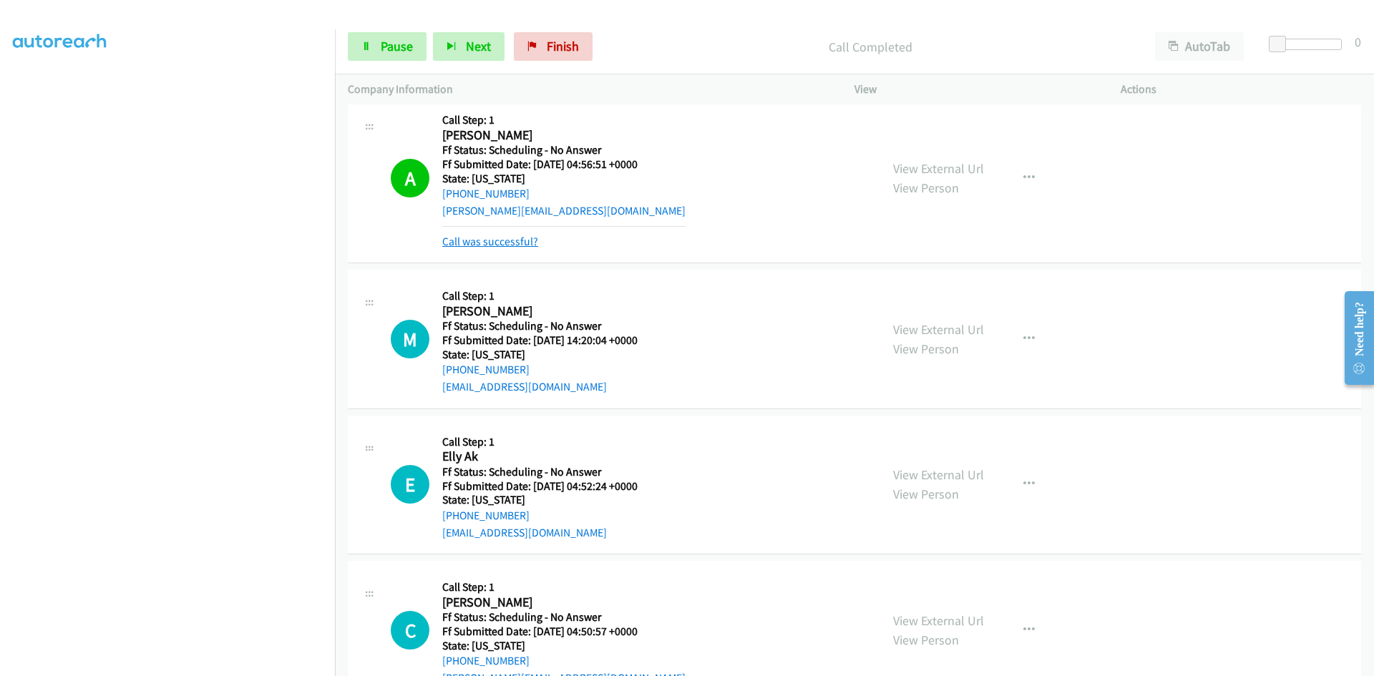
click at [482, 245] on link "Call was successful?" at bounding box center [490, 242] width 96 height 14
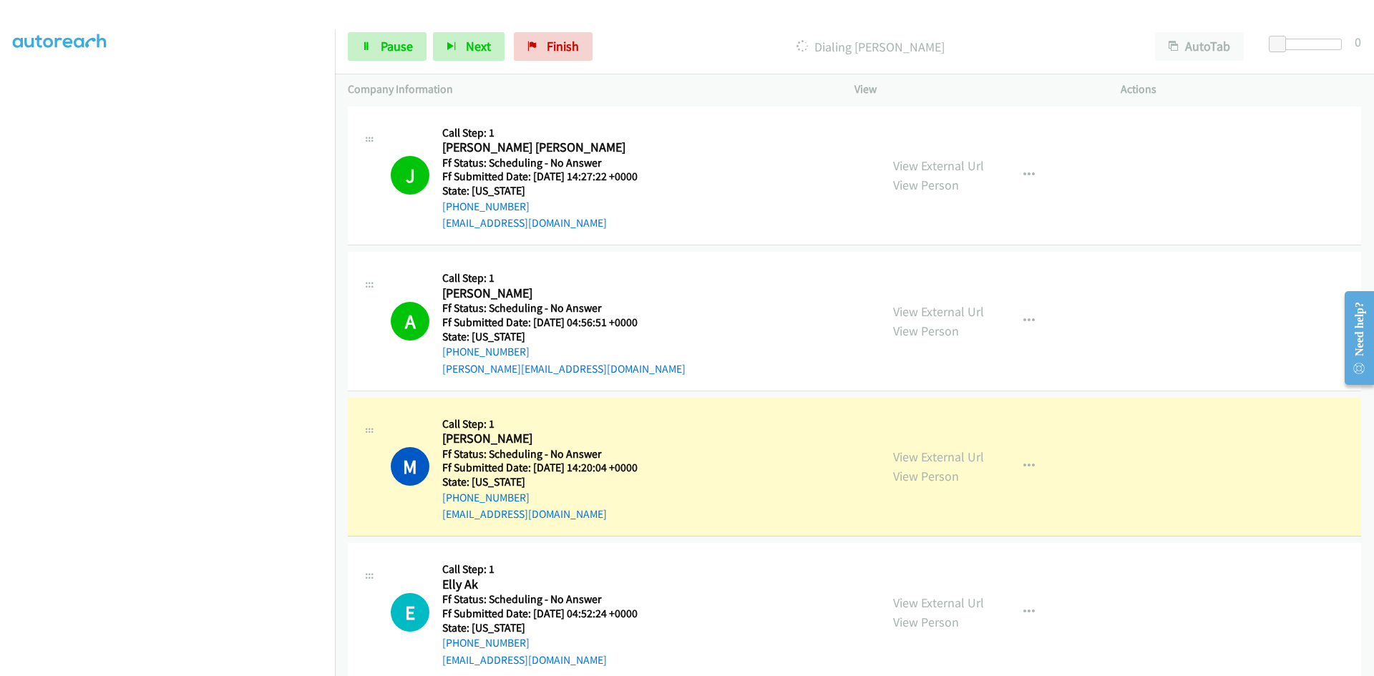
scroll to position [3149, 0]
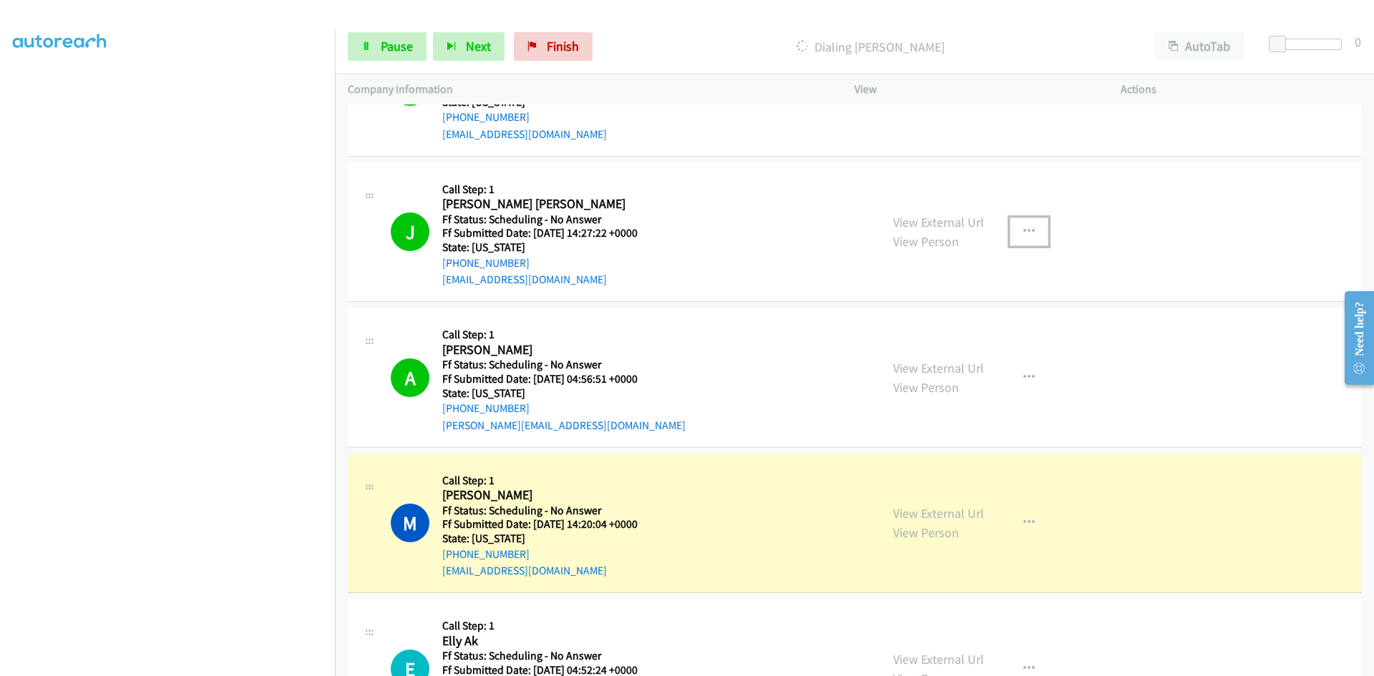
click at [1026, 226] on icon "button" at bounding box center [1028, 231] width 11 height 11
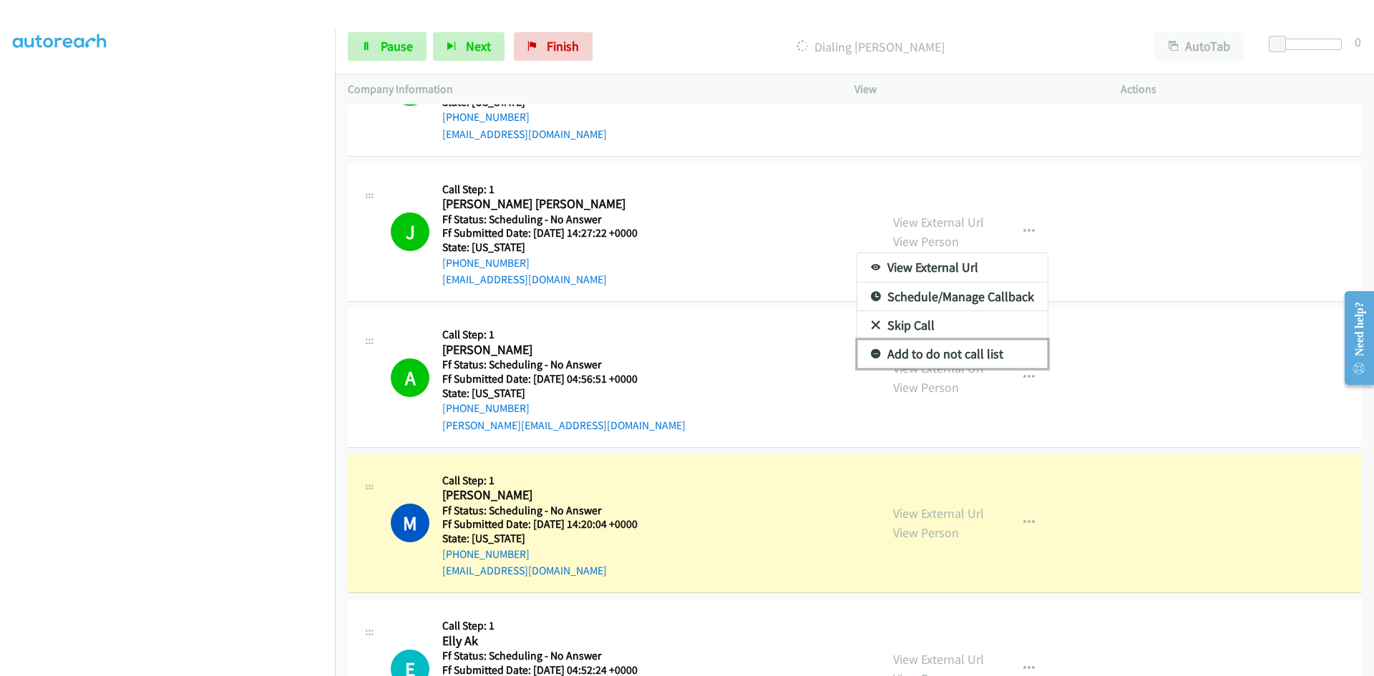
click at [957, 355] on link "Add to do not call list" at bounding box center [952, 354] width 190 height 29
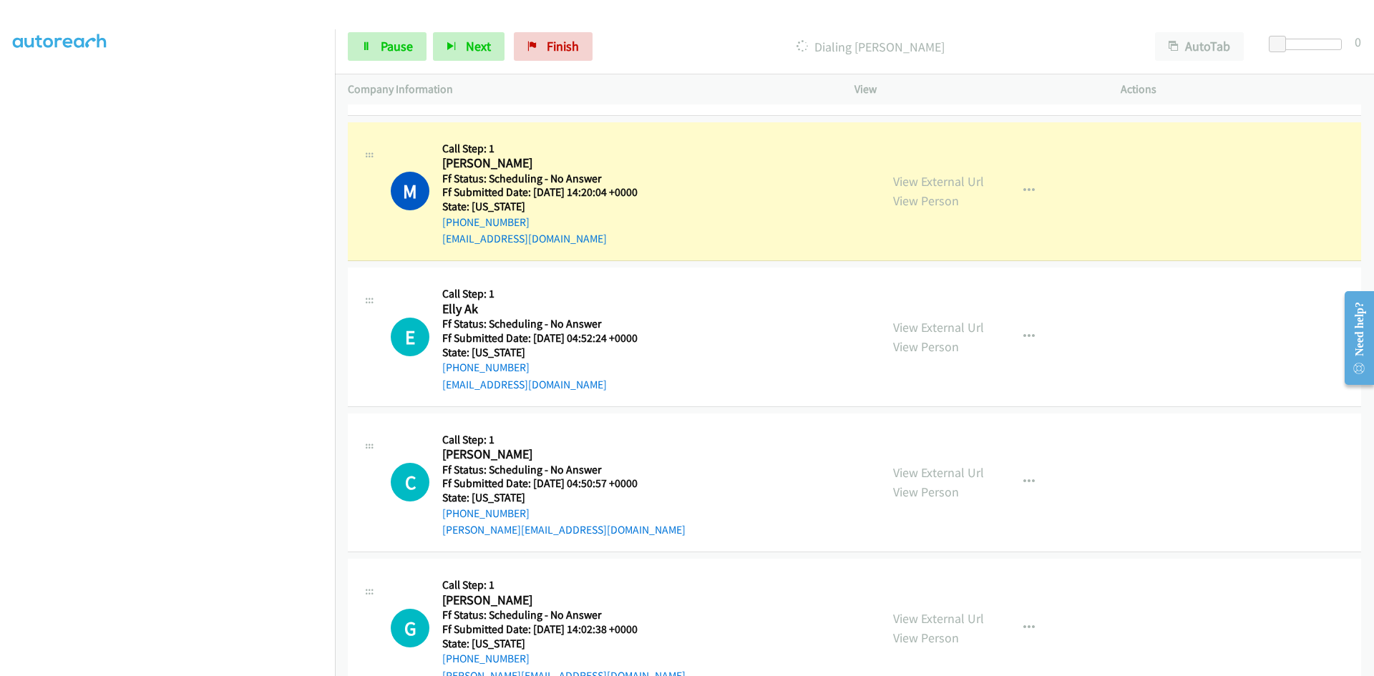
scroll to position [3507, 0]
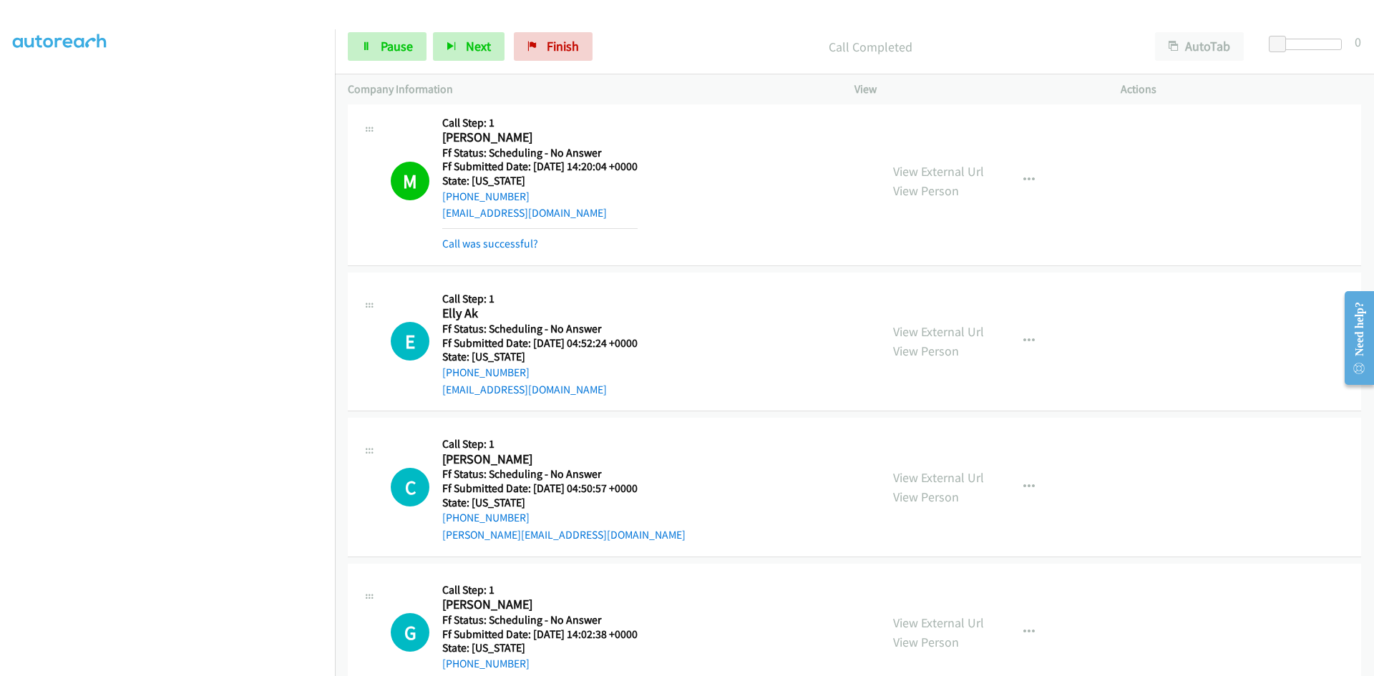
click at [913, 160] on div "View External Url View Person View External Url Email Schedule/Manage Callback …" at bounding box center [1019, 181] width 279 height 143
click at [914, 167] on link "View External Url" at bounding box center [938, 171] width 91 height 16
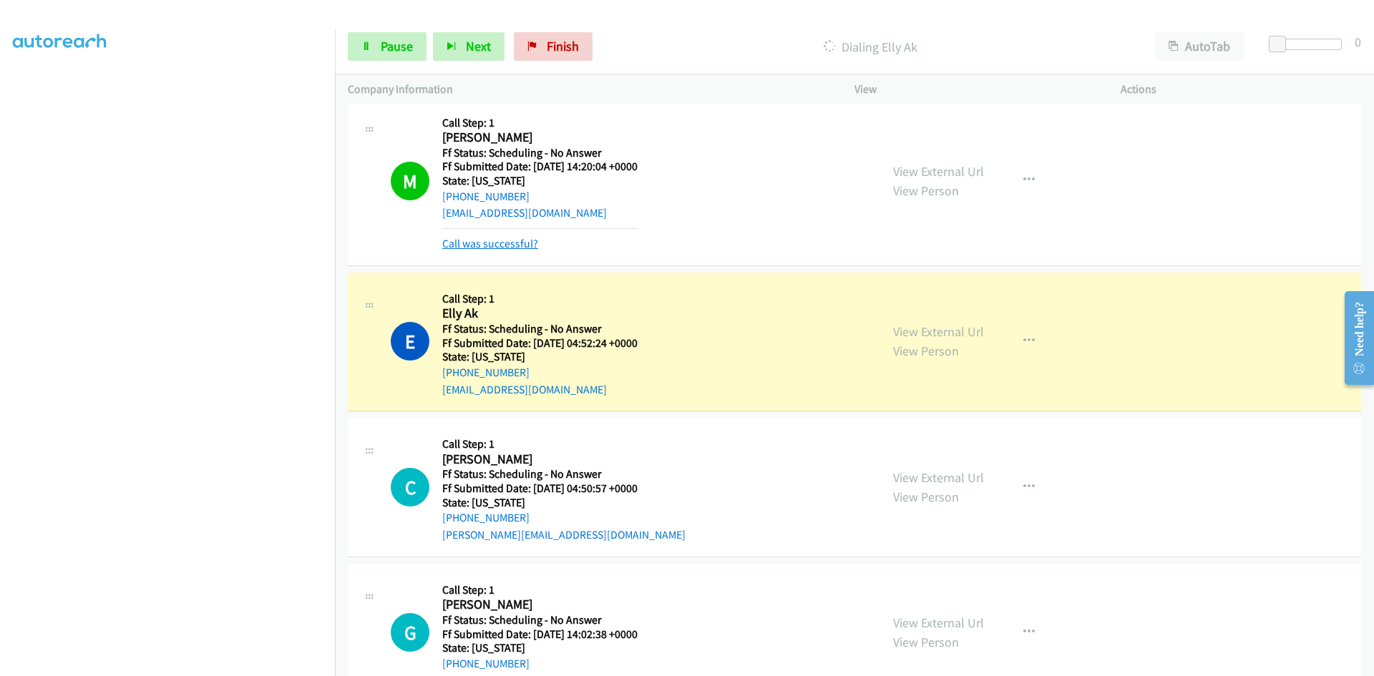
click at [503, 243] on link "Call was successful?" at bounding box center [490, 244] width 96 height 14
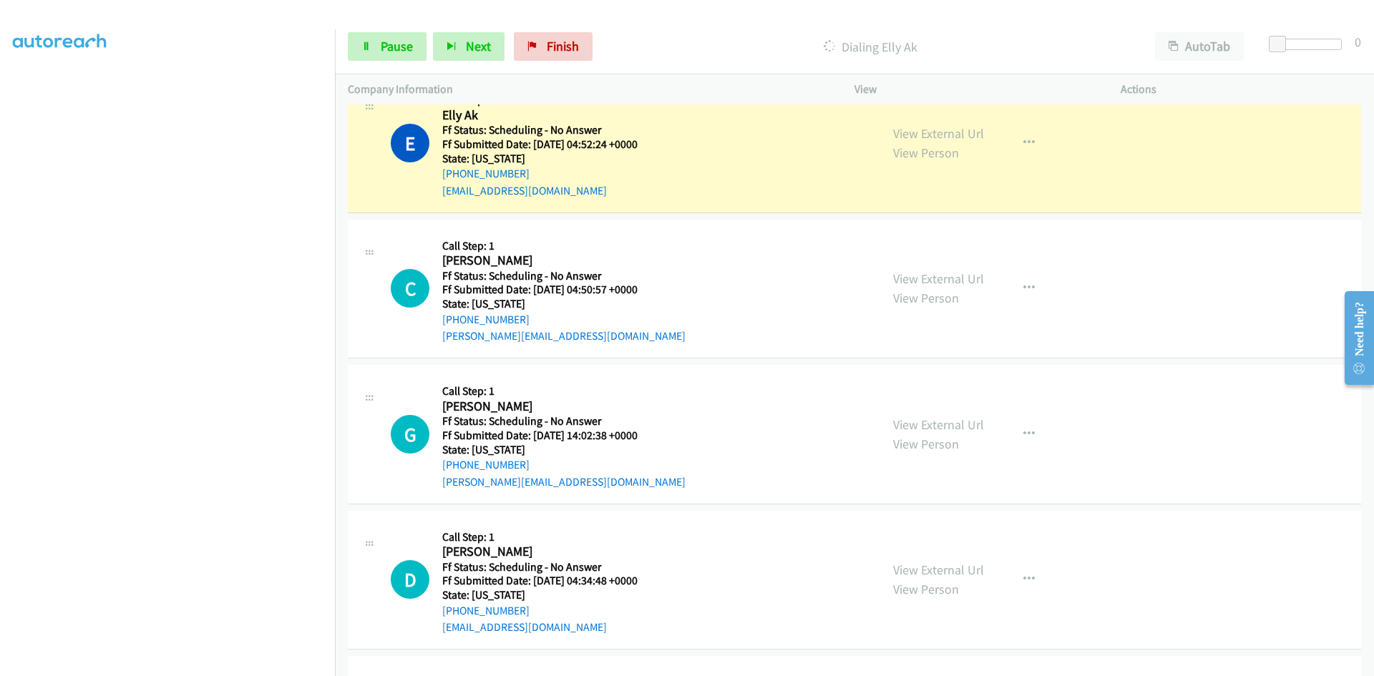
scroll to position [3650, 0]
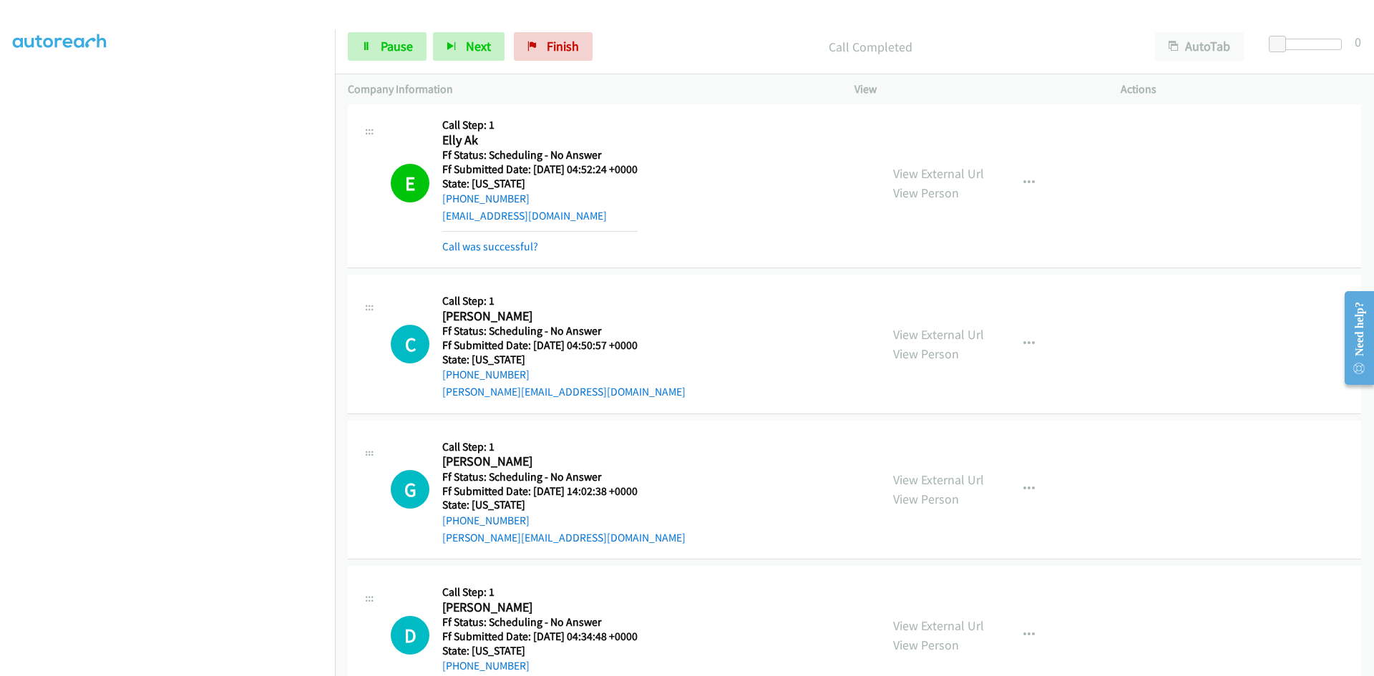
click at [963, 158] on div "View External Url View Person View External Url Email Schedule/Manage Callback …" at bounding box center [1019, 183] width 279 height 143
click at [963, 177] on link "View External Url" at bounding box center [938, 173] width 91 height 16
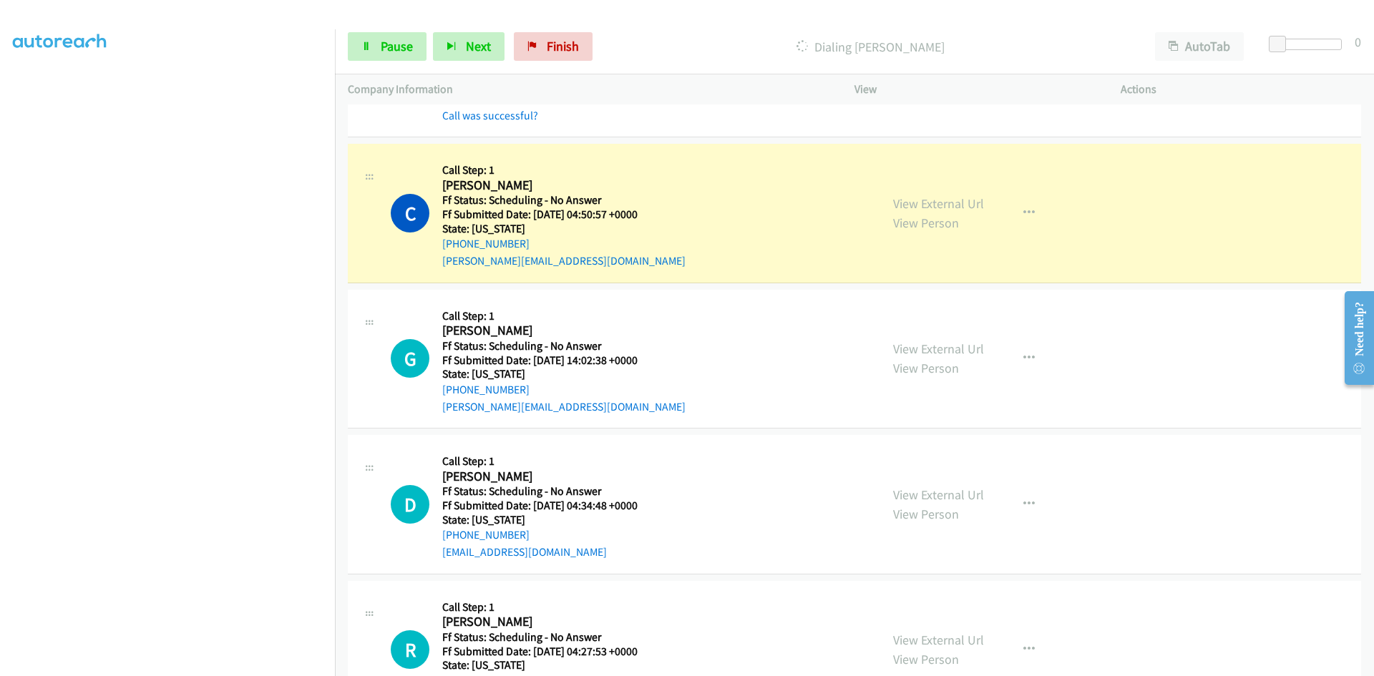
scroll to position [3793, 0]
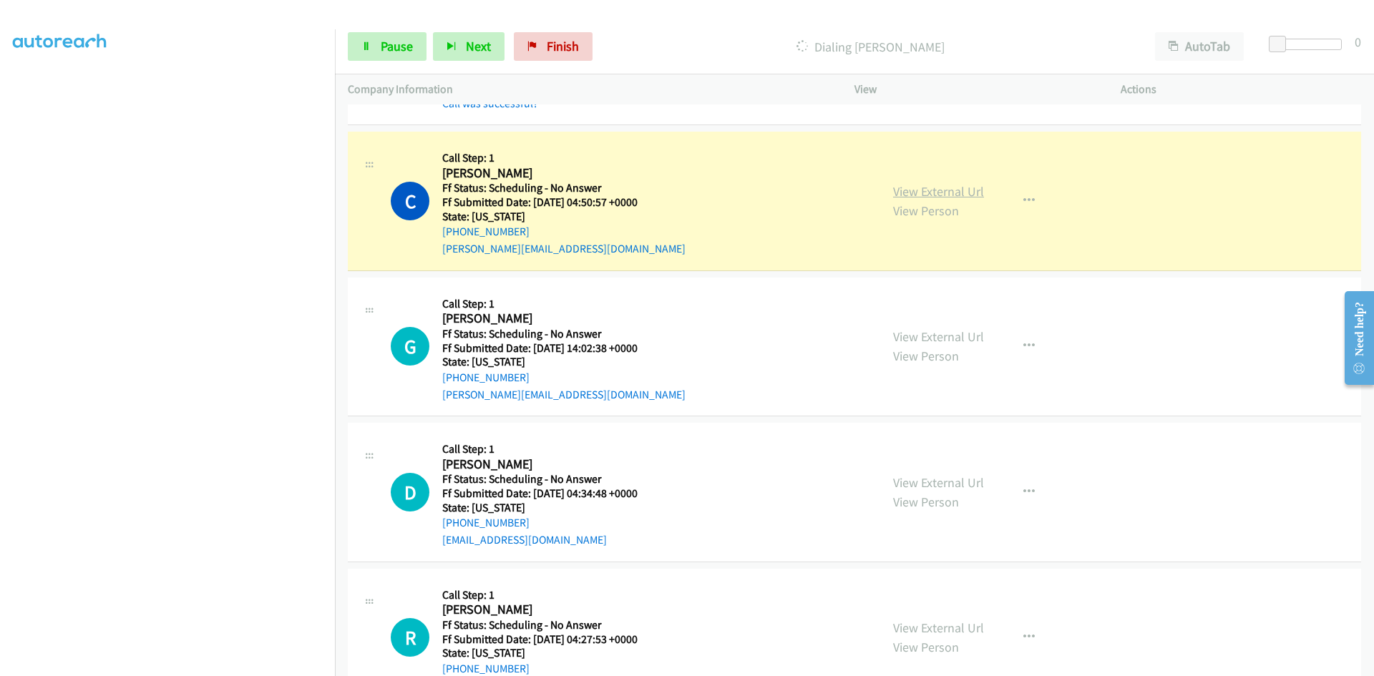
click at [910, 198] on link "View External Url" at bounding box center [938, 191] width 91 height 16
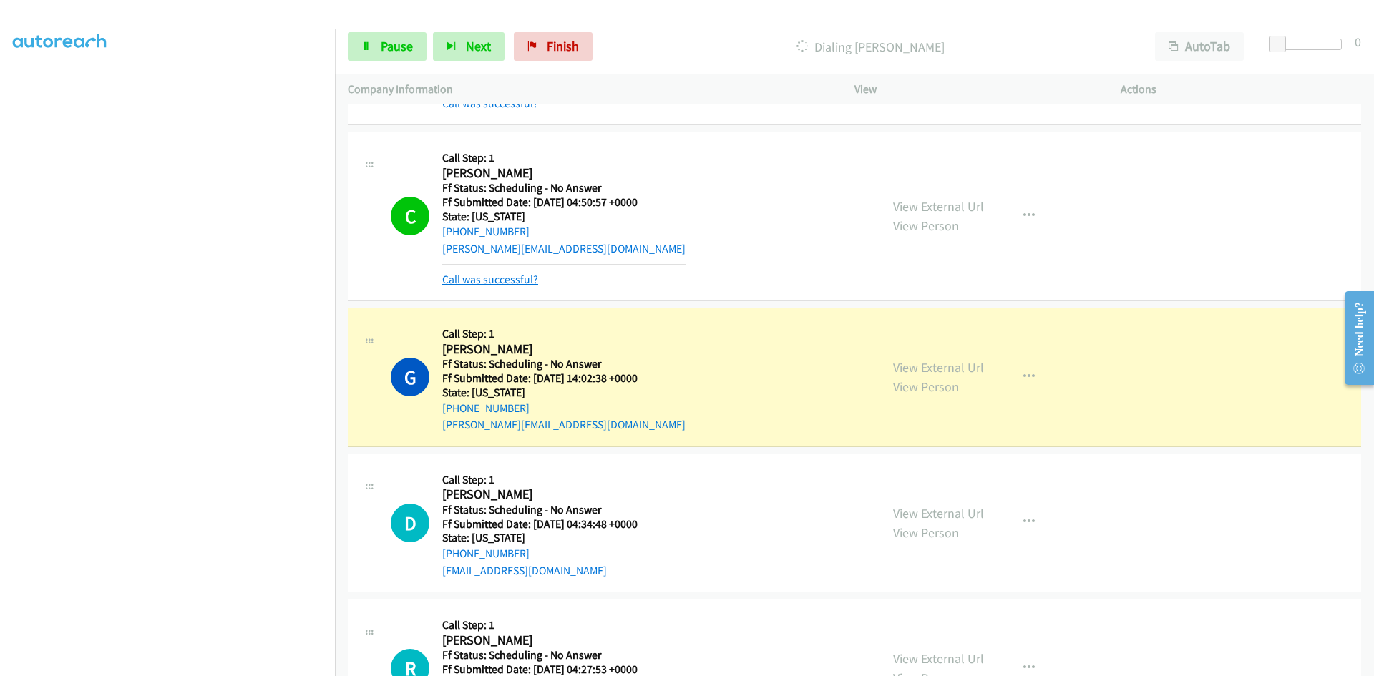
click at [528, 273] on link "Call was successful?" at bounding box center [490, 280] width 96 height 14
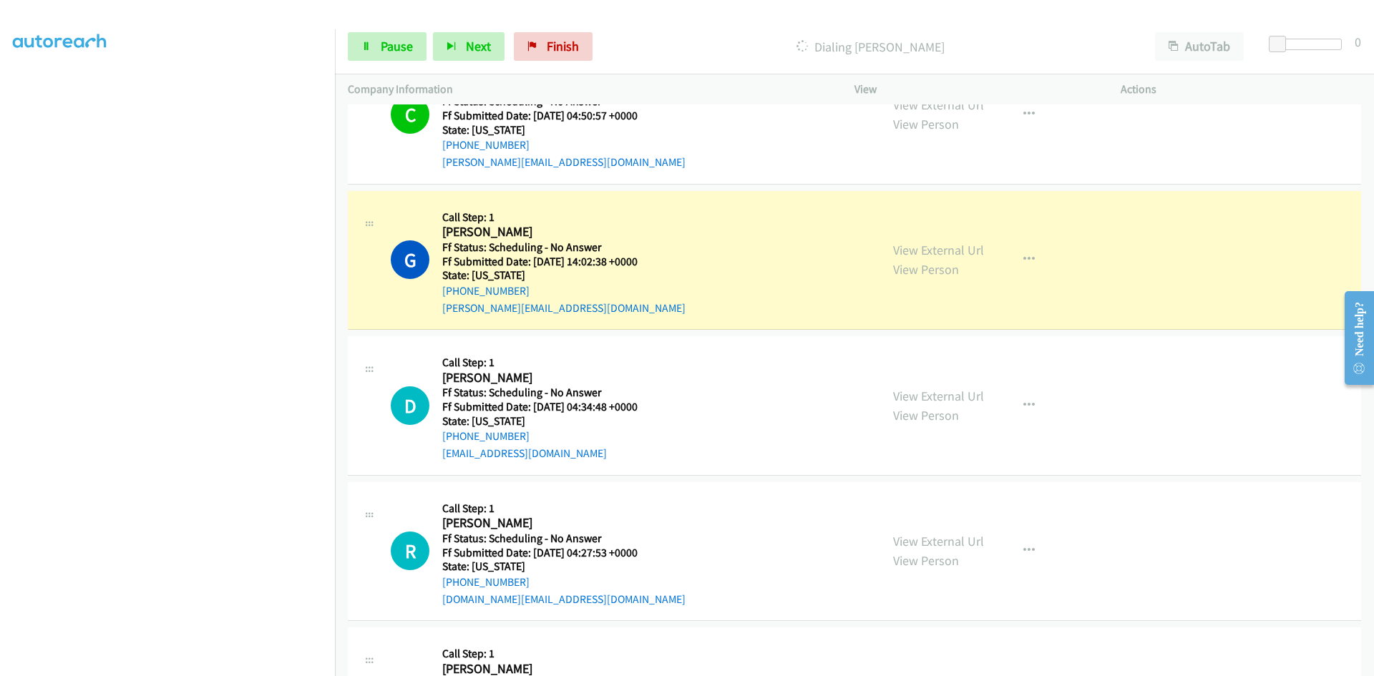
scroll to position [3936, 0]
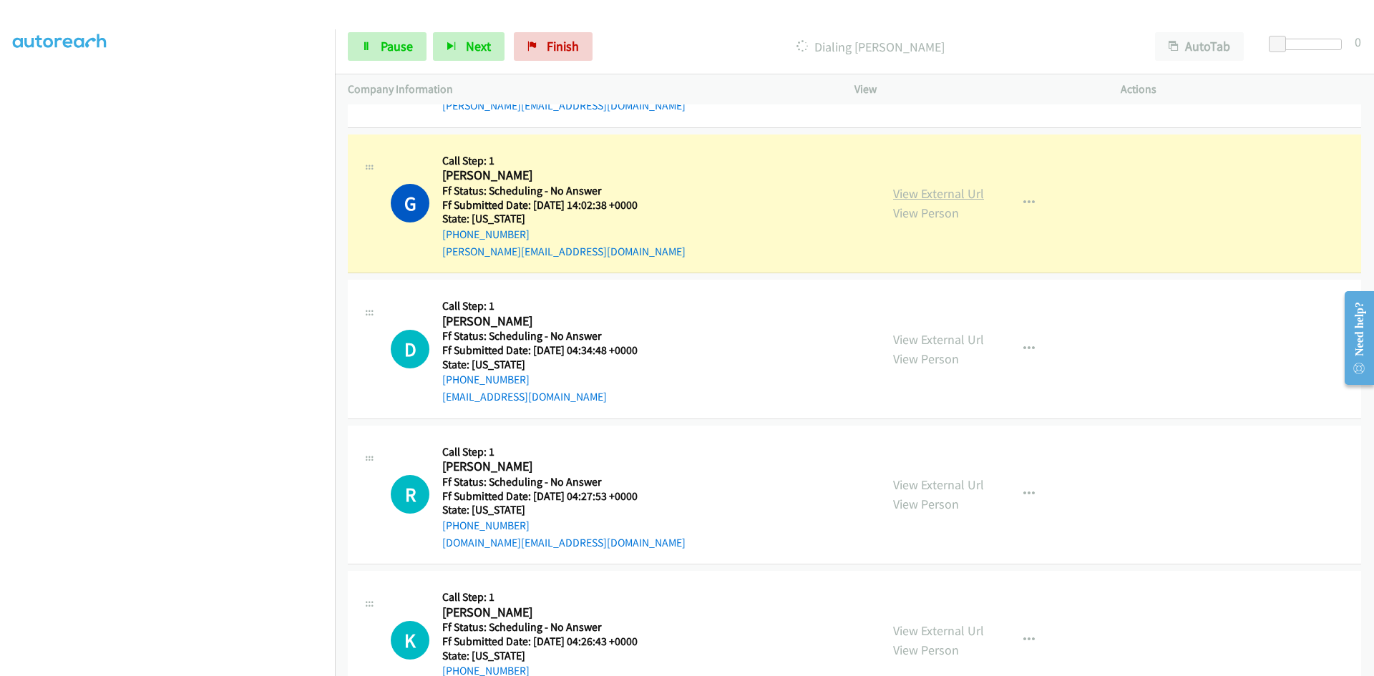
click at [920, 195] on link "View External Url" at bounding box center [938, 193] width 91 height 16
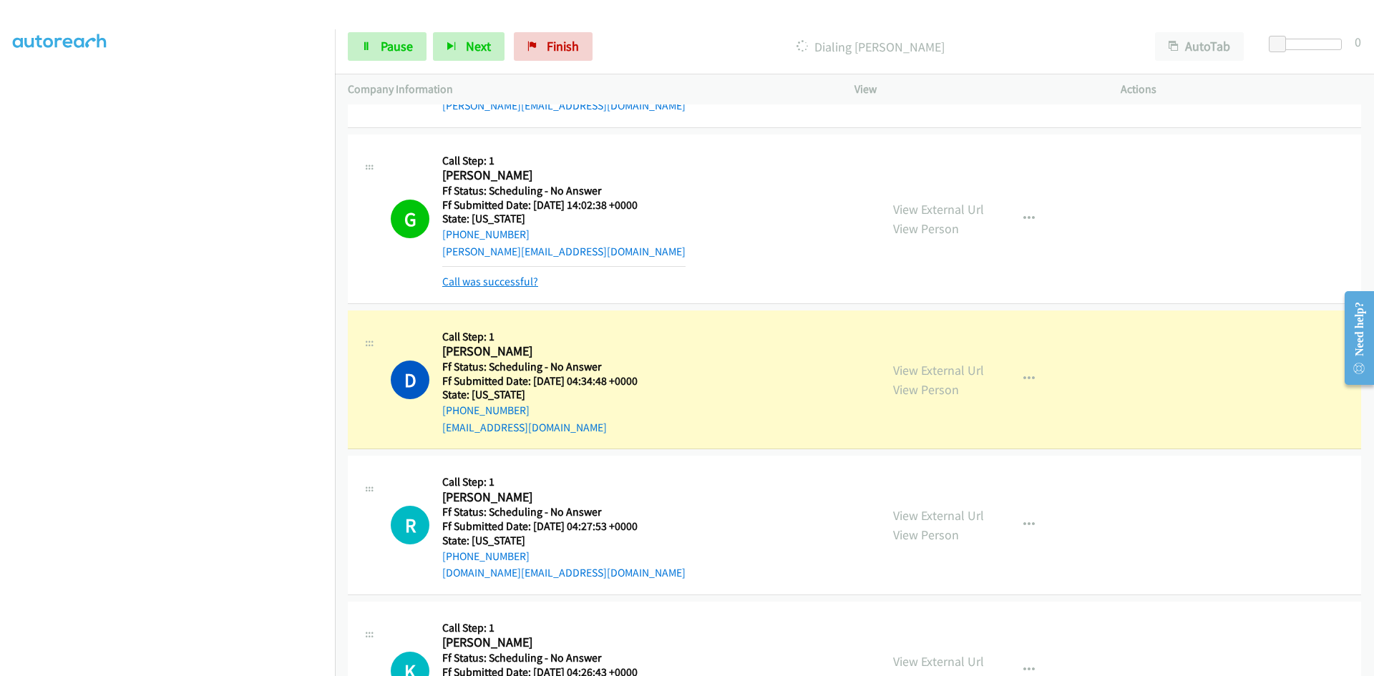
click at [481, 276] on link "Call was successful?" at bounding box center [490, 282] width 96 height 14
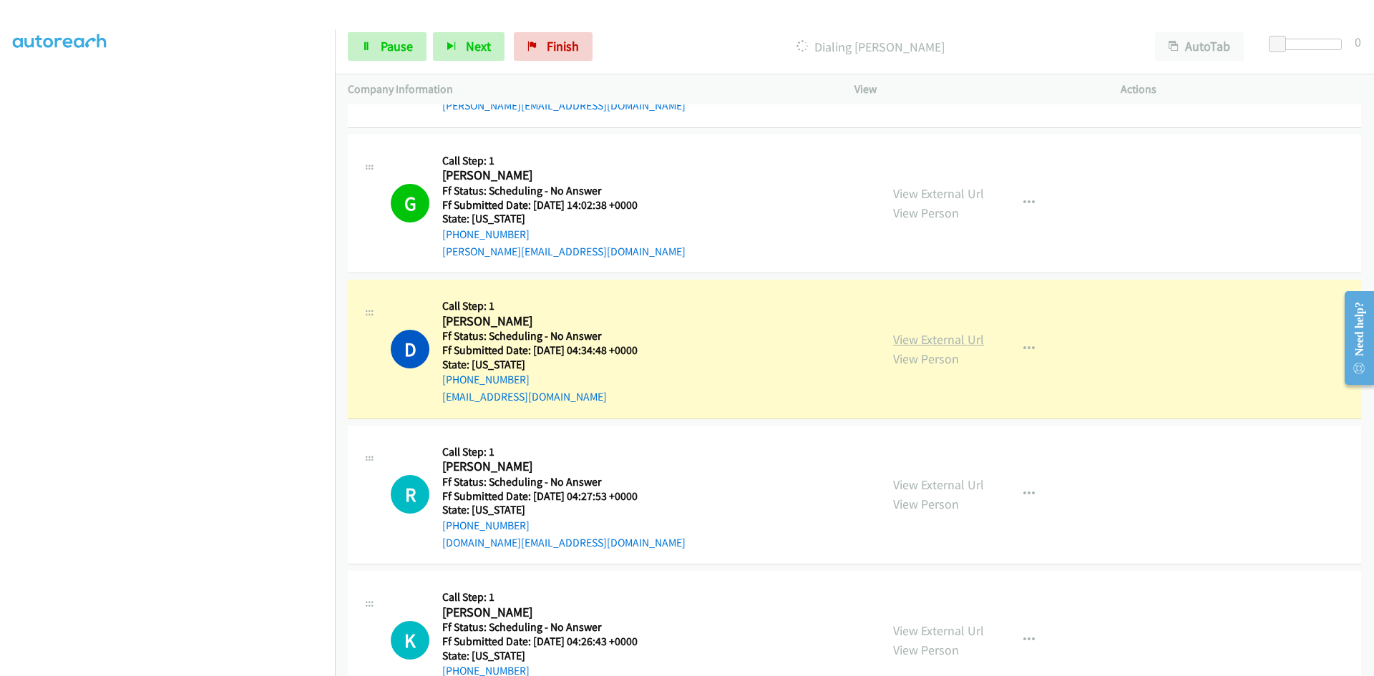
click at [970, 339] on link "View External Url" at bounding box center [938, 339] width 91 height 16
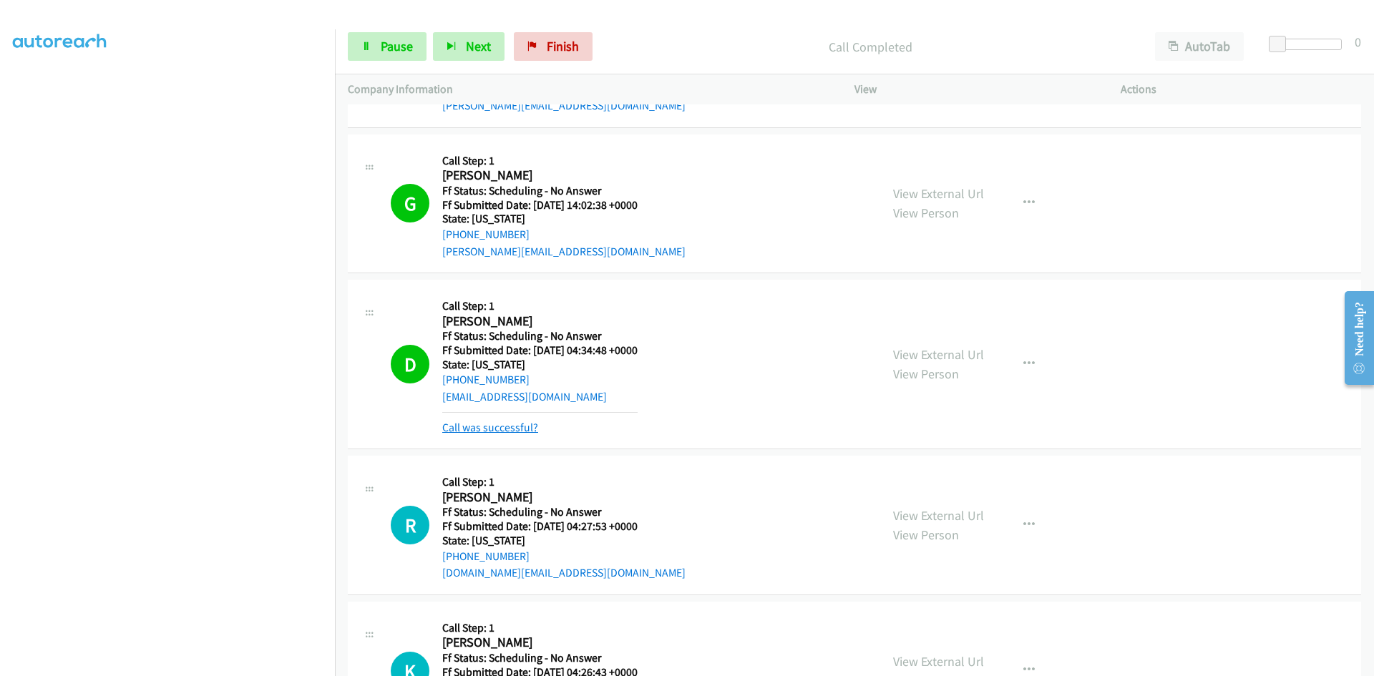
click at [484, 429] on link "Call was successful?" at bounding box center [490, 428] width 96 height 14
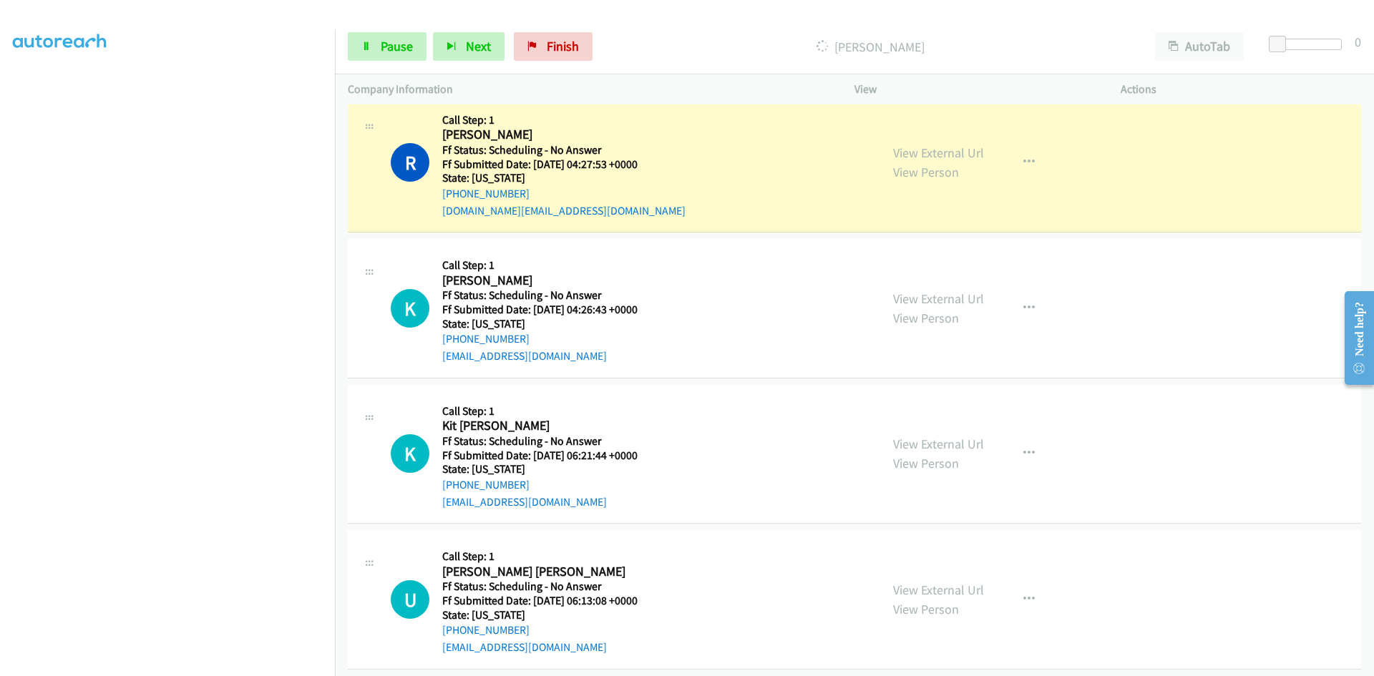
scroll to position [4294, 0]
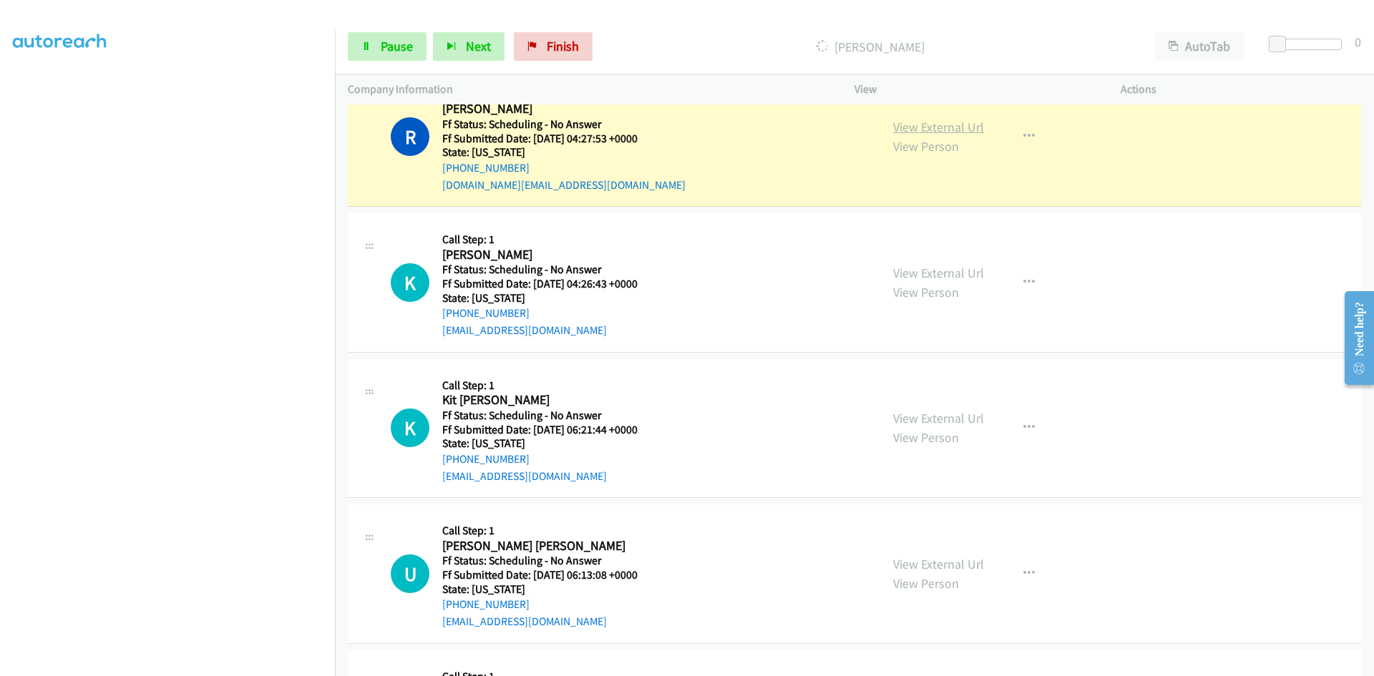
click at [922, 128] on link "View External Url" at bounding box center [938, 127] width 91 height 16
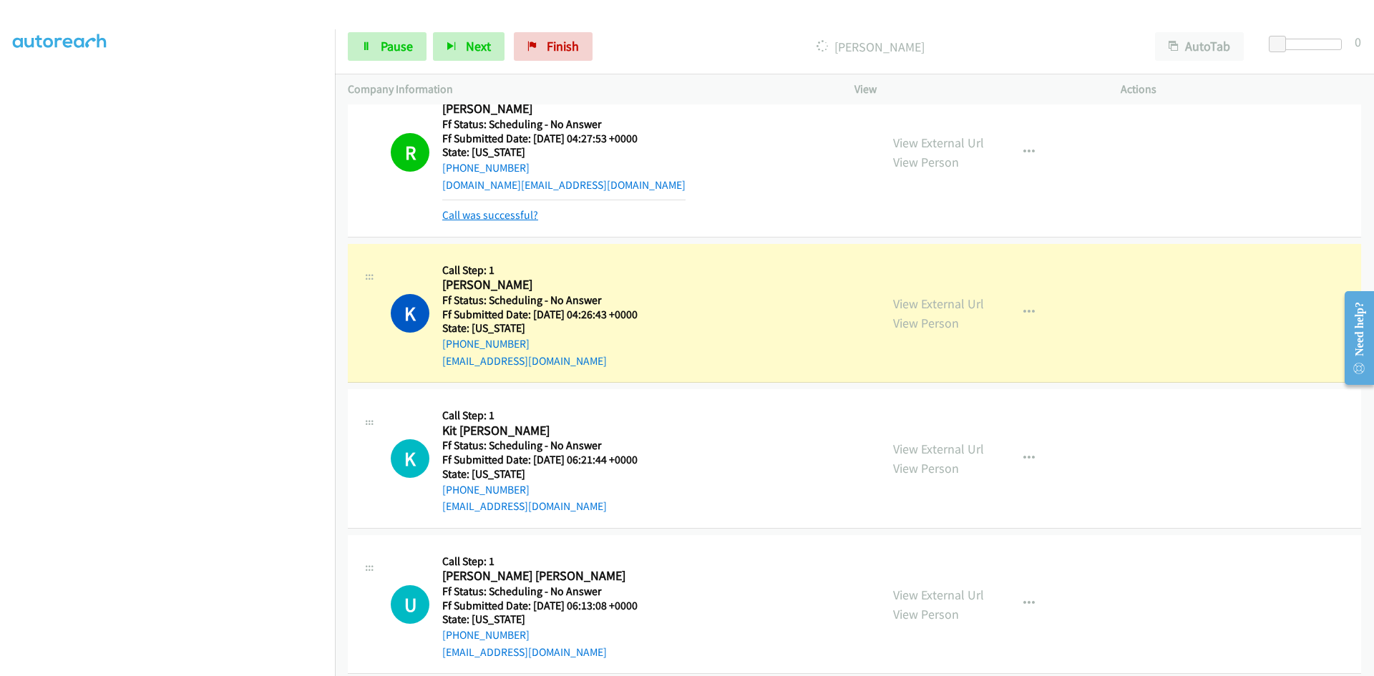
click at [503, 210] on link "Call was successful?" at bounding box center [490, 215] width 96 height 14
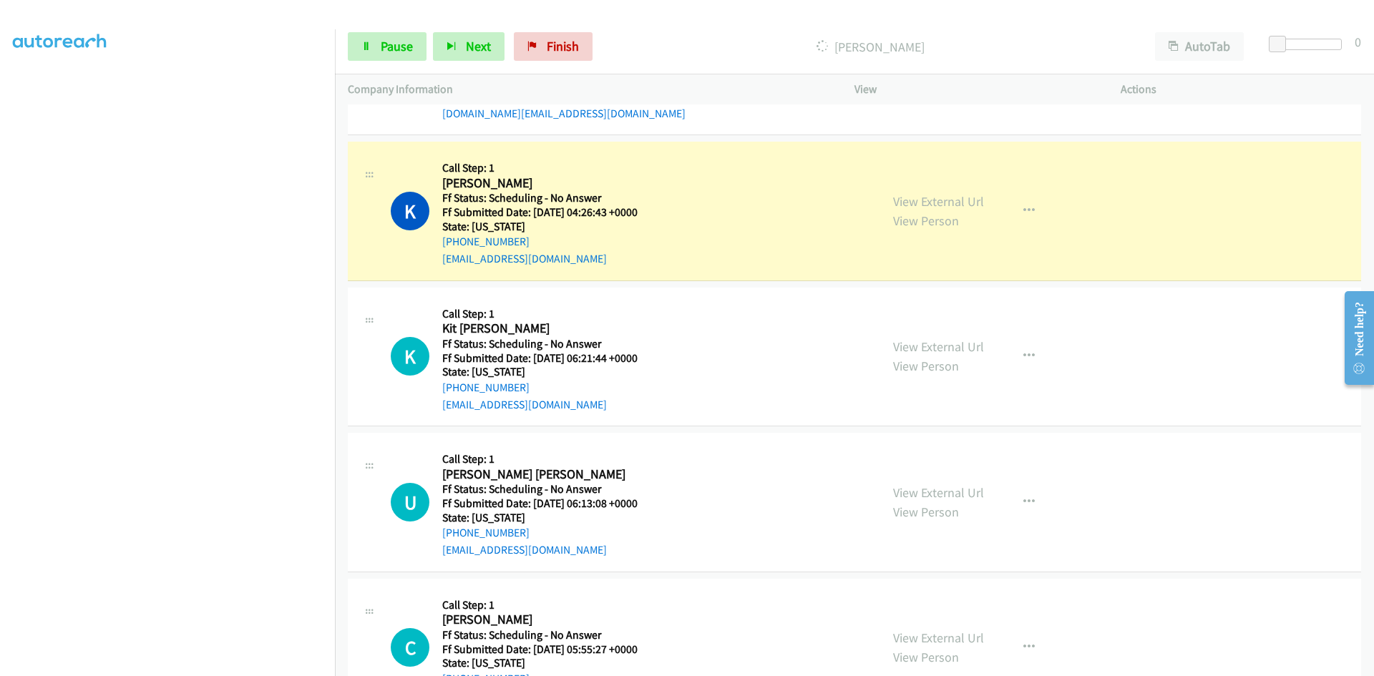
scroll to position [4437, 0]
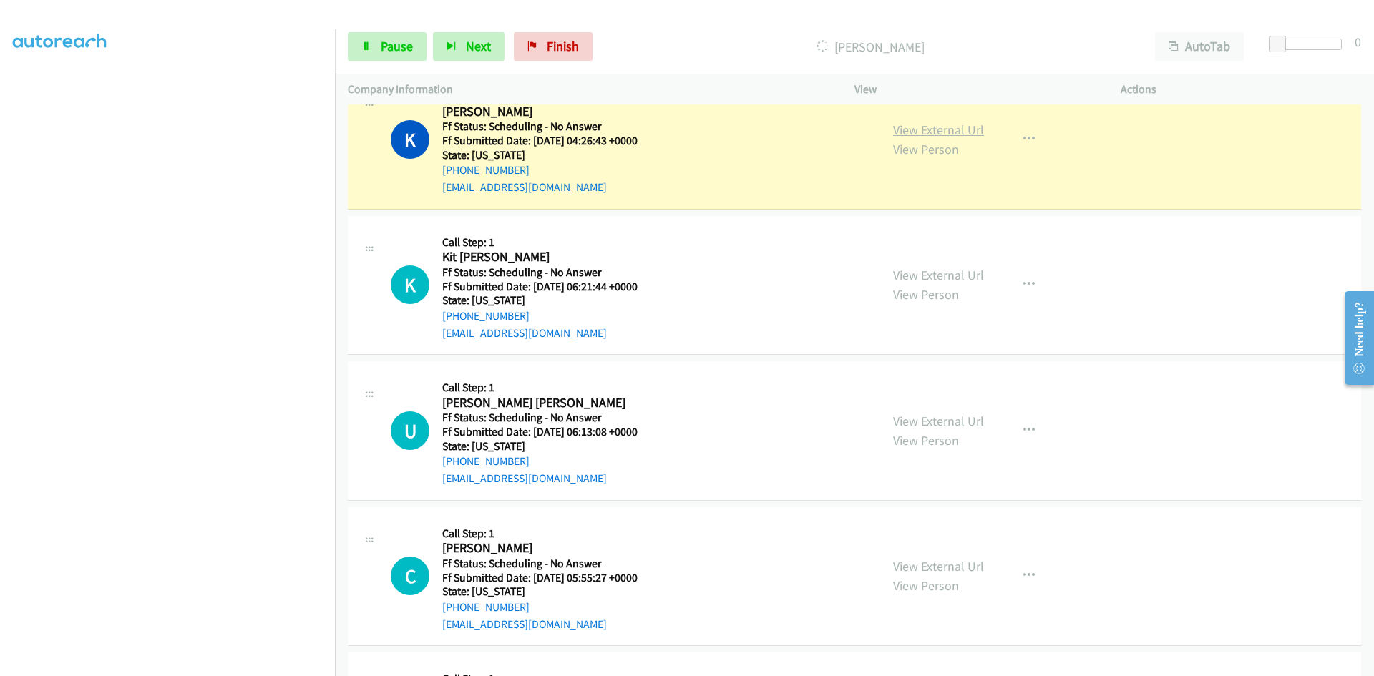
click at [923, 133] on link "View External Url" at bounding box center [938, 130] width 91 height 16
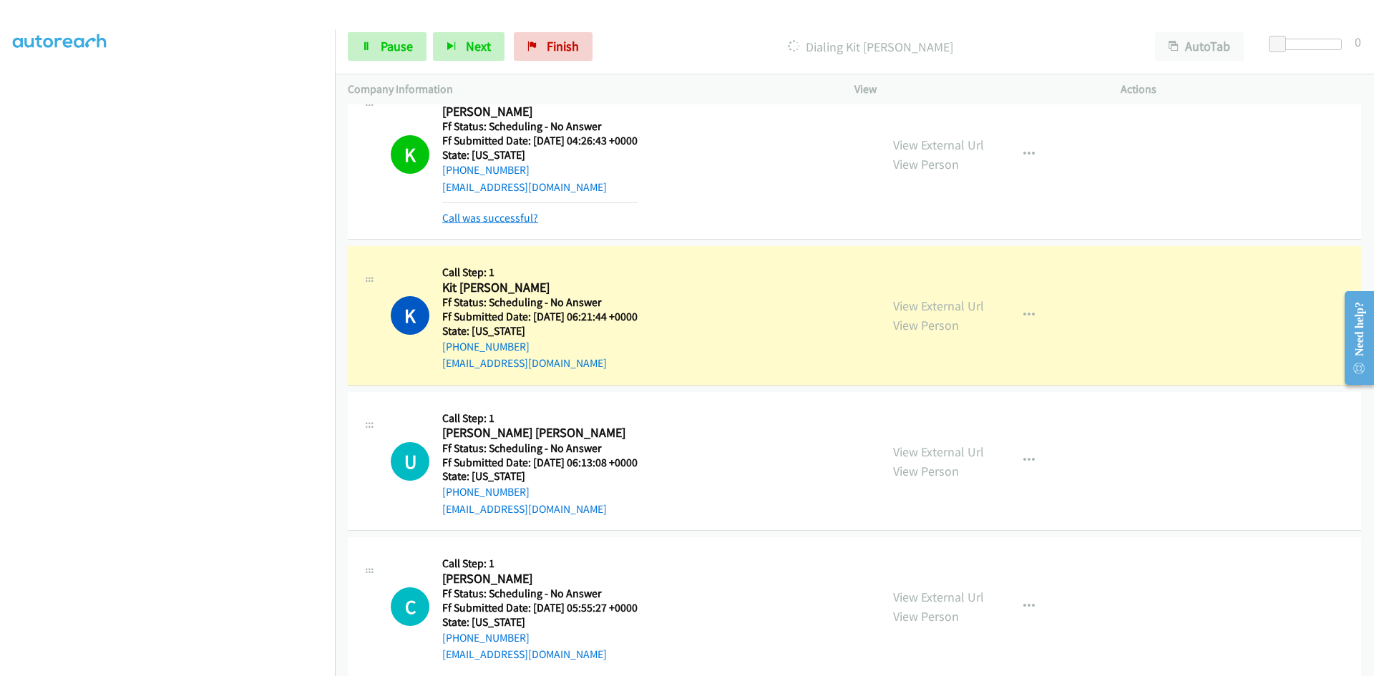
click at [492, 215] on link "Call was successful?" at bounding box center [490, 218] width 96 height 14
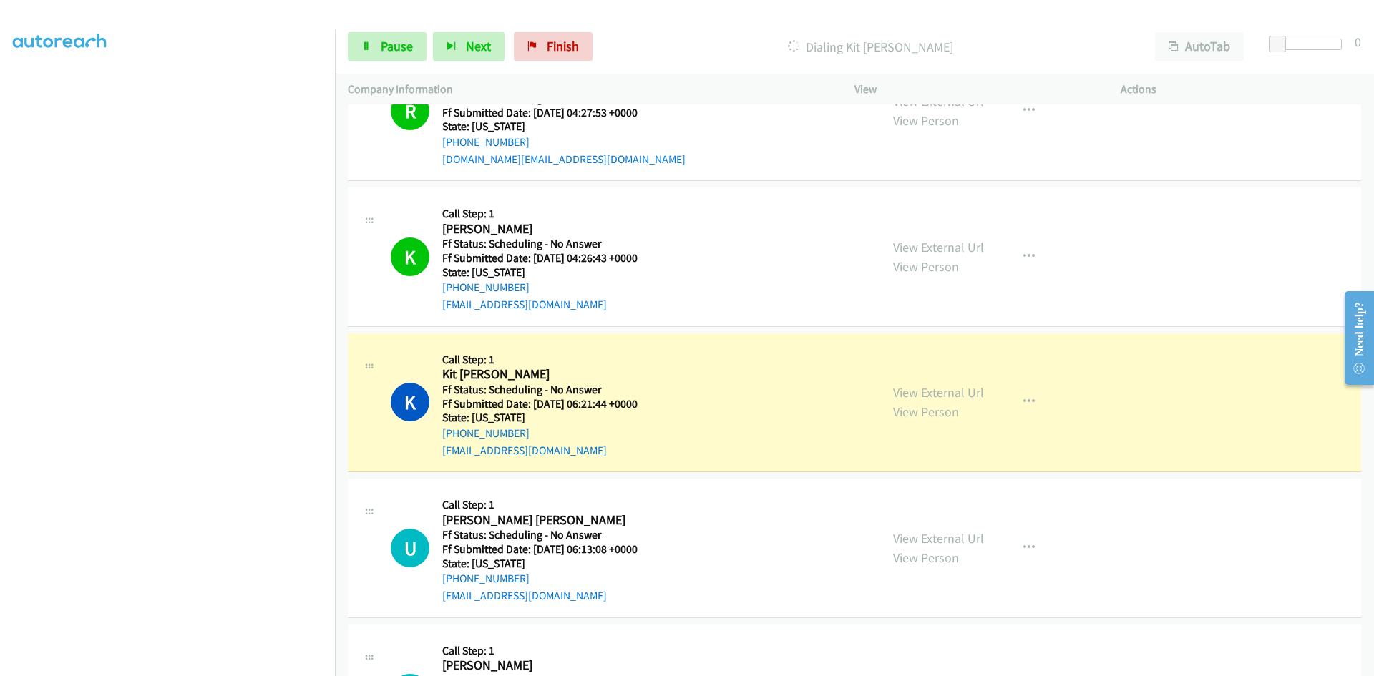
scroll to position [4294, 0]
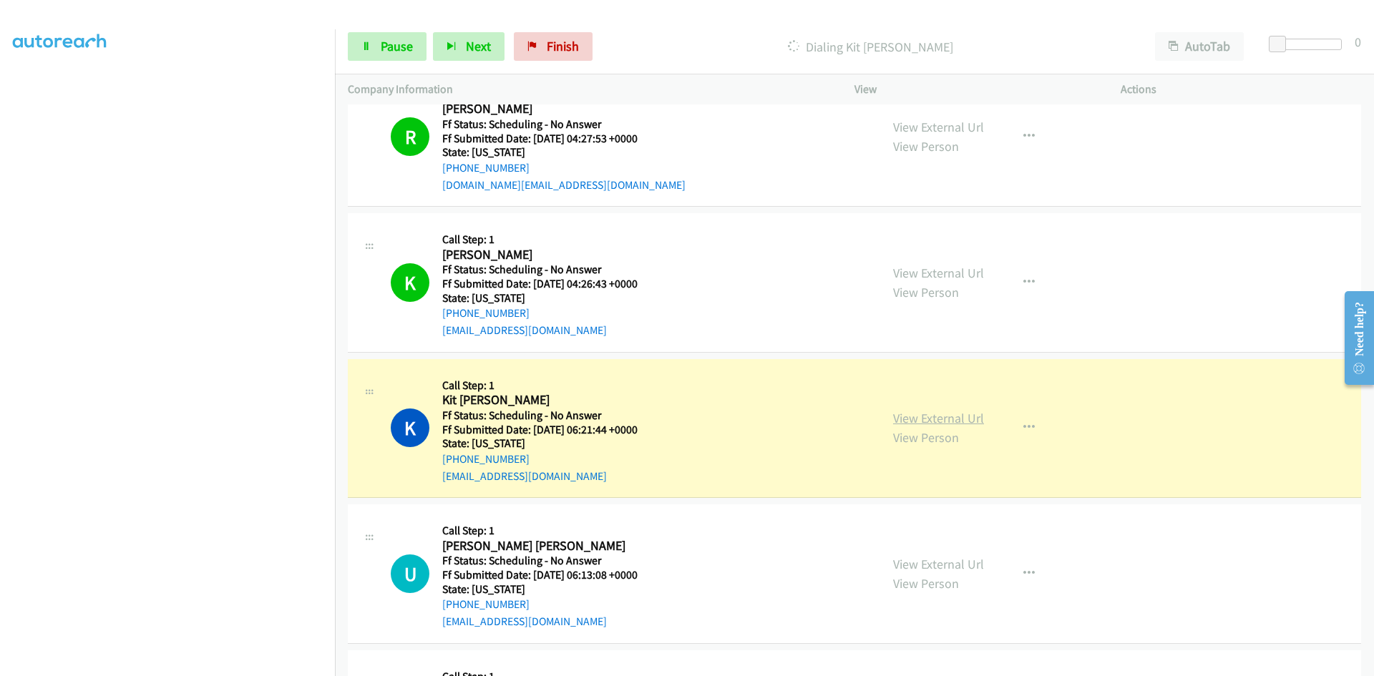
click at [948, 416] on link "View External Url" at bounding box center [938, 418] width 91 height 16
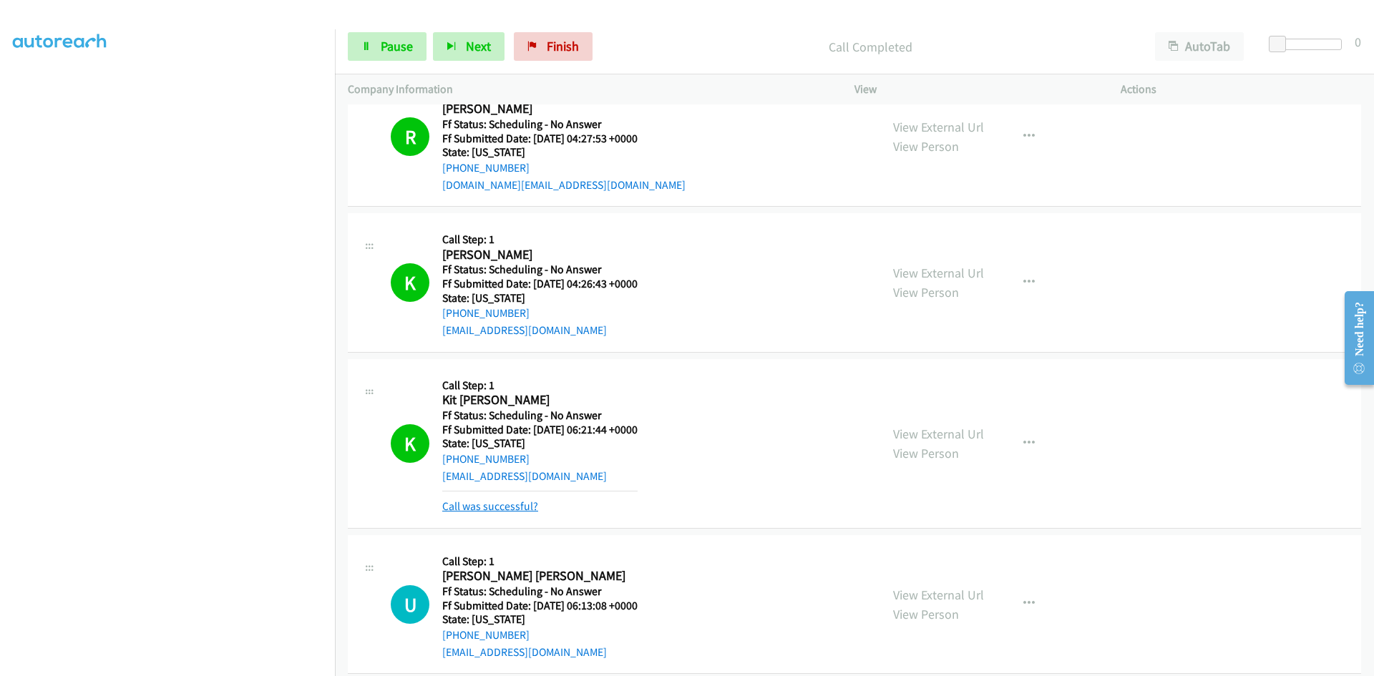
click at [493, 505] on link "Call was successful?" at bounding box center [490, 507] width 96 height 14
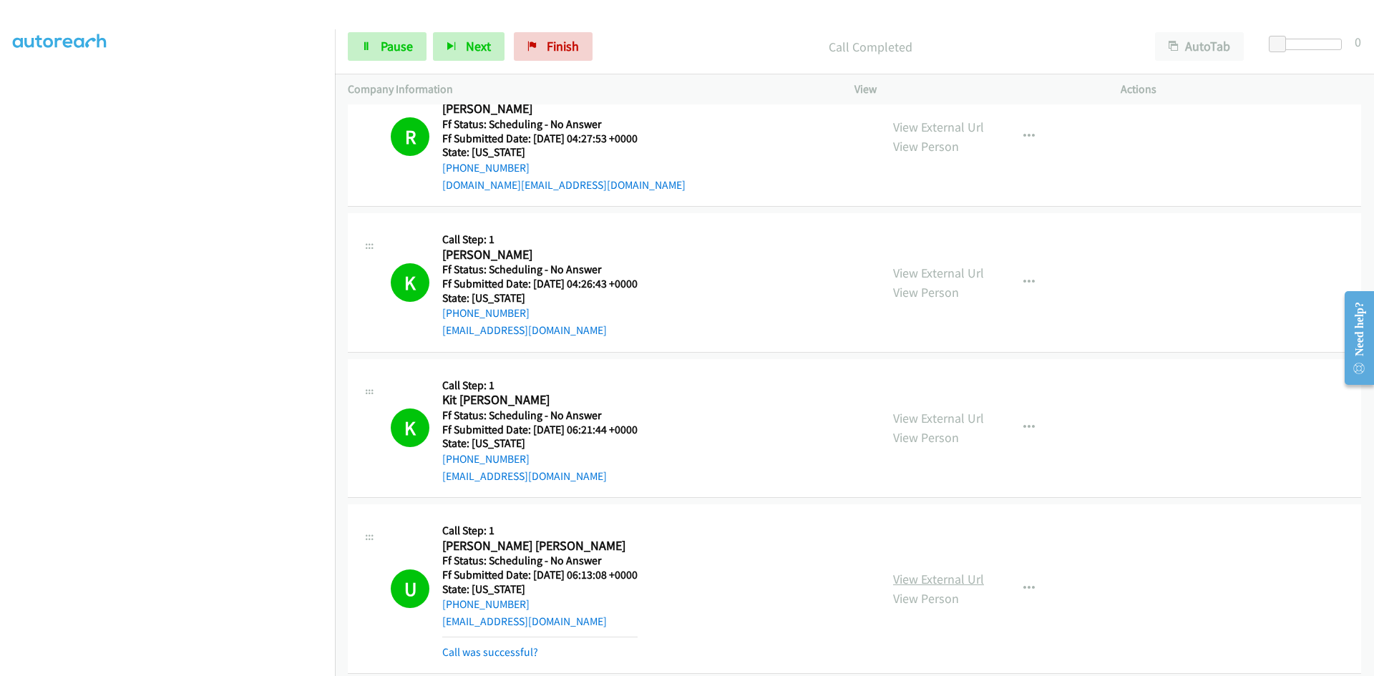
click at [924, 575] on link "View External Url" at bounding box center [938, 579] width 91 height 16
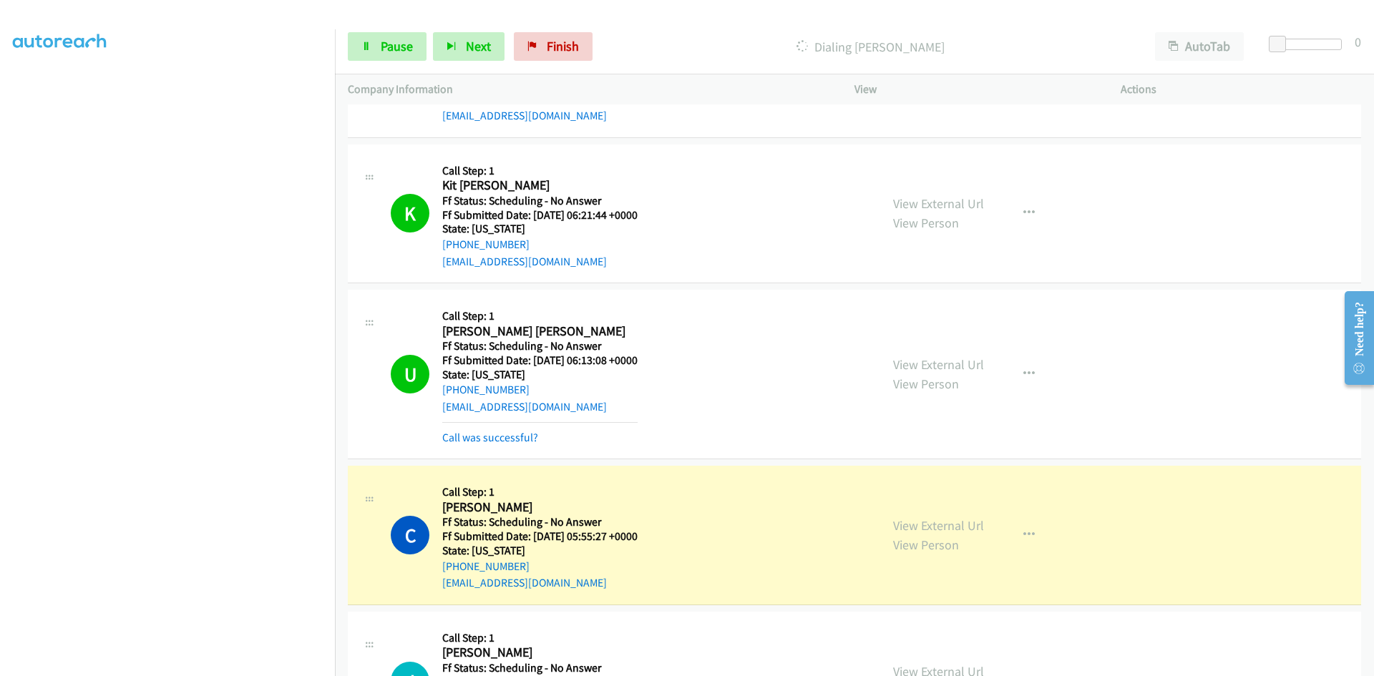
scroll to position [4652, 0]
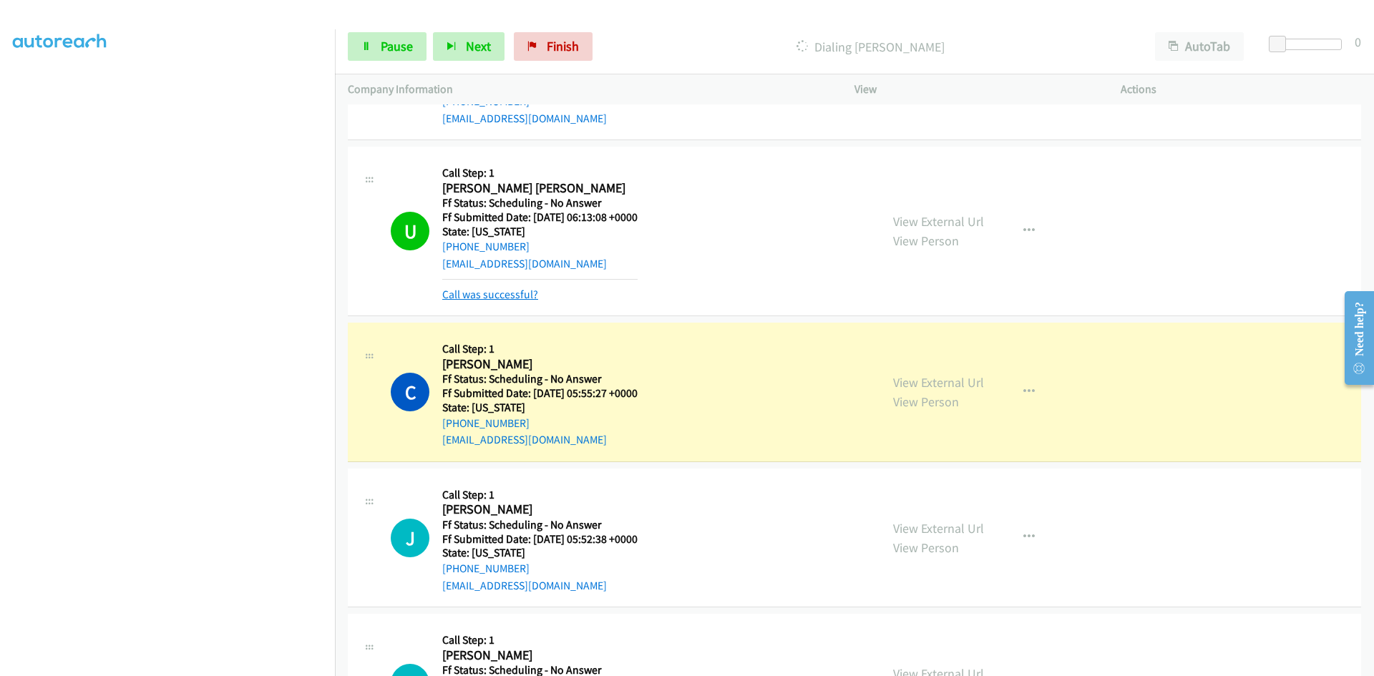
click at [520, 299] on link "Call was successful?" at bounding box center [490, 295] width 96 height 14
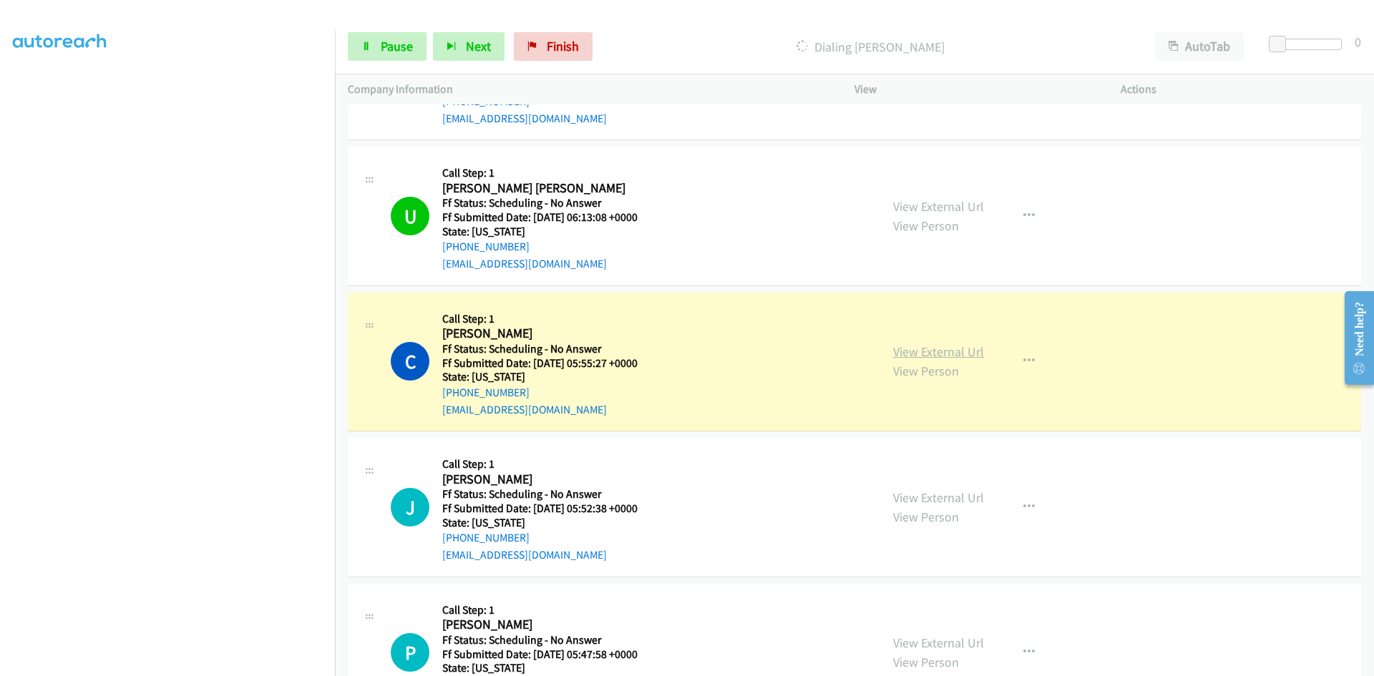
click at [969, 353] on link "View External Url" at bounding box center [938, 352] width 91 height 16
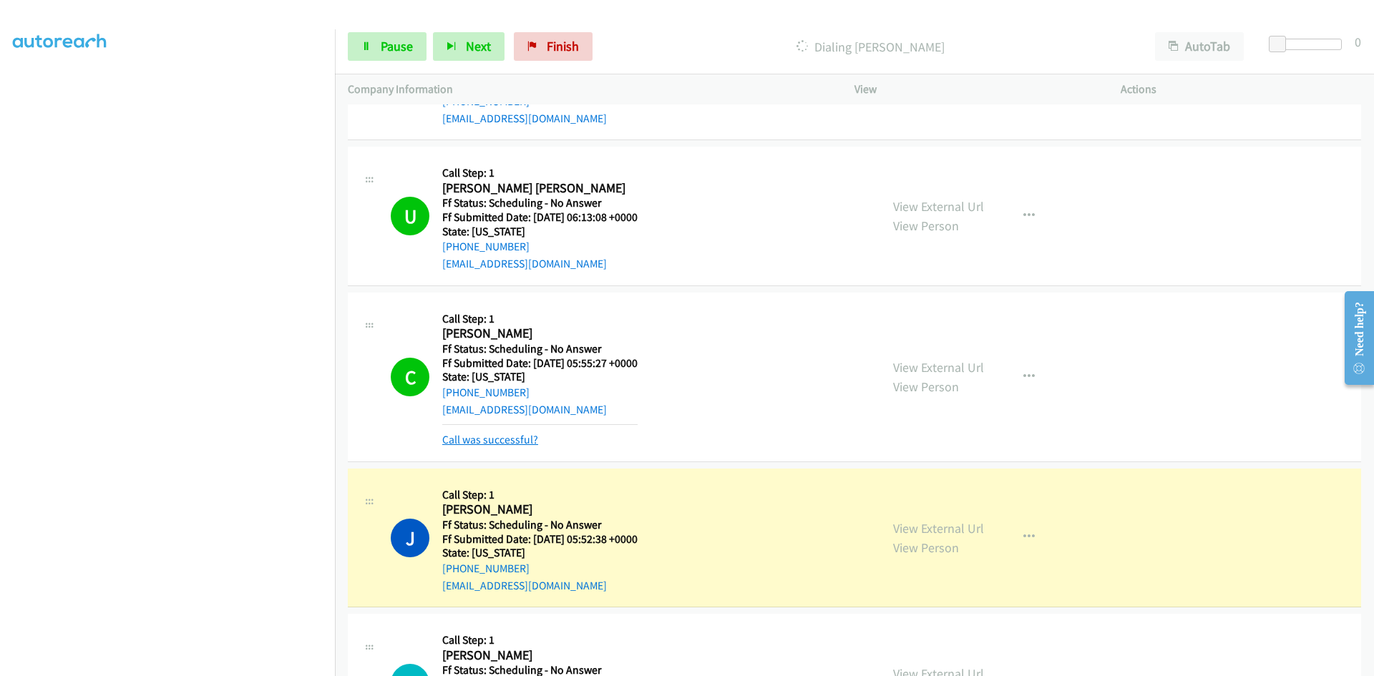
click at [502, 438] on link "Call was successful?" at bounding box center [490, 440] width 96 height 14
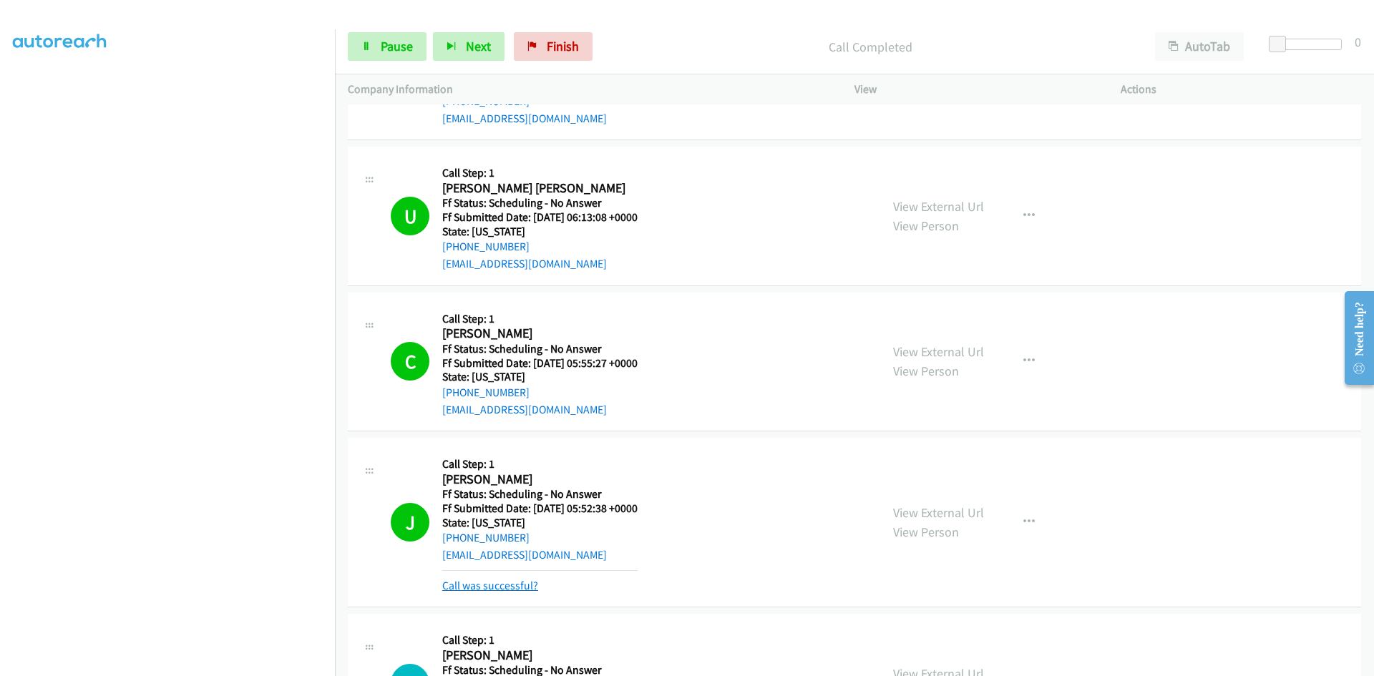
click at [527, 586] on link "Call was successful?" at bounding box center [490, 586] width 96 height 14
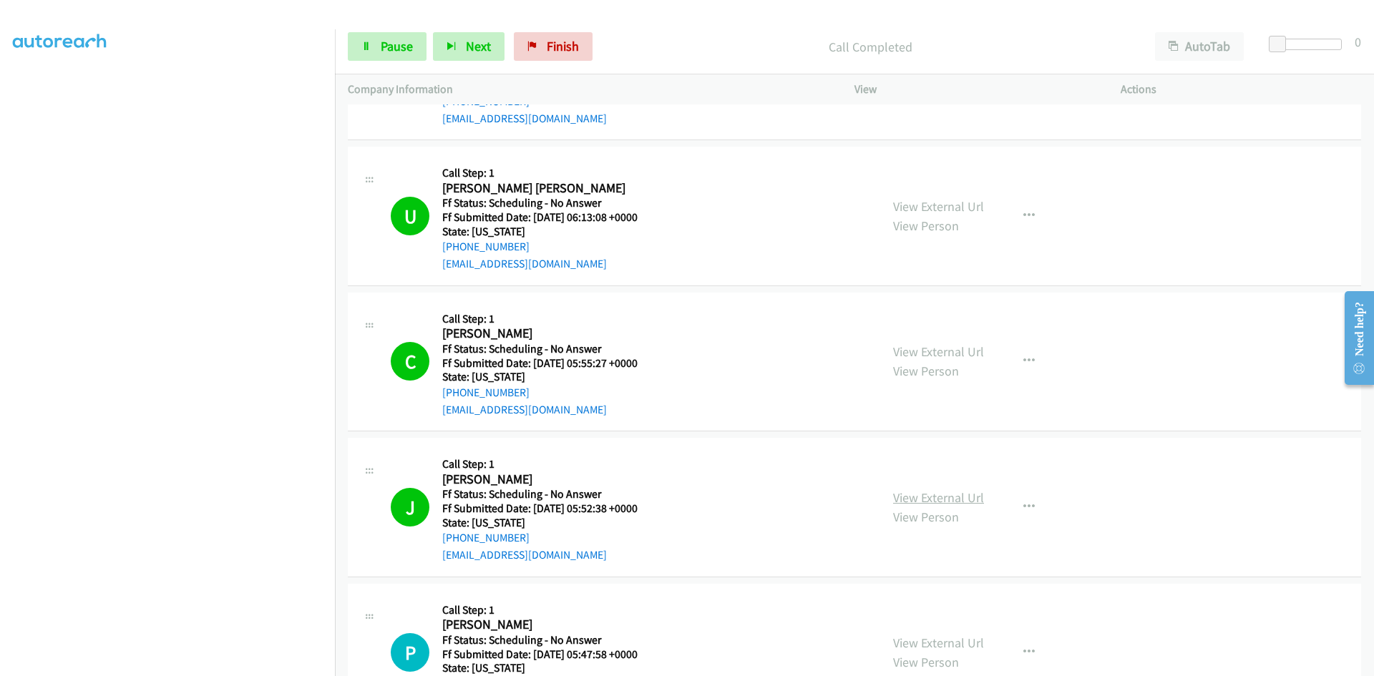
click at [931, 500] on link "View External Url" at bounding box center [938, 498] width 91 height 16
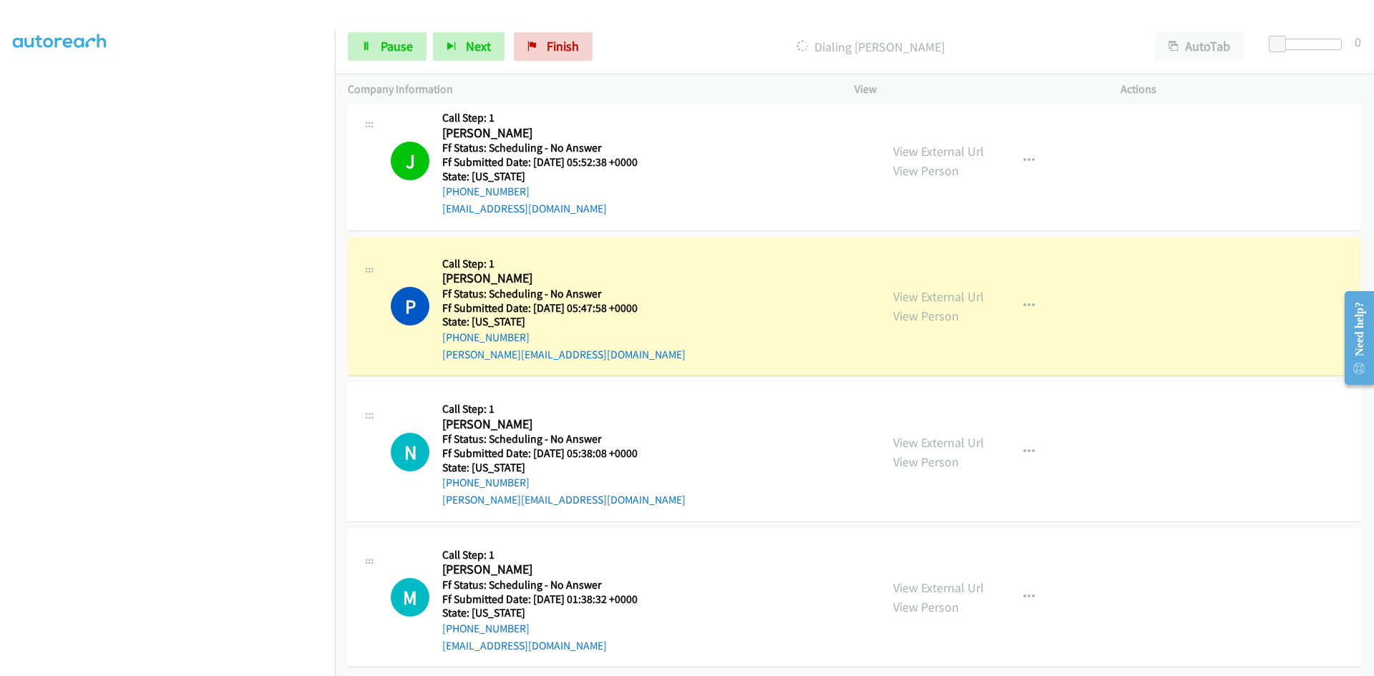
scroll to position [5082, 0]
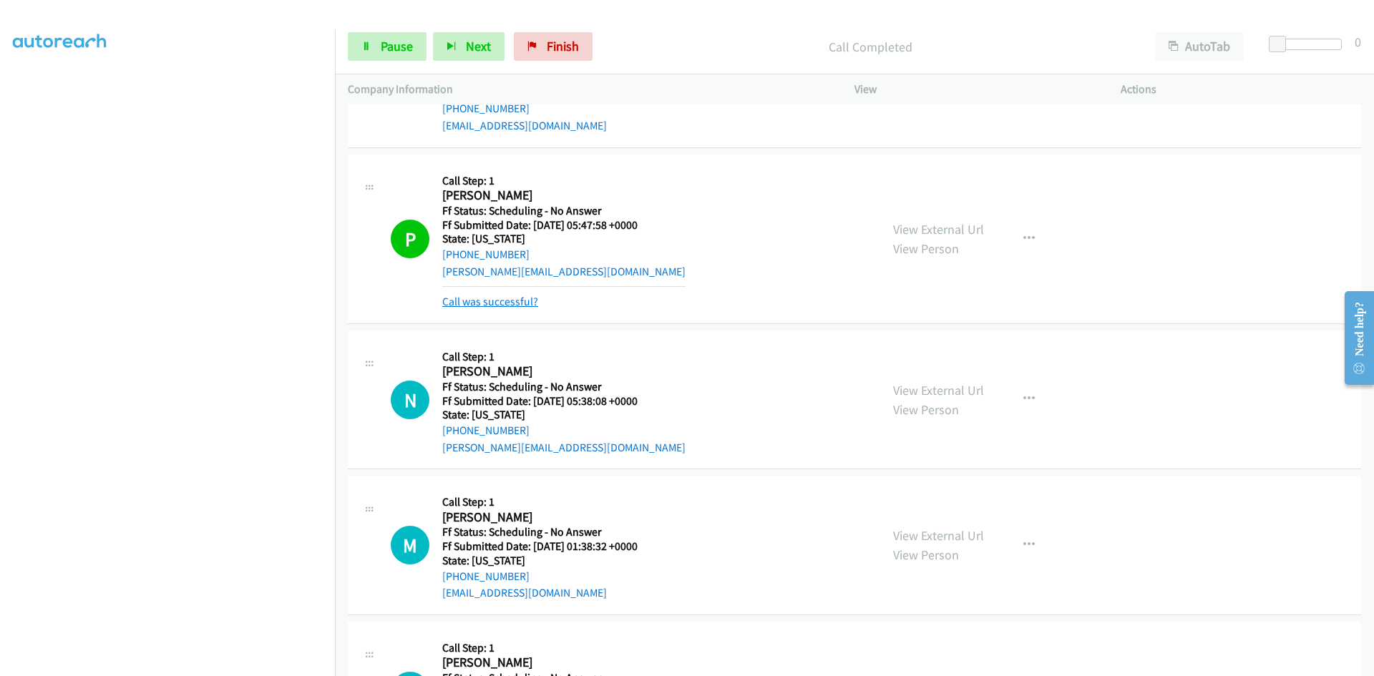
click at [485, 298] on link "Call was successful?" at bounding box center [490, 302] width 96 height 14
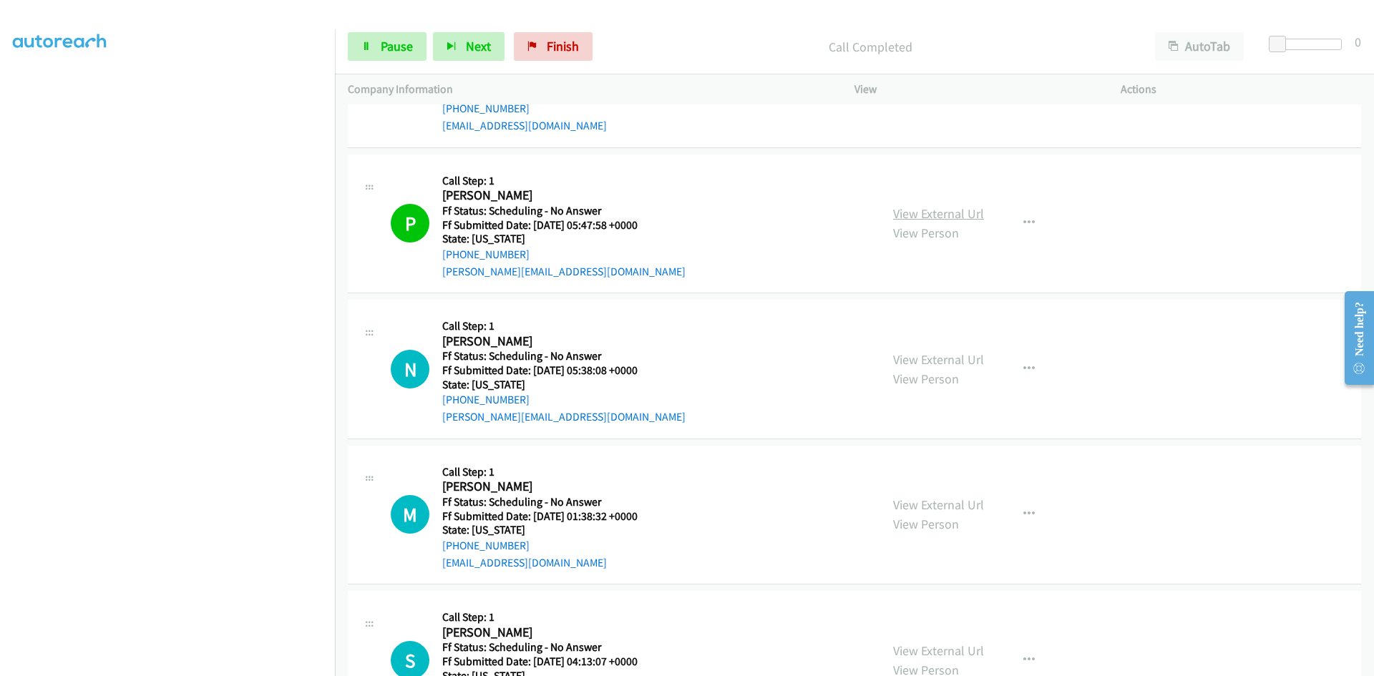
click at [968, 216] on link "View External Url" at bounding box center [938, 213] width 91 height 16
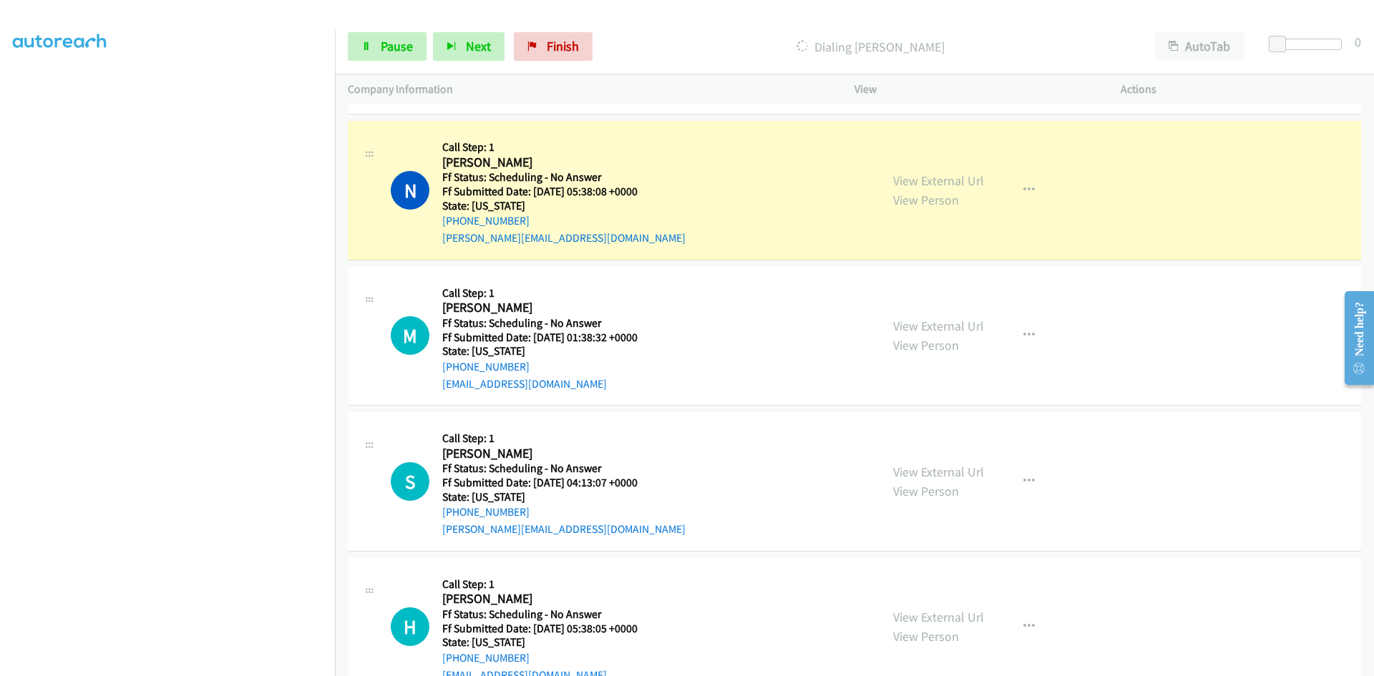
scroll to position [5296, 0]
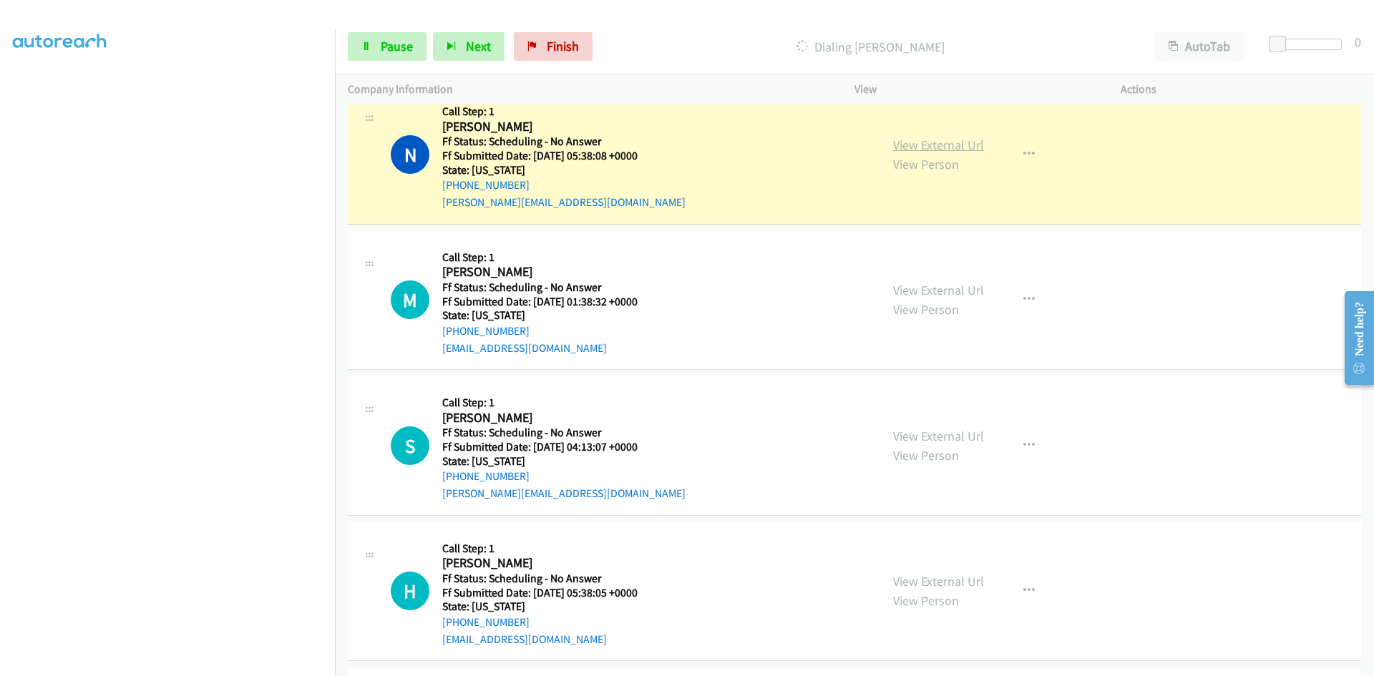
click at [920, 140] on link "View External Url" at bounding box center [938, 145] width 91 height 16
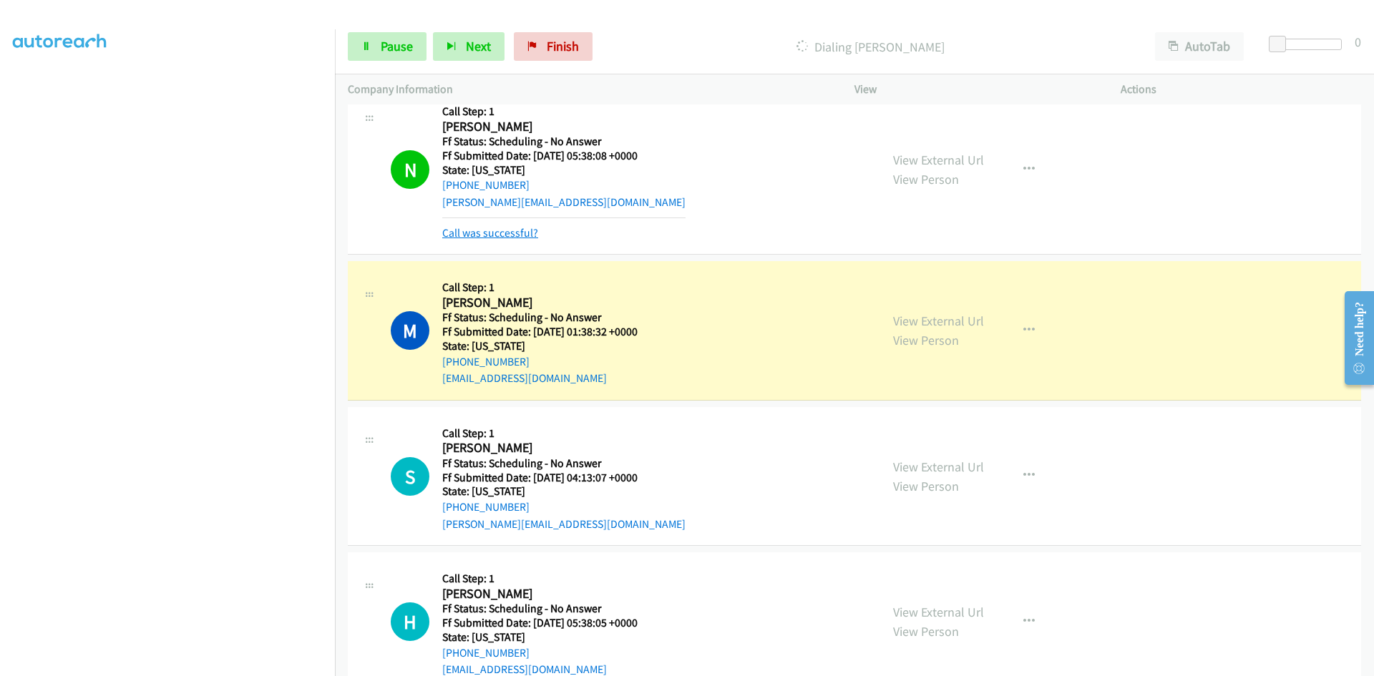
click at [507, 228] on link "Call was successful?" at bounding box center [490, 233] width 96 height 14
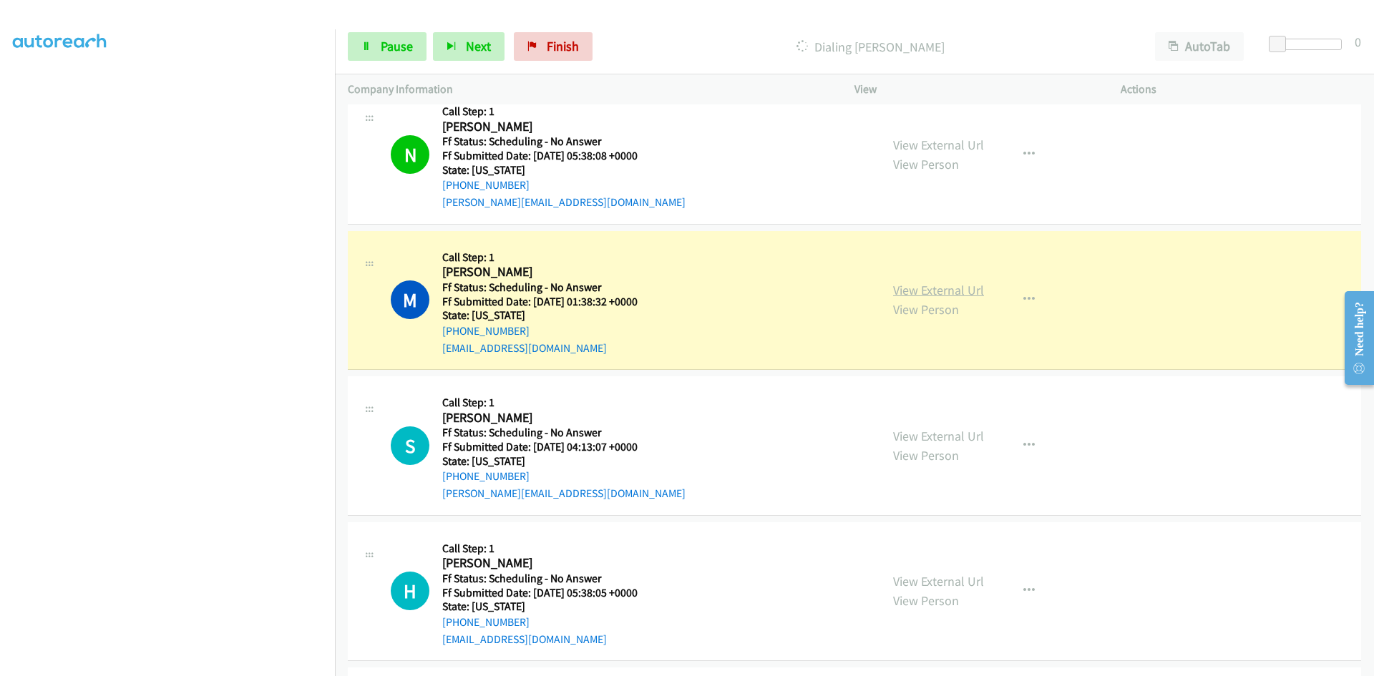
click at [955, 294] on div "View External Url View Person View External Url Email Schedule/Manage Callback …" at bounding box center [1019, 300] width 279 height 113
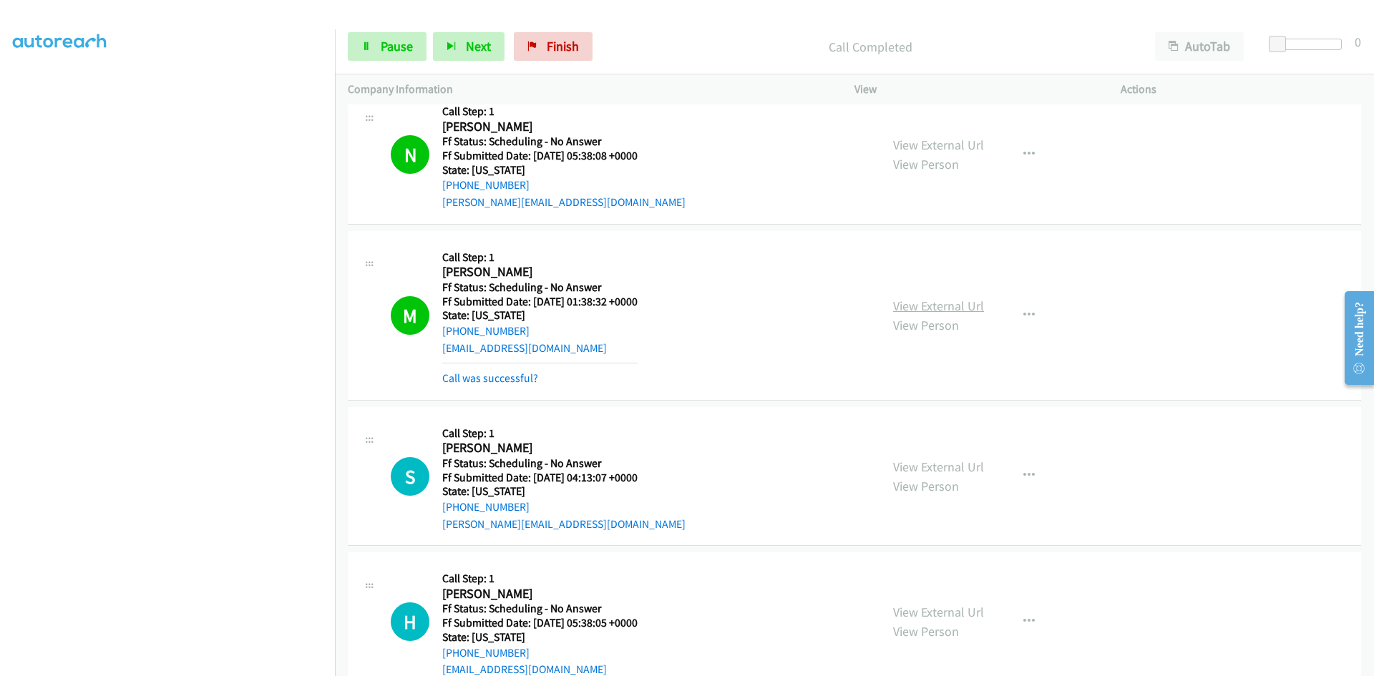
click at [955, 308] on link "View External Url" at bounding box center [938, 306] width 91 height 16
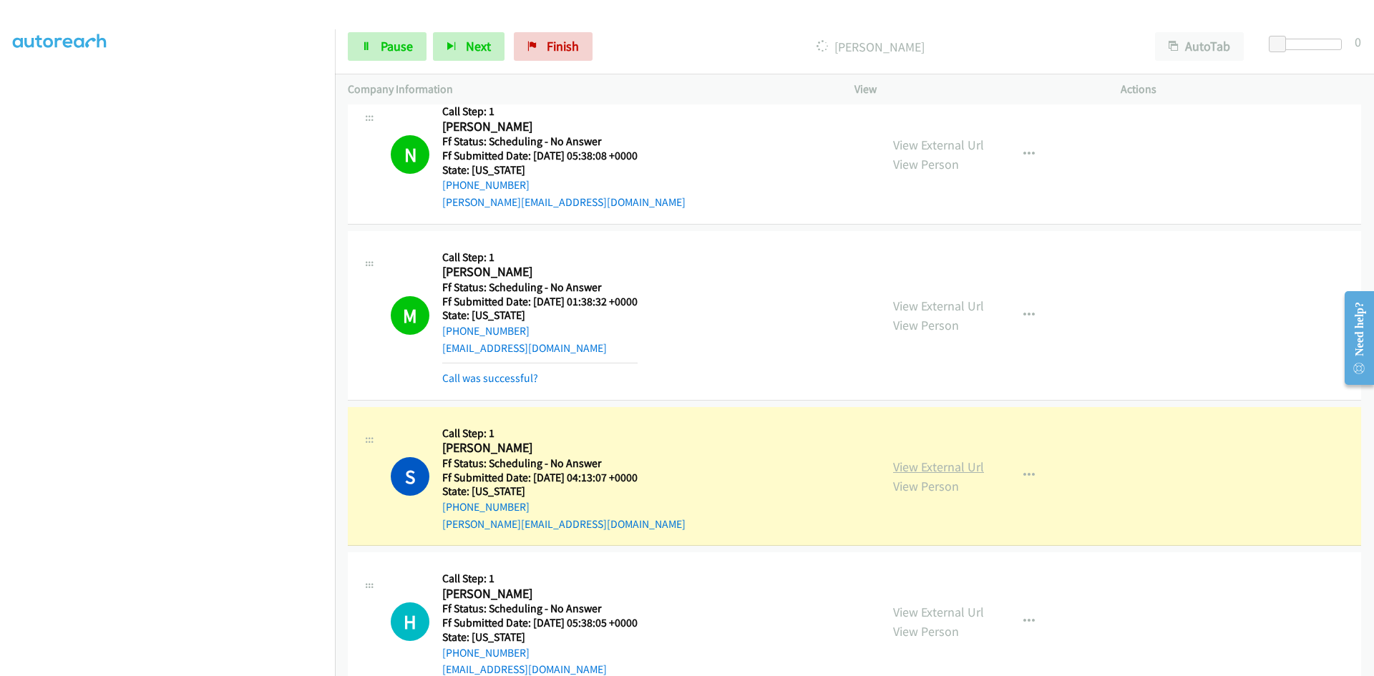
click at [933, 468] on link "View External Url" at bounding box center [938, 467] width 91 height 16
click at [502, 378] on link "Call was successful?" at bounding box center [490, 378] width 96 height 14
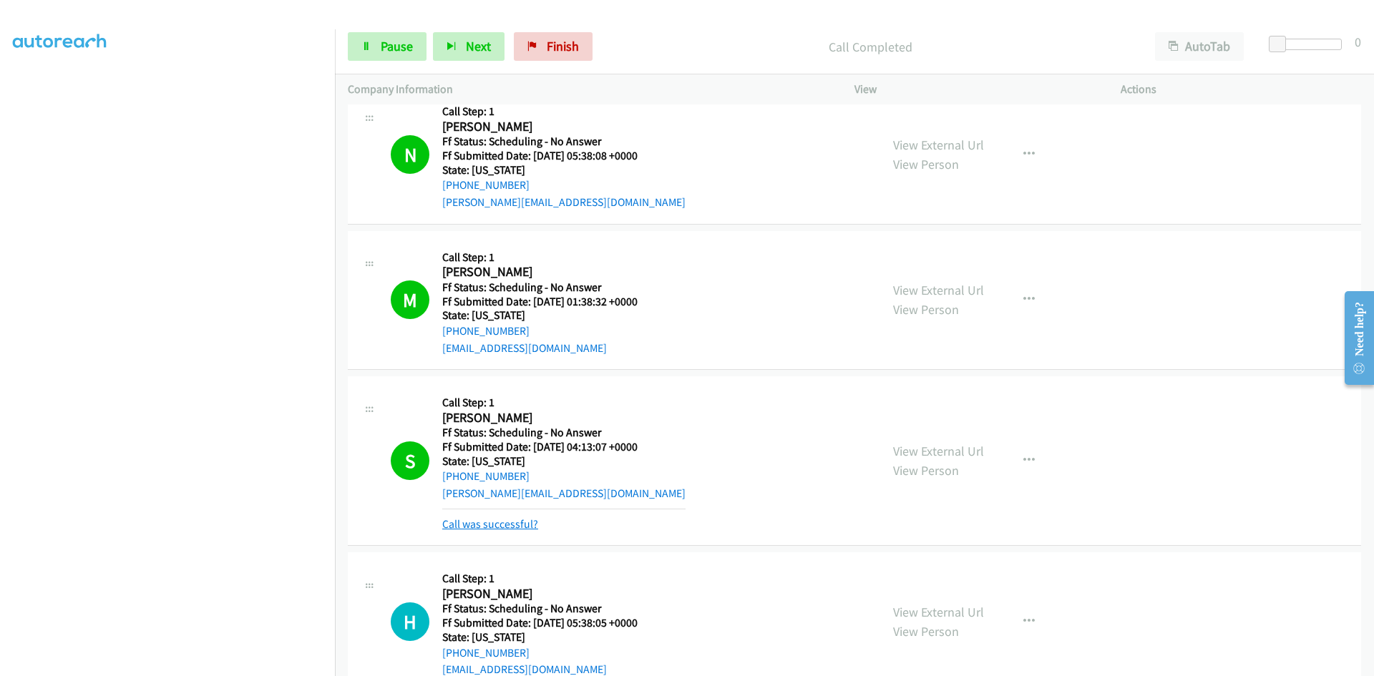
click at [512, 522] on link "Call was successful?" at bounding box center [490, 524] width 96 height 14
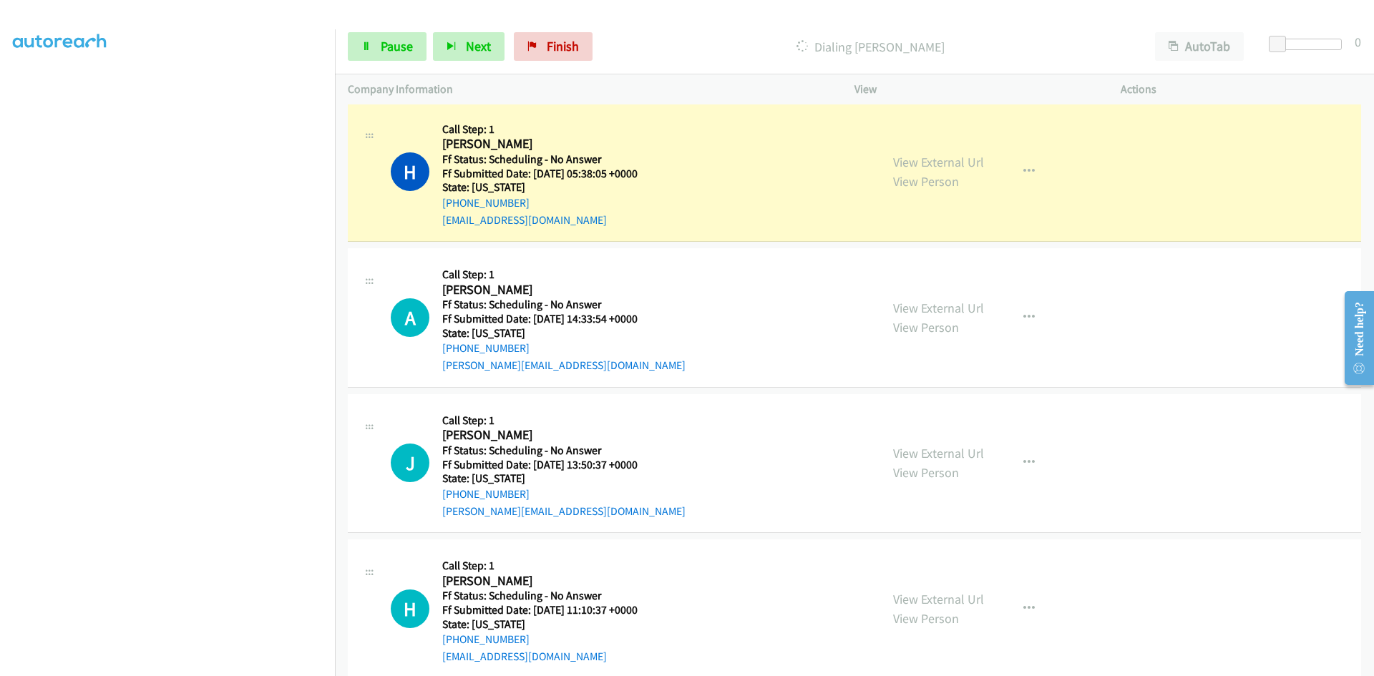
scroll to position [5726, 0]
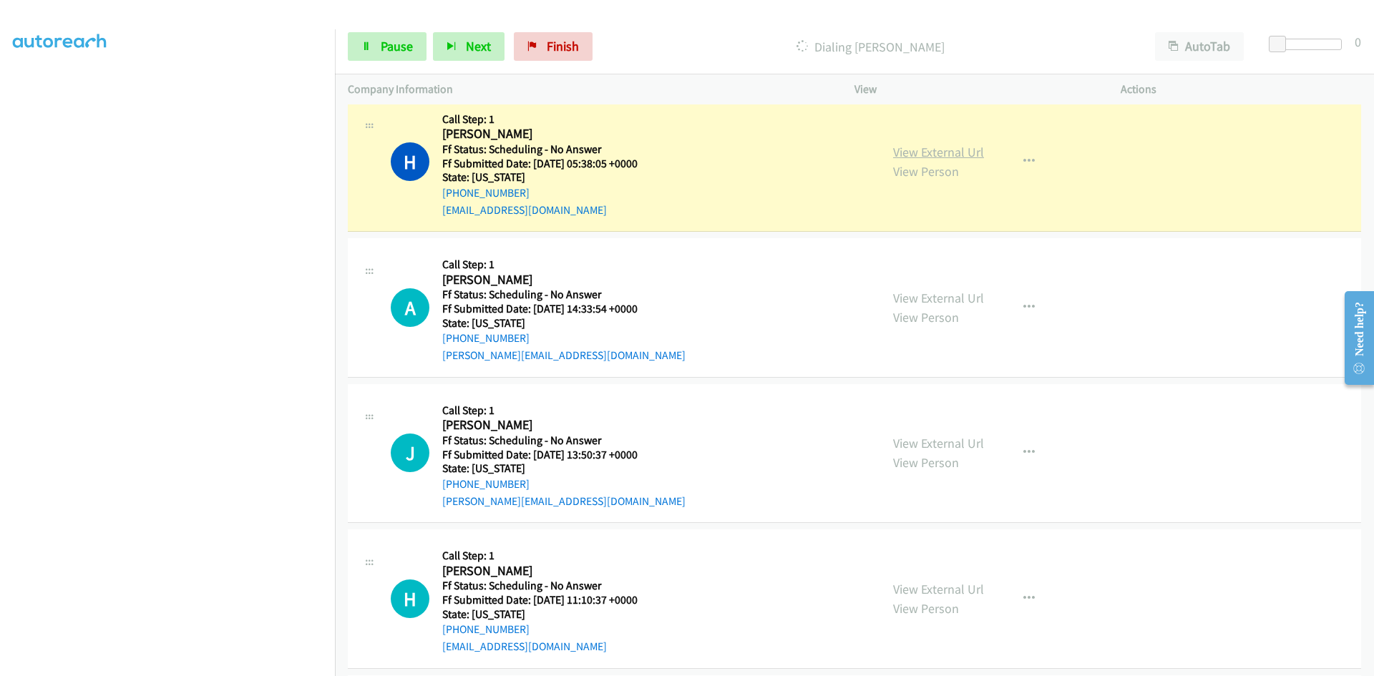
click at [928, 150] on link "View External Url" at bounding box center [938, 152] width 91 height 16
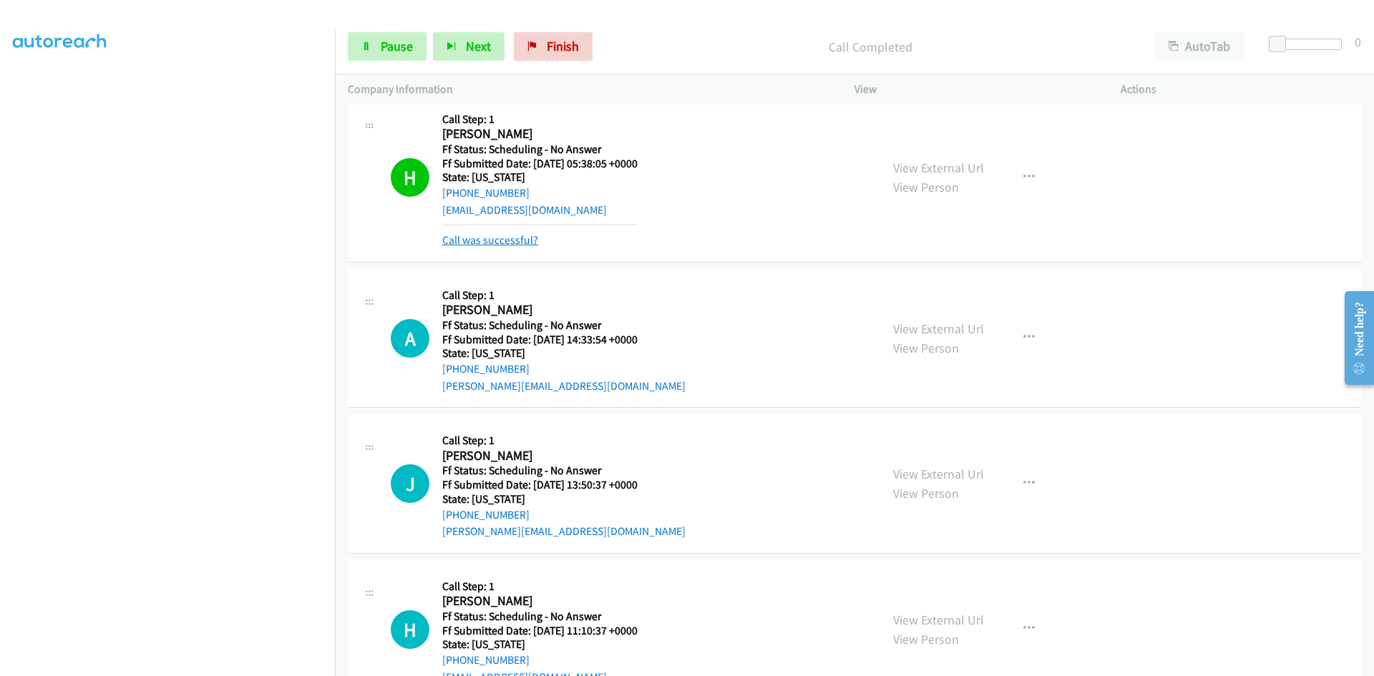
click at [527, 240] on link "Call was successful?" at bounding box center [490, 240] width 96 height 14
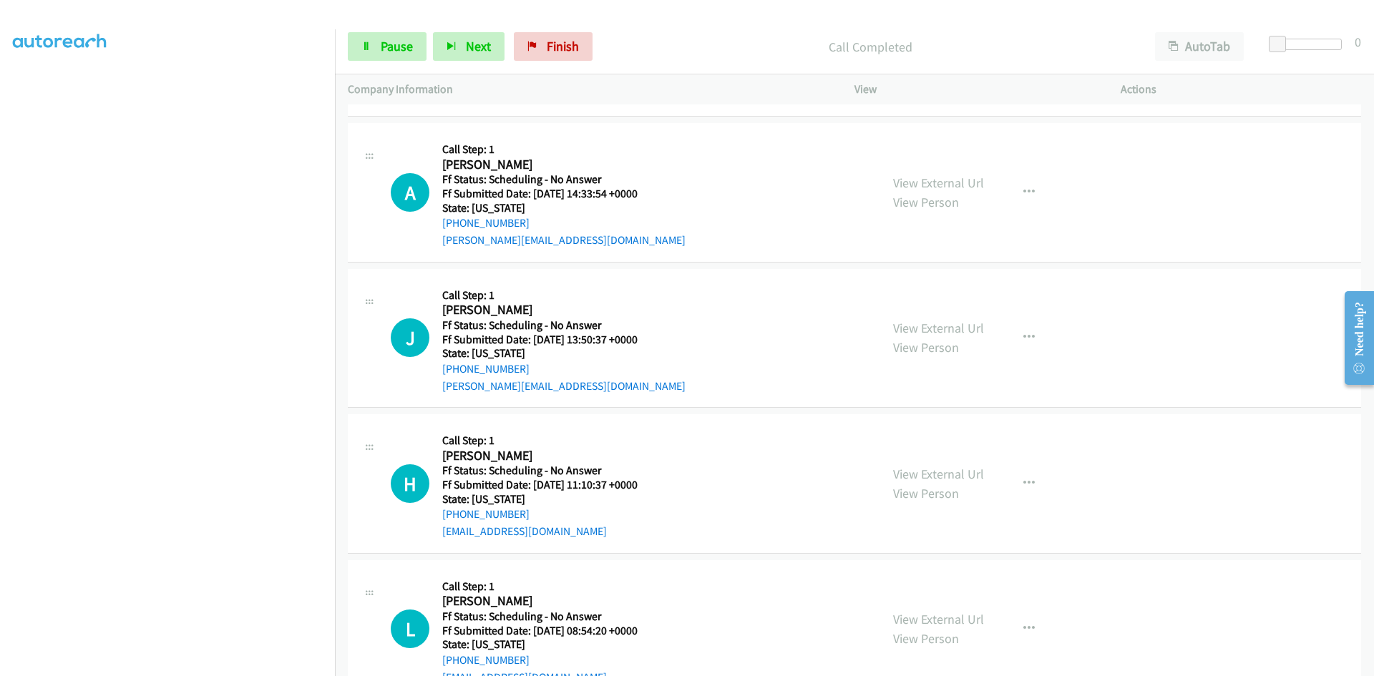
scroll to position [5869, 0]
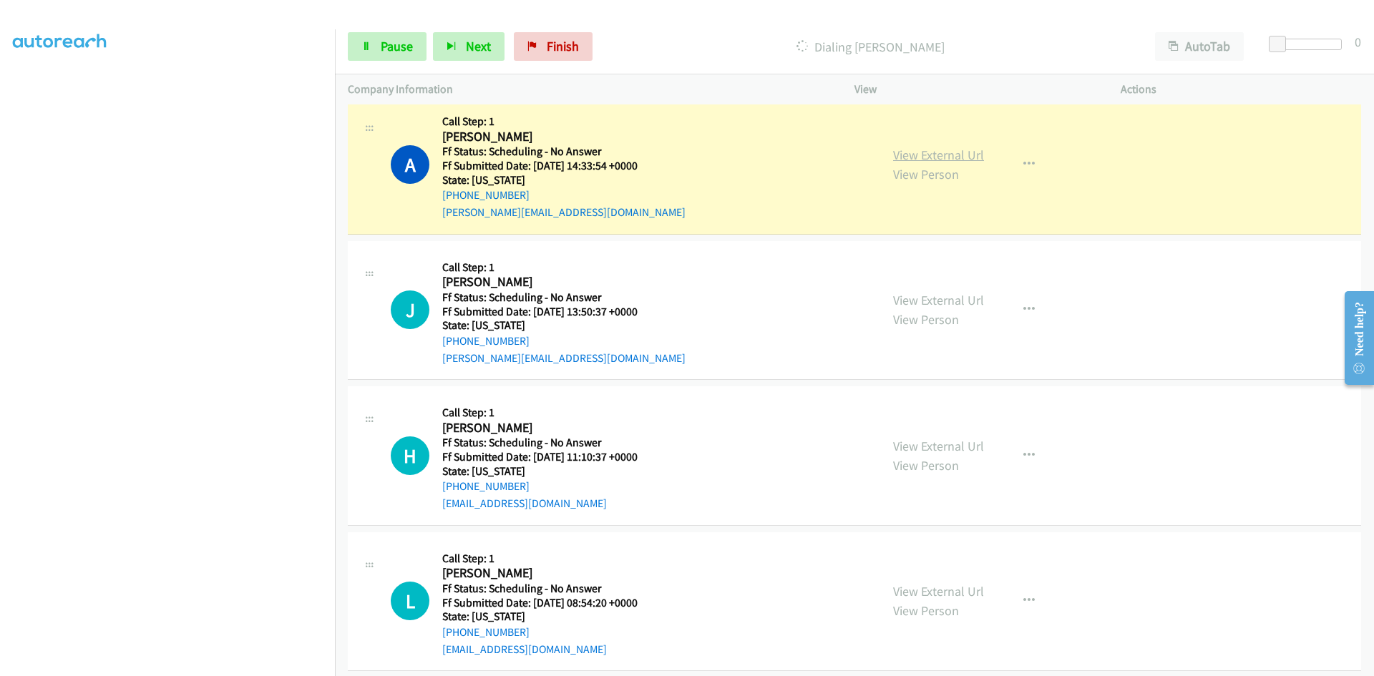
click at [973, 157] on link "View External Url" at bounding box center [938, 155] width 91 height 16
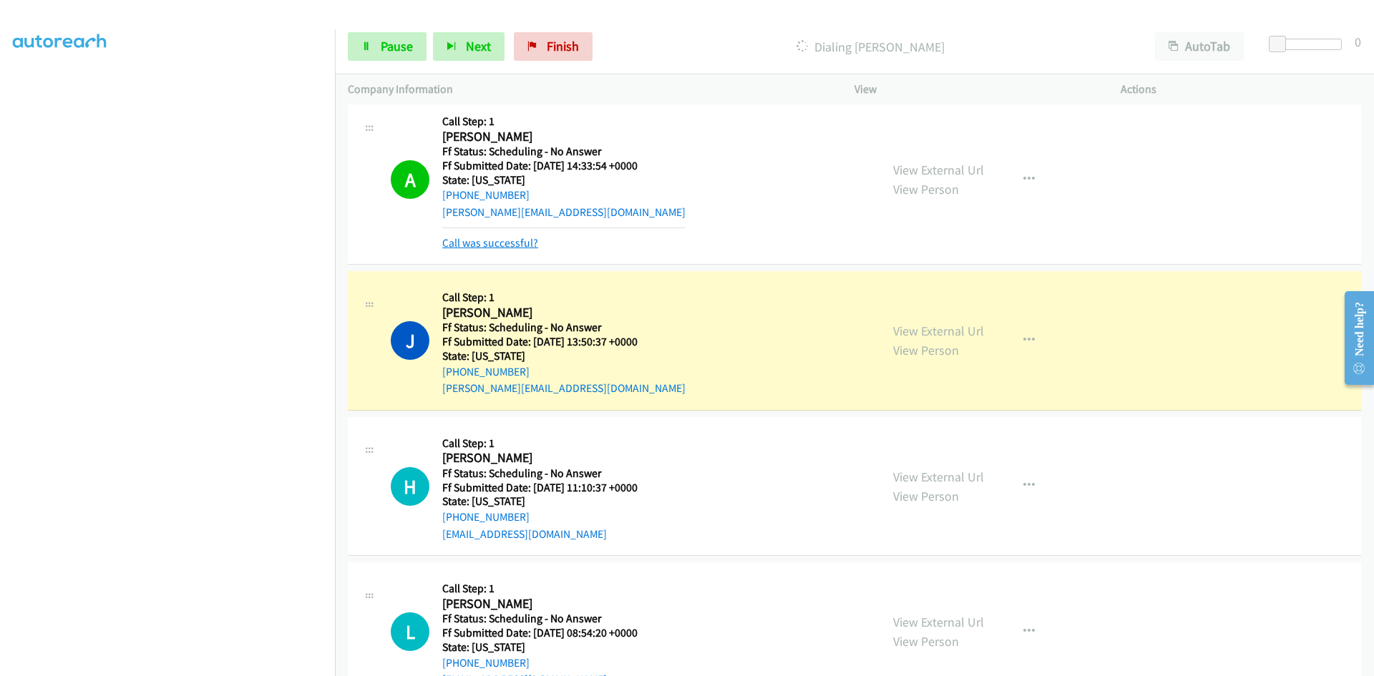
click at [509, 242] on link "Call was successful?" at bounding box center [490, 243] width 96 height 14
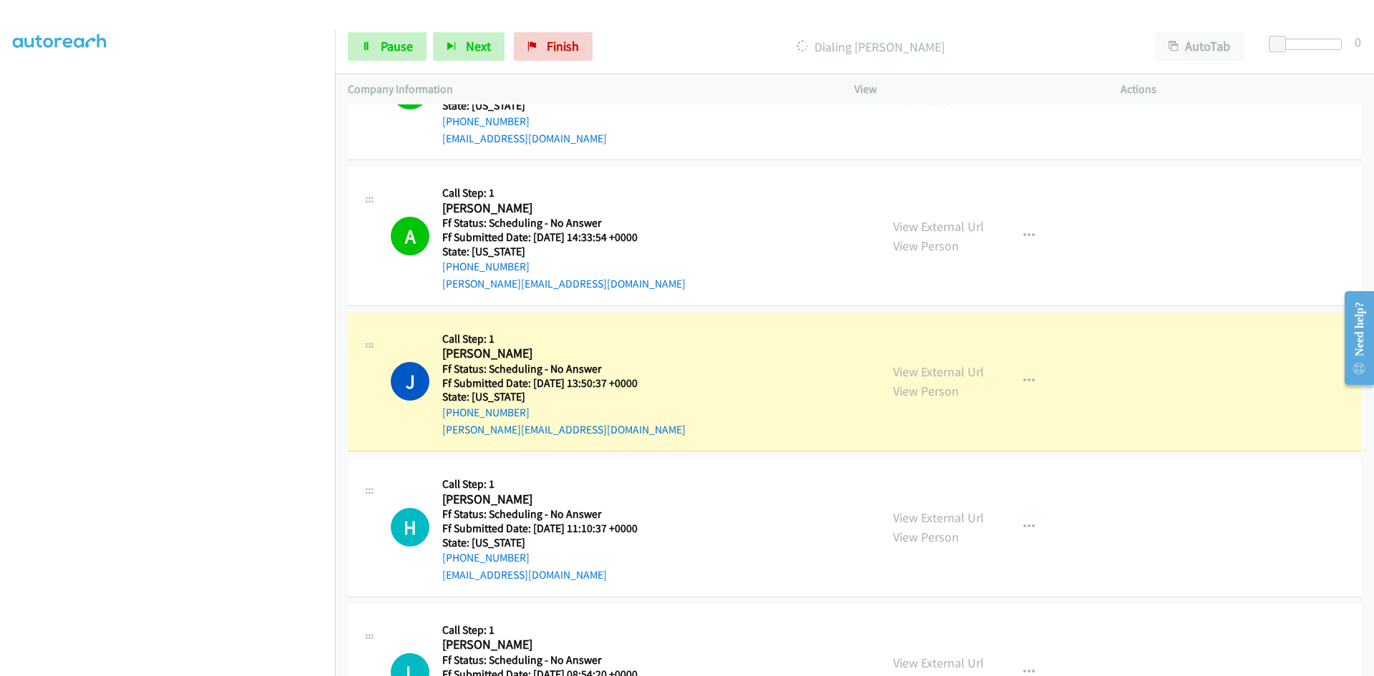
scroll to position [6012, 0]
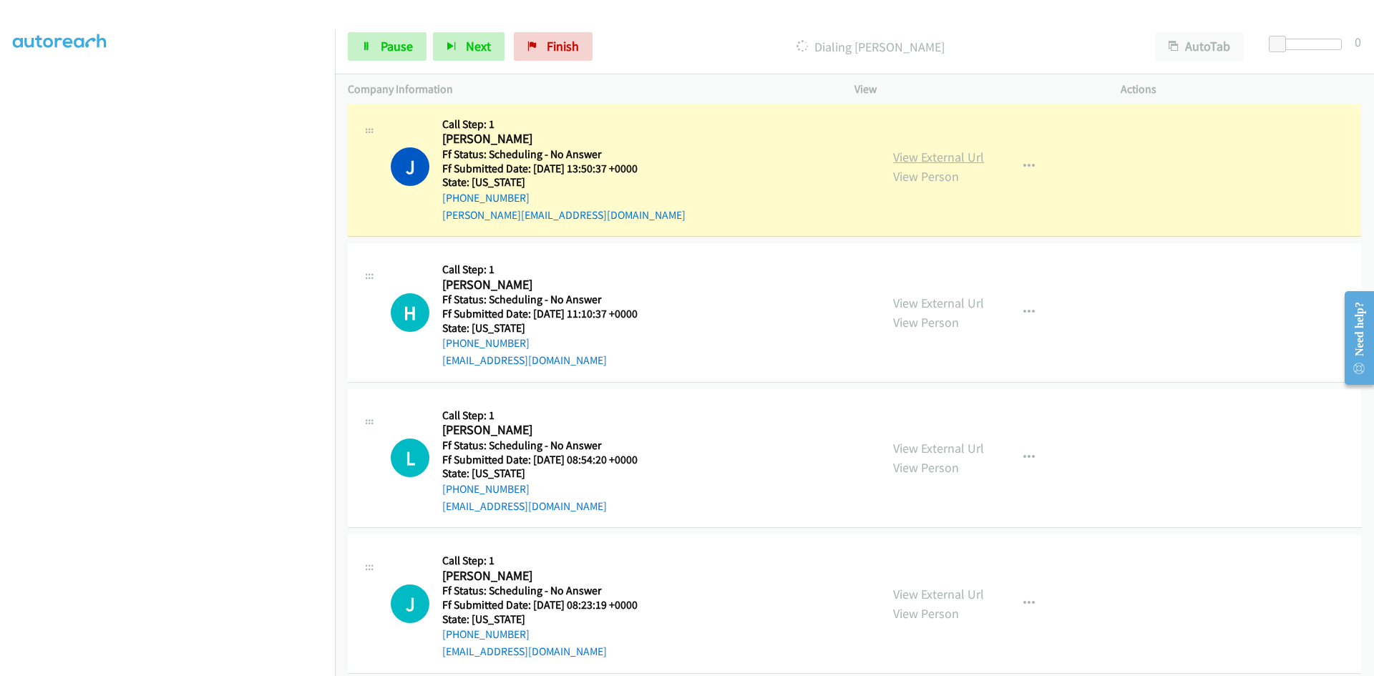
click at [969, 159] on link "View External Url" at bounding box center [938, 157] width 91 height 16
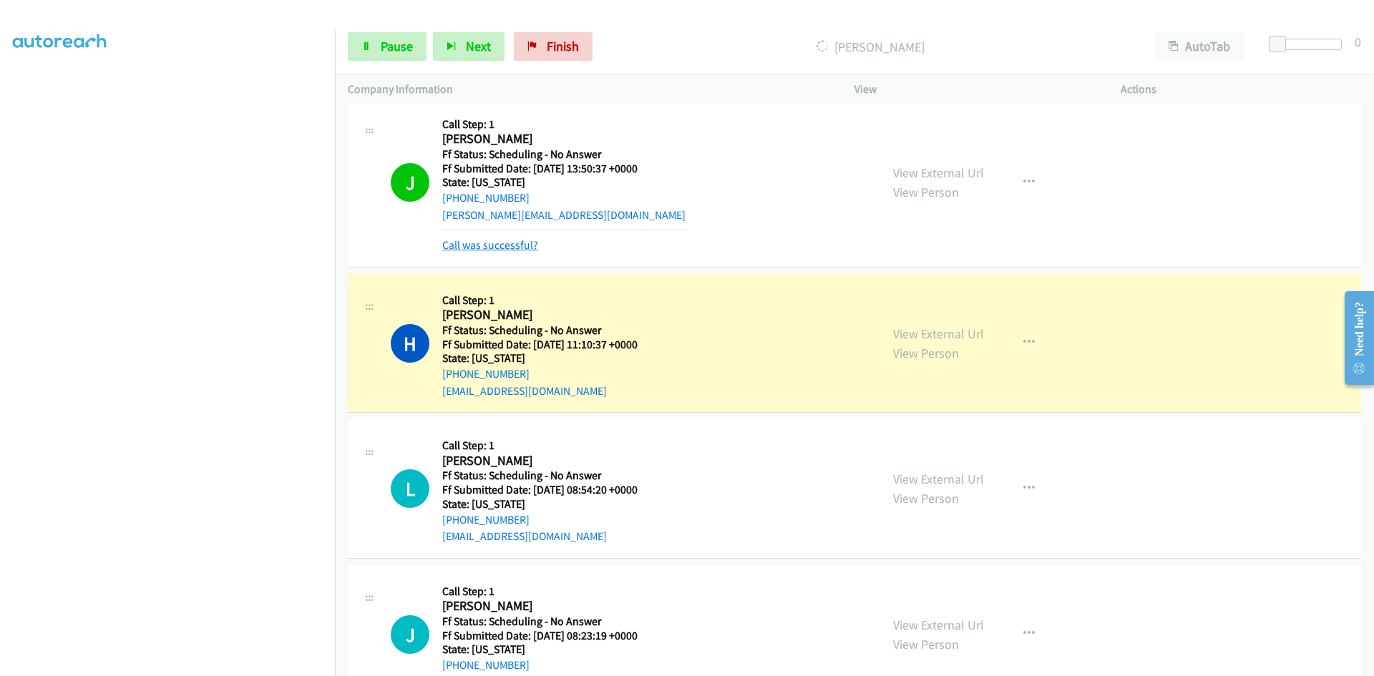
click at [517, 246] on link "Call was successful?" at bounding box center [490, 245] width 96 height 14
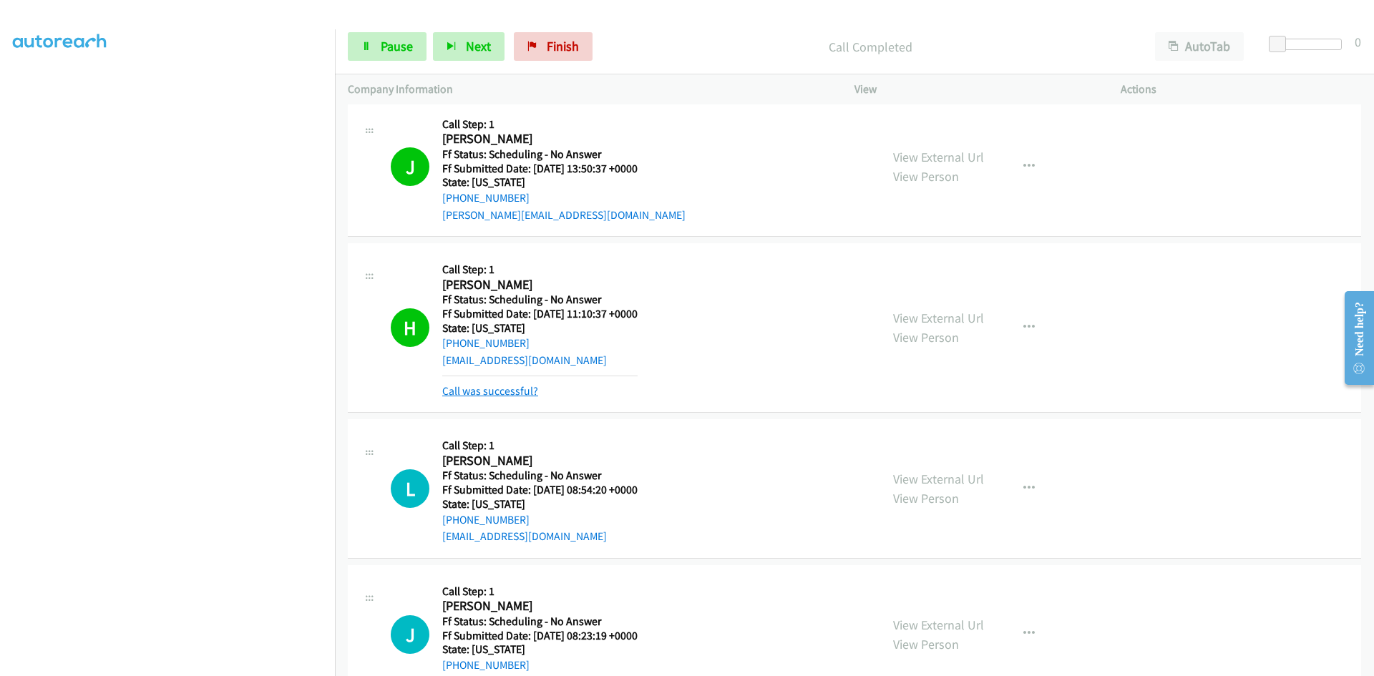
click at [492, 395] on link "Call was successful?" at bounding box center [490, 391] width 96 height 14
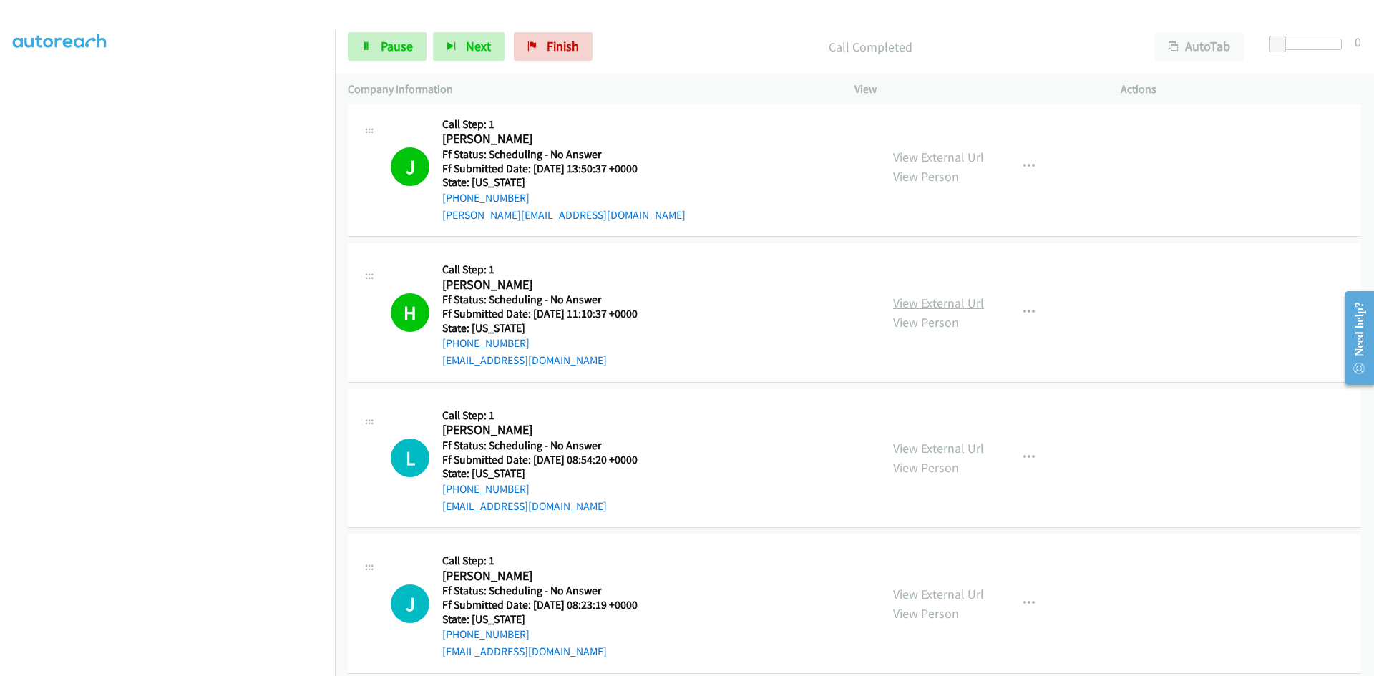
click at [921, 304] on link "View External Url" at bounding box center [938, 303] width 91 height 16
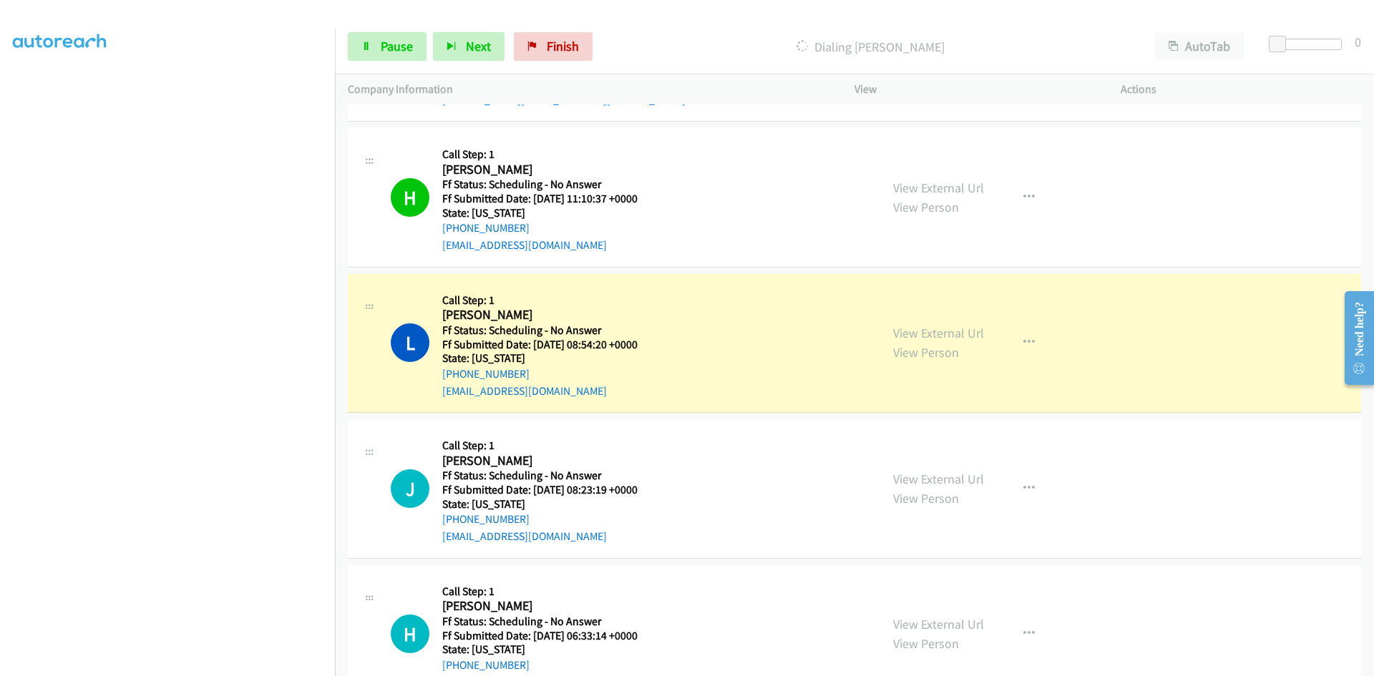
scroll to position [6155, 0]
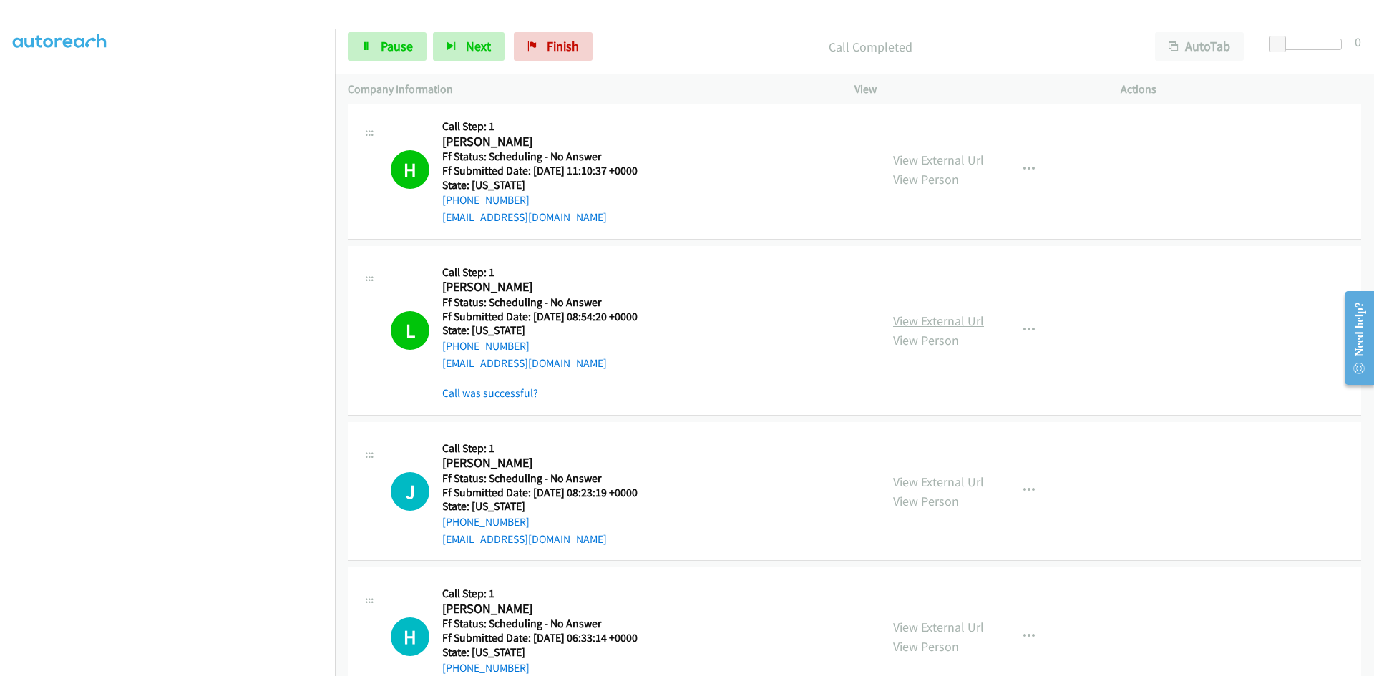
click at [955, 321] on link "View External Url" at bounding box center [938, 321] width 91 height 16
click at [512, 392] on link "Call was successful?" at bounding box center [490, 393] width 96 height 14
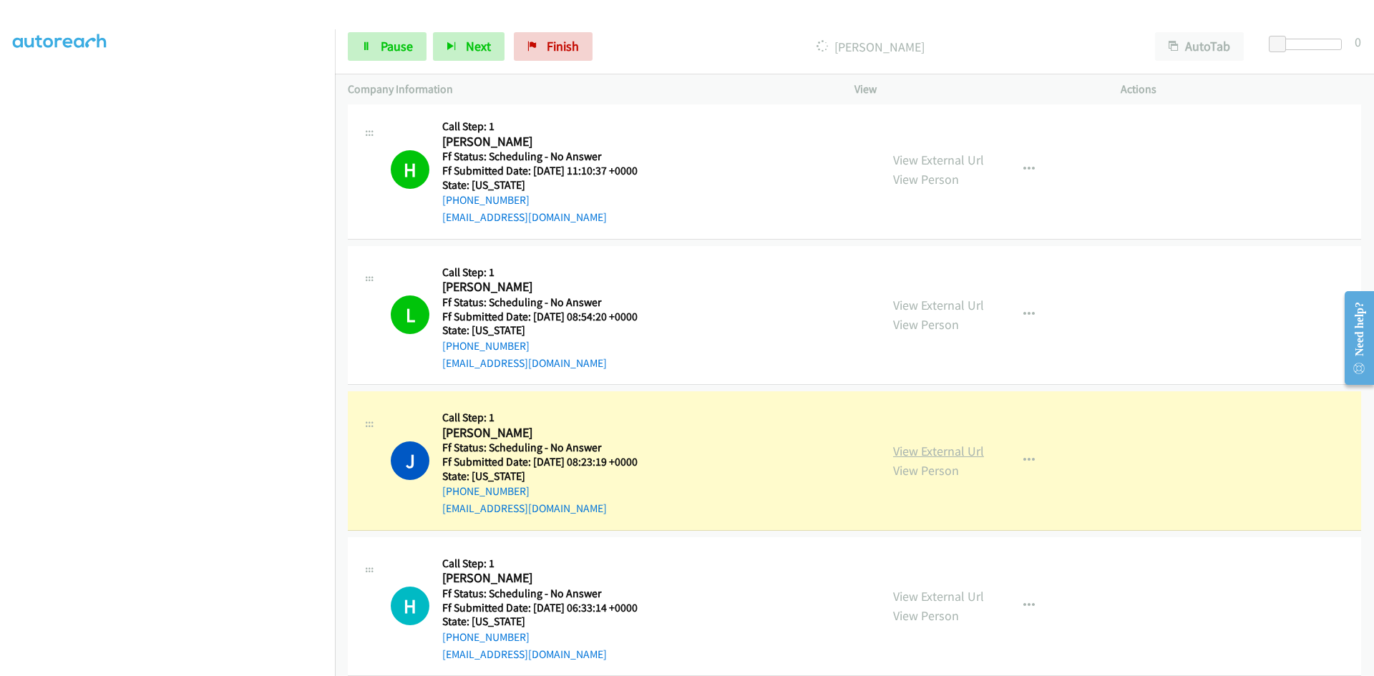
click at [920, 449] on link "View External Url" at bounding box center [938, 451] width 91 height 16
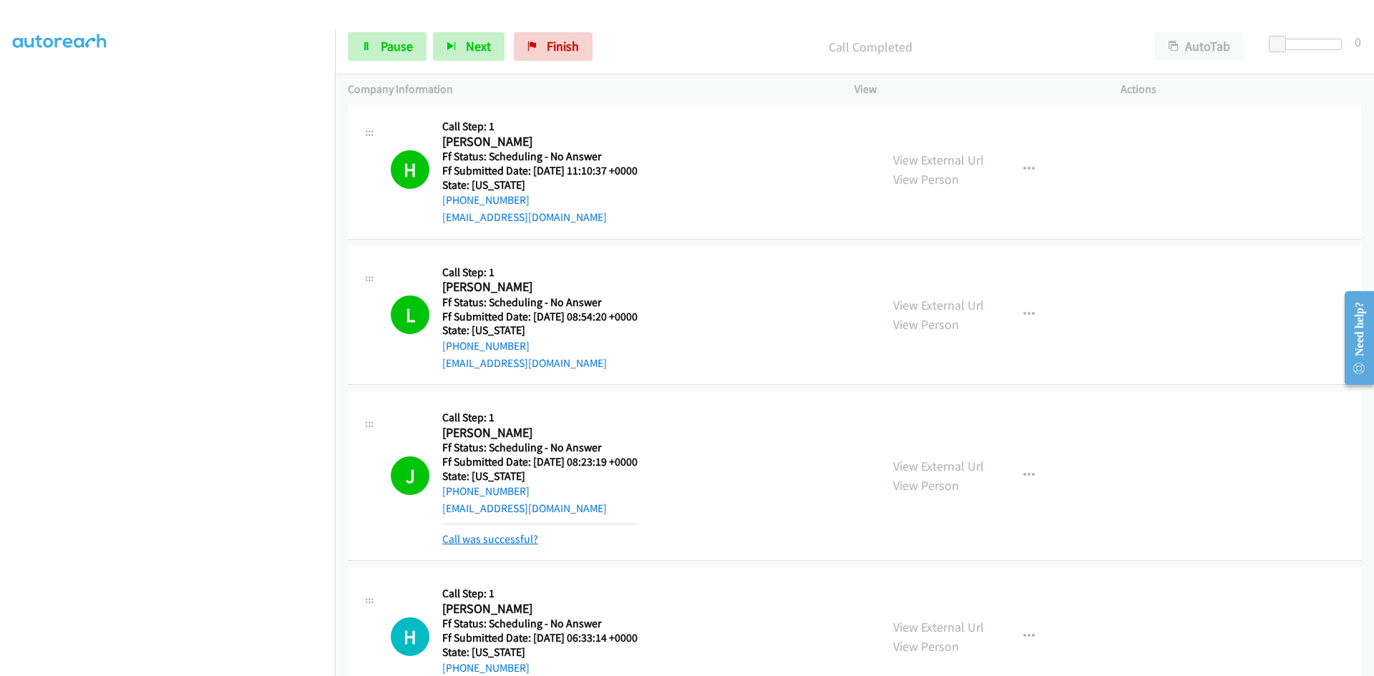
click at [482, 540] on link "Call was successful?" at bounding box center [490, 539] width 96 height 14
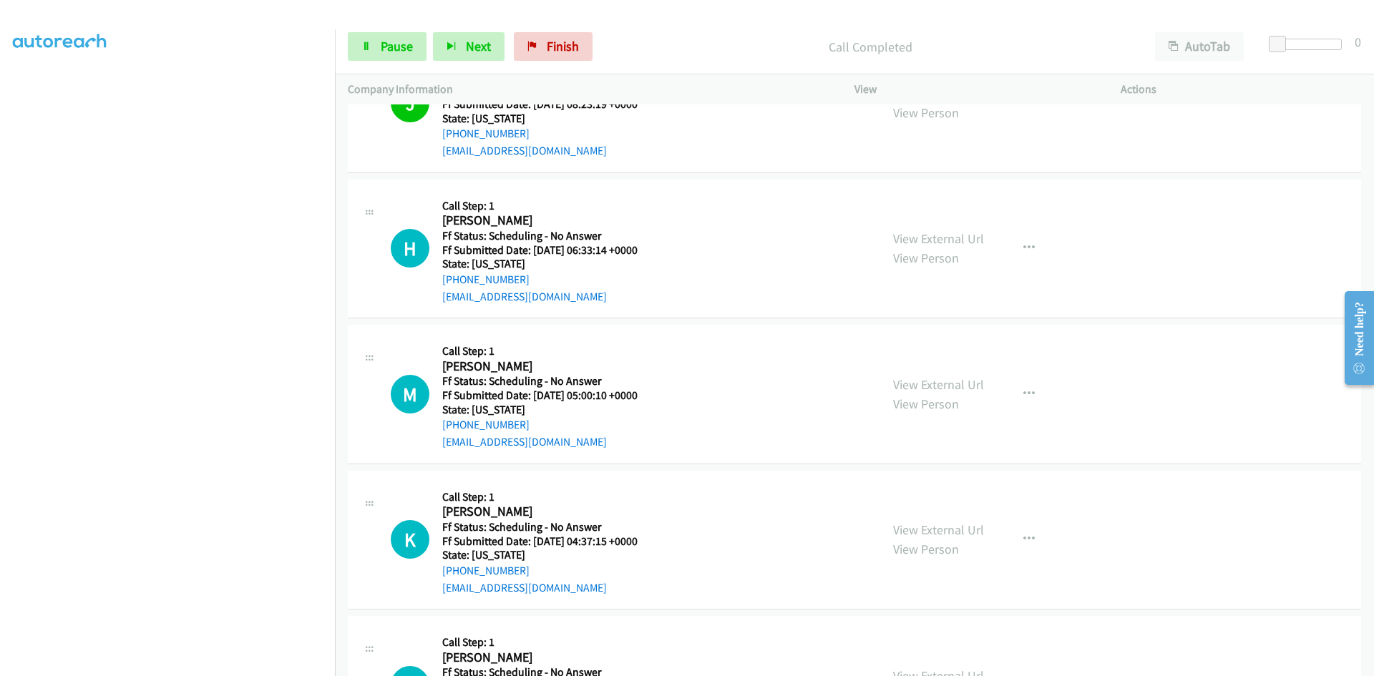
scroll to position [6585, 0]
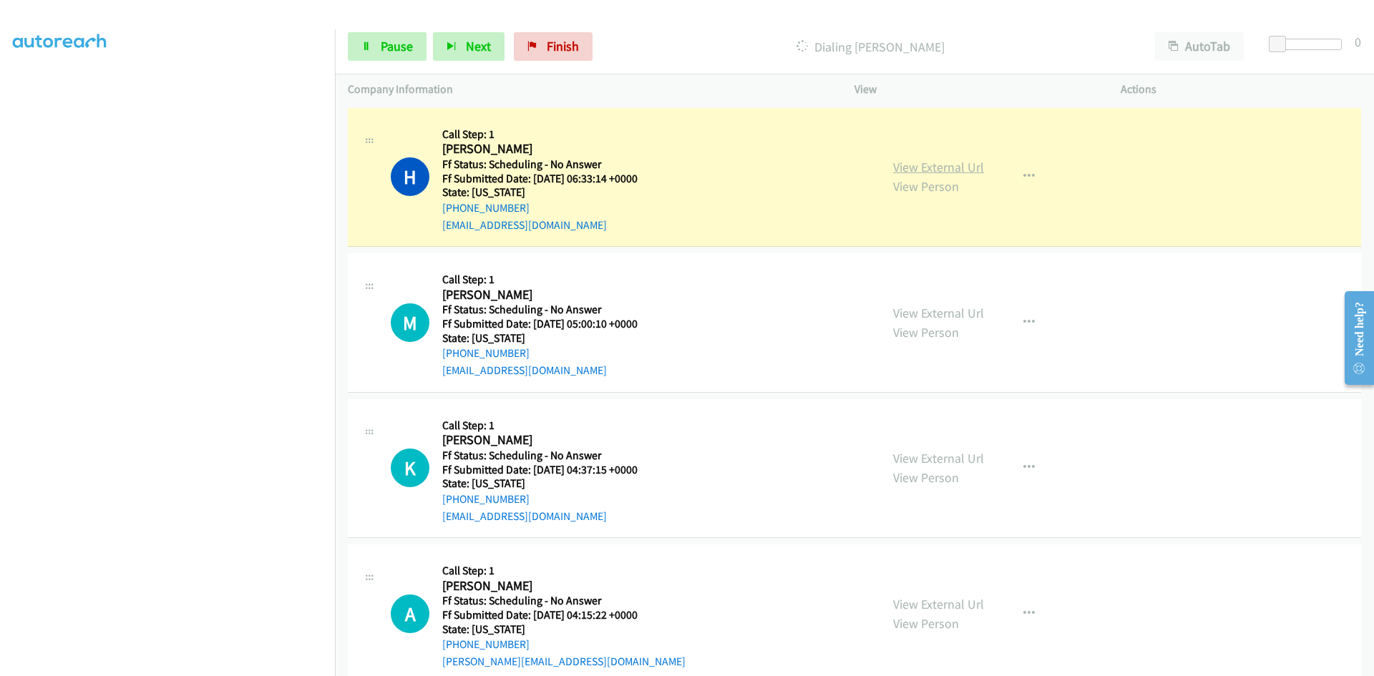
click at [921, 160] on link "View External Url" at bounding box center [938, 167] width 91 height 16
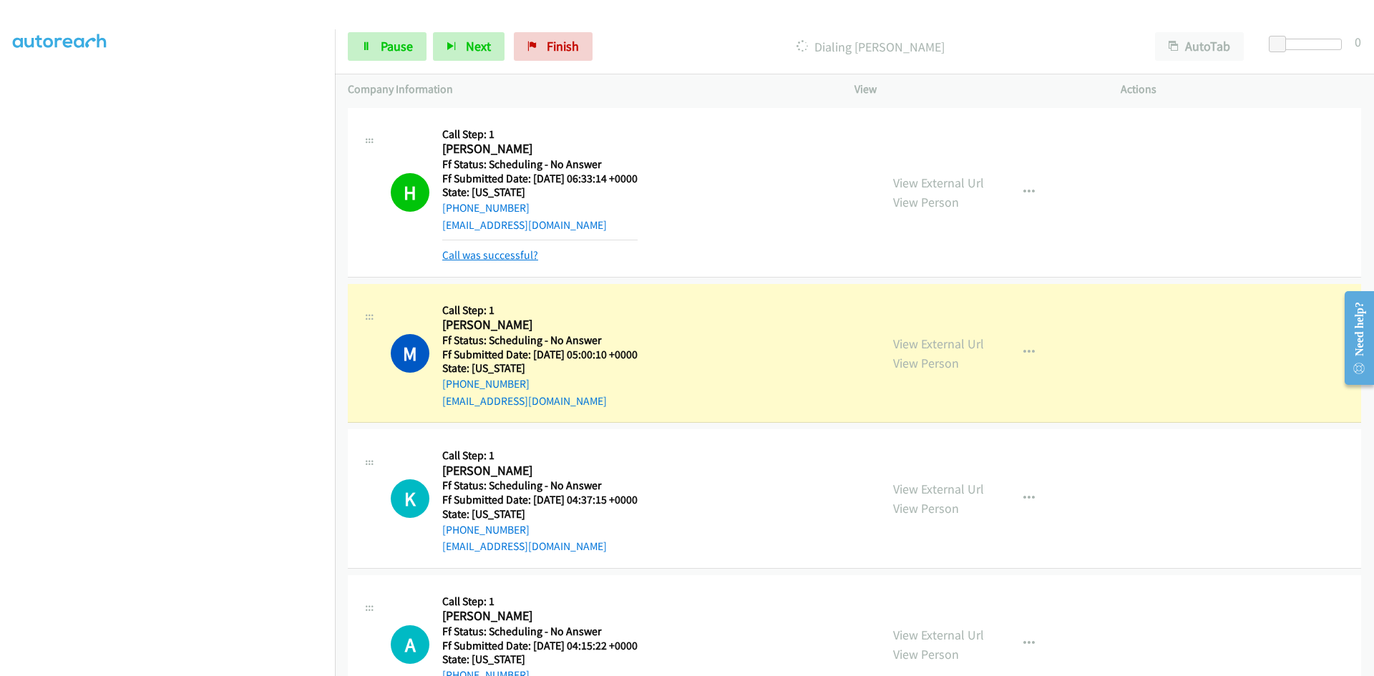
click at [518, 253] on link "Call was successful?" at bounding box center [490, 255] width 96 height 14
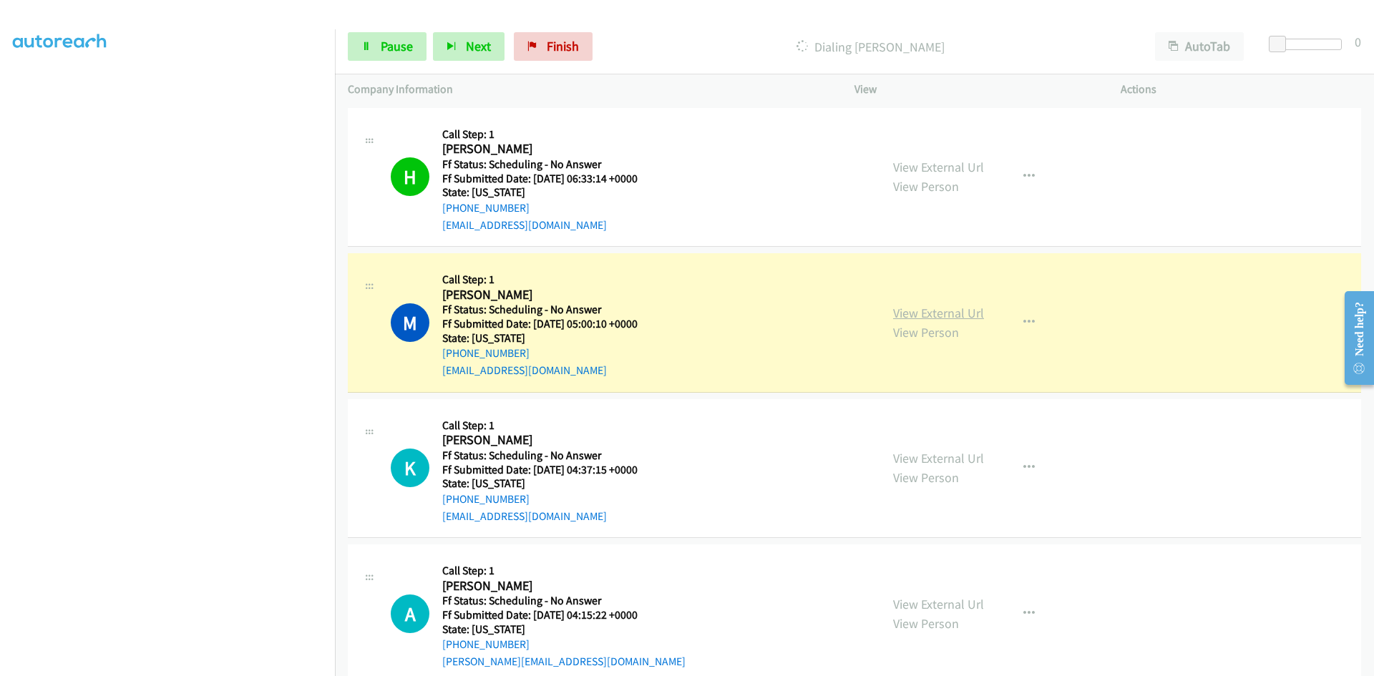
click at [925, 314] on link "View External Url" at bounding box center [938, 313] width 91 height 16
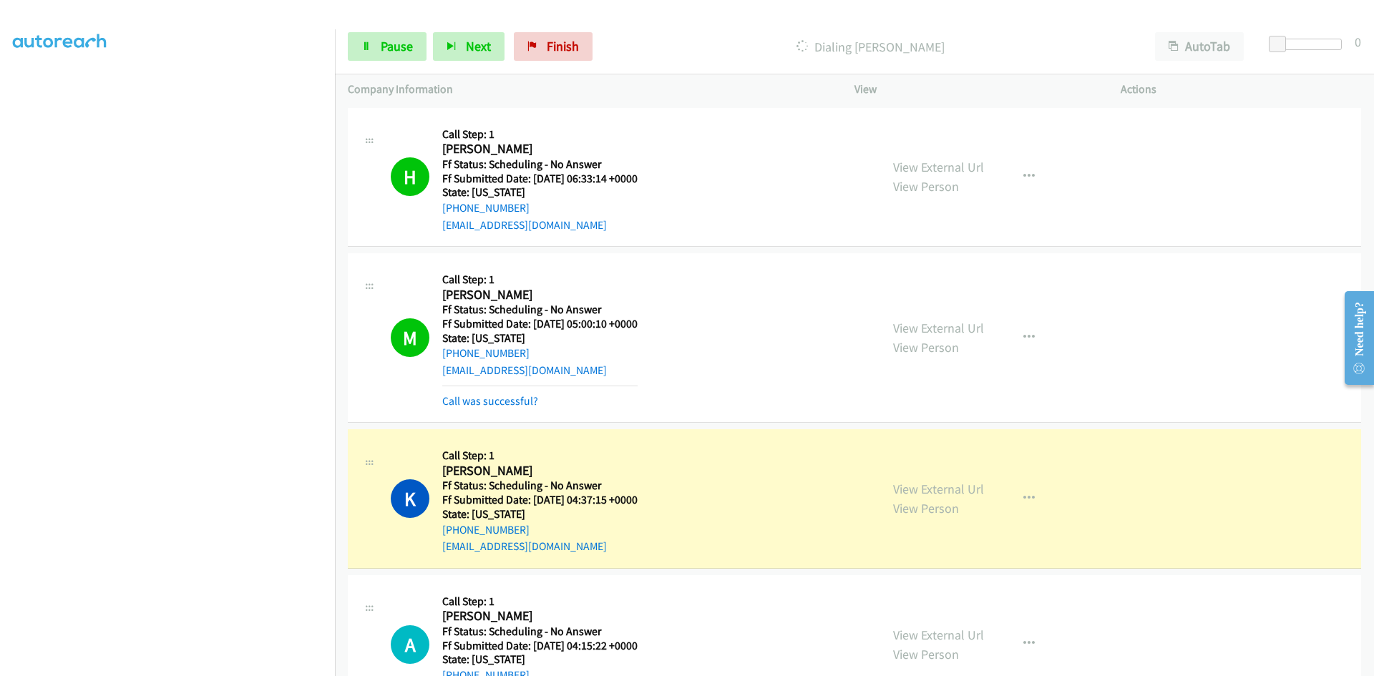
click at [953, 482] on div "View External Url View Person View External Url Email Schedule/Manage Callback …" at bounding box center [1019, 498] width 279 height 113
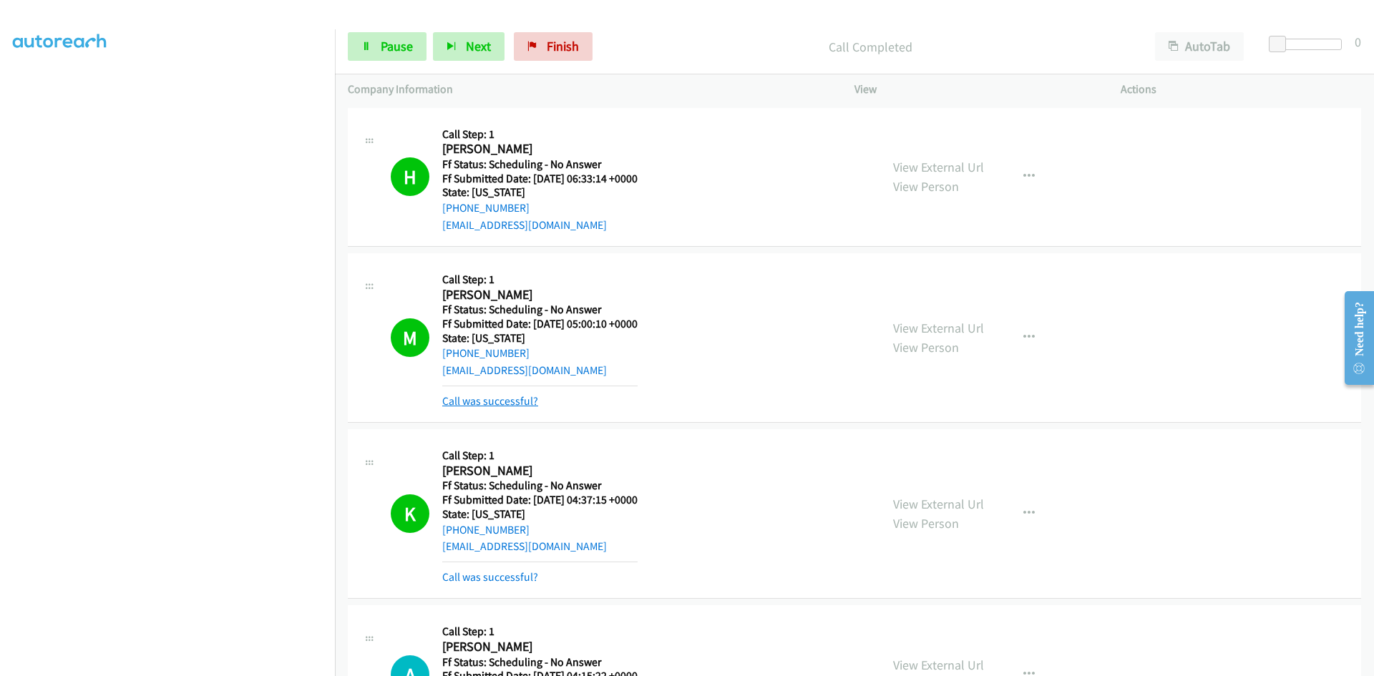
click at [478, 397] on link "Call was successful?" at bounding box center [490, 401] width 96 height 14
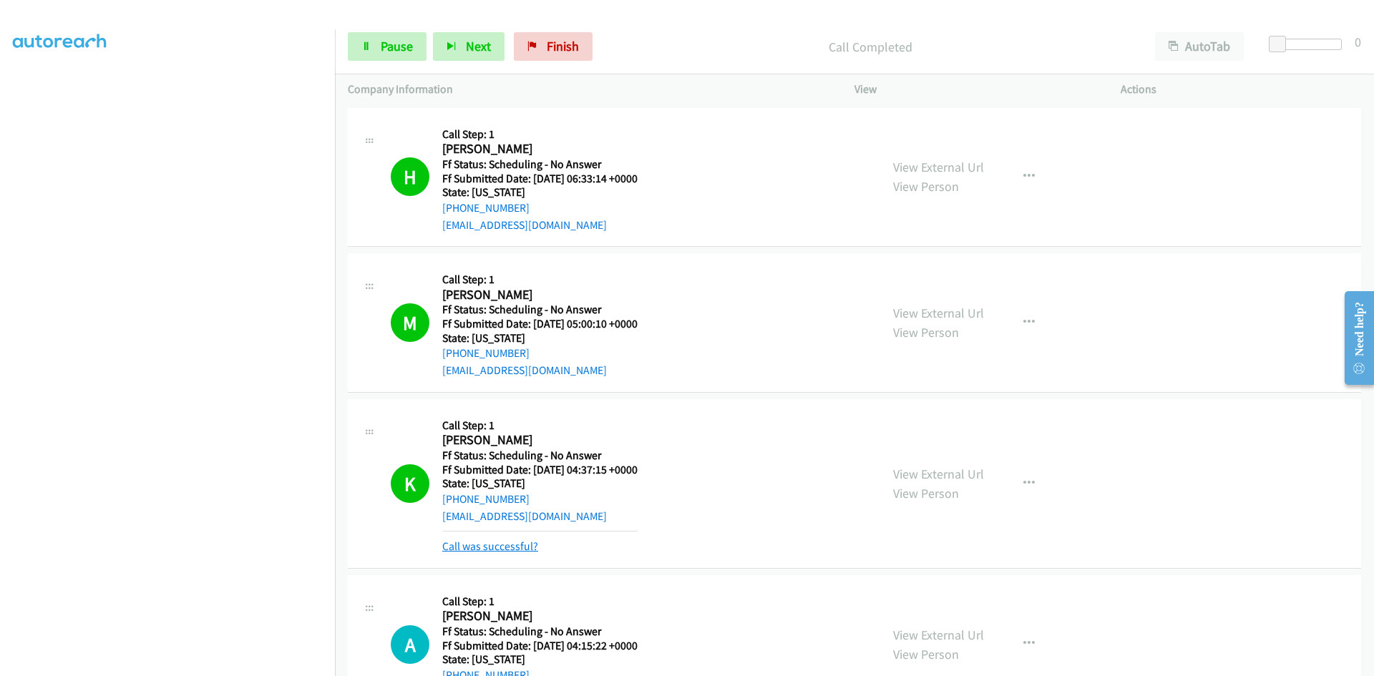
click at [499, 548] on link "Call was successful?" at bounding box center [490, 547] width 96 height 14
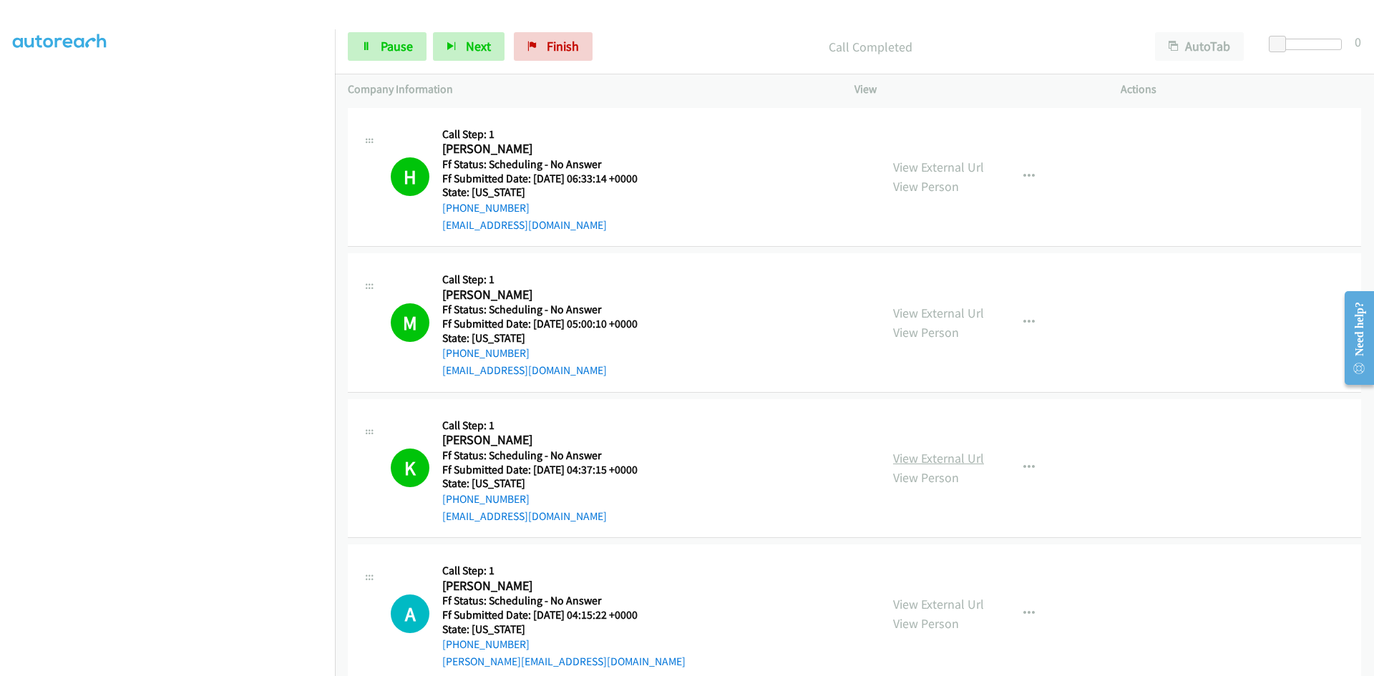
click at [934, 459] on link "View External Url" at bounding box center [938, 458] width 91 height 16
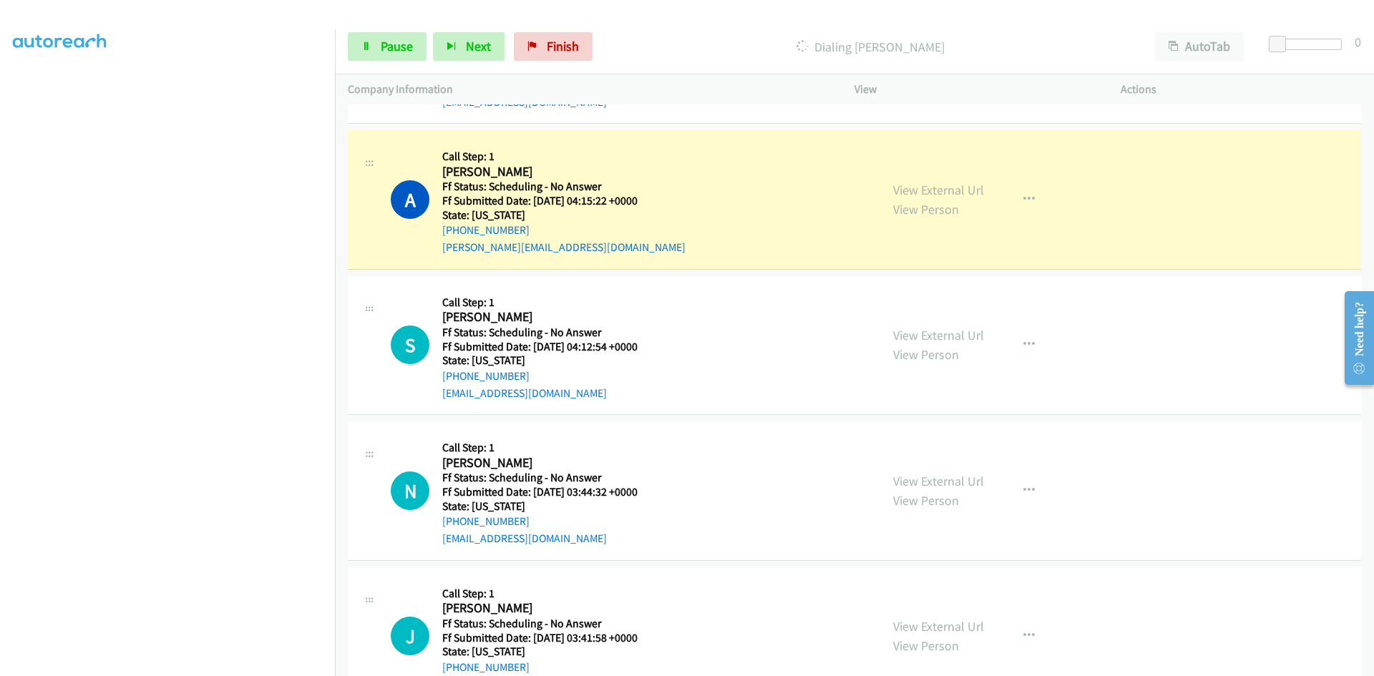
scroll to position [7014, 0]
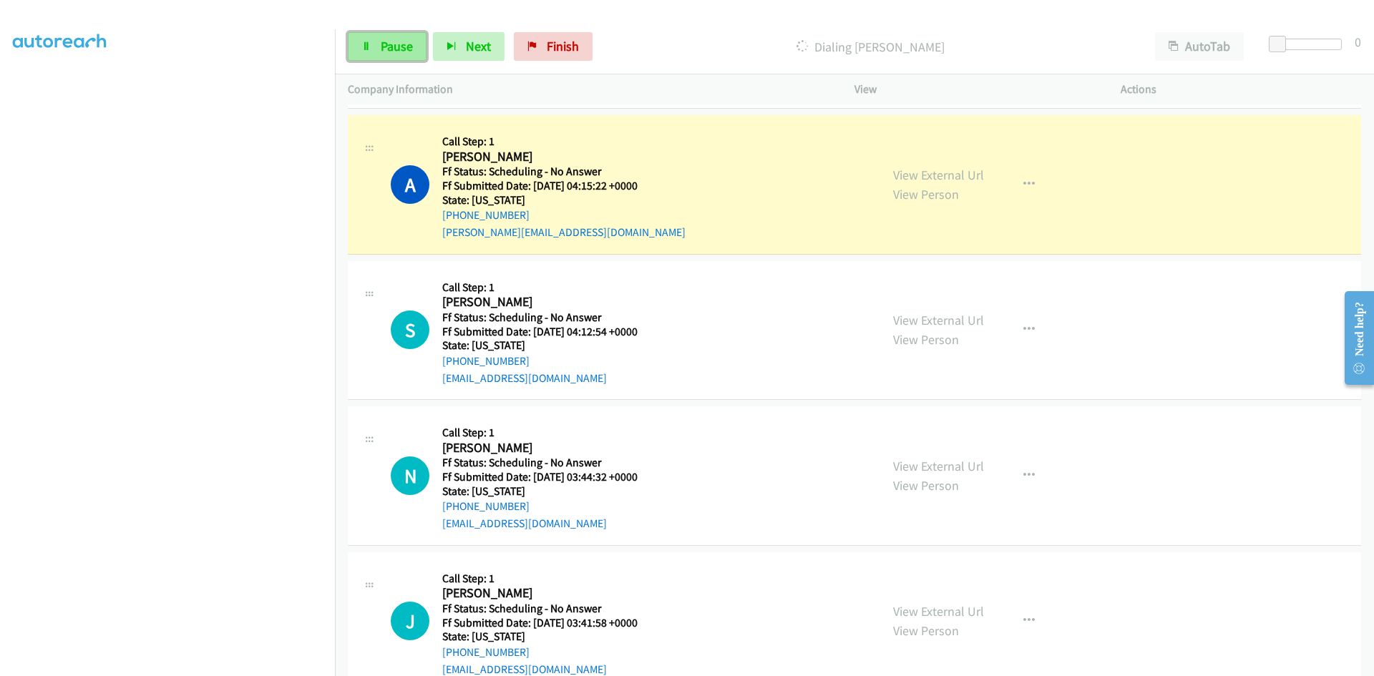
click at [381, 49] on span "Pause" at bounding box center [397, 46] width 32 height 16
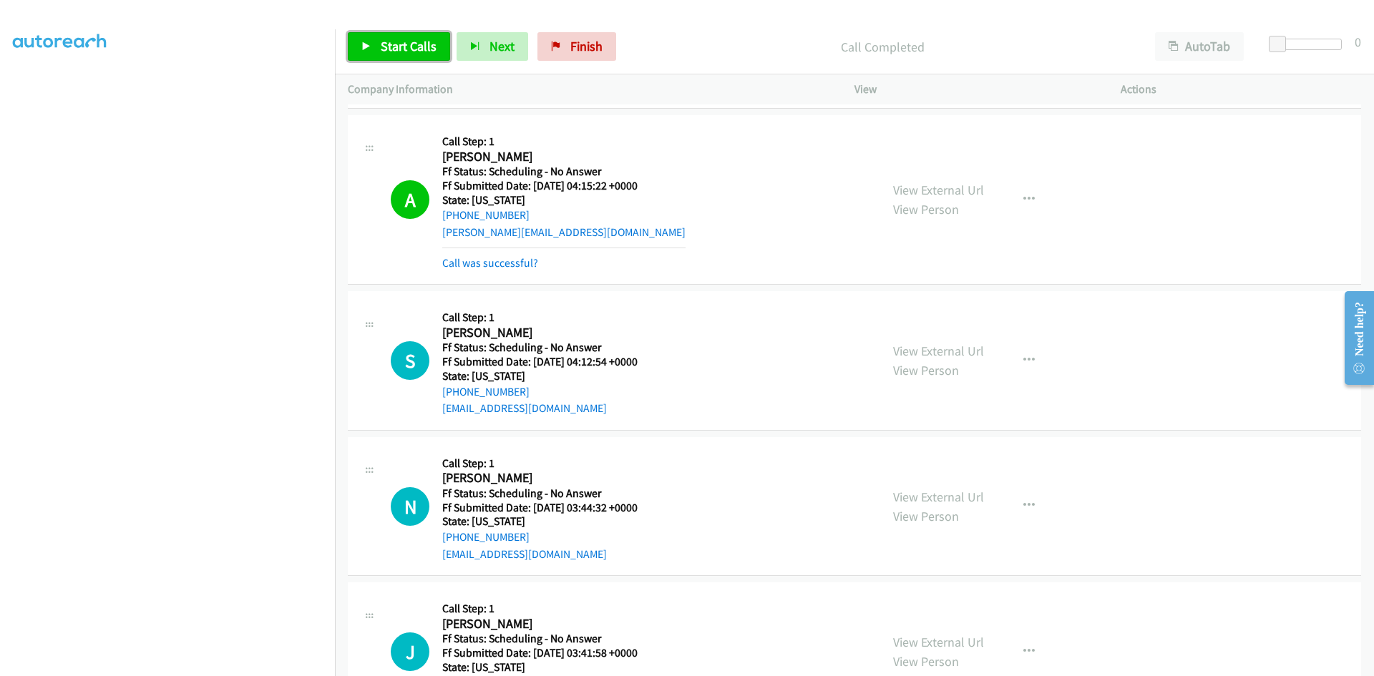
click at [423, 52] on span "Start Calls" at bounding box center [409, 46] width 56 height 16
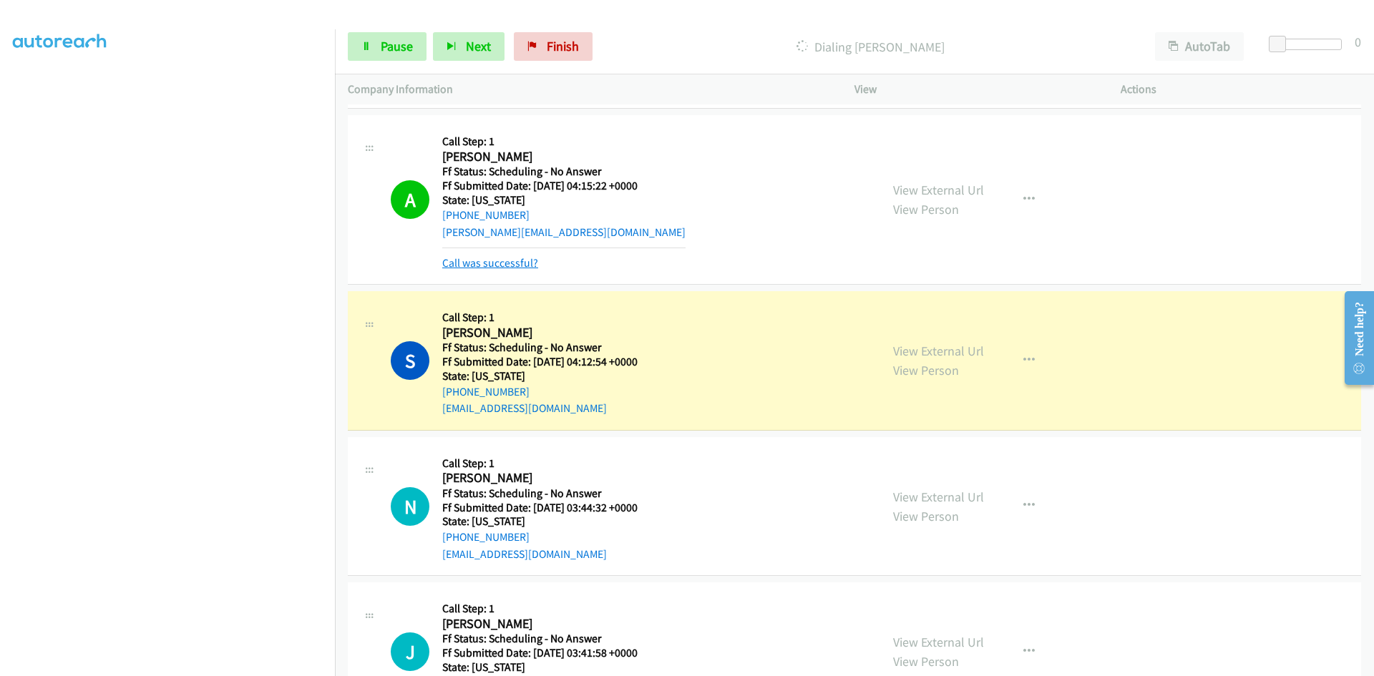
click at [516, 264] on link "Call was successful?" at bounding box center [490, 263] width 96 height 14
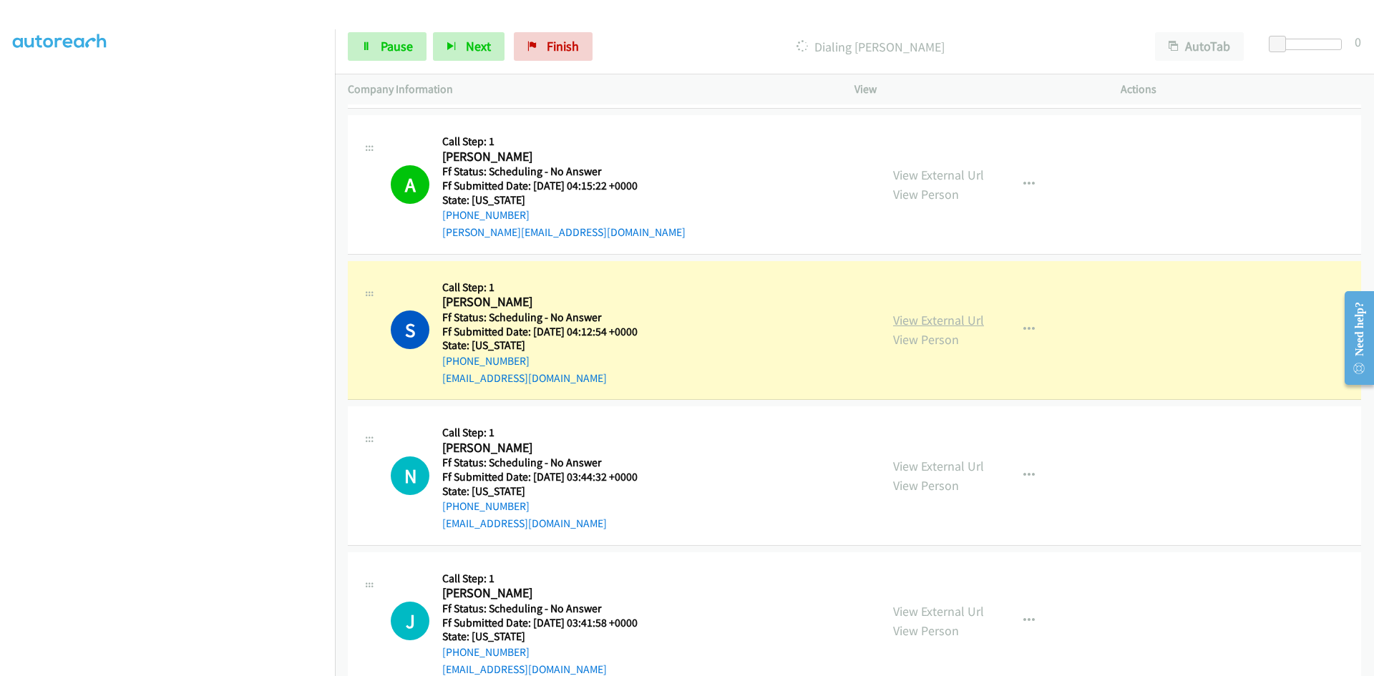
click at [970, 316] on link "View External Url" at bounding box center [938, 320] width 91 height 16
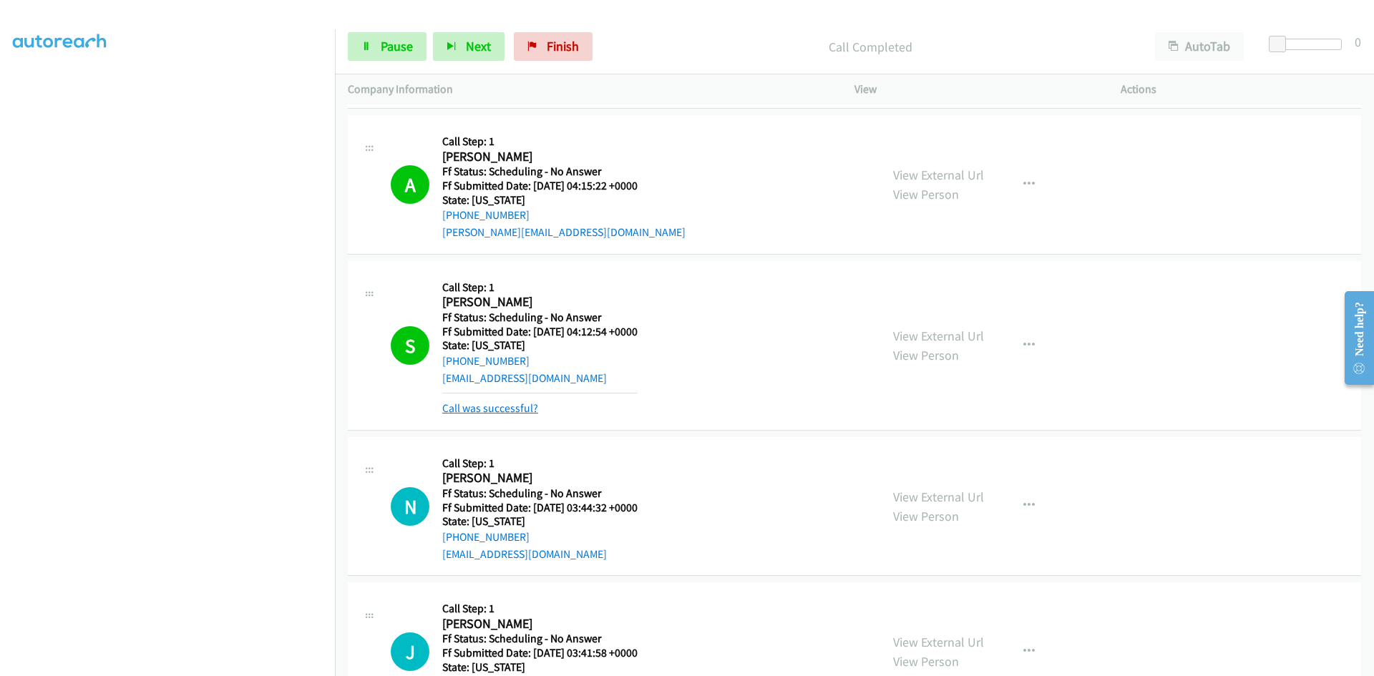
click at [486, 409] on link "Call was successful?" at bounding box center [490, 409] width 96 height 14
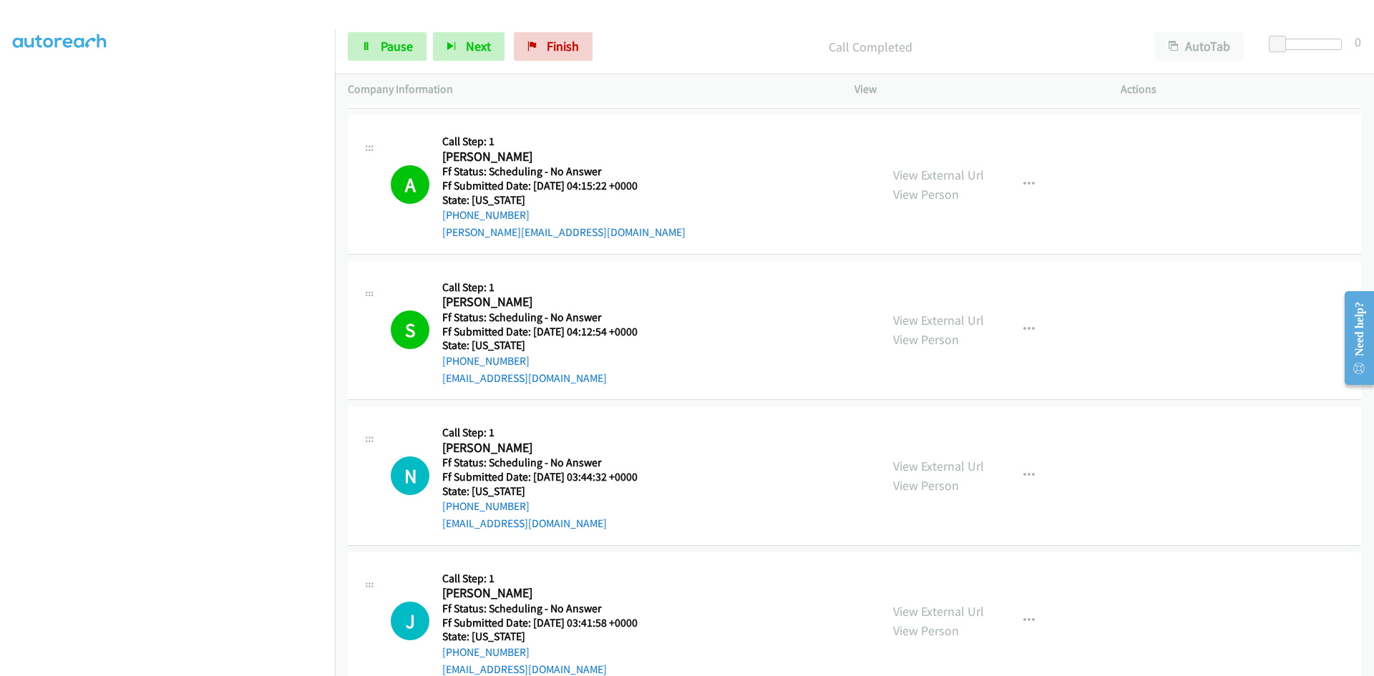
scroll to position [7229, 0]
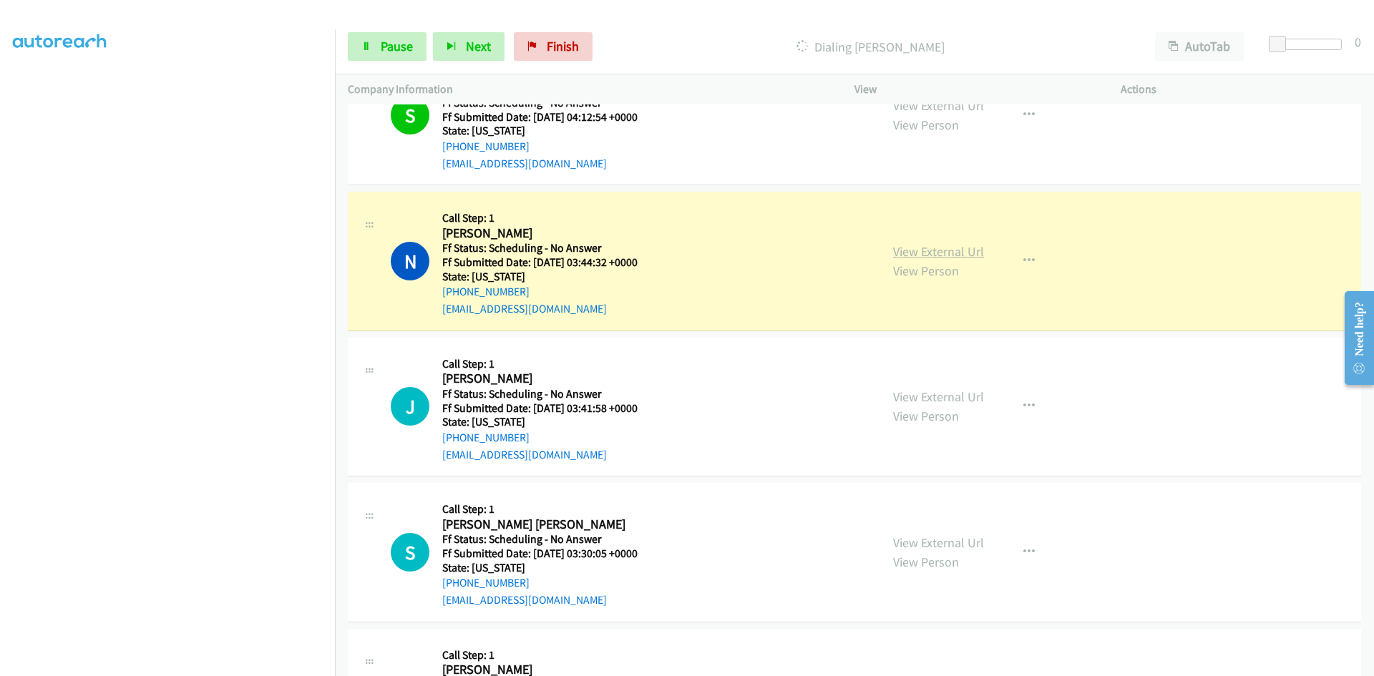
click at [933, 254] on link "View External Url" at bounding box center [938, 251] width 91 height 16
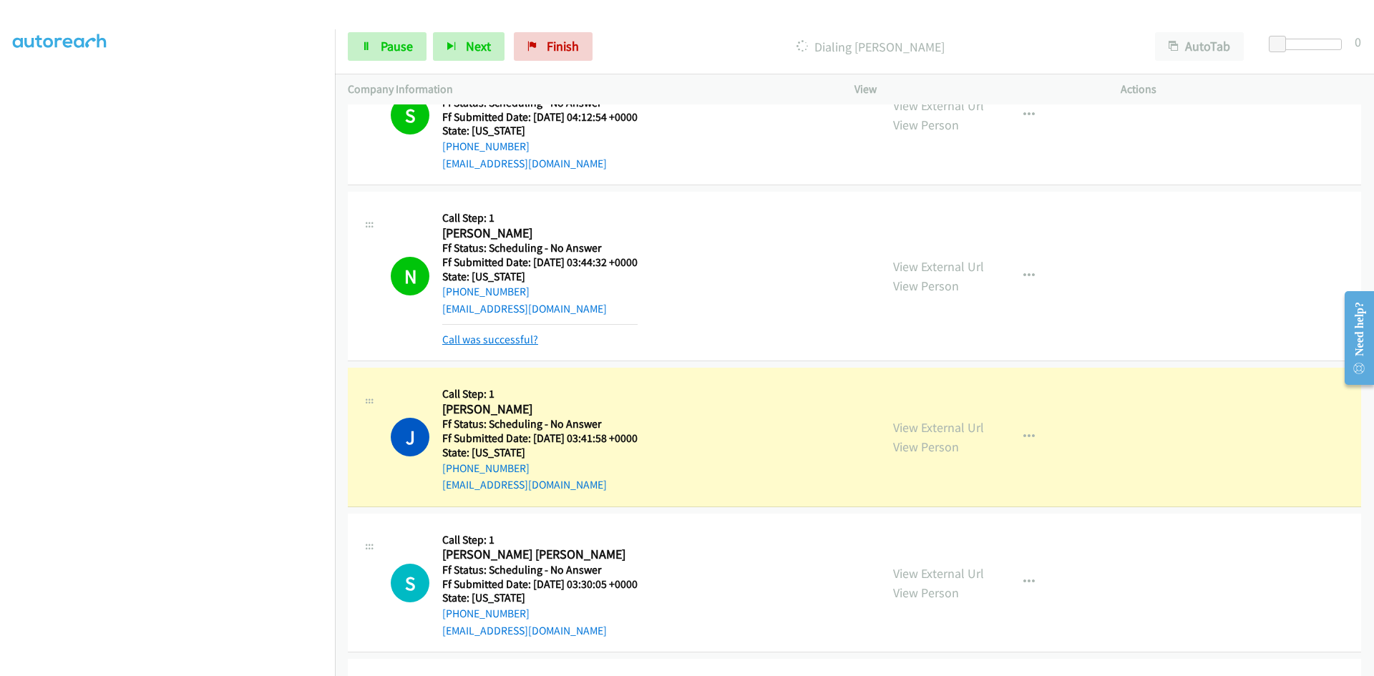
click at [491, 338] on link "Call was successful?" at bounding box center [490, 340] width 96 height 14
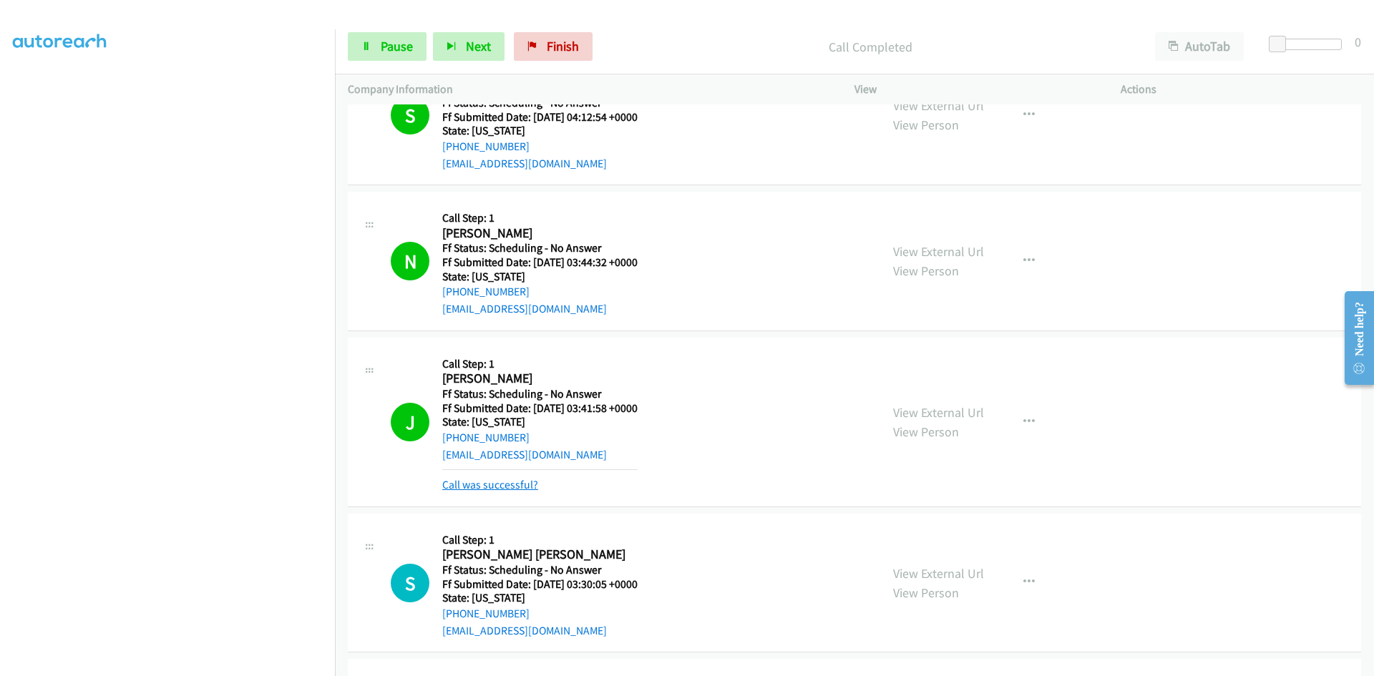
click at [502, 487] on link "Call was successful?" at bounding box center [490, 485] width 96 height 14
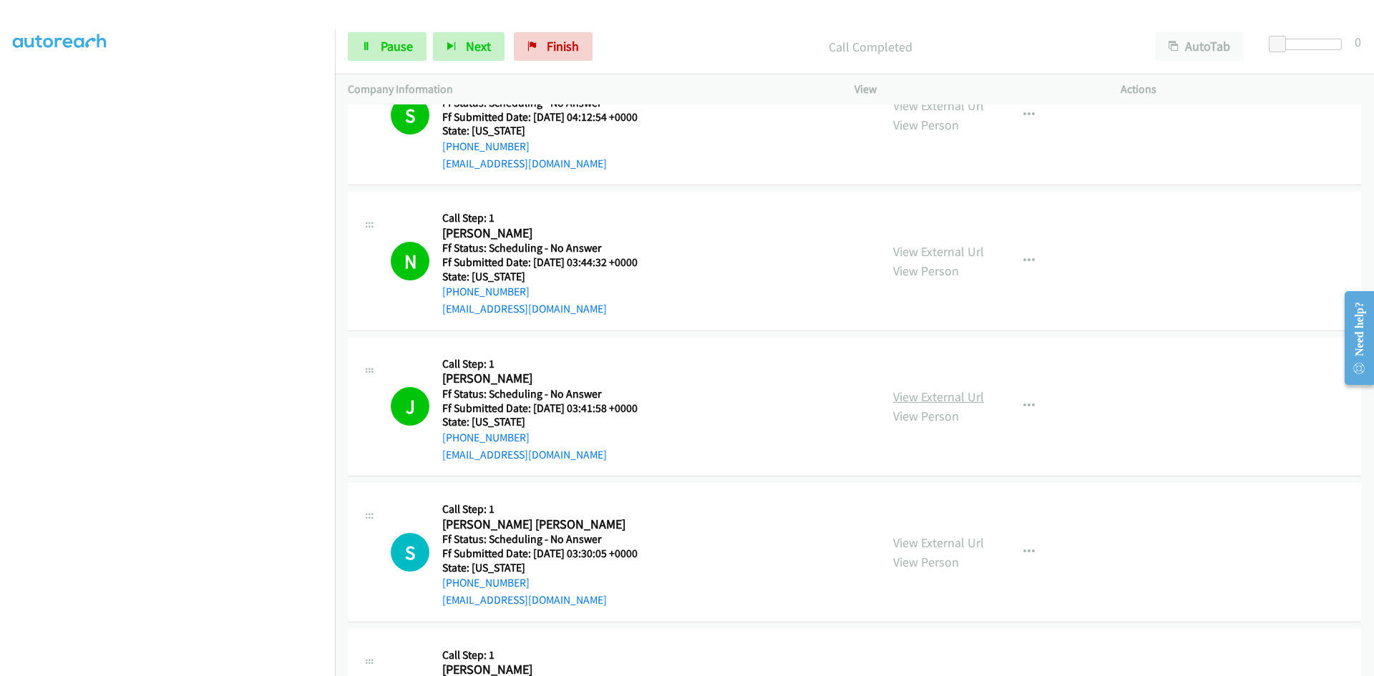
click at [935, 395] on link "View External Url" at bounding box center [938, 397] width 91 height 16
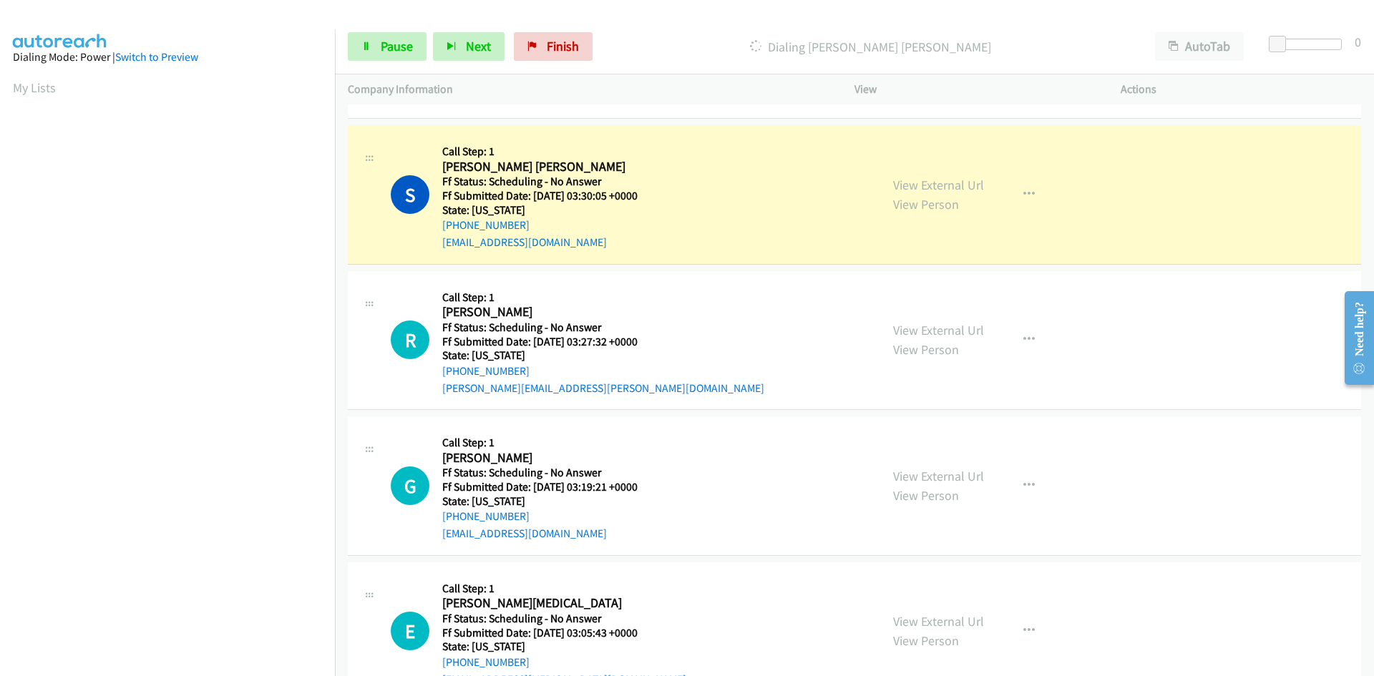
scroll to position [126, 0]
click at [961, 181] on div "S Callback Scheduled Call Step: 1 [PERSON_NAME] [PERSON_NAME] America/Los_Angel…" at bounding box center [854, 195] width 1013 height 140
click at [961, 184] on link "View External Url" at bounding box center [938, 185] width 91 height 16
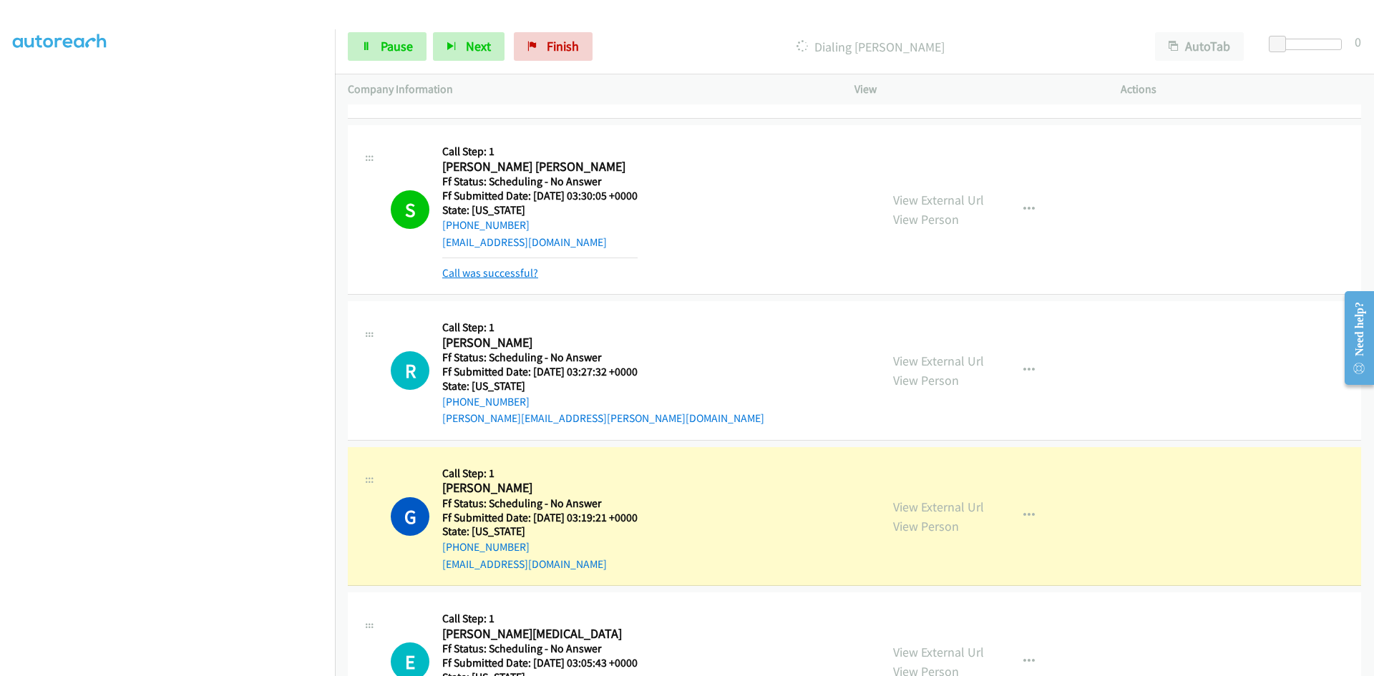
click at [528, 273] on link "Call was successful?" at bounding box center [490, 273] width 96 height 14
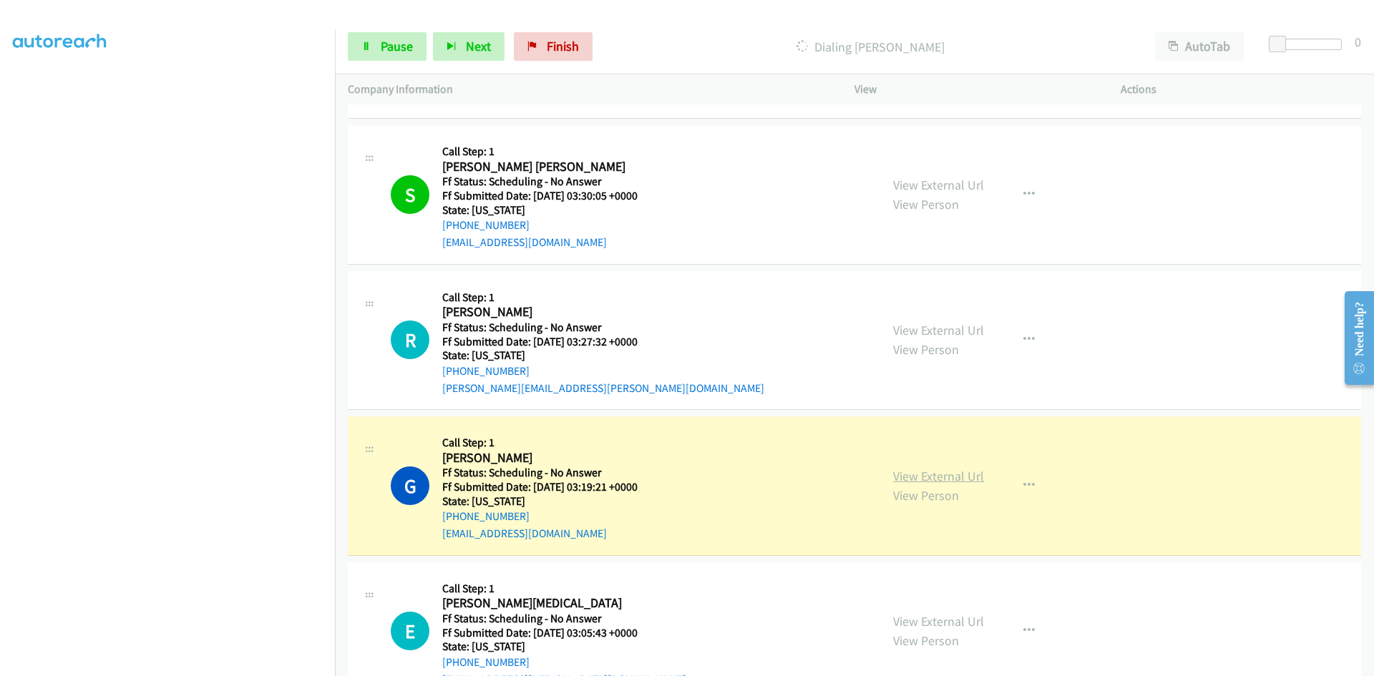
click at [914, 474] on link "View External Url" at bounding box center [938, 476] width 91 height 16
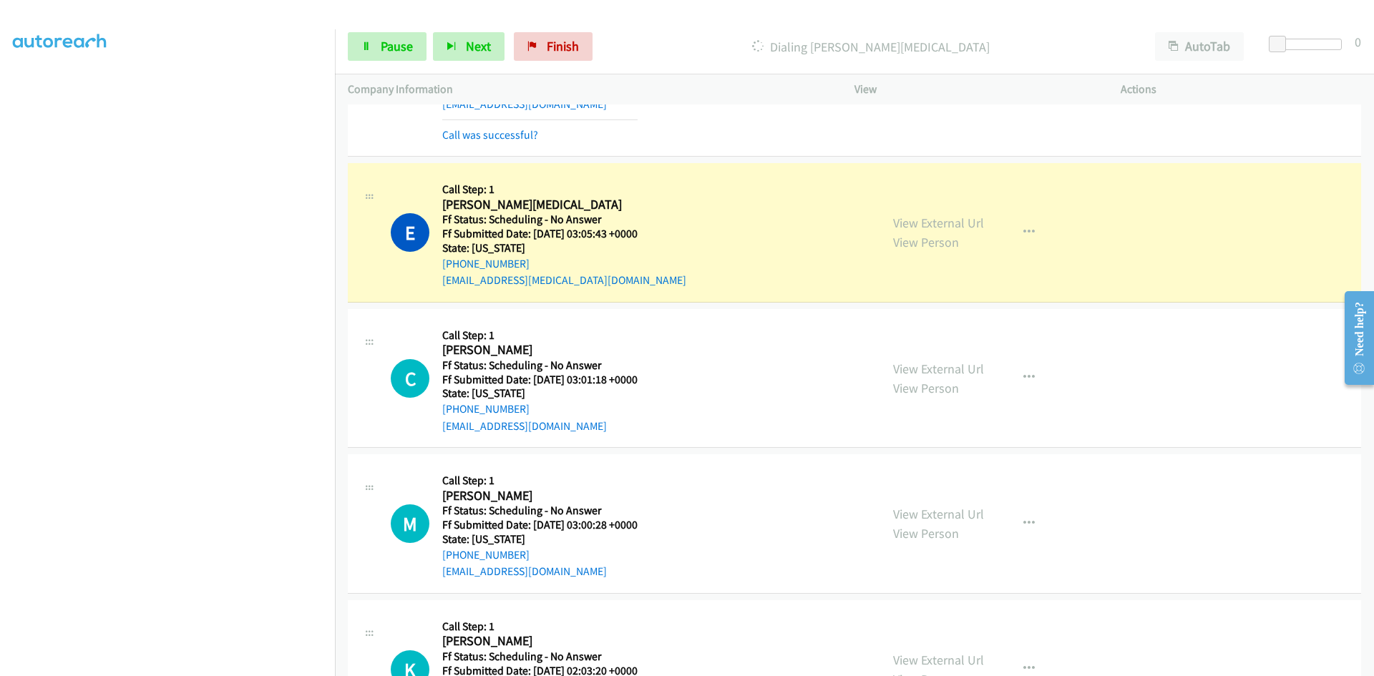
scroll to position [8088, 0]
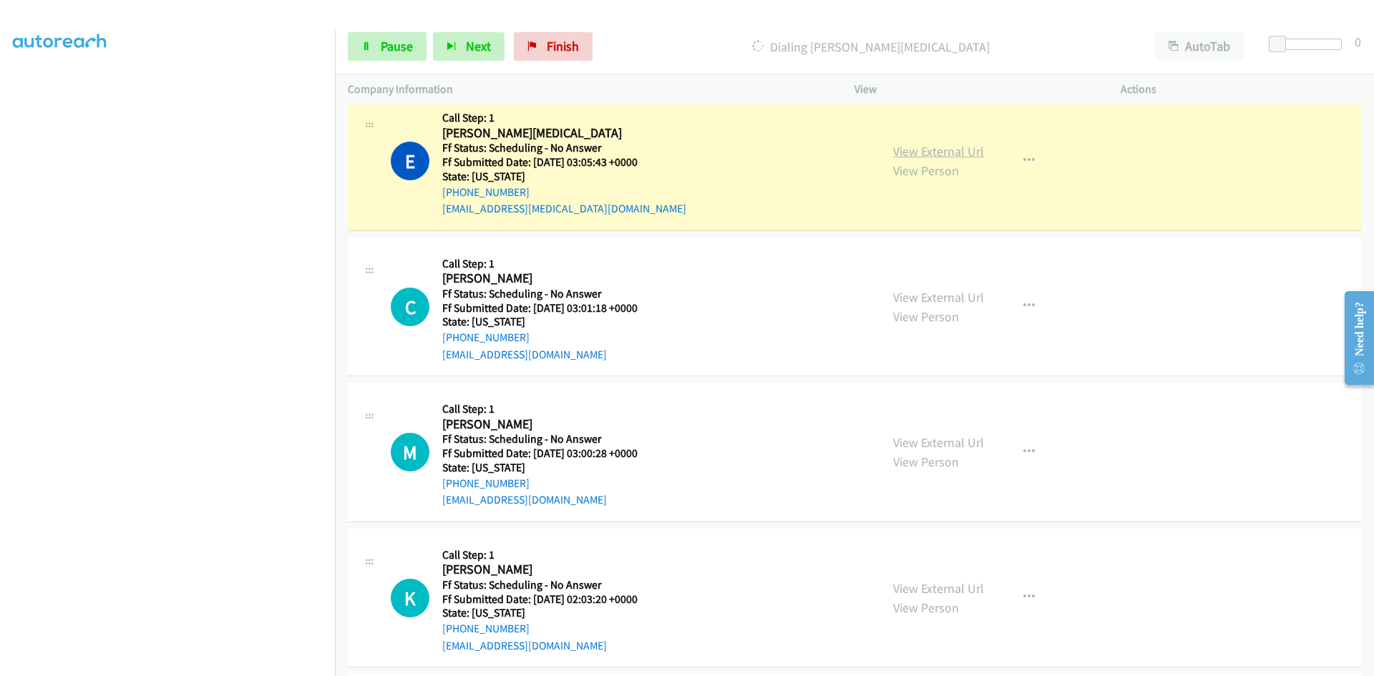
click at [933, 150] on link "View External Url" at bounding box center [938, 151] width 91 height 16
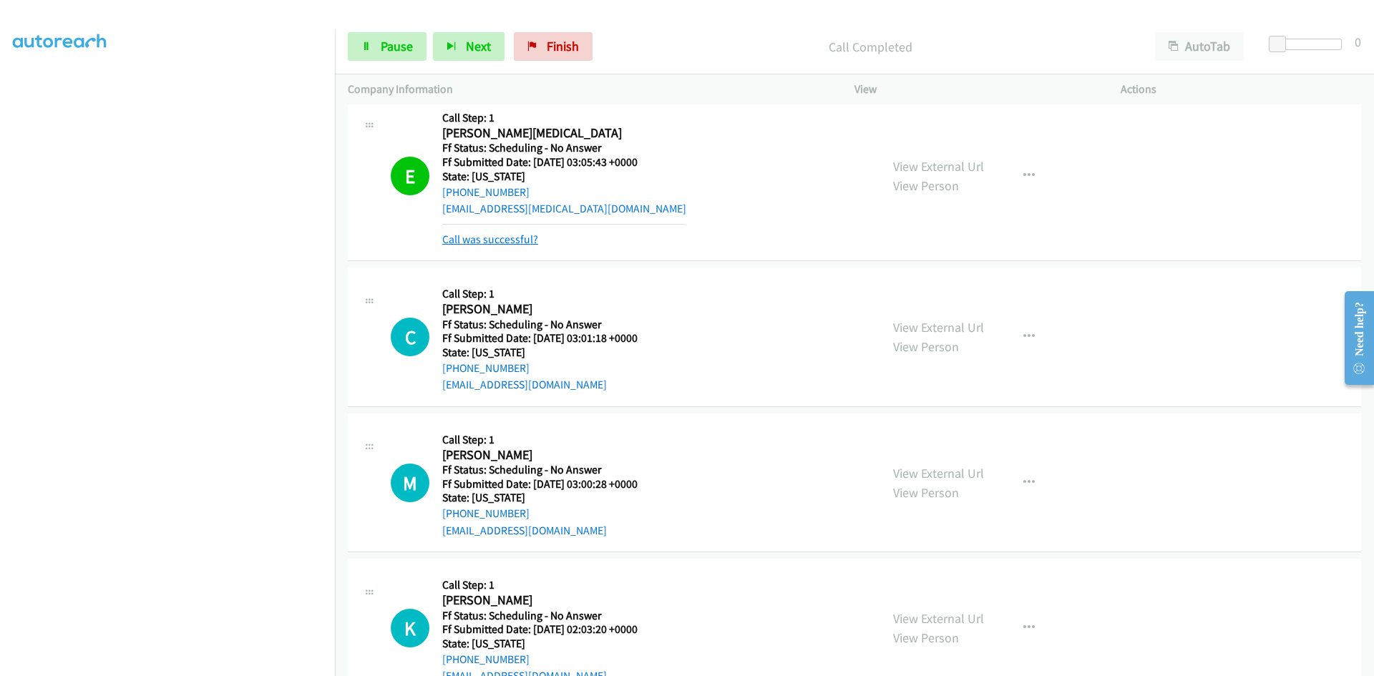
click at [457, 238] on link "Call was successful?" at bounding box center [490, 240] width 96 height 14
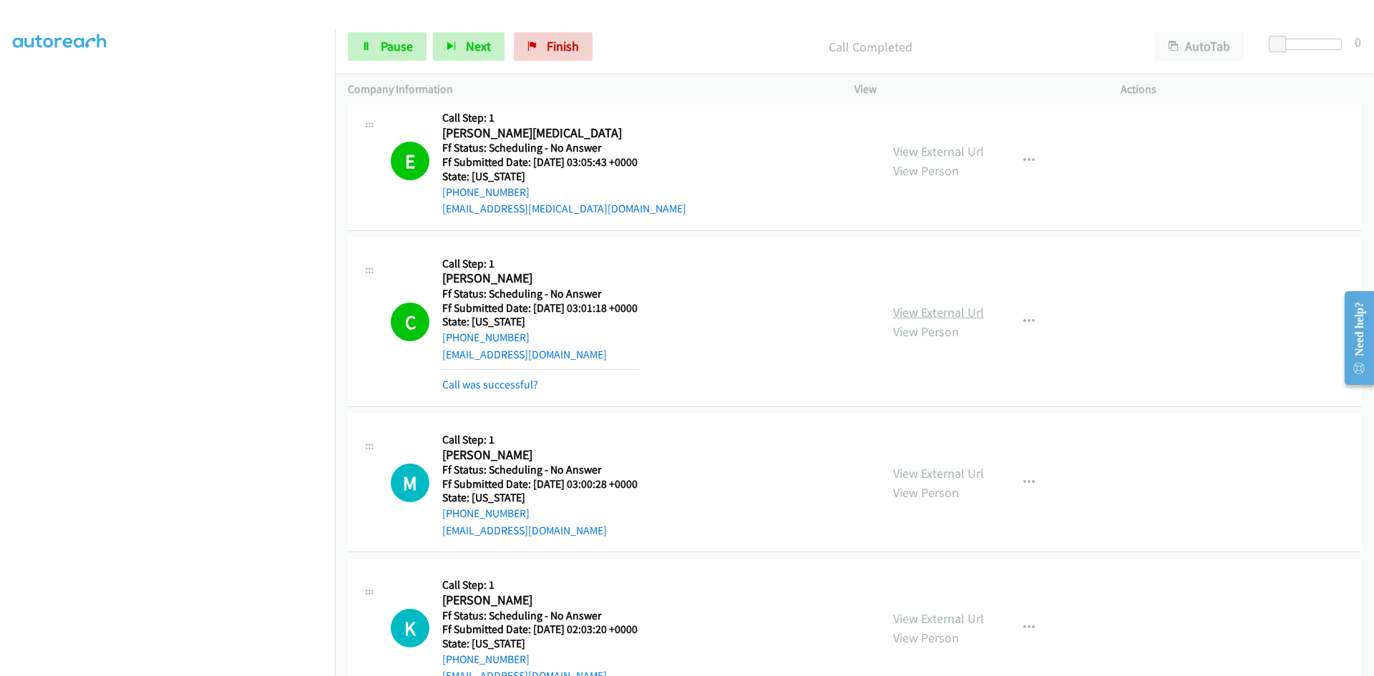
click at [963, 315] on link "View External Url" at bounding box center [938, 312] width 91 height 16
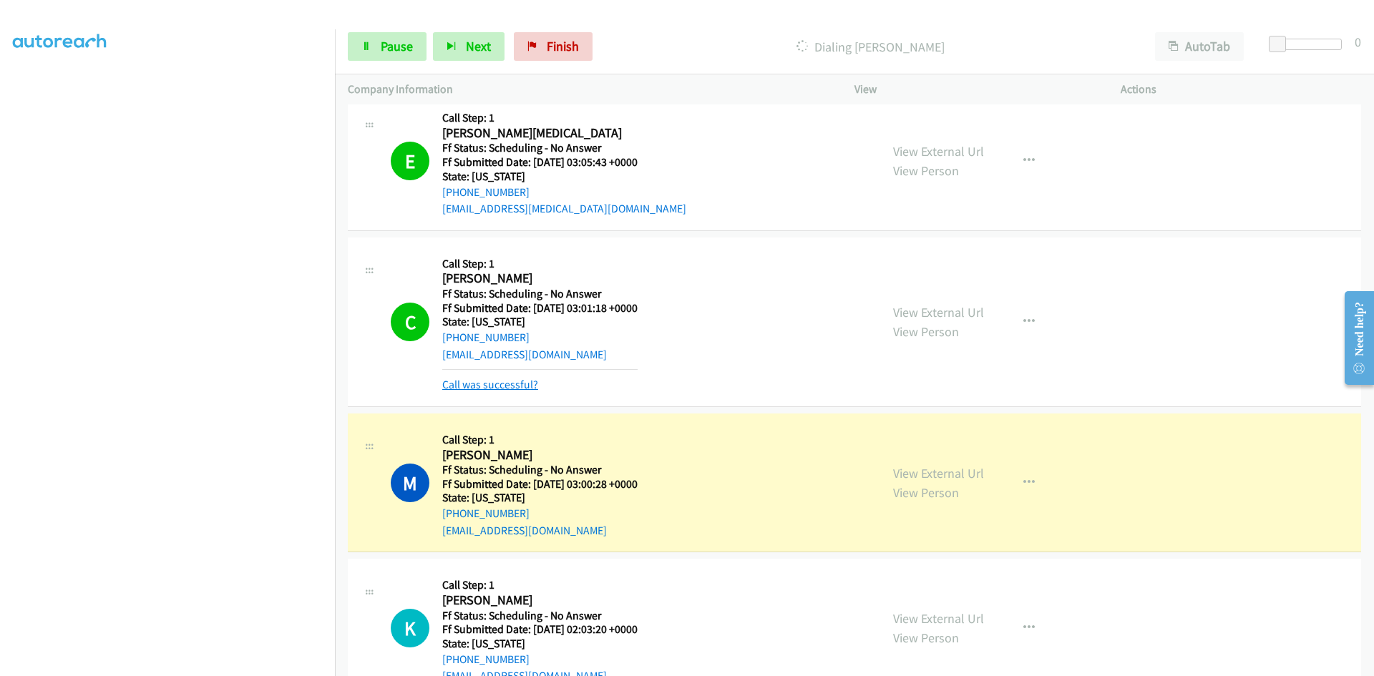
click at [467, 387] on link "Call was successful?" at bounding box center [490, 385] width 96 height 14
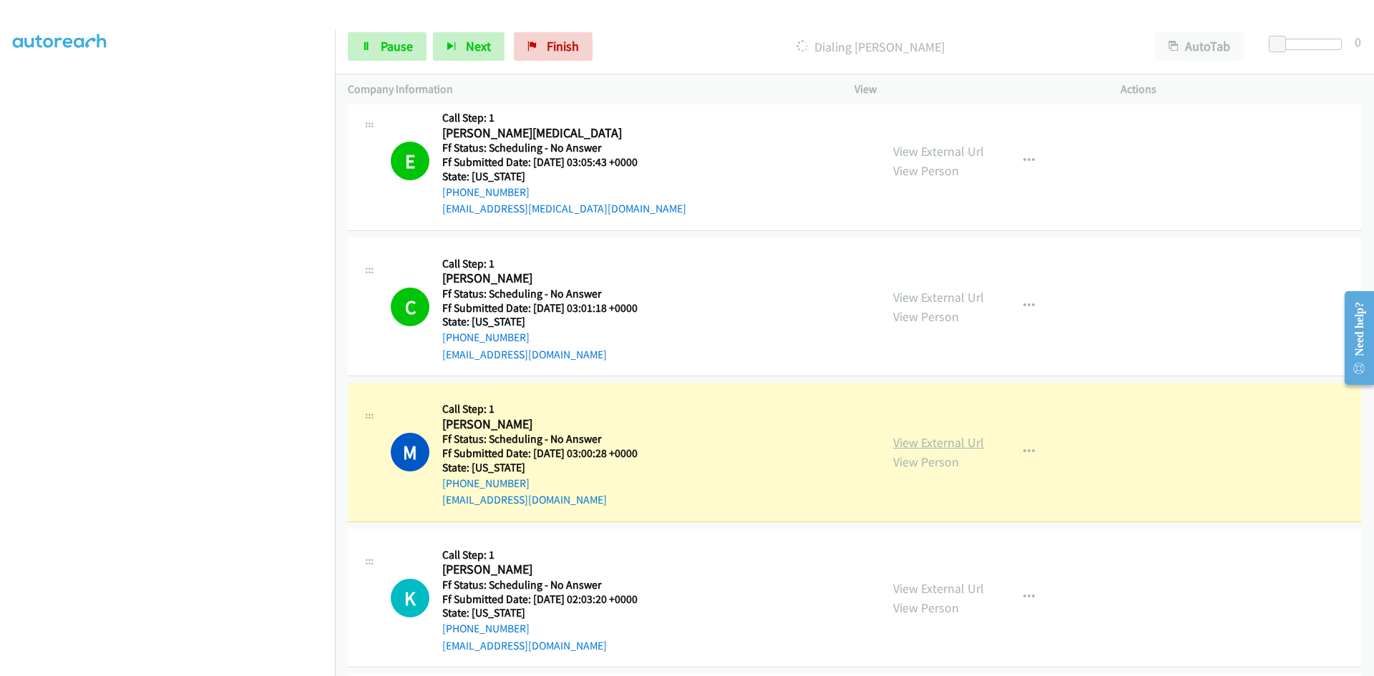
click at [961, 443] on link "View External Url" at bounding box center [938, 442] width 91 height 16
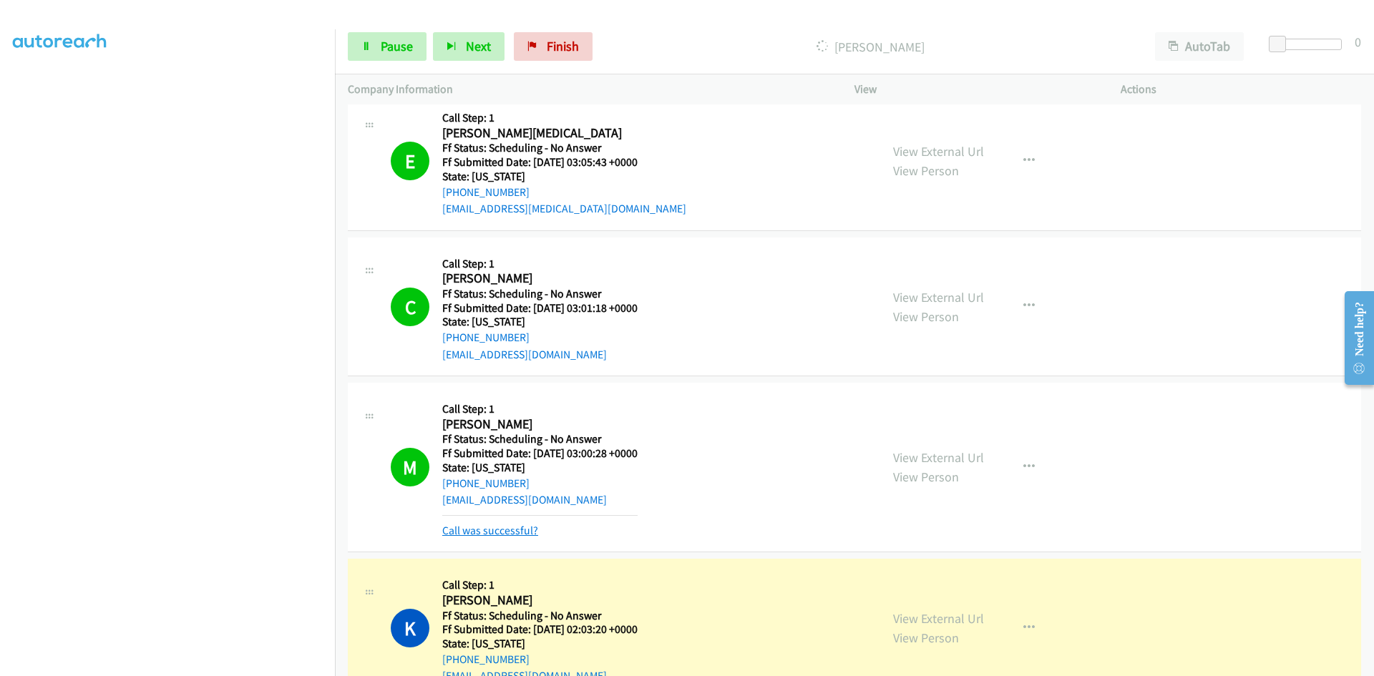
click at [492, 527] on link "Call was successful?" at bounding box center [490, 531] width 96 height 14
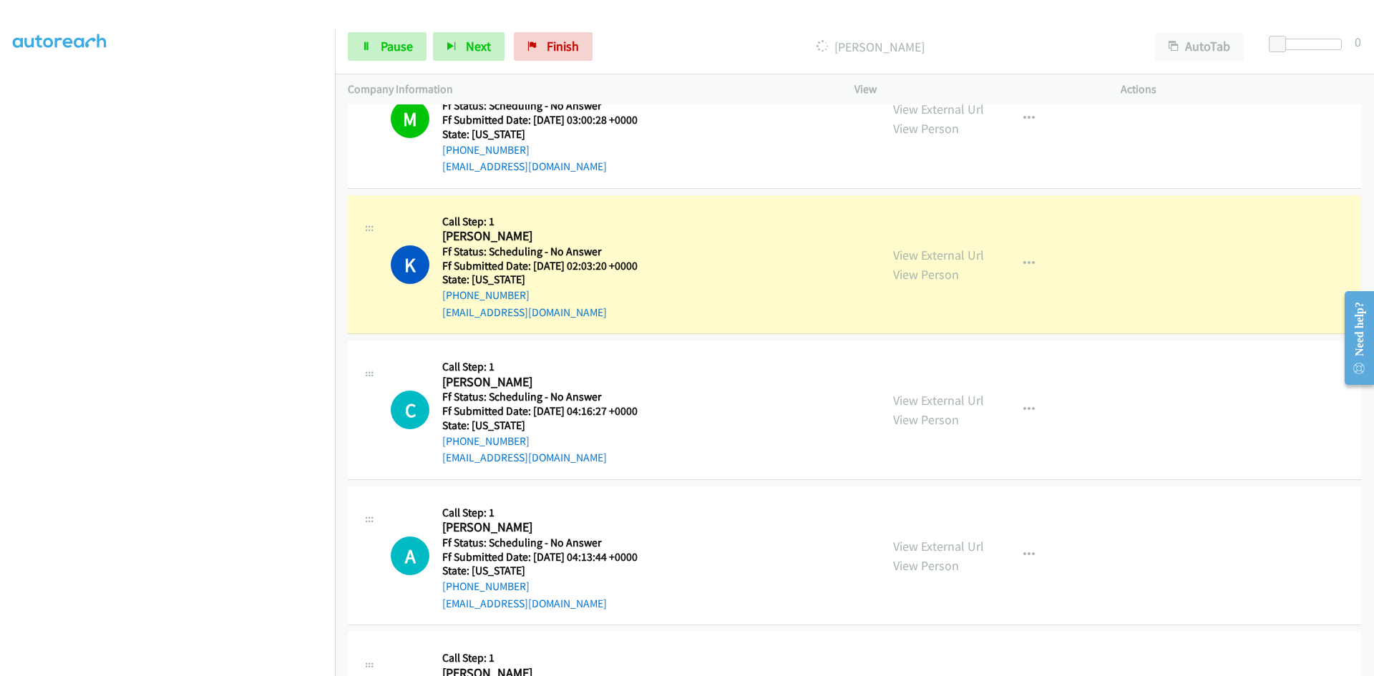
scroll to position [8517, 0]
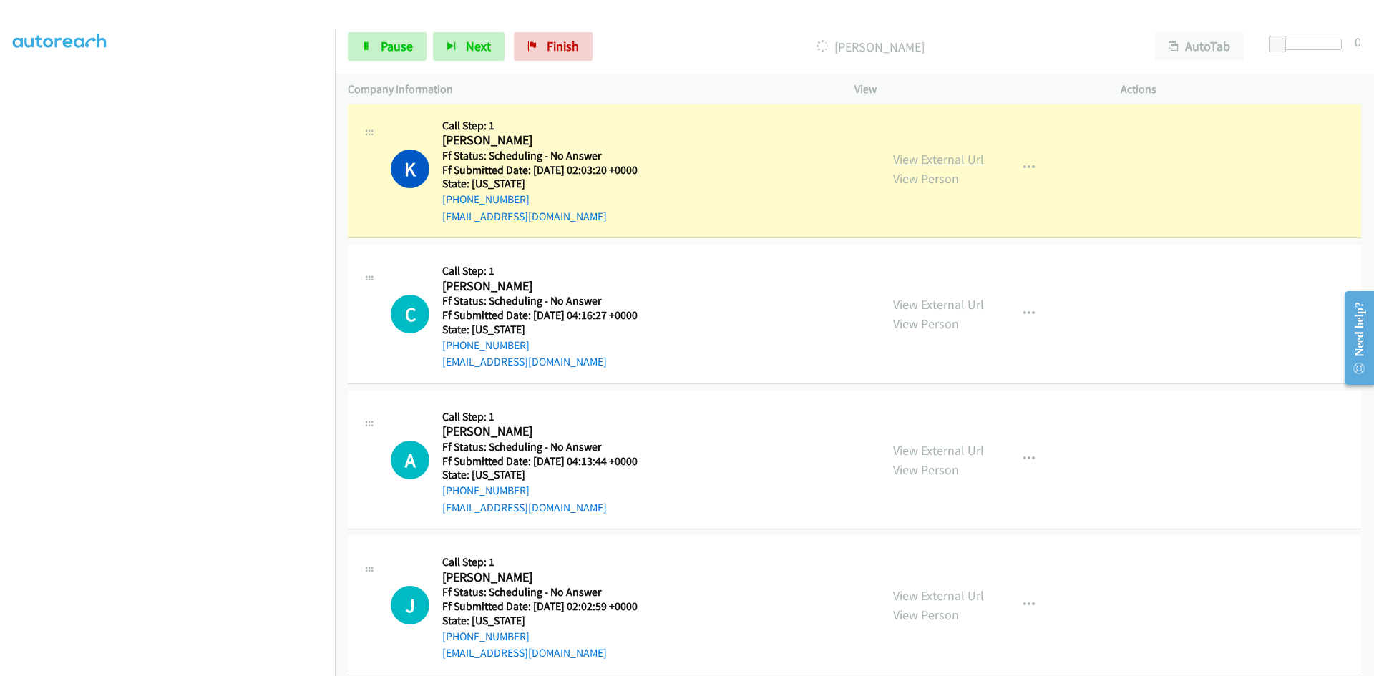
click at [940, 154] on link "View External Url" at bounding box center [938, 159] width 91 height 16
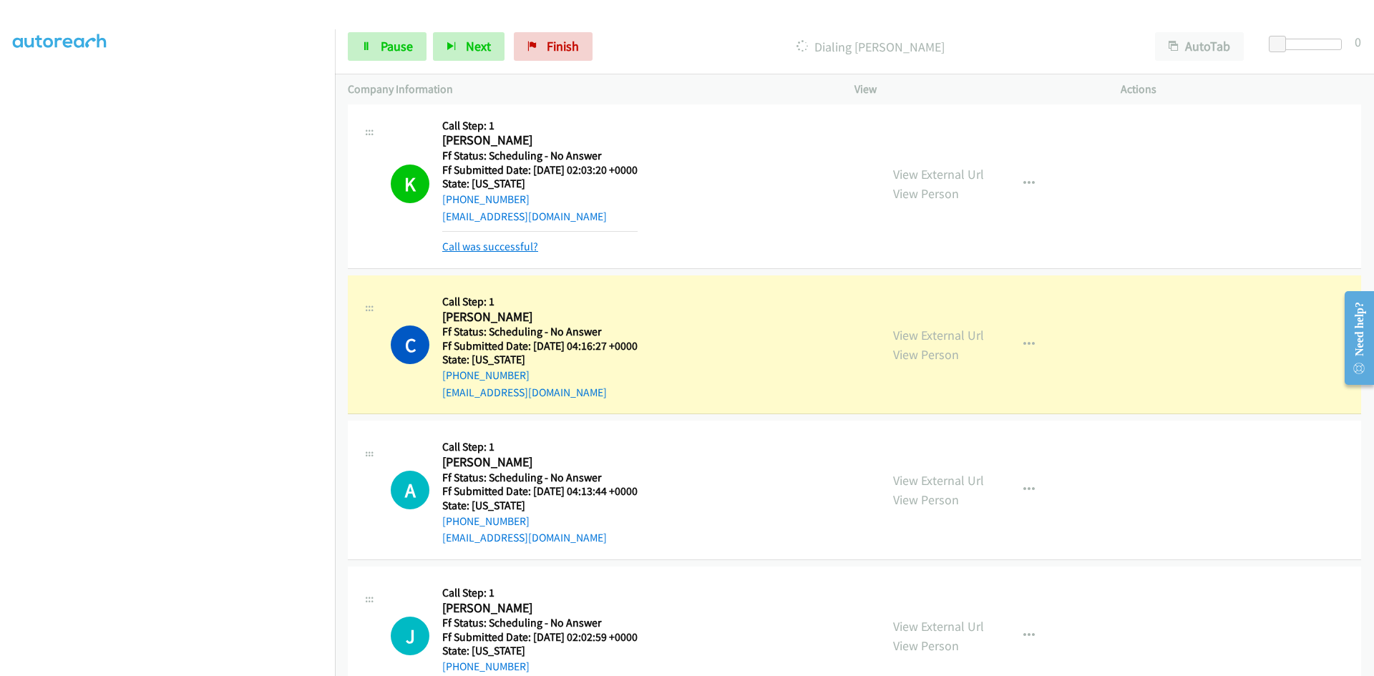
click at [499, 251] on link "Call was successful?" at bounding box center [490, 247] width 96 height 14
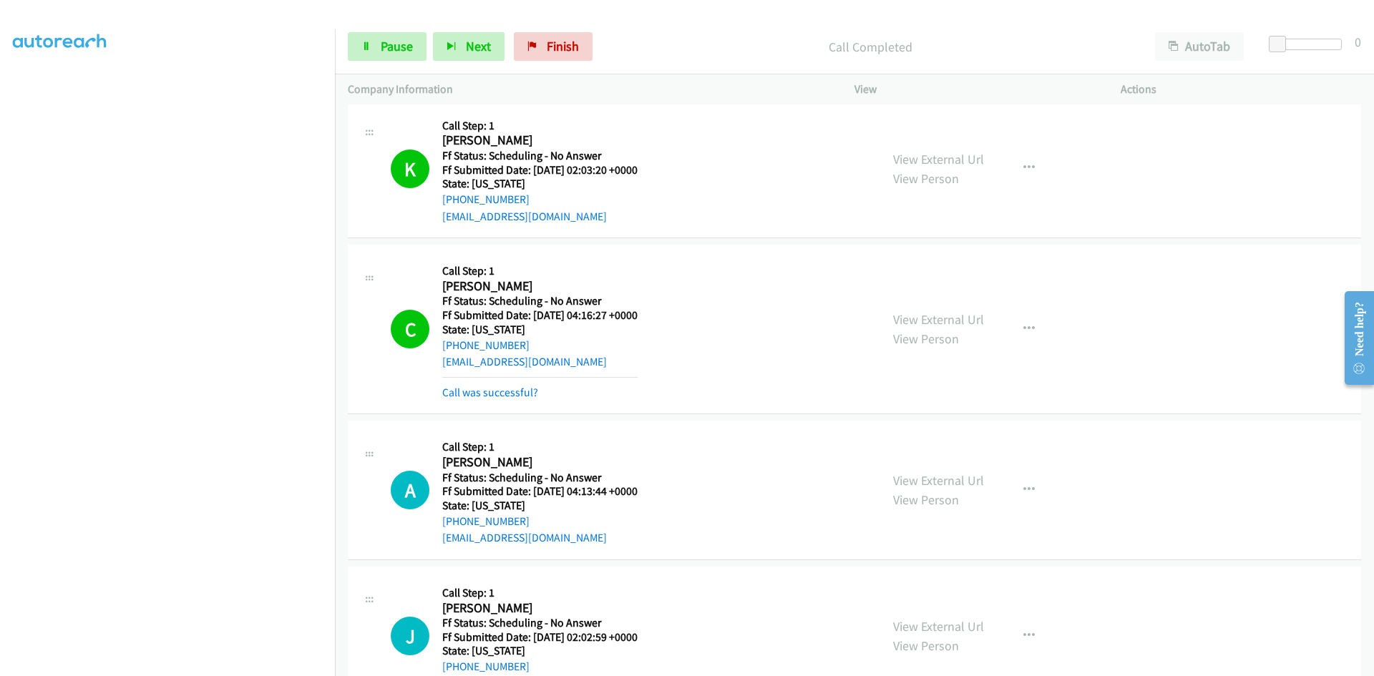
click at [377, 62] on div "Start Calls Pause Next Finish Call Completed AutoTab AutoTab 0" at bounding box center [854, 46] width 1039 height 55
click at [379, 51] on link "Pause" at bounding box center [387, 46] width 79 height 29
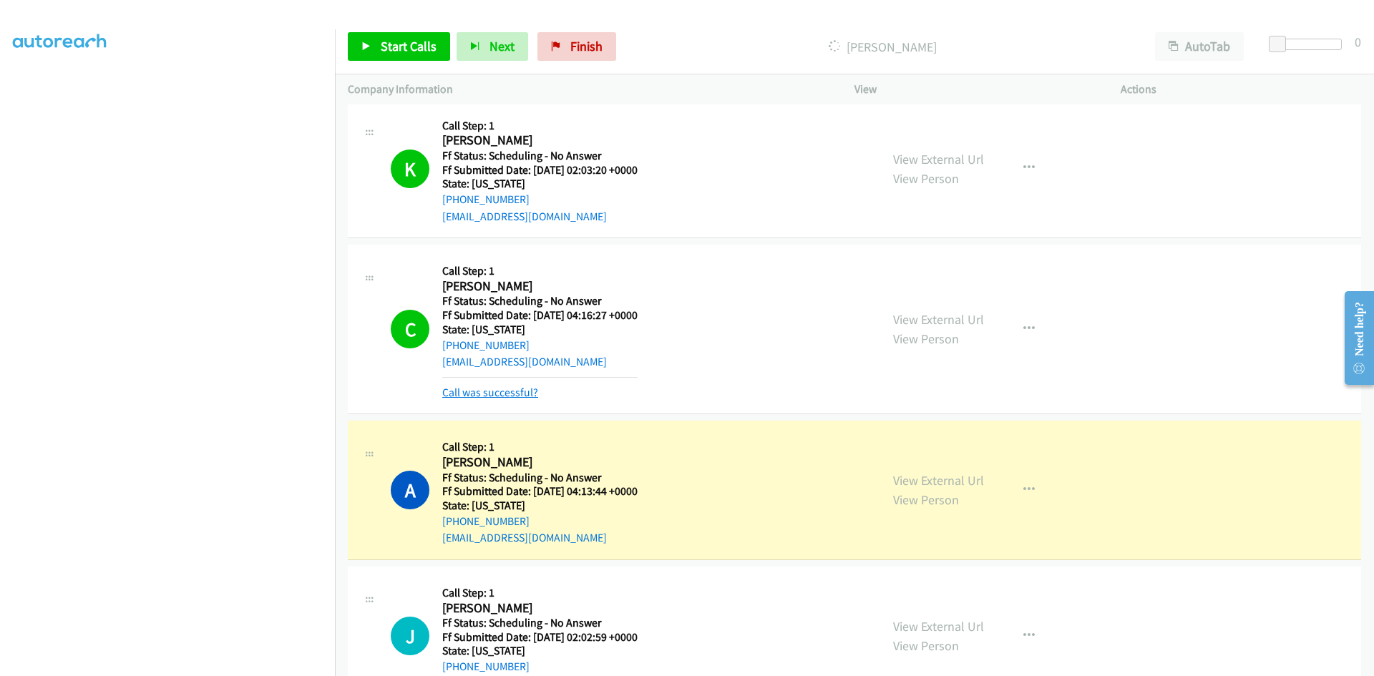
click at [480, 388] on link "Call was successful?" at bounding box center [490, 393] width 96 height 14
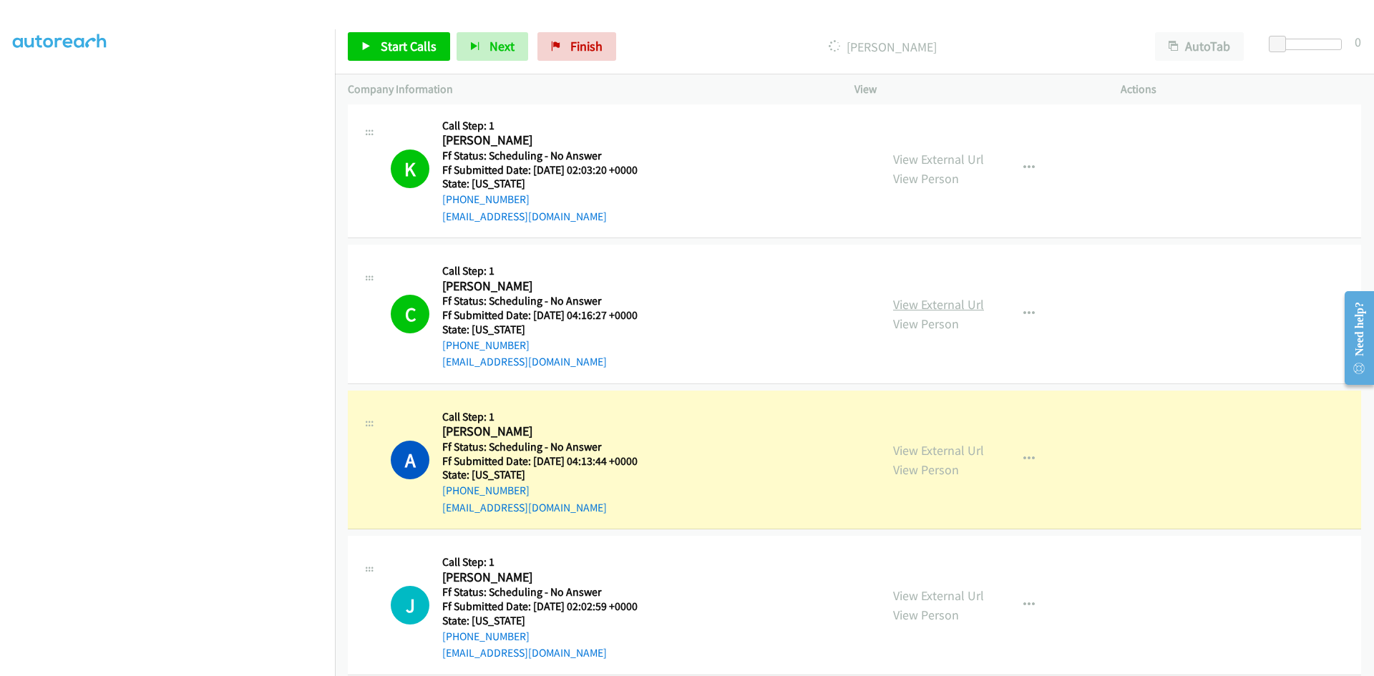
click at [923, 304] on link "View External Url" at bounding box center [938, 304] width 91 height 16
click at [936, 450] on link "View External Url" at bounding box center [938, 450] width 91 height 16
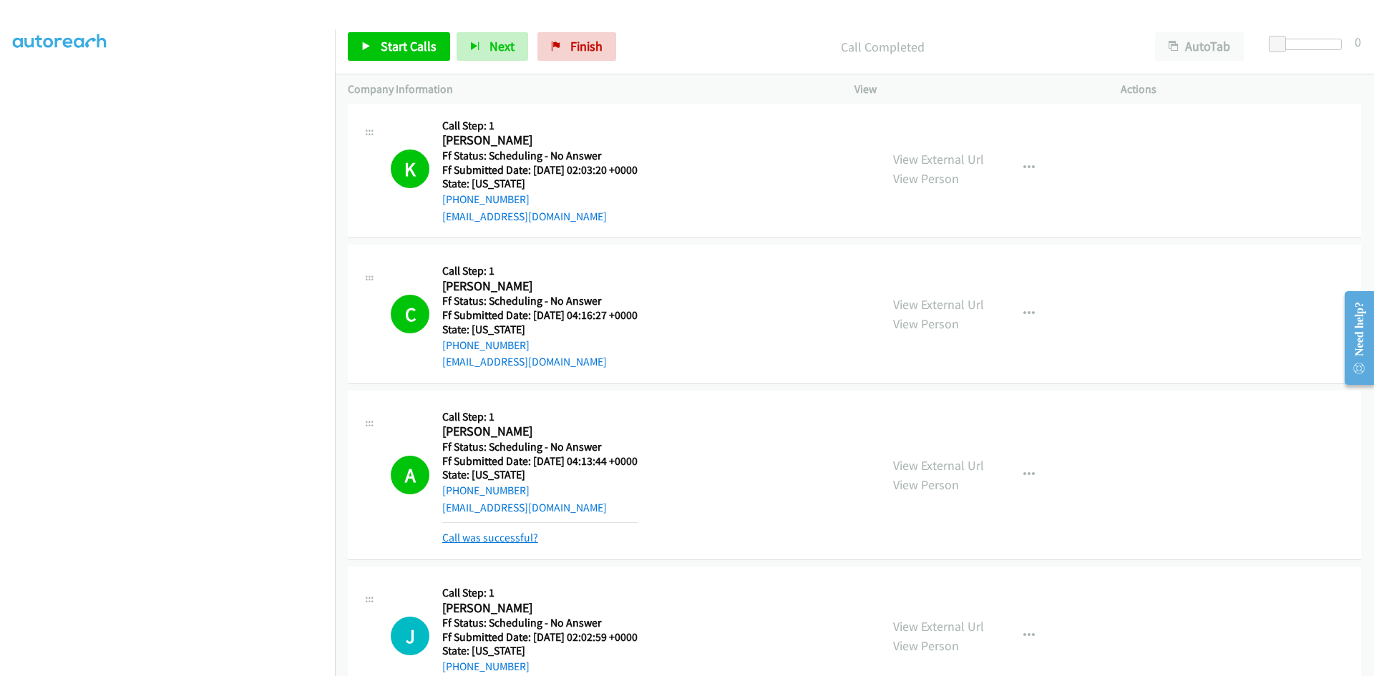
click at [520, 541] on link "Call was successful?" at bounding box center [490, 538] width 96 height 14
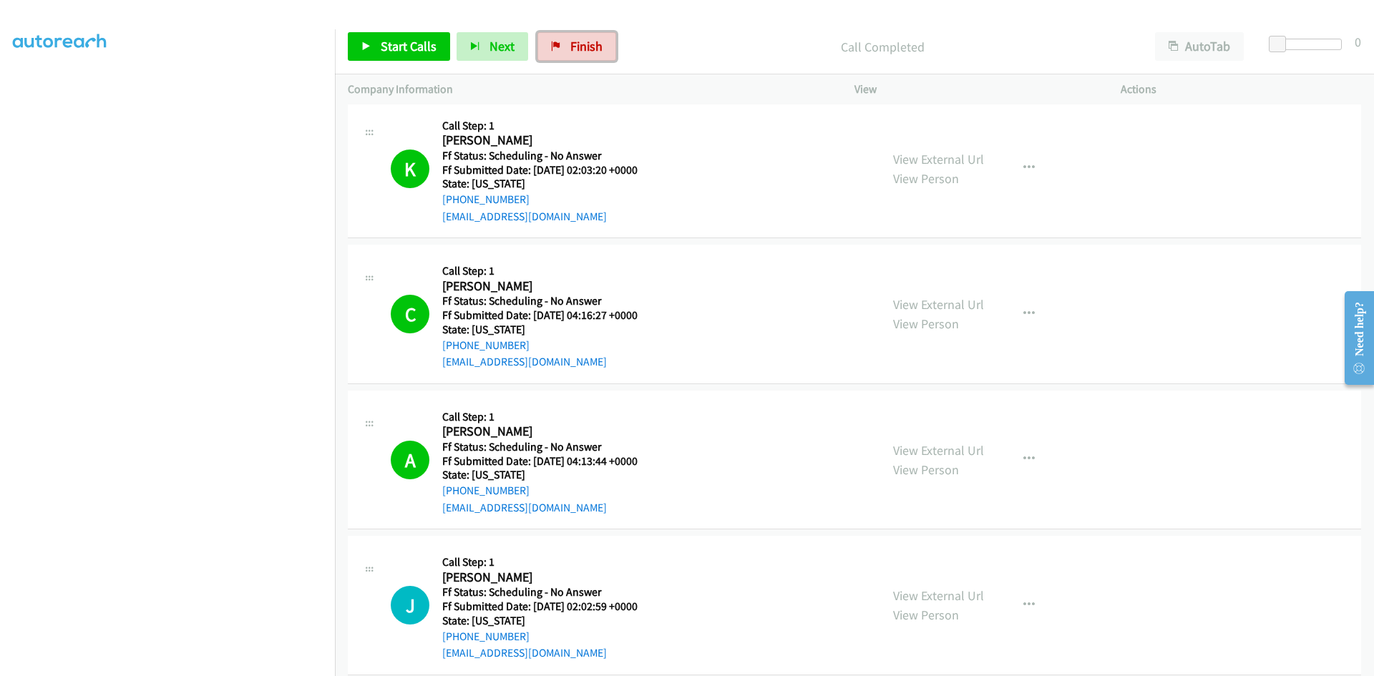
click at [585, 47] on span "Finish" at bounding box center [586, 46] width 32 height 16
